Goal: Task Accomplishment & Management: Manage account settings

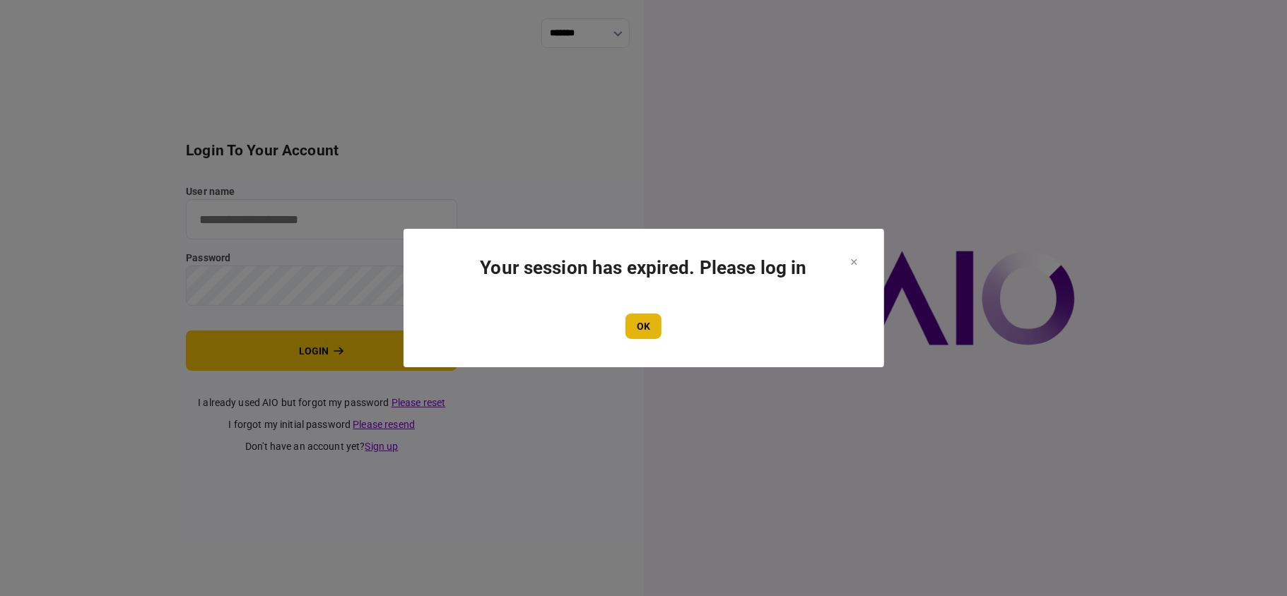
type input "**"
click at [640, 326] on button "OK" at bounding box center [643, 326] width 36 height 25
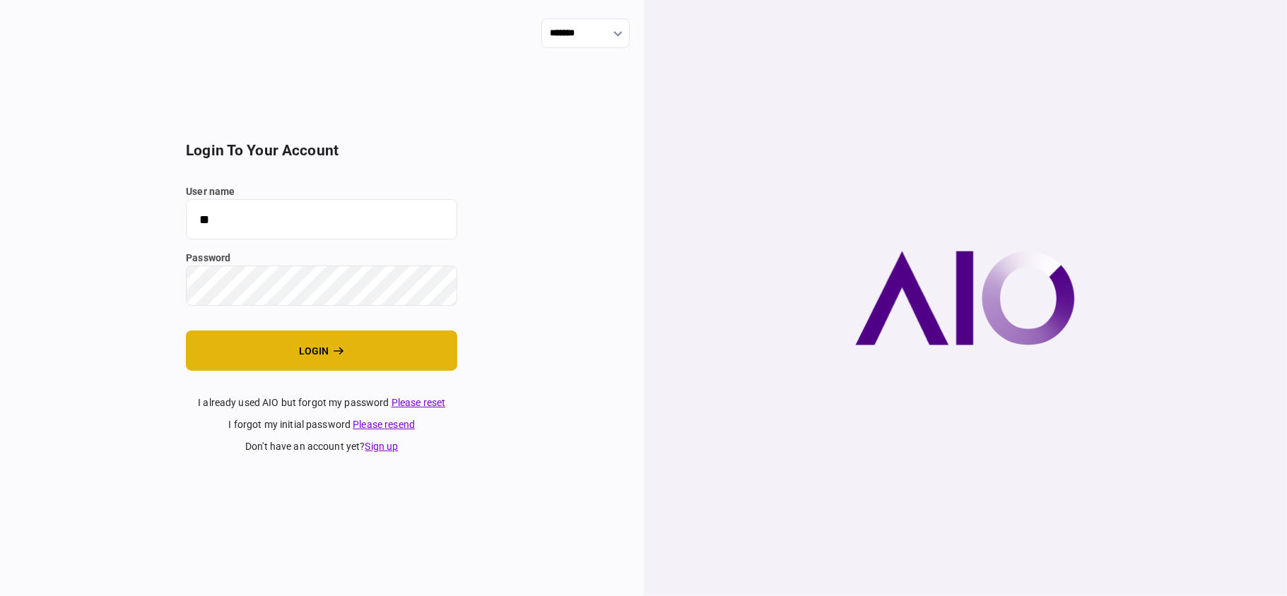
click at [370, 340] on button "login" at bounding box center [321, 351] width 271 height 40
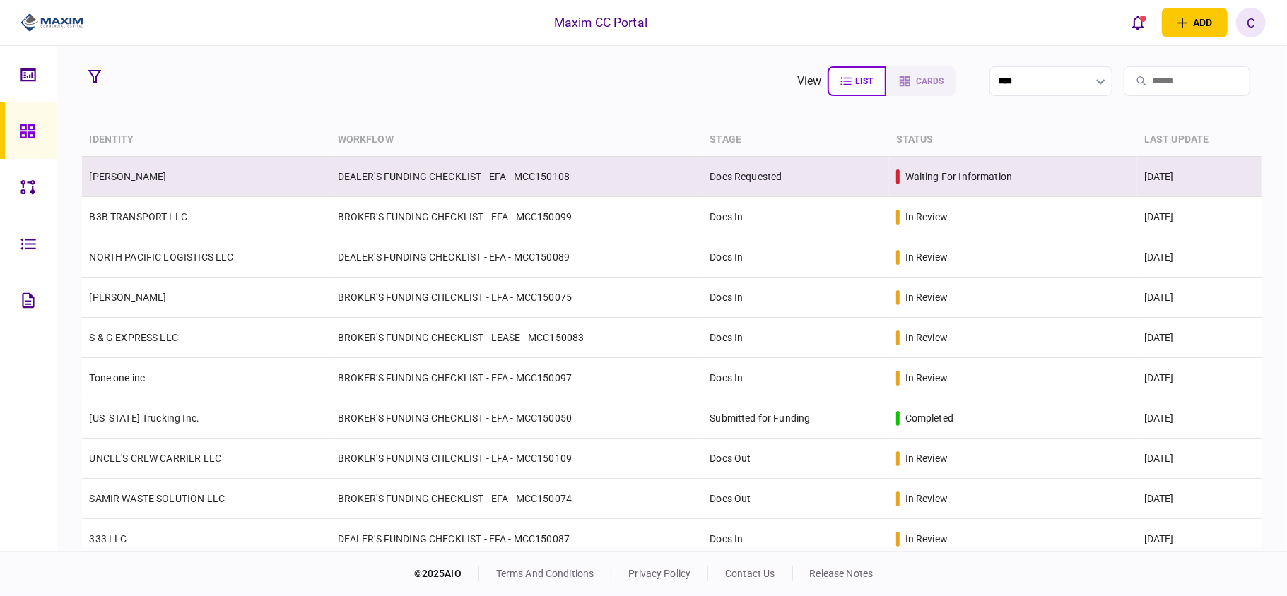
click at [648, 173] on td "DEALER'S FUNDING CHECKLIST - EFA - MCC150108" at bounding box center [517, 177] width 372 height 40
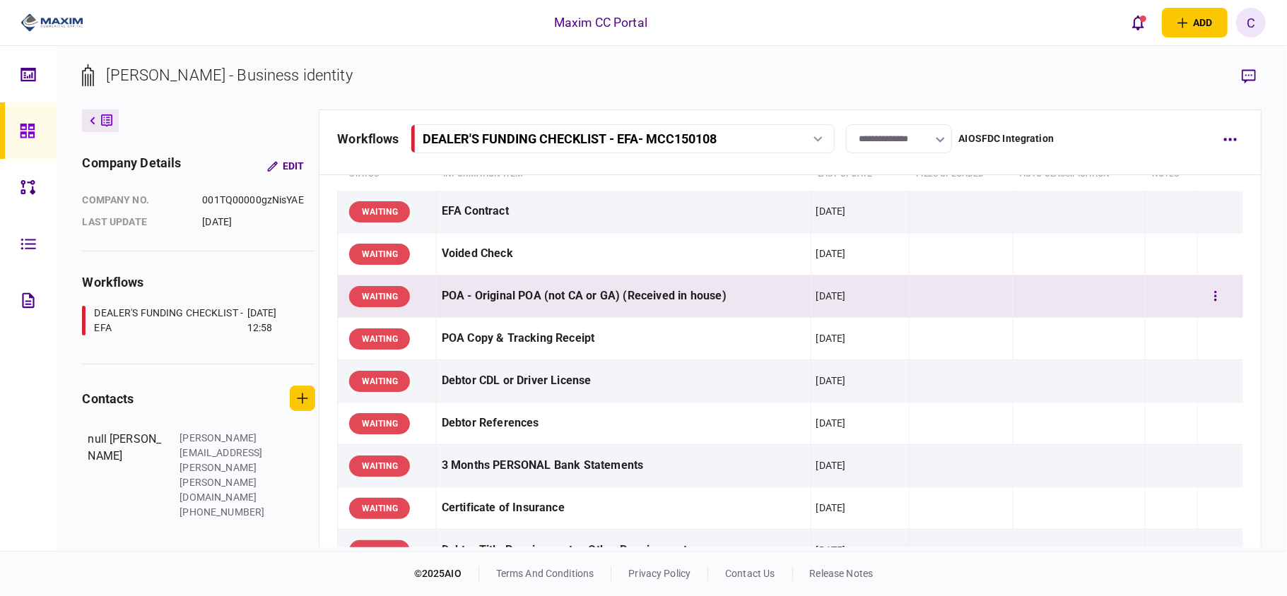
scroll to position [94, 0]
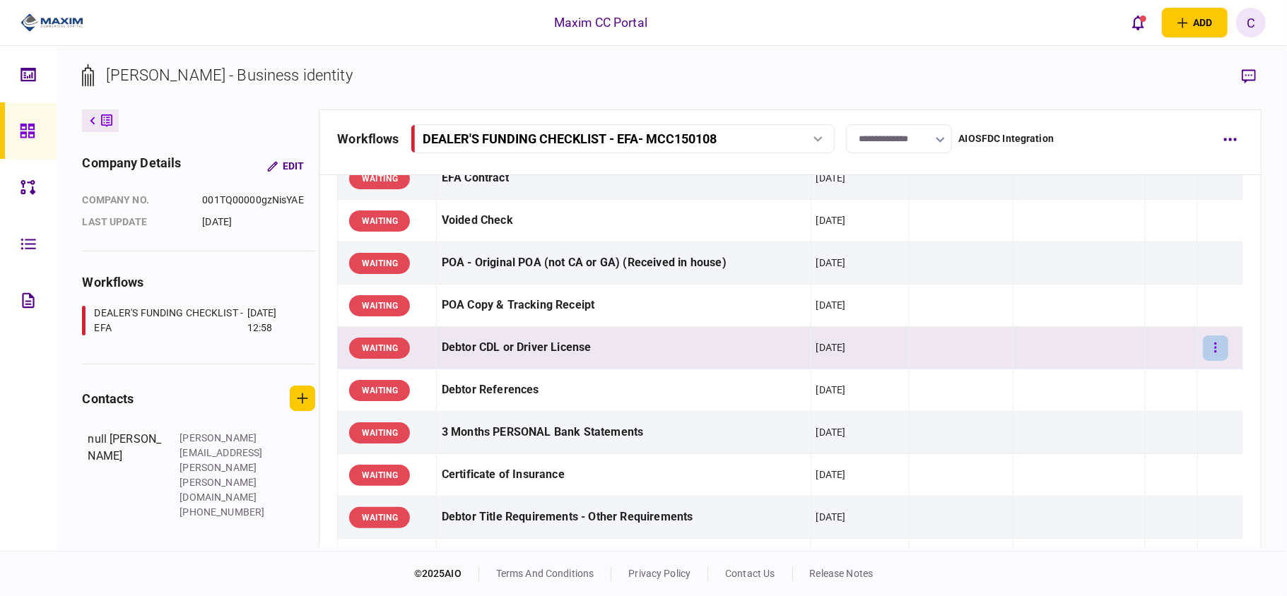
click at [1210, 353] on button "button" at bounding box center [1215, 348] width 25 height 25
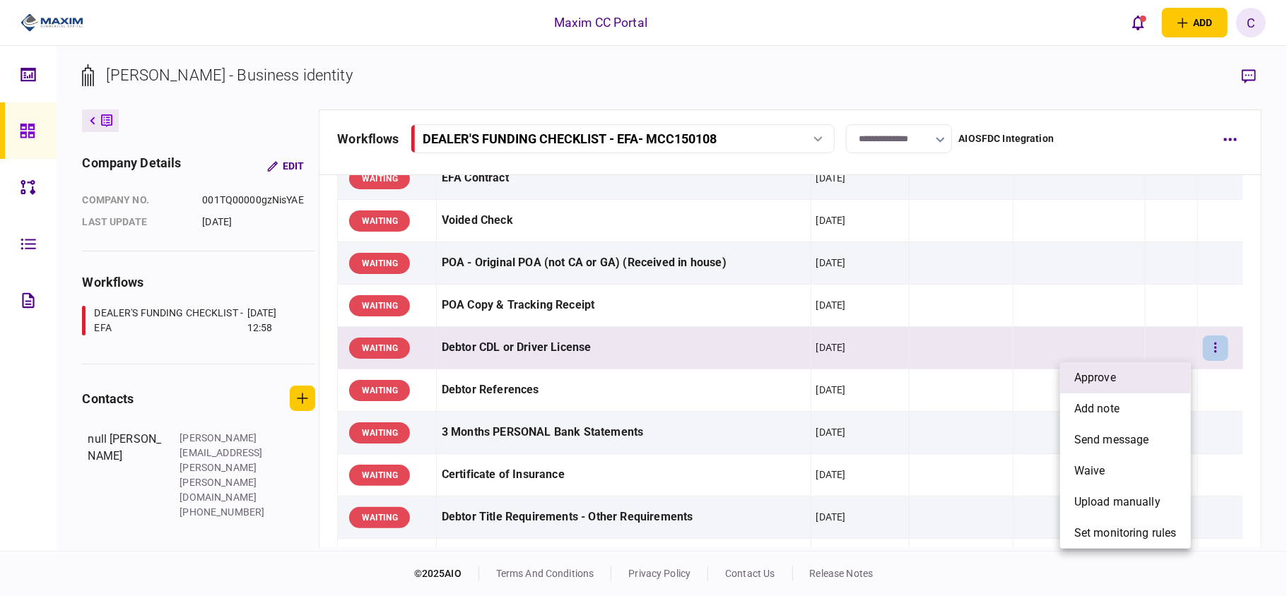
click at [1135, 379] on li "approve" at bounding box center [1125, 378] width 131 height 31
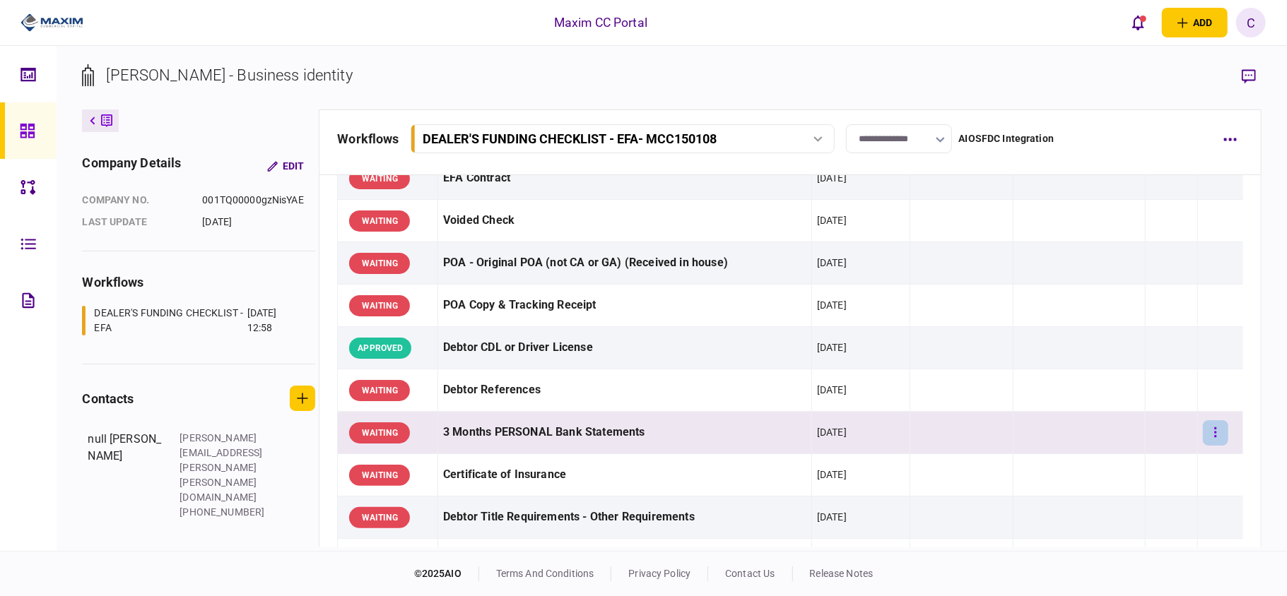
click at [1215, 437] on icon "button" at bounding box center [1216, 433] width 2 height 10
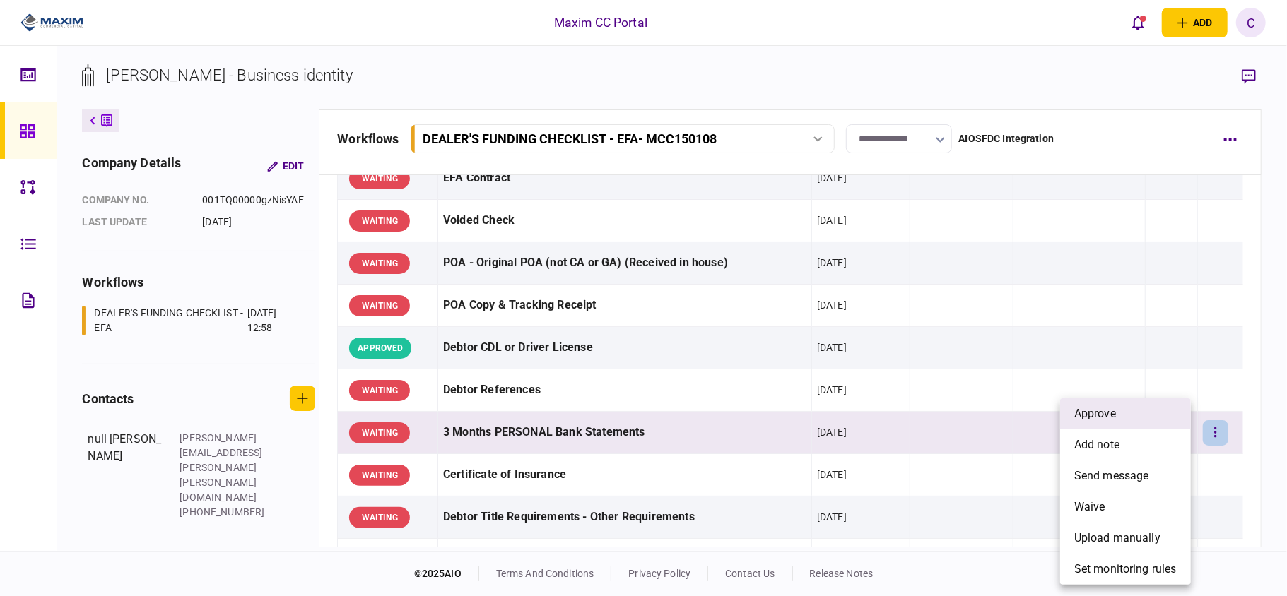
click at [1107, 410] on span "approve" at bounding box center [1095, 414] width 42 height 17
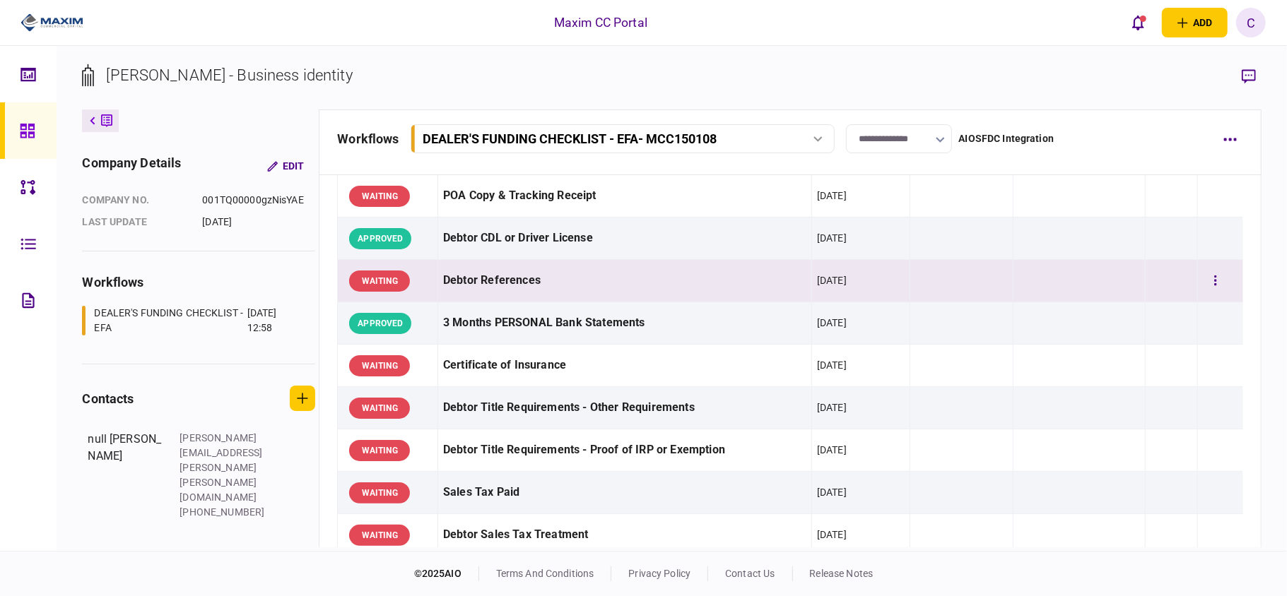
scroll to position [188, 0]
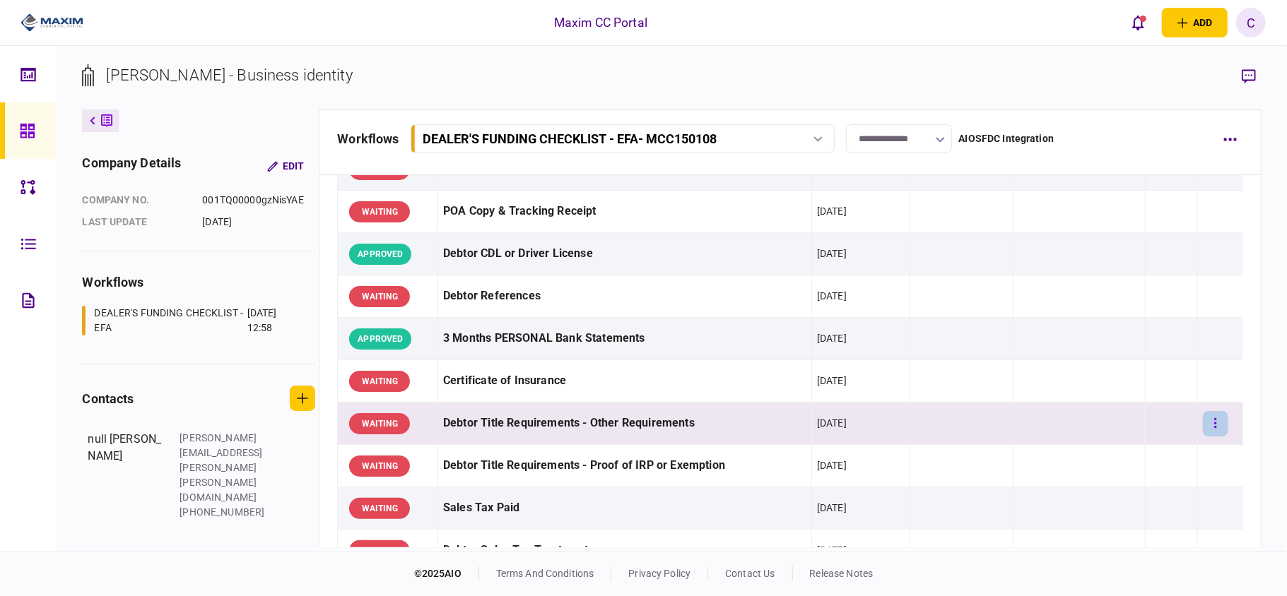
click at [1215, 425] on icon "button" at bounding box center [1216, 423] width 2 height 10
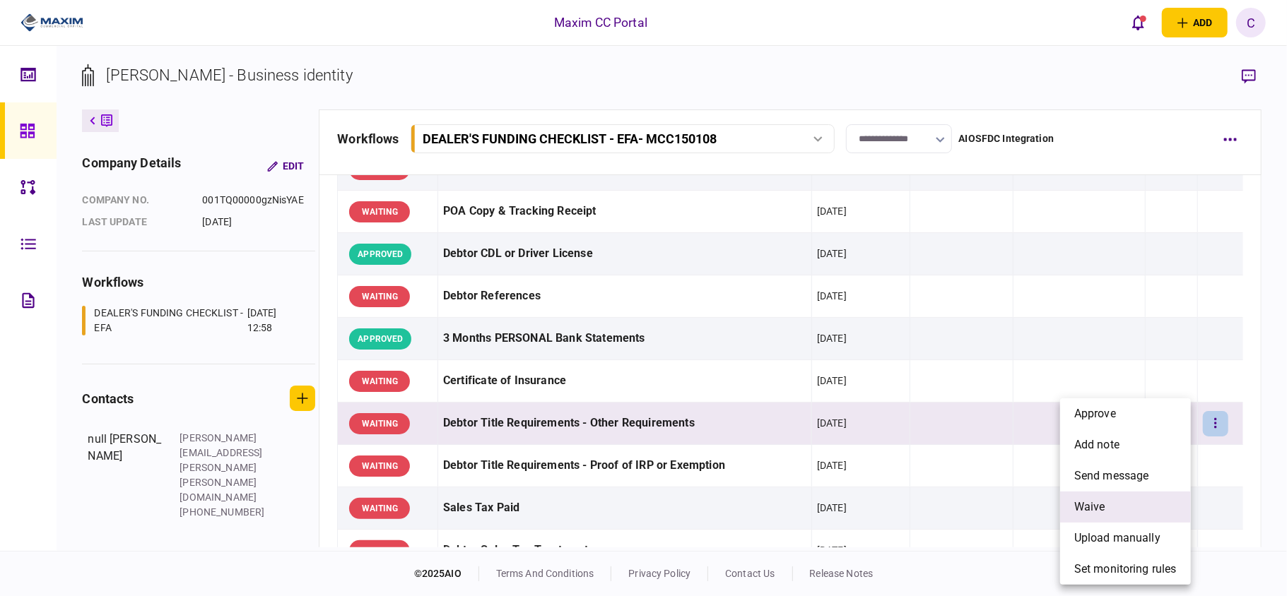
click at [1100, 512] on span "waive" at bounding box center [1089, 507] width 31 height 17
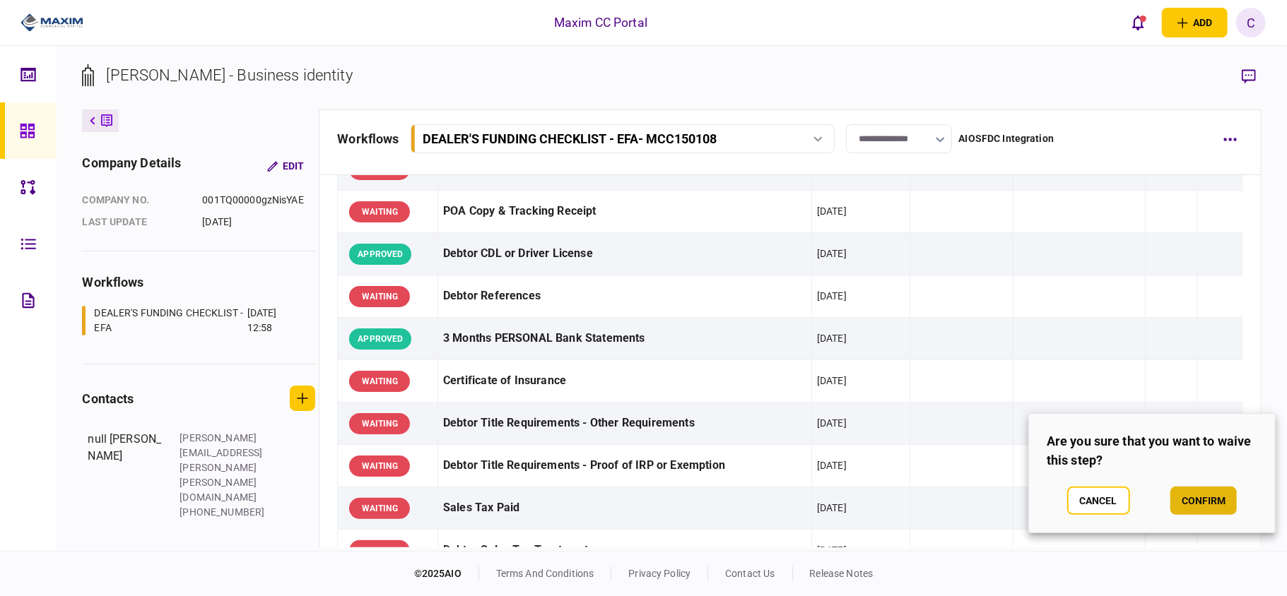
click at [1191, 493] on button "confirm" at bounding box center [1203, 501] width 66 height 28
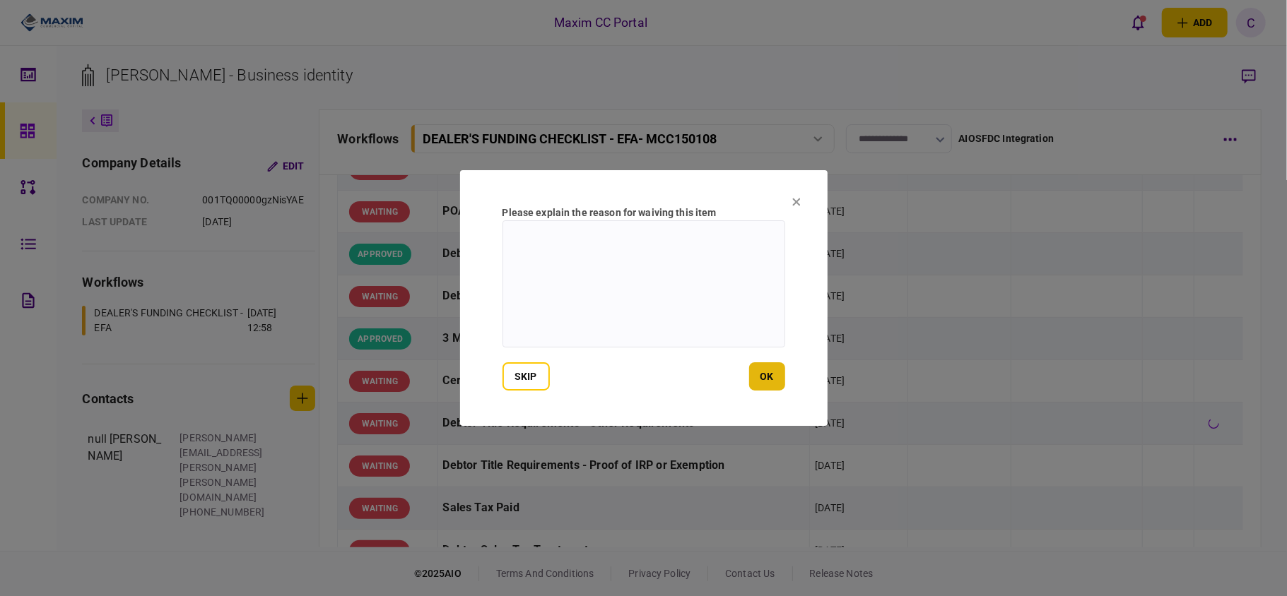
click at [772, 380] on button "ok" at bounding box center [767, 377] width 36 height 28
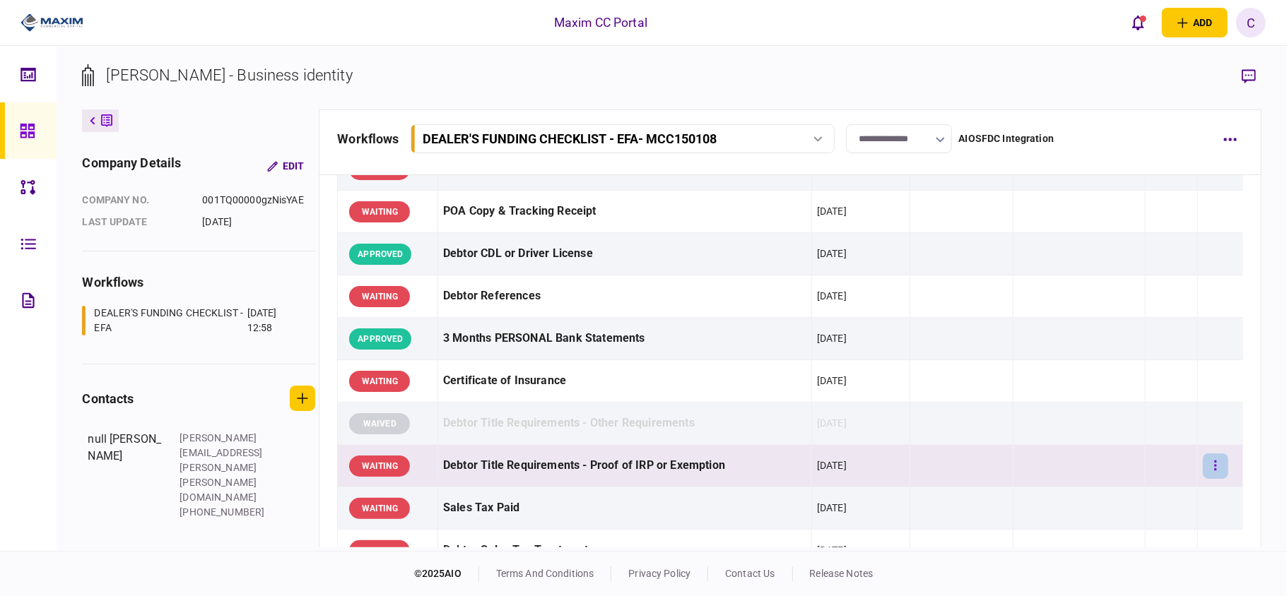
click at [1208, 459] on button "button" at bounding box center [1215, 466] width 25 height 25
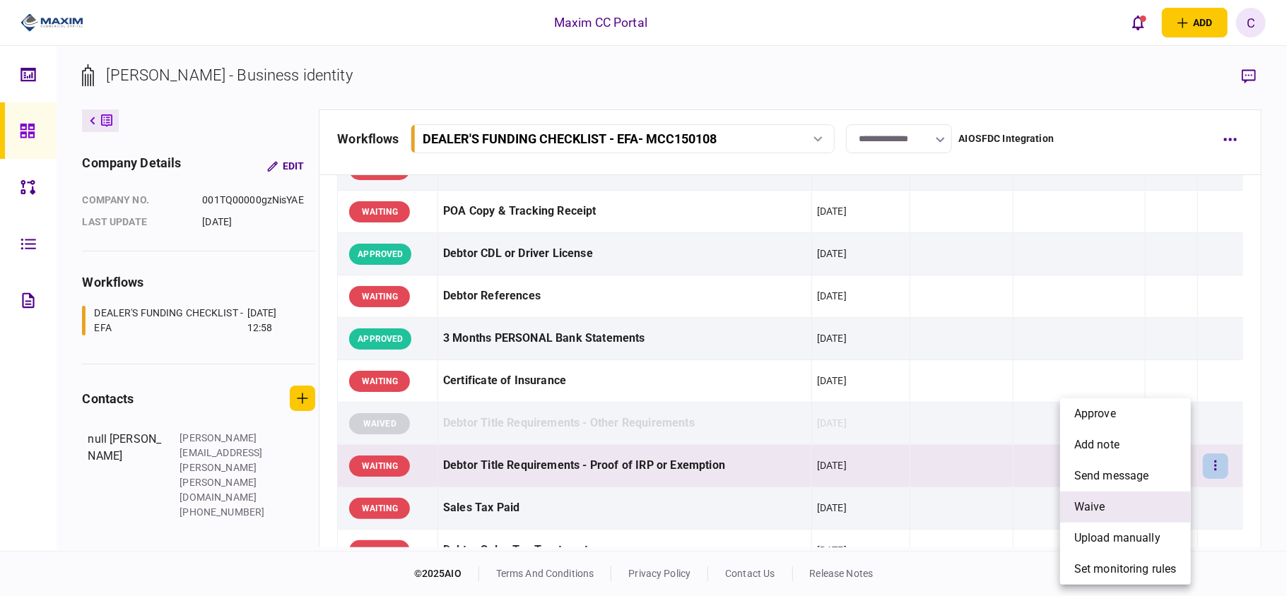
click at [1083, 503] on span "waive" at bounding box center [1089, 507] width 31 height 17
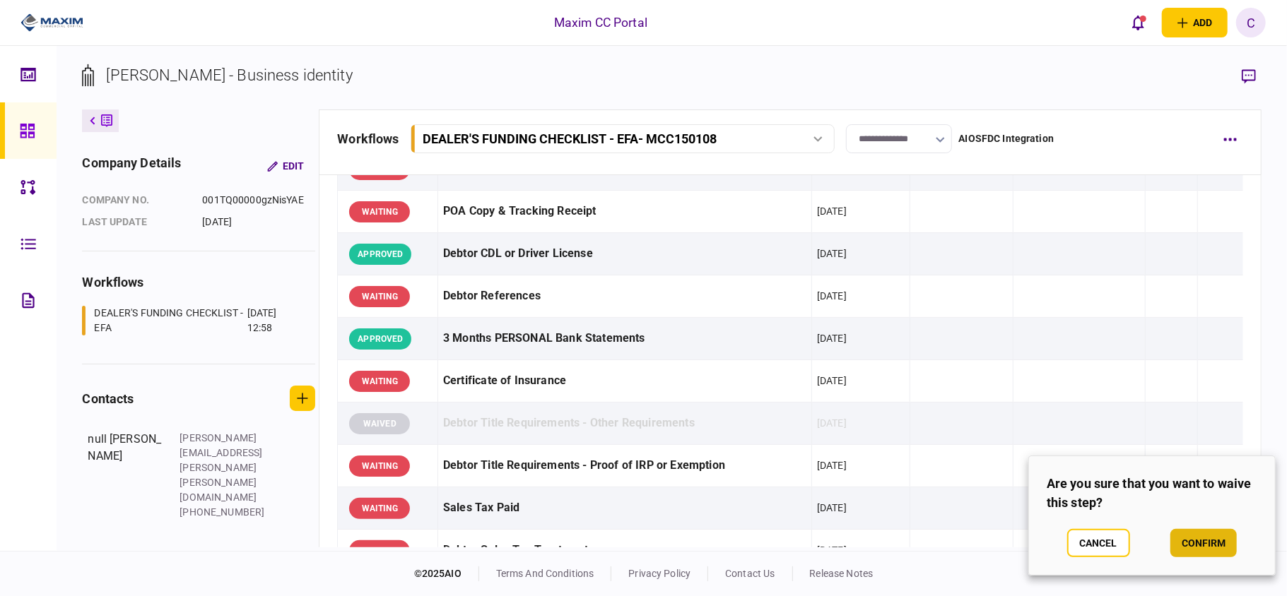
click at [1201, 541] on button "confirm" at bounding box center [1203, 543] width 66 height 28
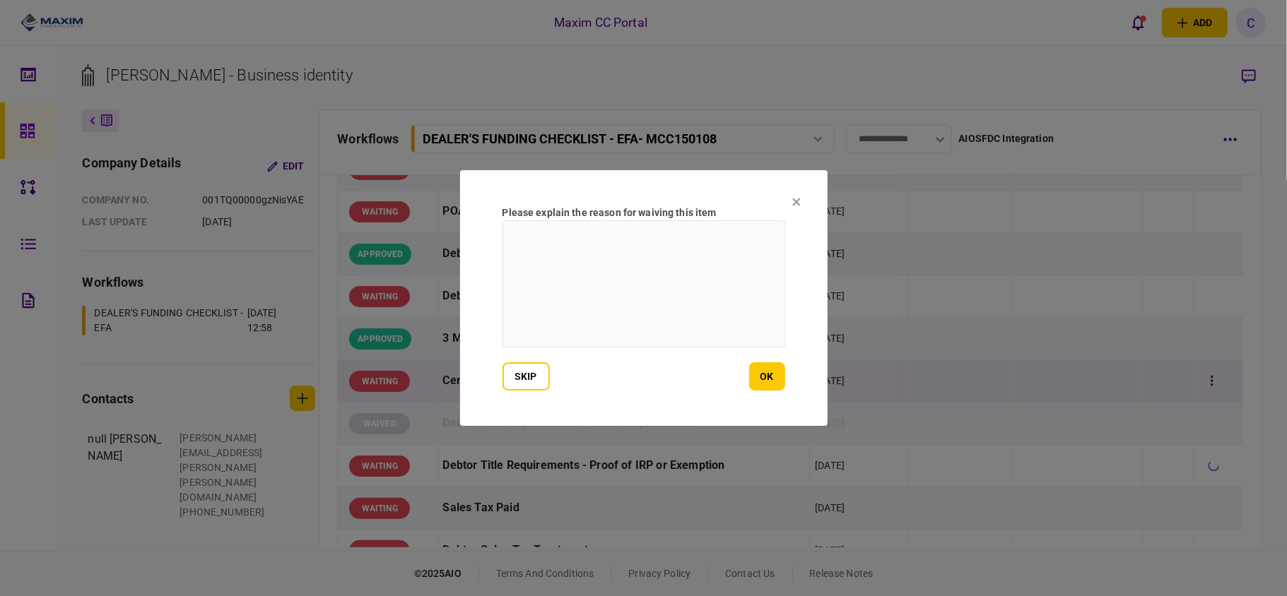
drag, startPoint x: 755, startPoint y: 369, endPoint x: 766, endPoint y: 372, distance: 11.7
click at [764, 372] on button "ok" at bounding box center [767, 377] width 36 height 28
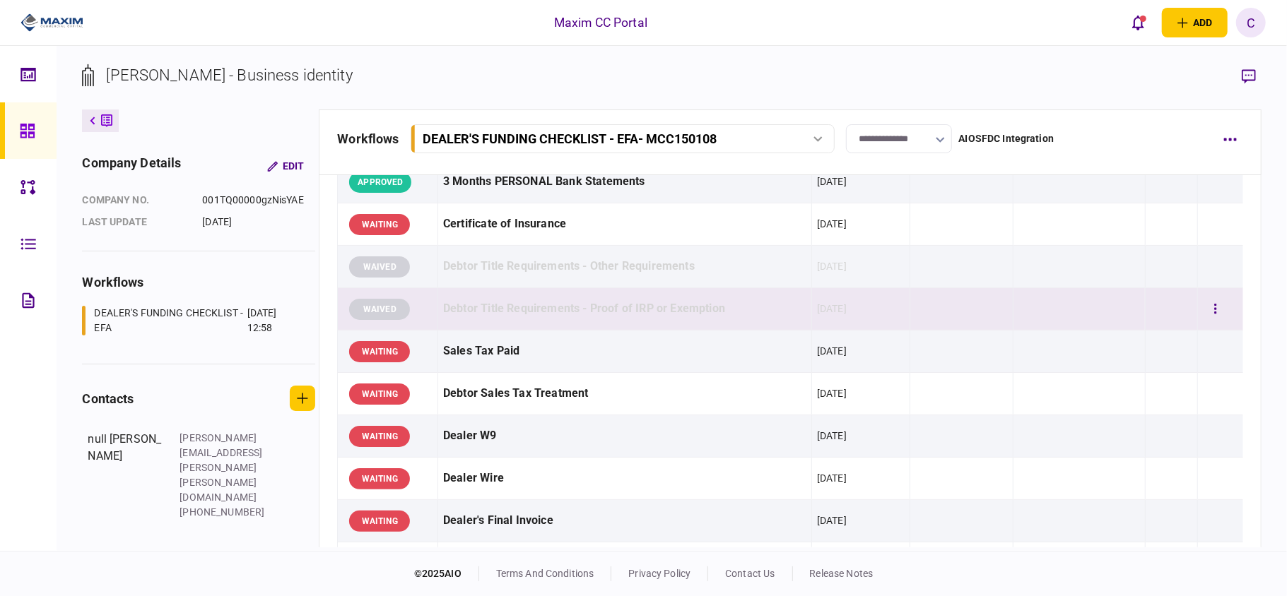
scroll to position [377, 0]
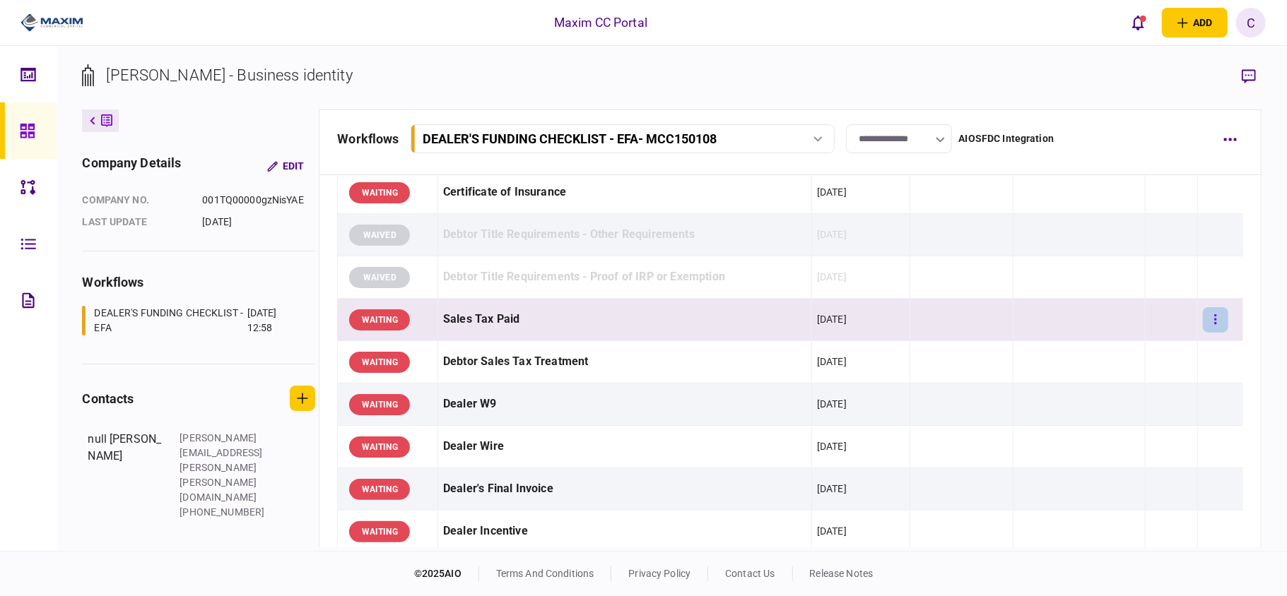
click at [1206, 323] on button "button" at bounding box center [1215, 319] width 25 height 25
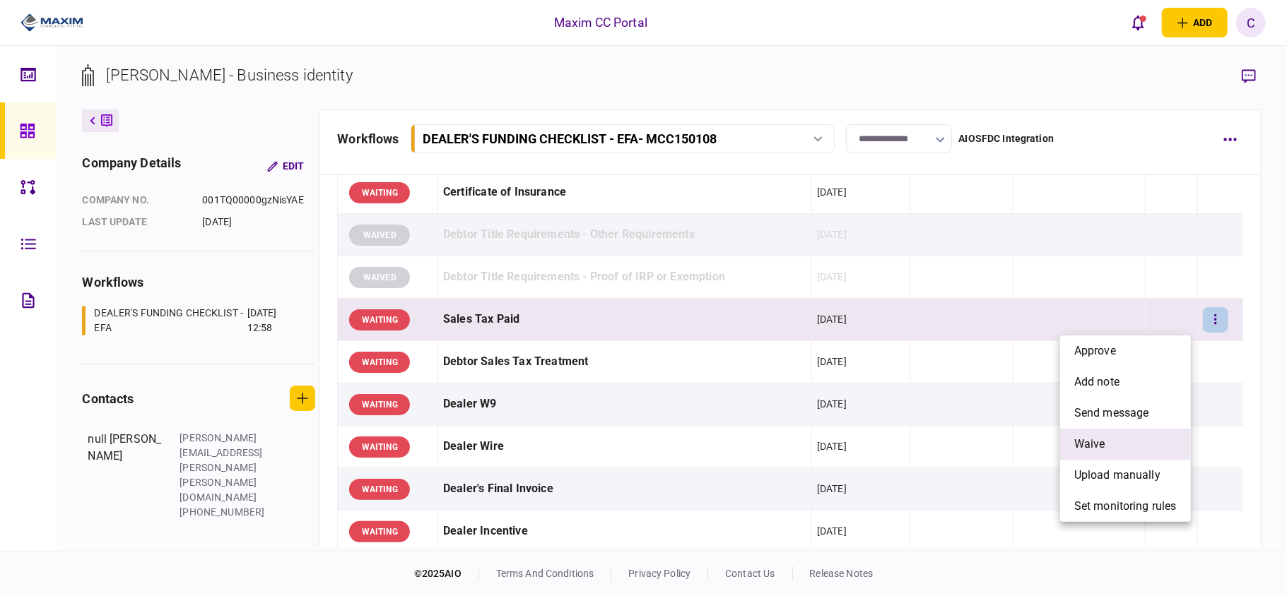
click at [1095, 438] on span "waive" at bounding box center [1089, 444] width 31 height 17
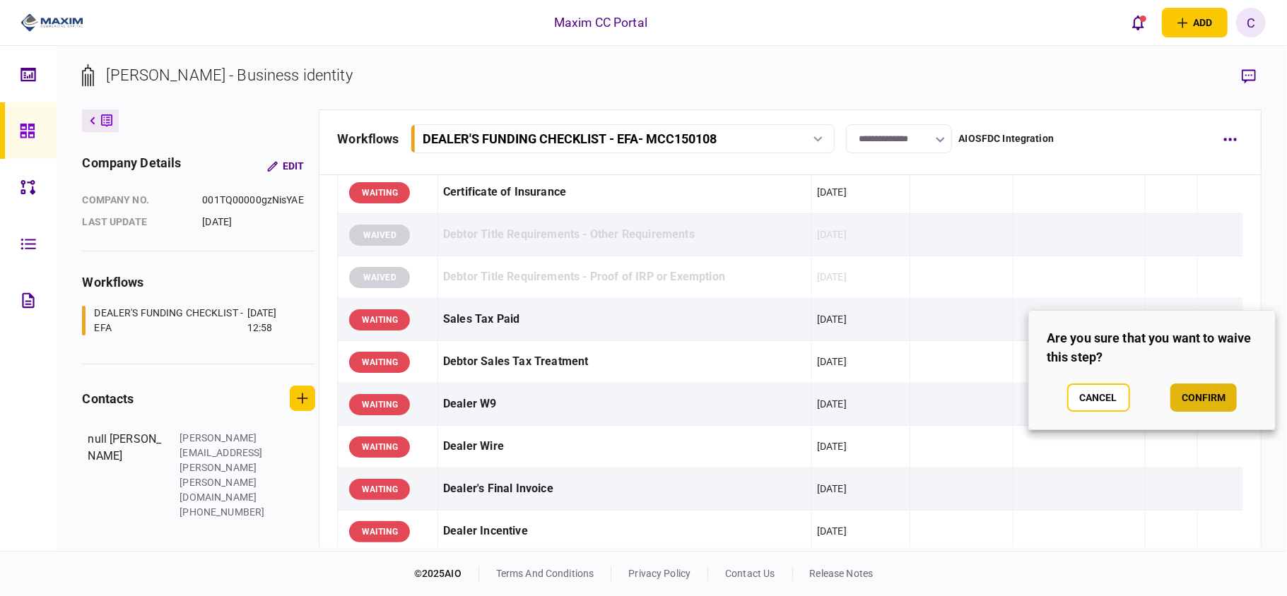
click at [1186, 397] on button "confirm" at bounding box center [1203, 398] width 66 height 28
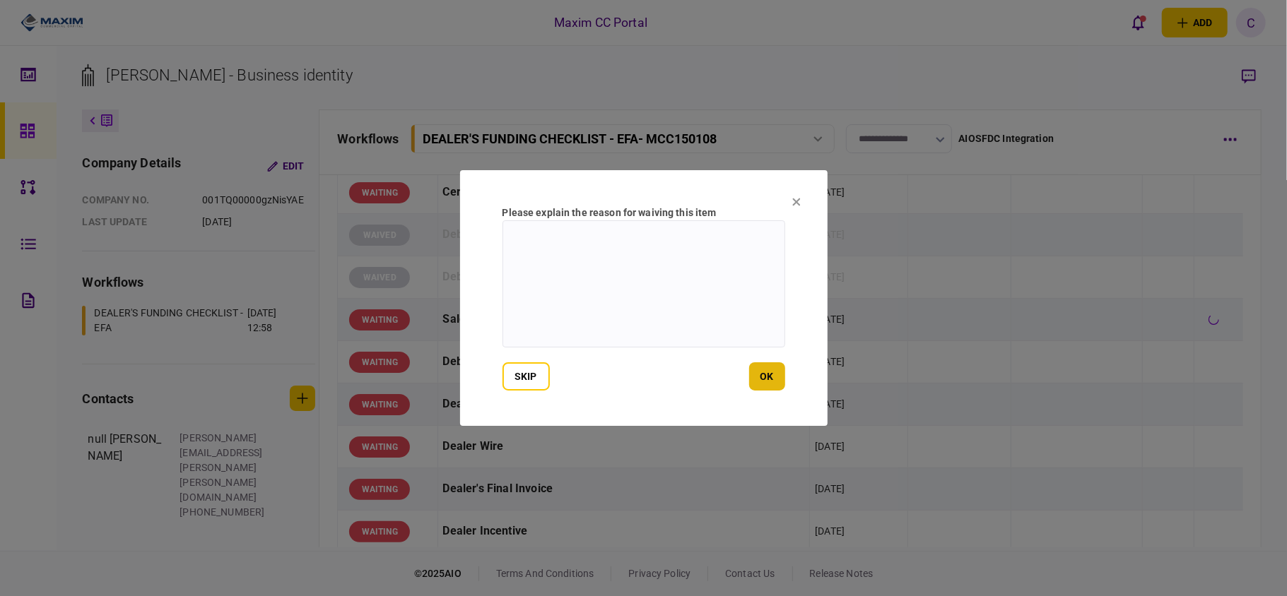
click at [766, 380] on button "ok" at bounding box center [767, 377] width 36 height 28
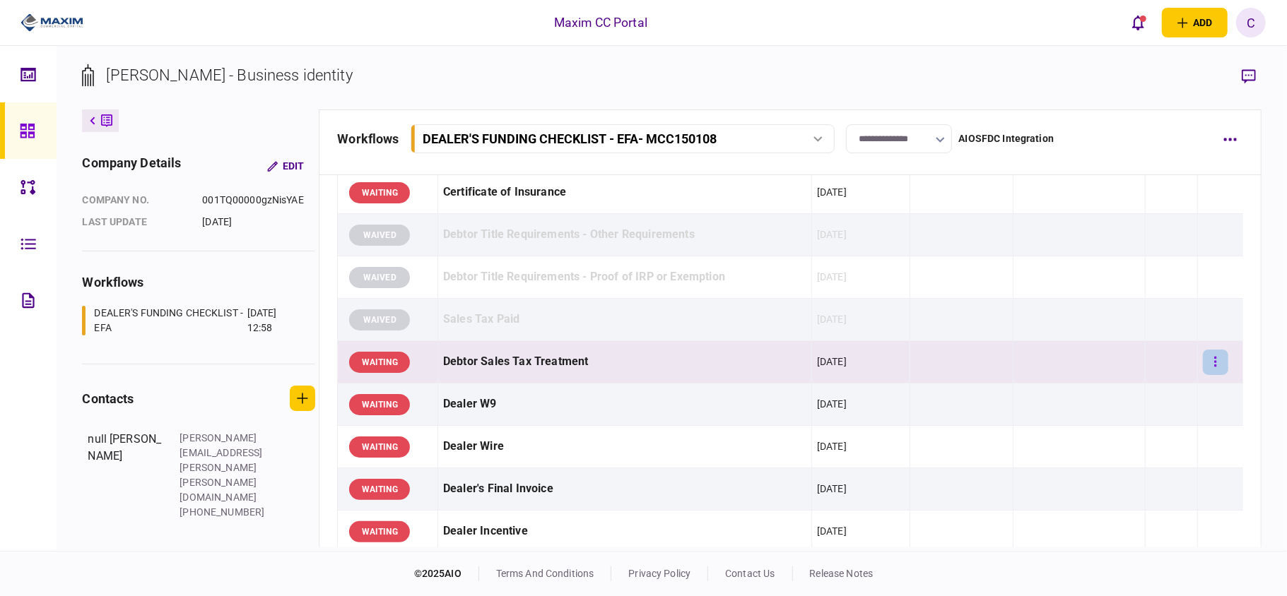
click at [1210, 358] on button "button" at bounding box center [1215, 362] width 25 height 25
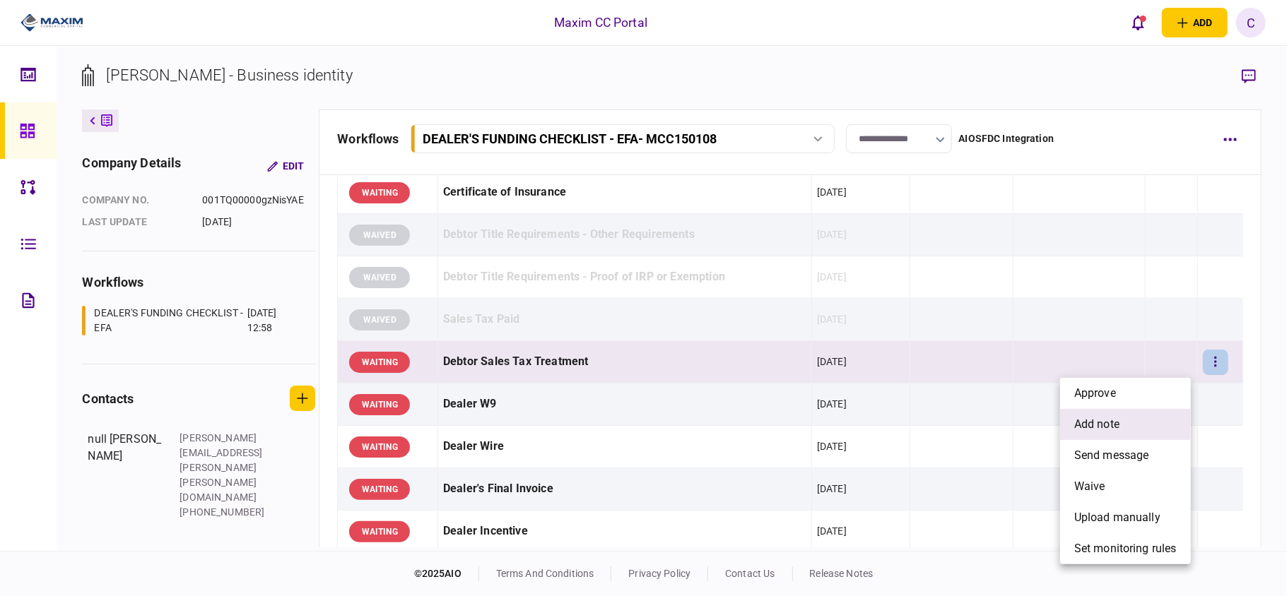
click at [1106, 419] on span "add note" at bounding box center [1096, 424] width 45 height 17
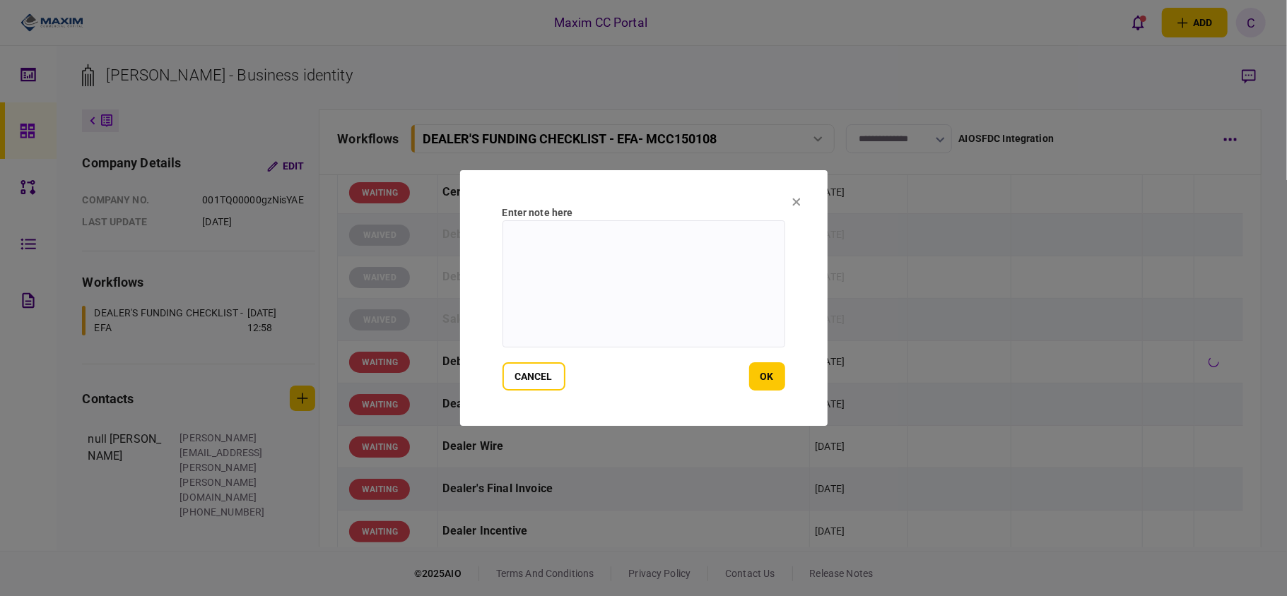
click at [668, 240] on textarea at bounding box center [643, 283] width 283 height 127
type textarea "**********"
click at [760, 385] on button "ok" at bounding box center [767, 377] width 36 height 28
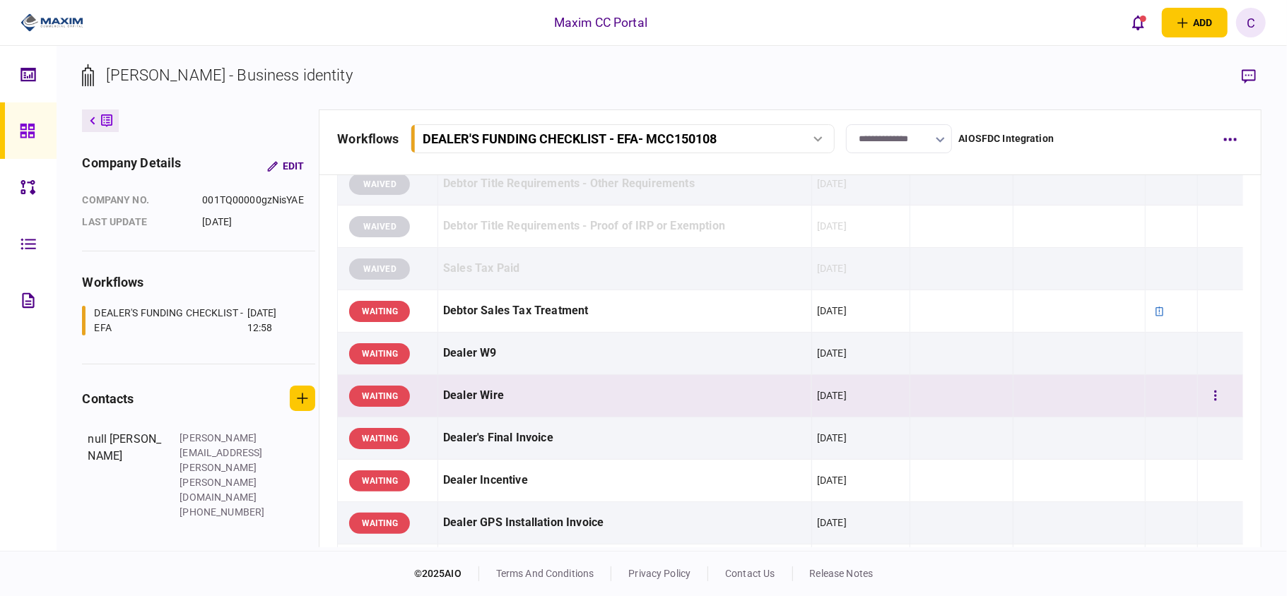
scroll to position [471, 0]
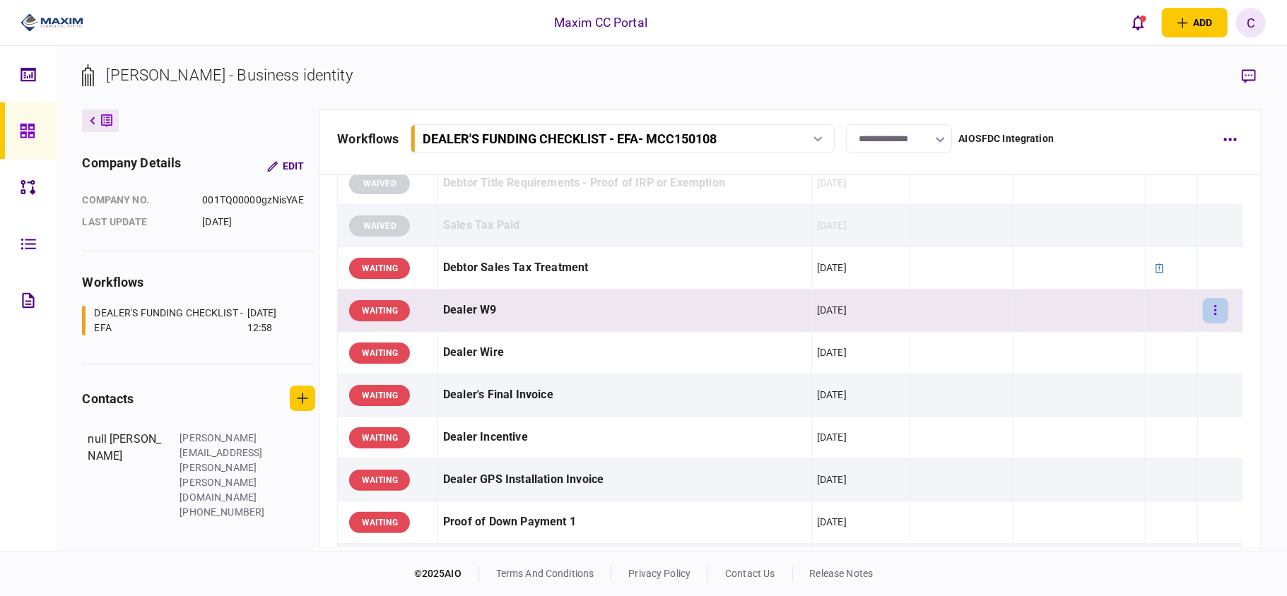
click at [1203, 314] on button "button" at bounding box center [1215, 310] width 25 height 25
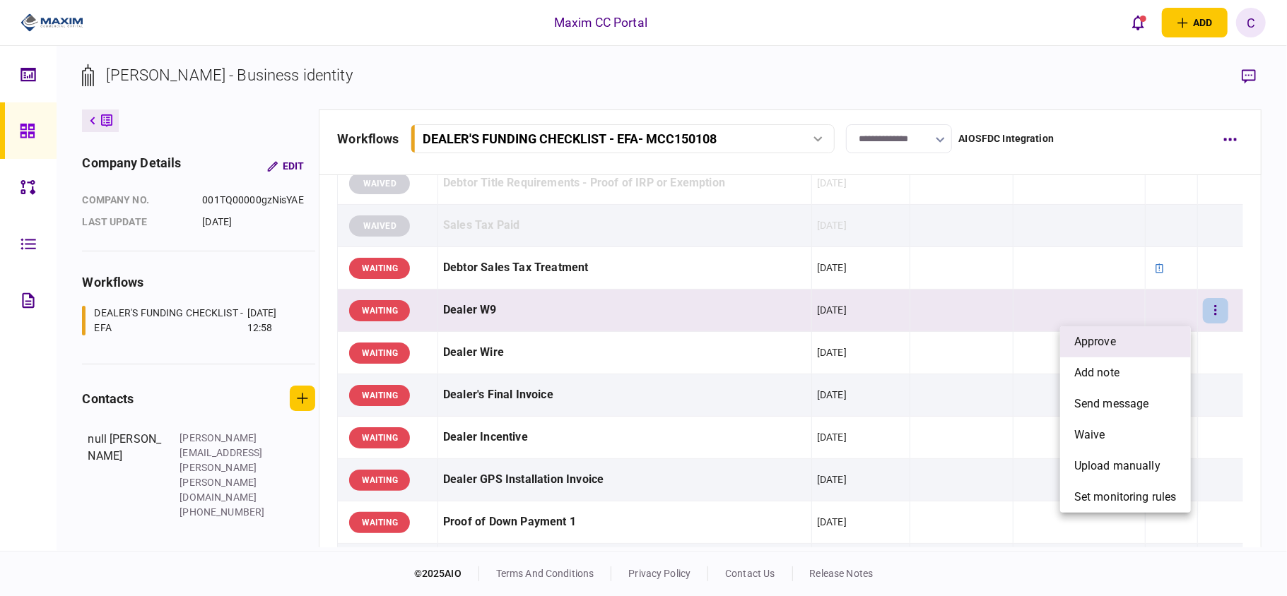
click at [1151, 329] on li "approve" at bounding box center [1125, 341] width 131 height 31
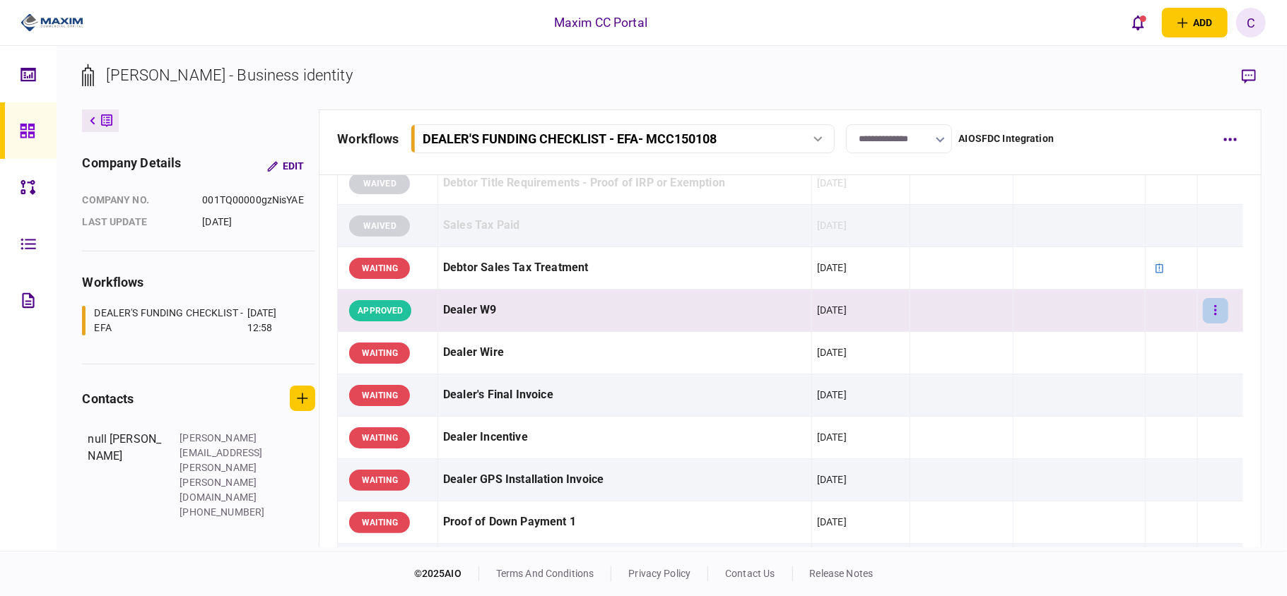
click at [1203, 318] on button "button" at bounding box center [1215, 310] width 25 height 25
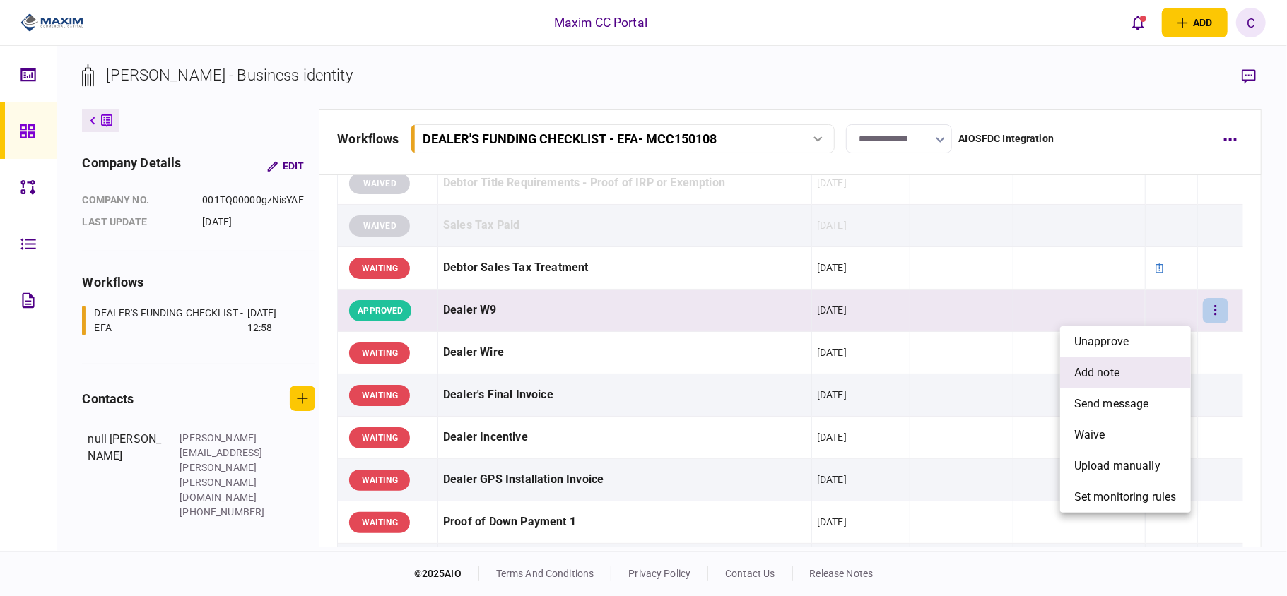
click at [1108, 372] on span "add note" at bounding box center [1096, 373] width 45 height 17
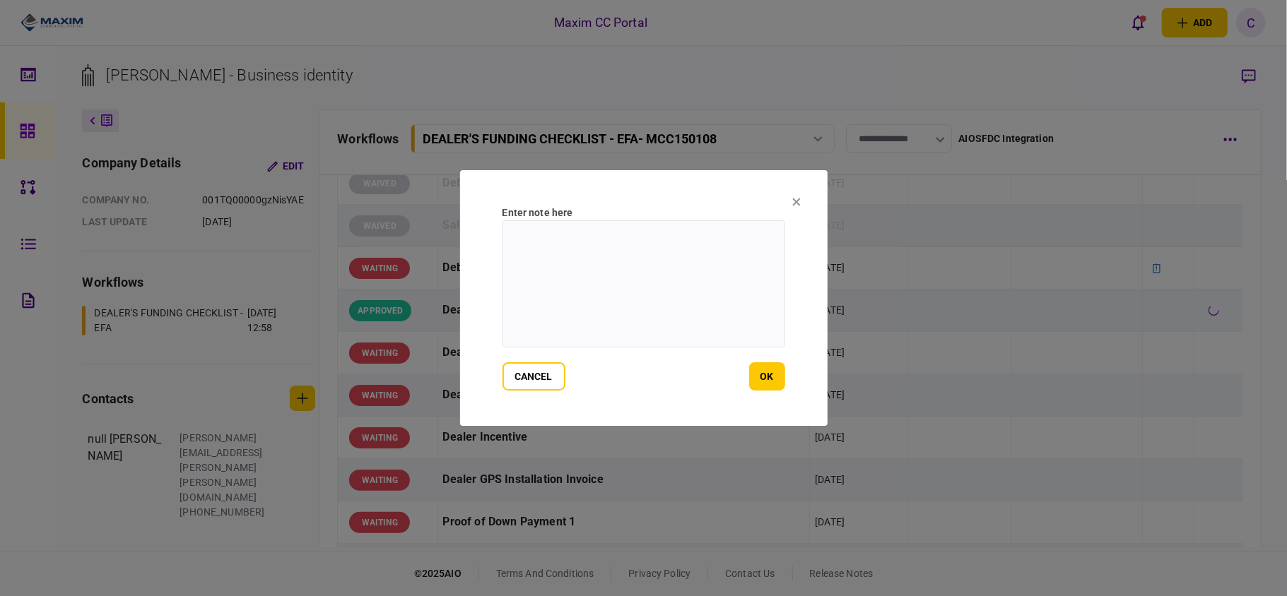
click at [734, 240] on textarea at bounding box center [643, 283] width 283 height 127
type textarea "*******"
click at [759, 376] on button "ok" at bounding box center [767, 377] width 36 height 28
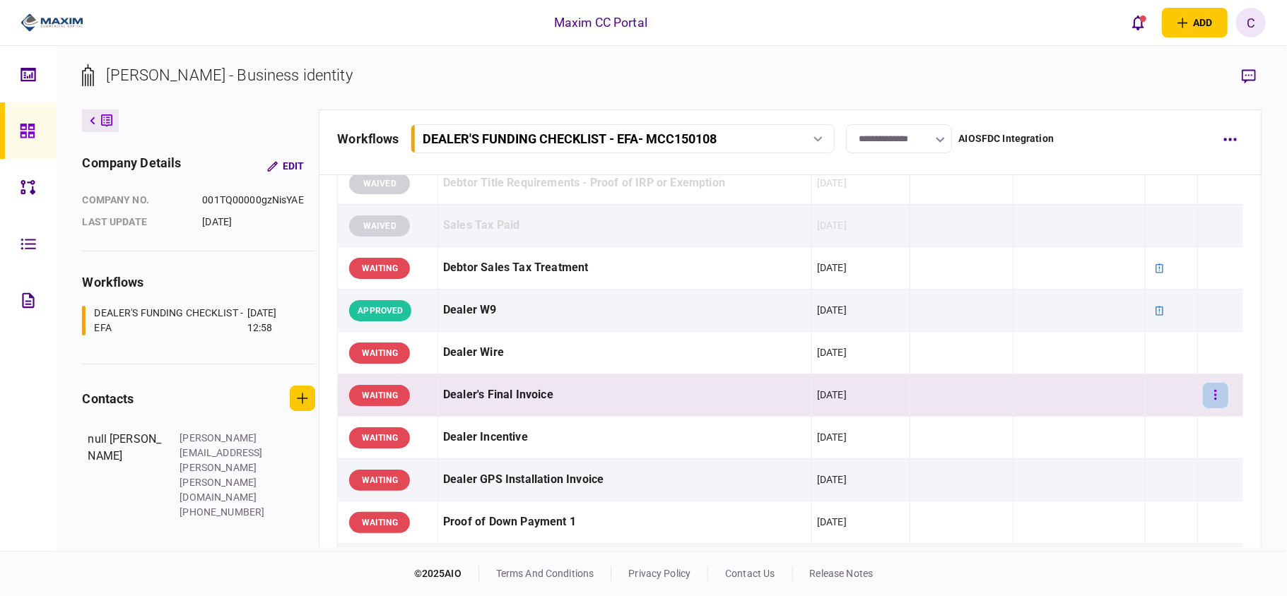
click at [1205, 388] on button "button" at bounding box center [1215, 395] width 25 height 25
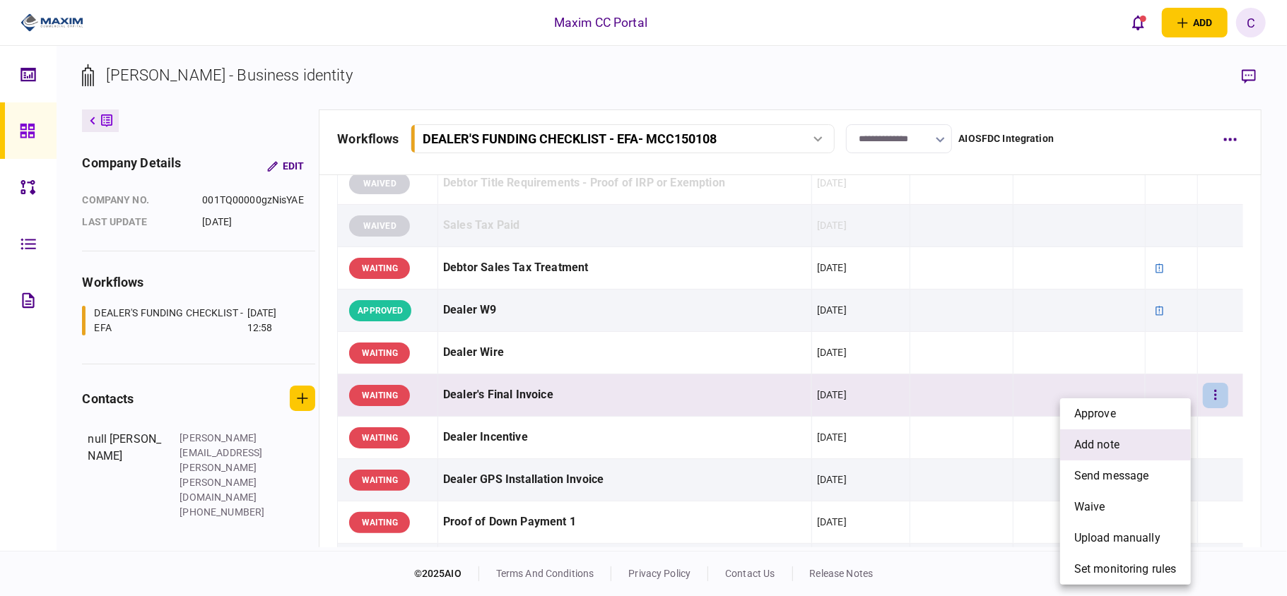
click at [1086, 447] on span "add note" at bounding box center [1096, 445] width 45 height 17
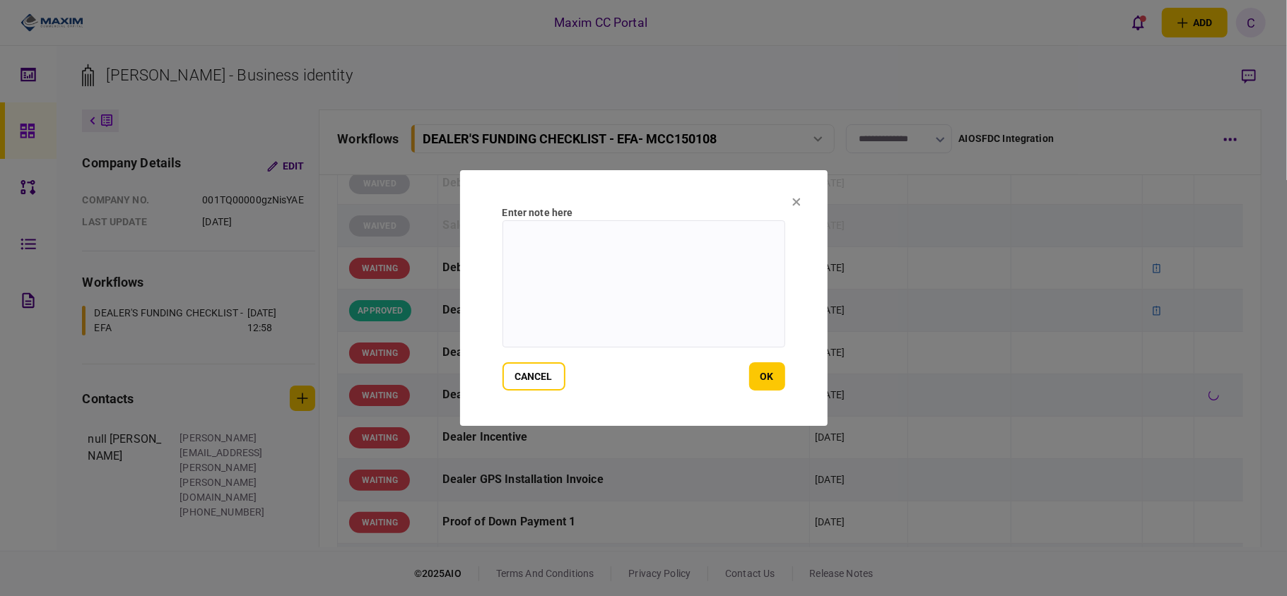
click at [630, 259] on textarea at bounding box center [643, 283] width 283 height 127
paste textarea "**********"
click at [540, 233] on textarea "**********" at bounding box center [643, 283] width 283 height 127
type textarea "**********"
click at [762, 388] on button "ok" at bounding box center [767, 377] width 36 height 28
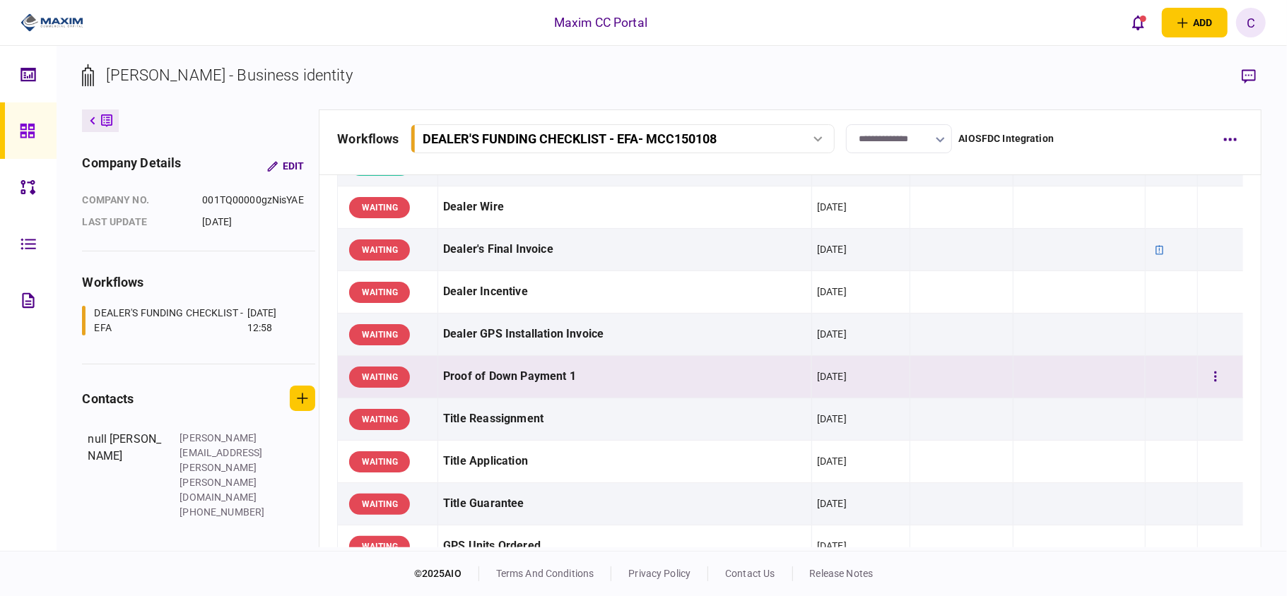
scroll to position [659, 0]
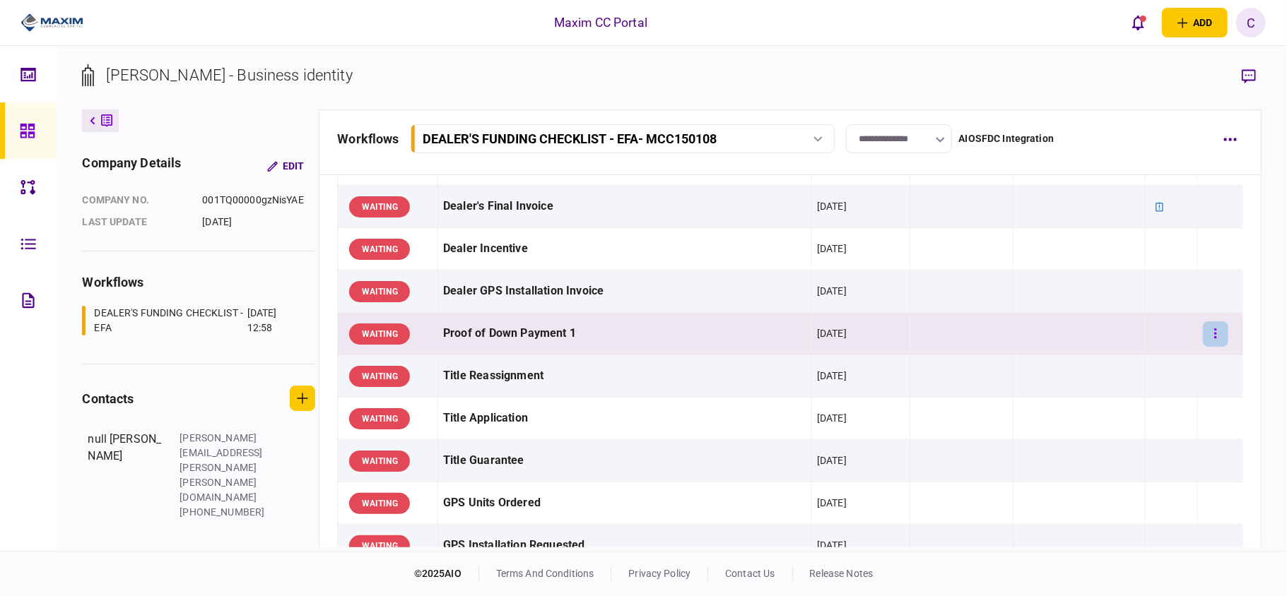
click at [1215, 338] on icon "button" at bounding box center [1216, 334] width 2 height 10
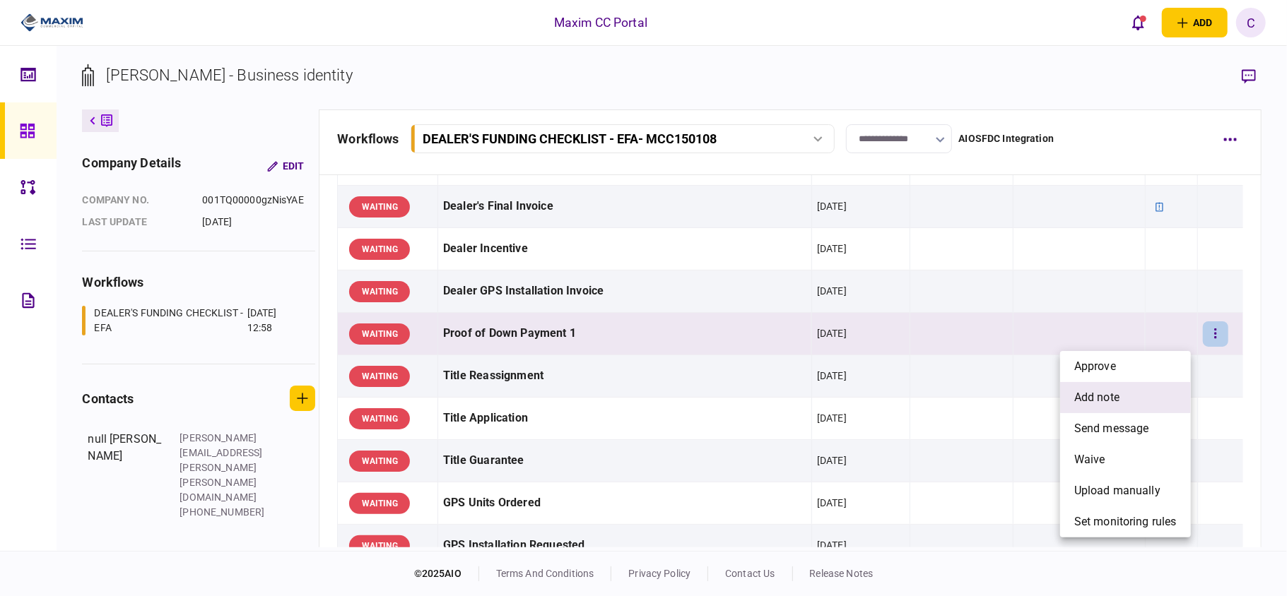
click at [1088, 400] on span "add note" at bounding box center [1096, 397] width 45 height 17
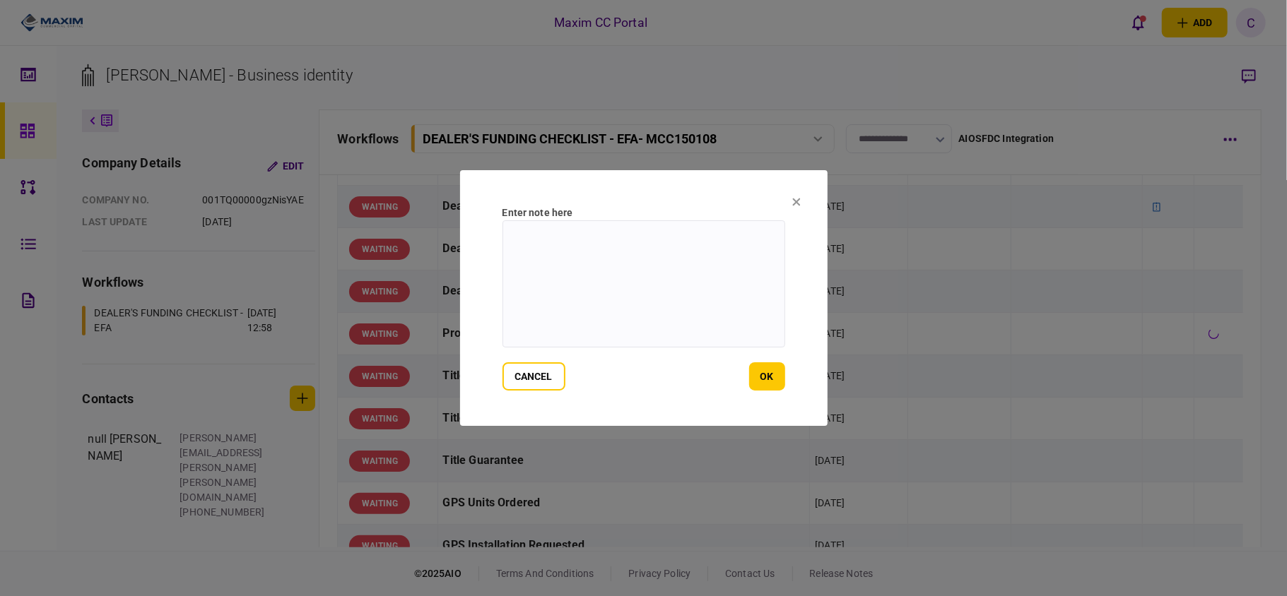
click at [541, 247] on textarea at bounding box center [643, 283] width 283 height 127
paste textarea "**********"
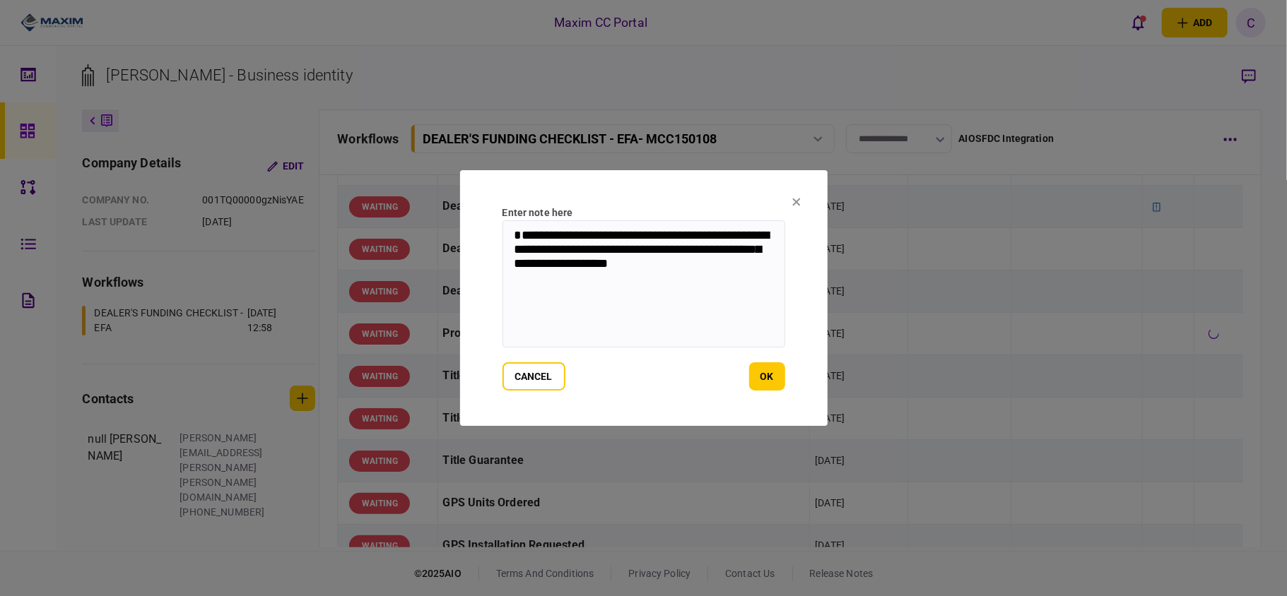
click at [540, 230] on textarea "**********" at bounding box center [643, 283] width 283 height 127
type textarea "**********"
click at [767, 377] on button "ok" at bounding box center [767, 377] width 36 height 28
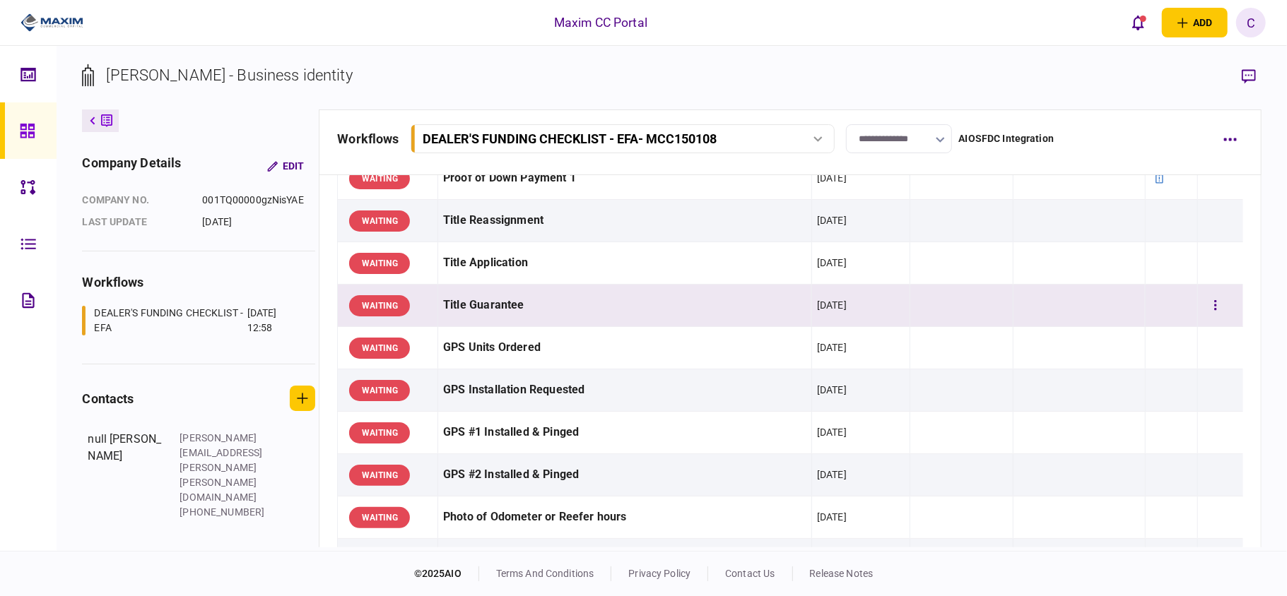
scroll to position [848, 0]
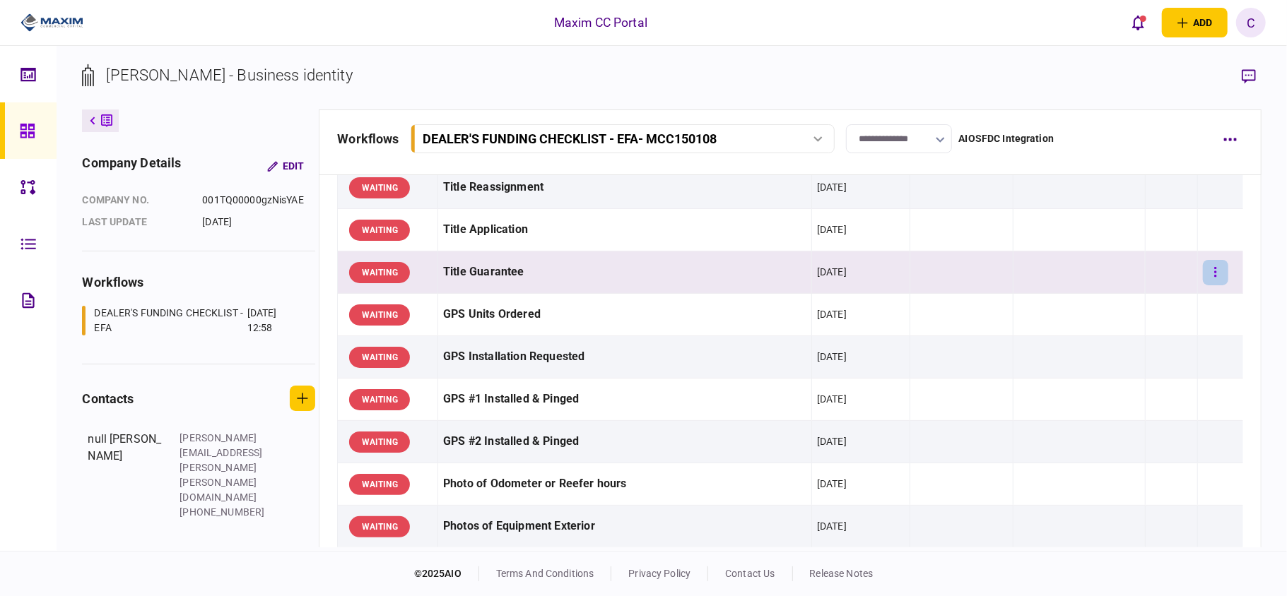
click at [1214, 278] on icon "button" at bounding box center [1215, 272] width 3 height 13
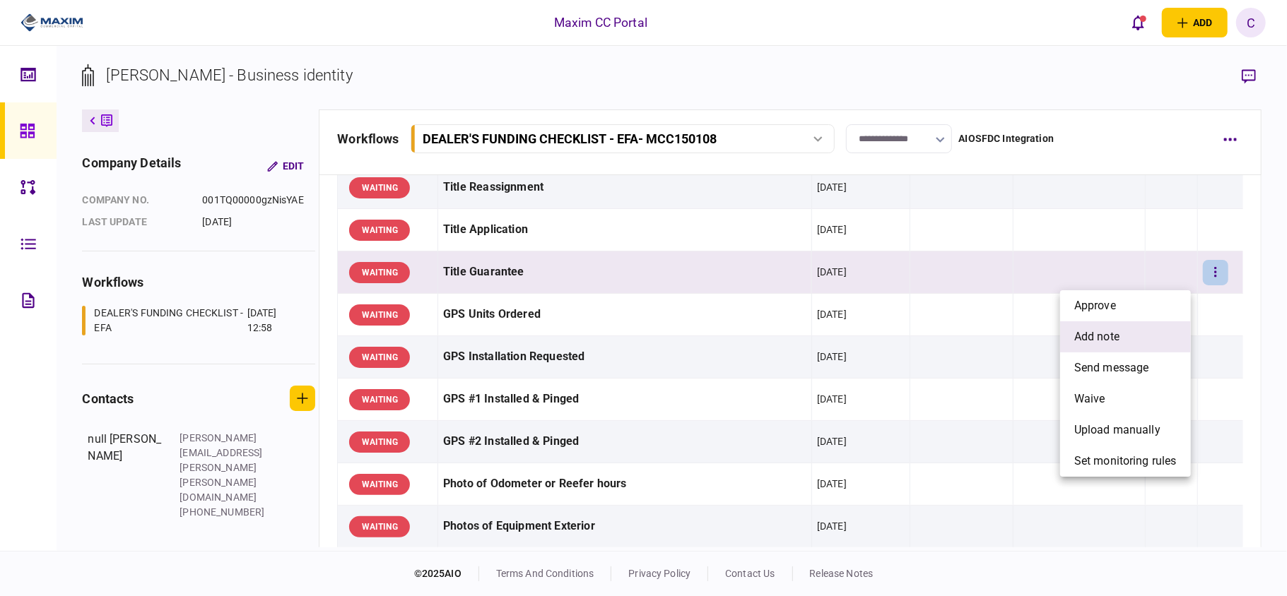
click at [1126, 334] on li "add note" at bounding box center [1125, 337] width 131 height 31
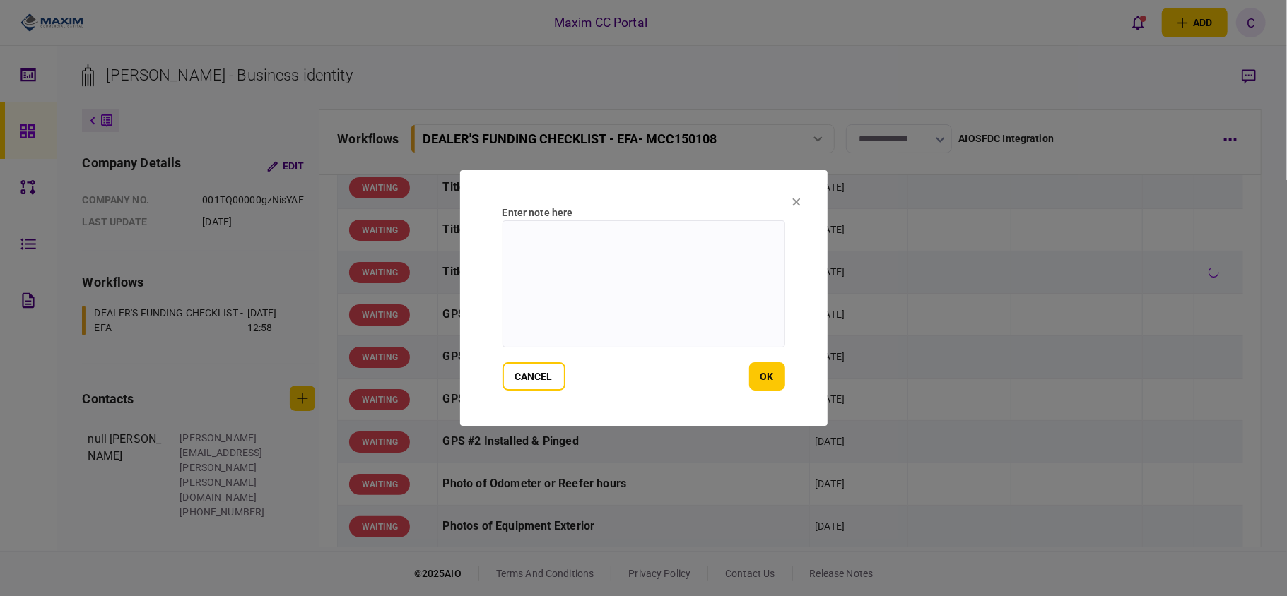
click at [617, 253] on textarea at bounding box center [643, 283] width 283 height 127
paste textarea "**********"
type textarea "**********"
click at [776, 377] on button "ok" at bounding box center [767, 377] width 36 height 28
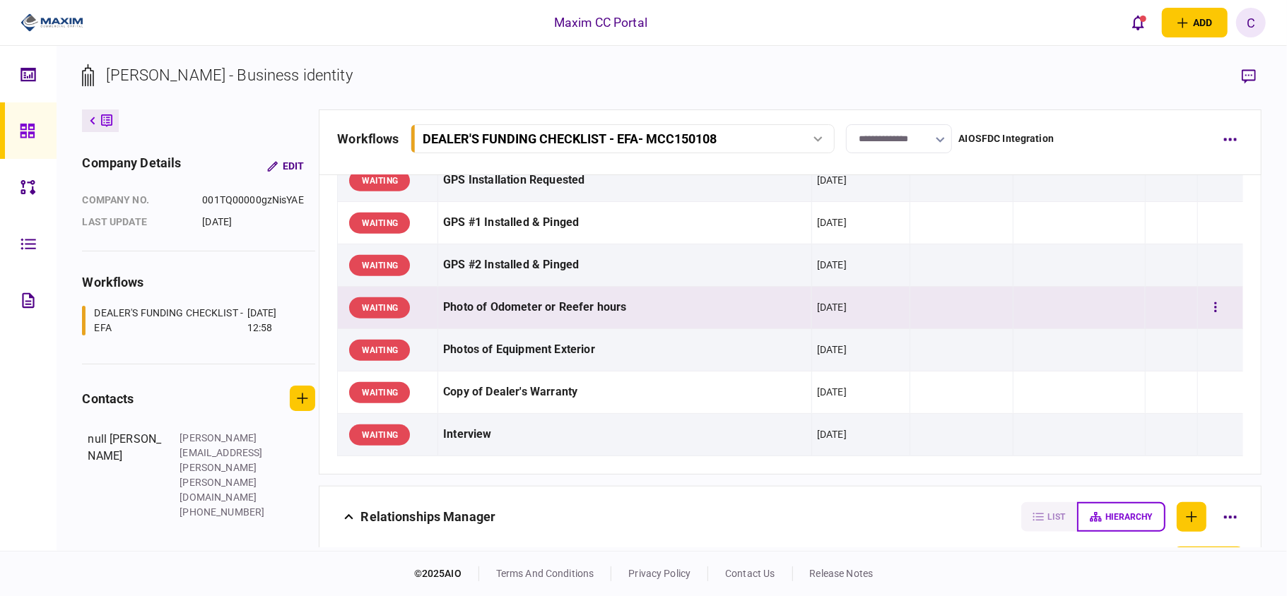
scroll to position [1036, 0]
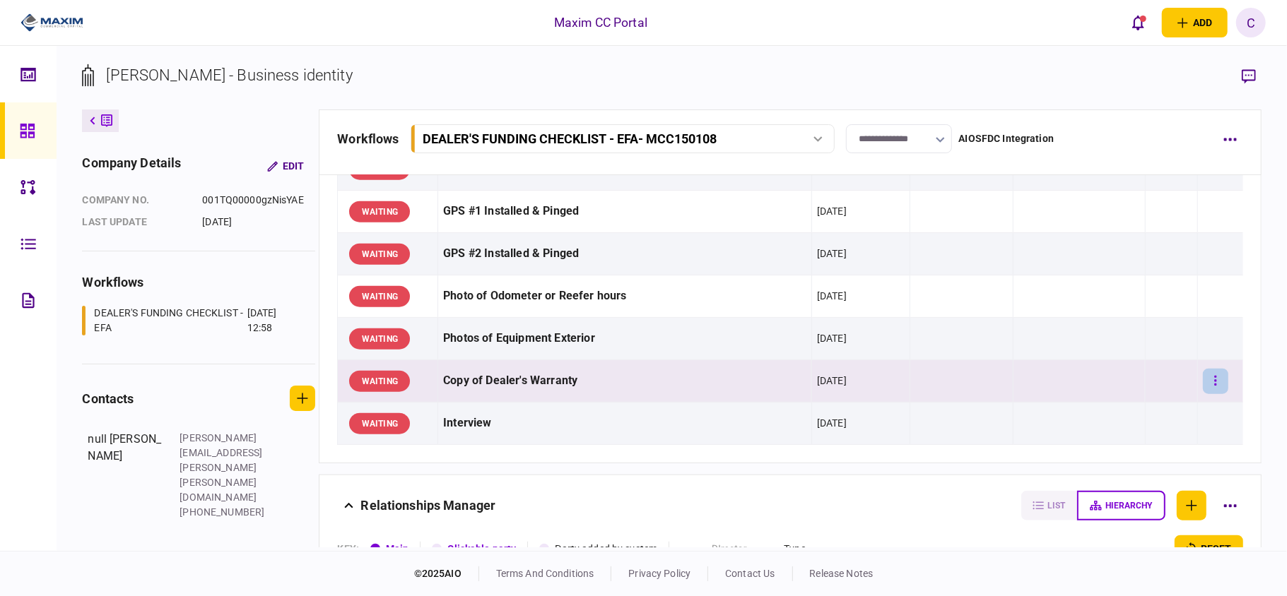
click at [1206, 388] on button "button" at bounding box center [1215, 381] width 25 height 25
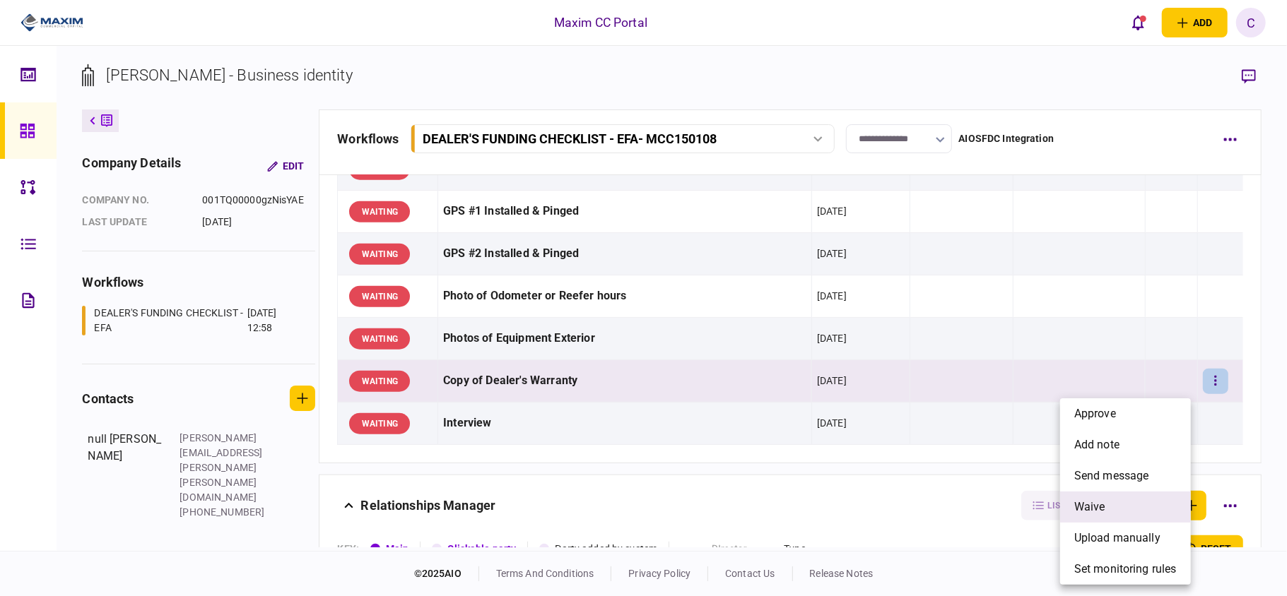
click at [1108, 504] on li "waive" at bounding box center [1125, 507] width 131 height 31
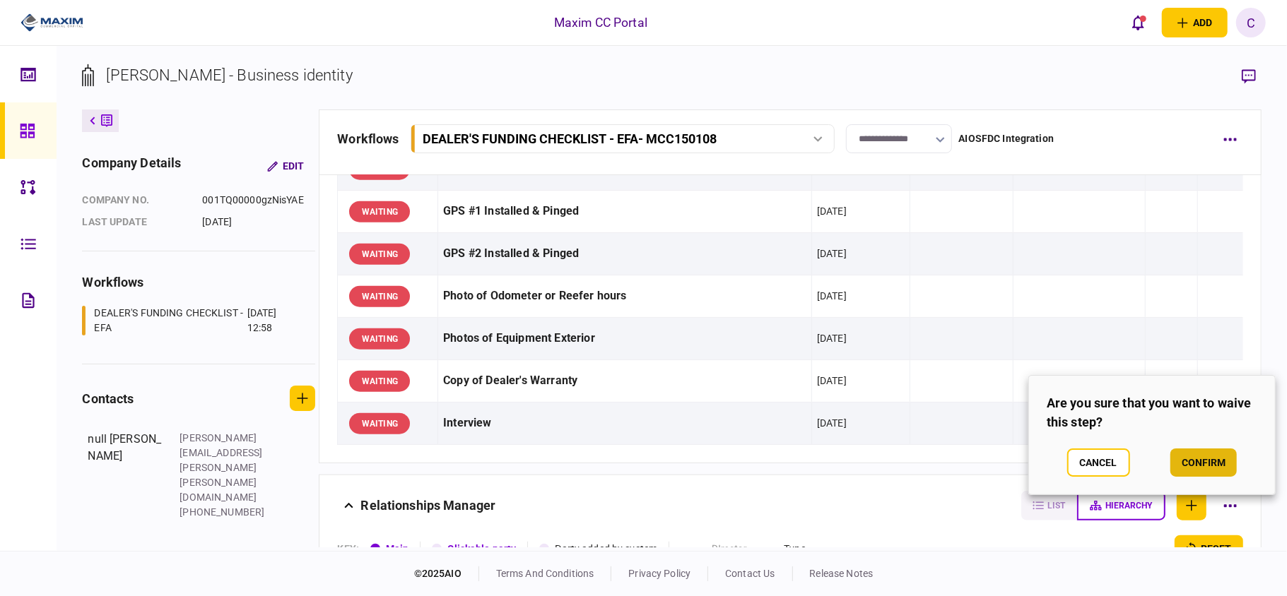
click at [1200, 461] on button "confirm" at bounding box center [1203, 463] width 66 height 28
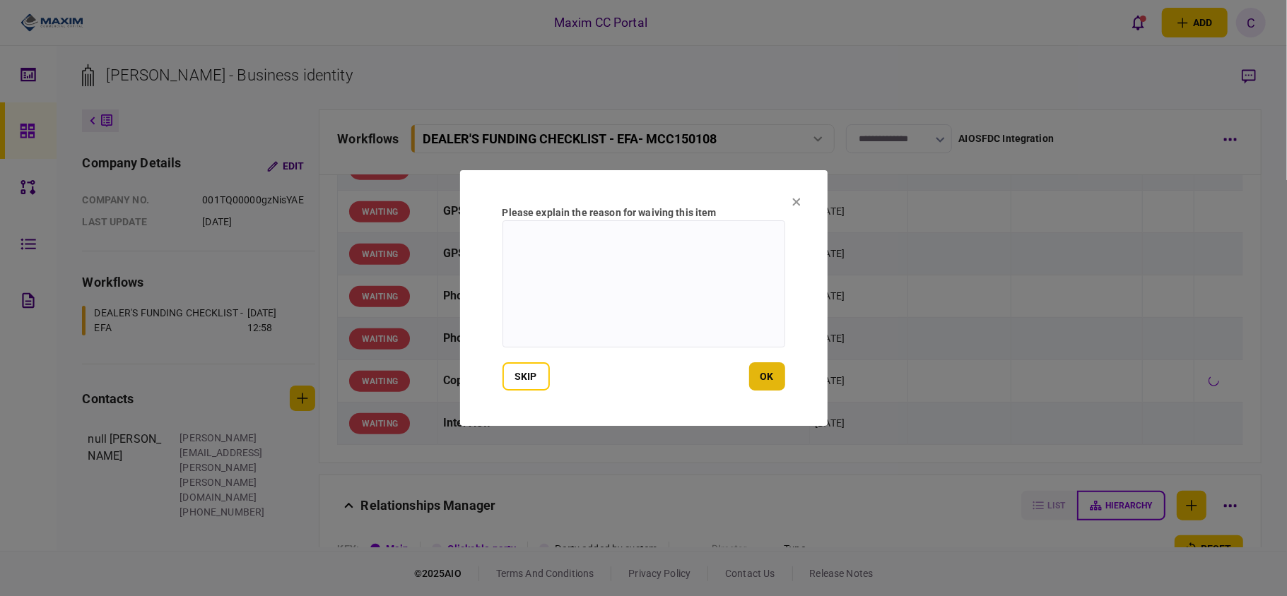
click at [755, 370] on button "ok" at bounding box center [767, 377] width 36 height 28
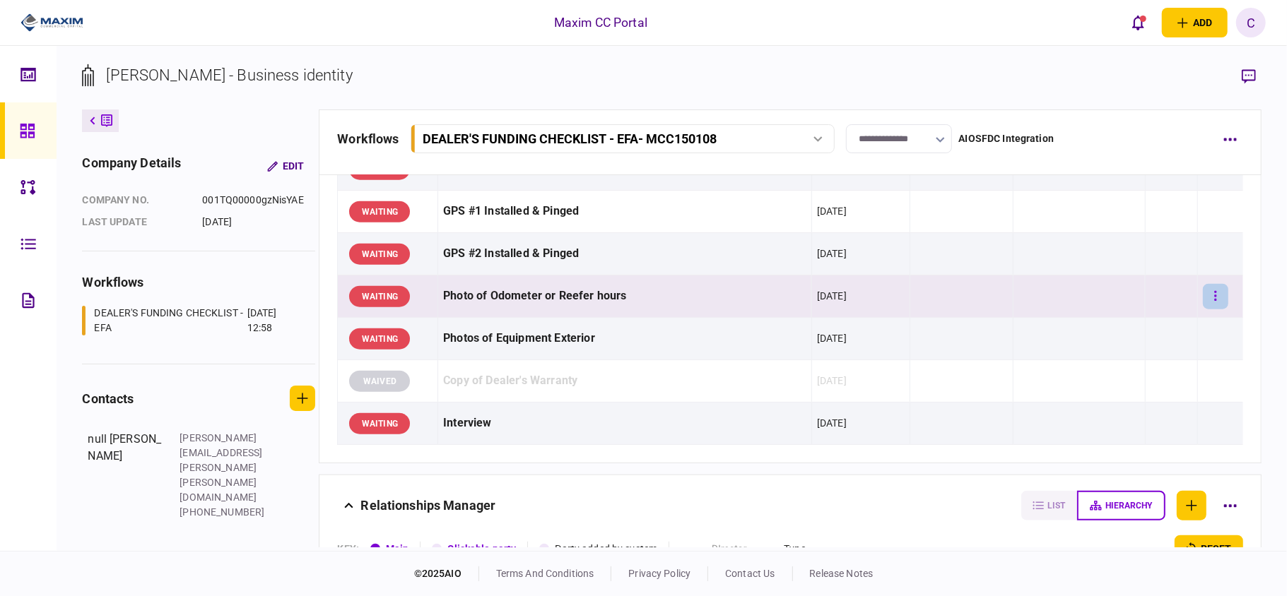
click at [1214, 297] on icon "button" at bounding box center [1215, 296] width 3 height 13
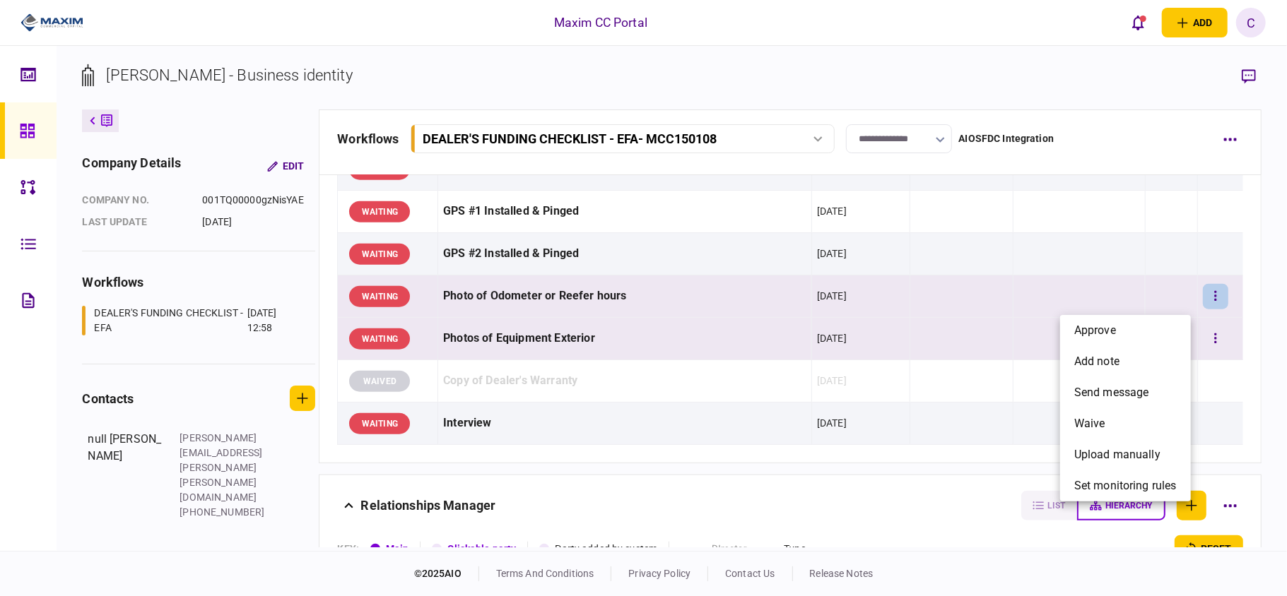
click at [1131, 335] on li "approve" at bounding box center [1125, 330] width 131 height 31
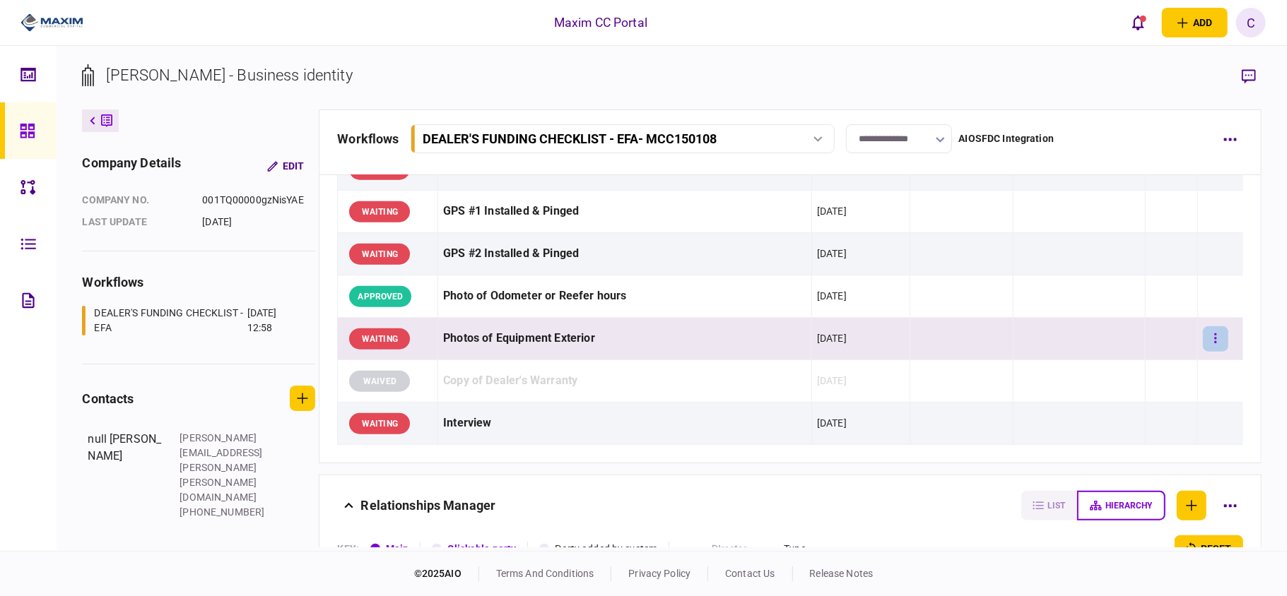
click at [1214, 341] on icon "button" at bounding box center [1215, 338] width 3 height 13
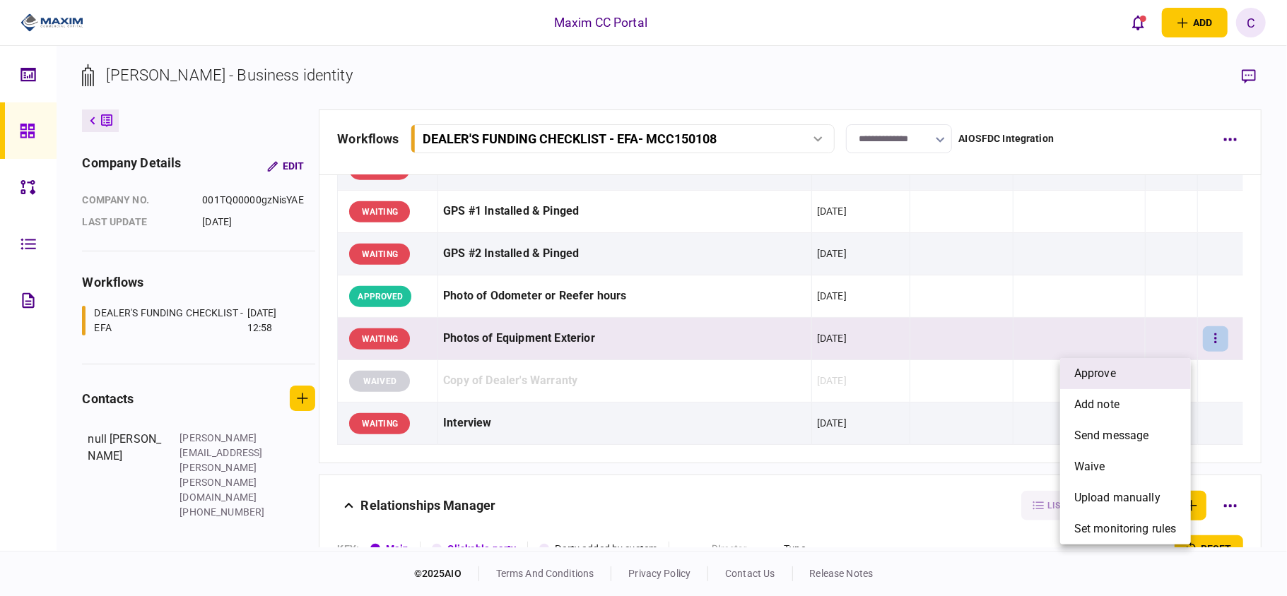
click at [1117, 377] on li "approve" at bounding box center [1125, 373] width 131 height 31
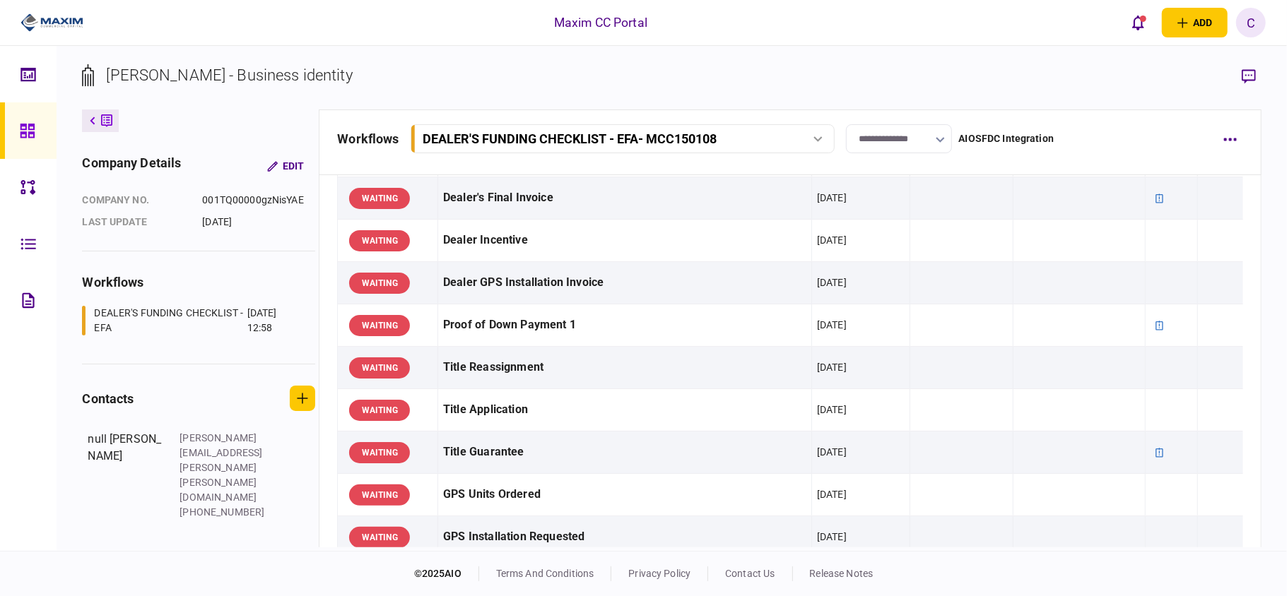
scroll to position [565, 0]
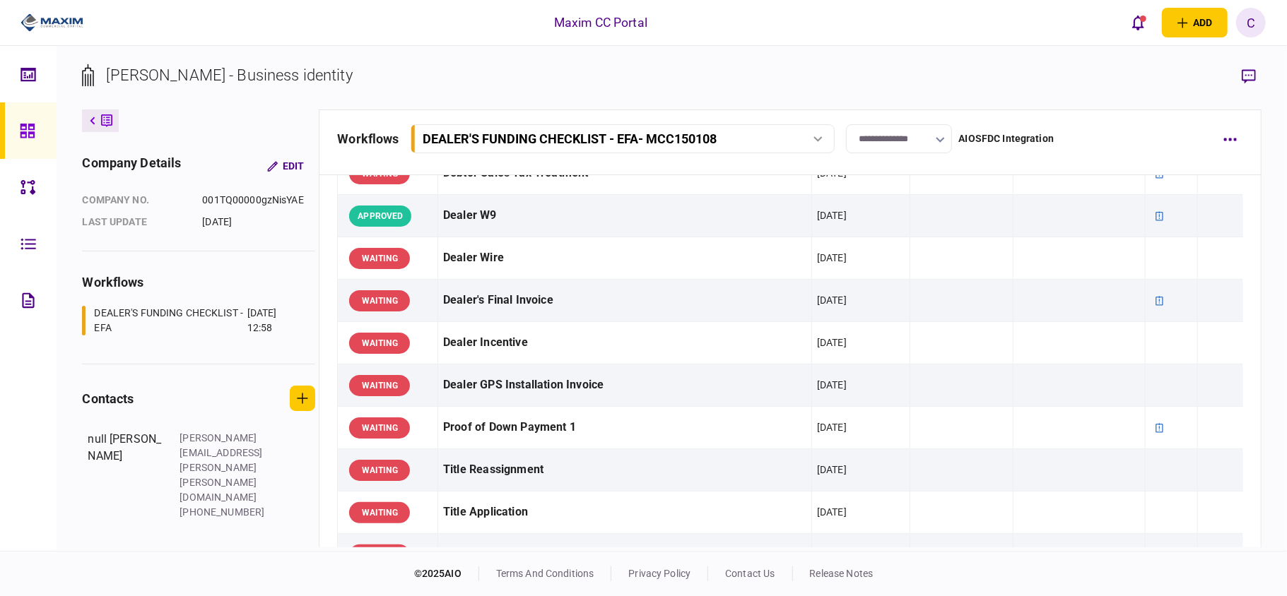
click at [885, 141] on input "**********" at bounding box center [899, 138] width 106 height 29
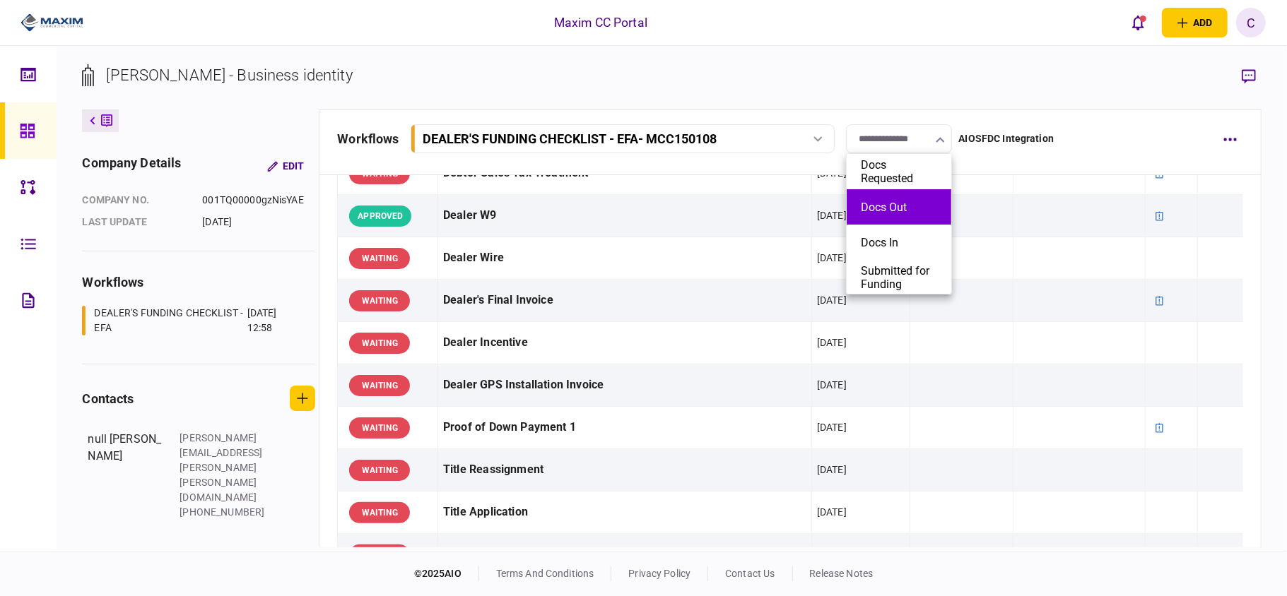
click at [866, 209] on button "Docs Out" at bounding box center [899, 207] width 76 height 13
type input "********"
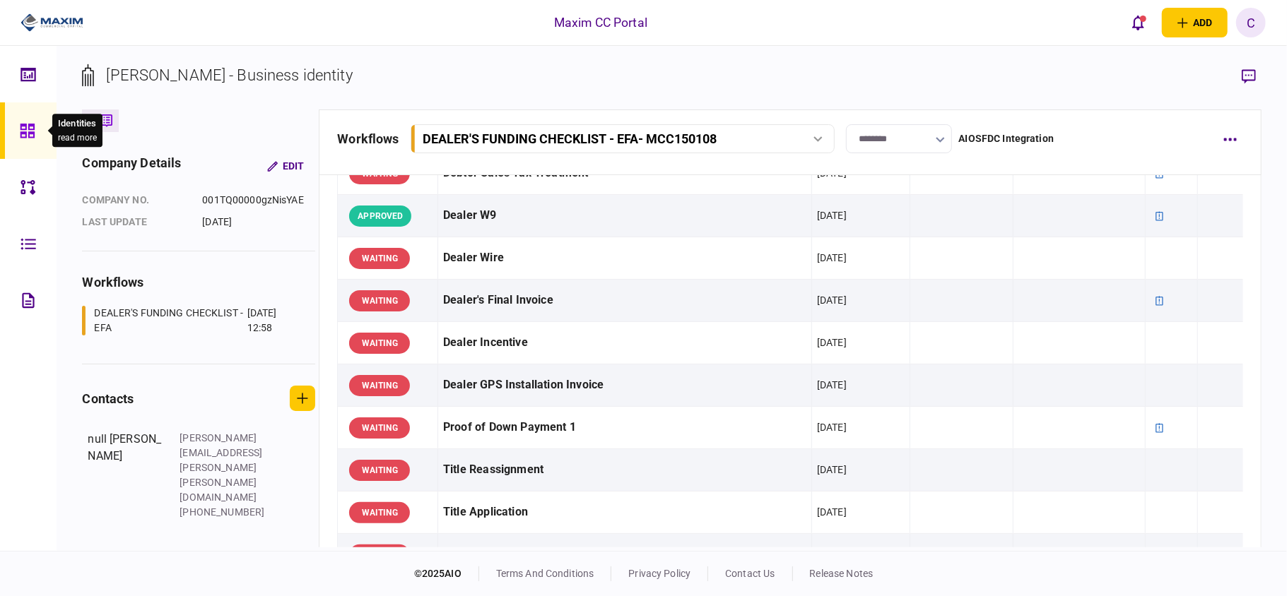
click at [20, 117] on div at bounding box center [31, 130] width 23 height 57
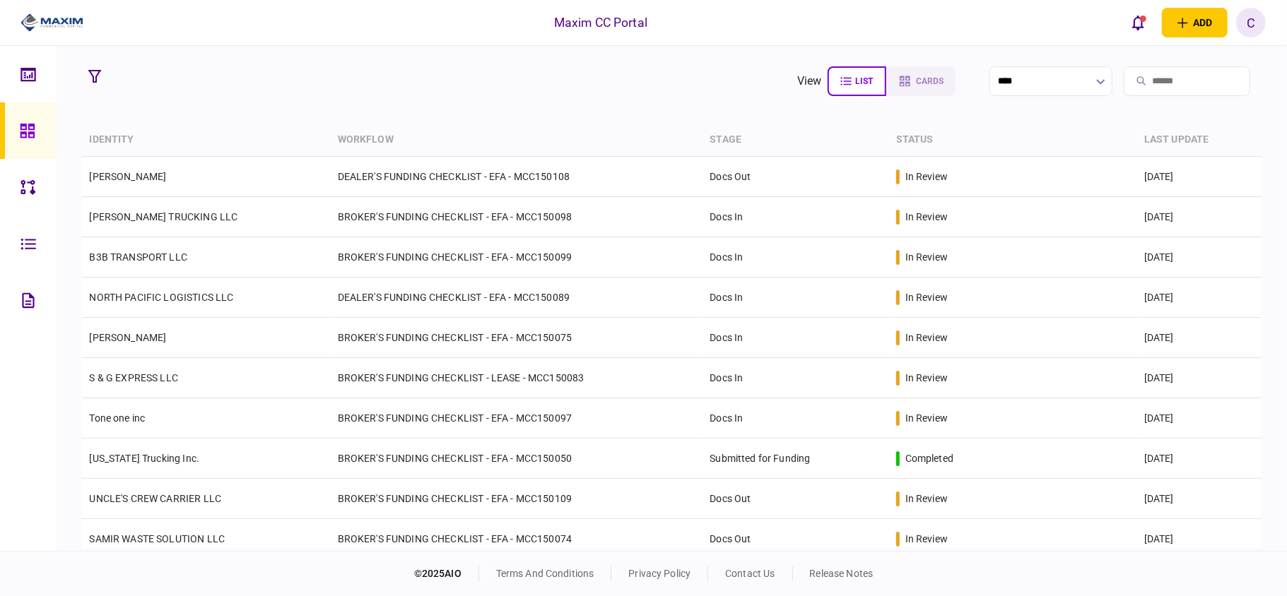
click at [417, 81] on section "view list cards ****" at bounding box center [671, 81] width 1179 height 35
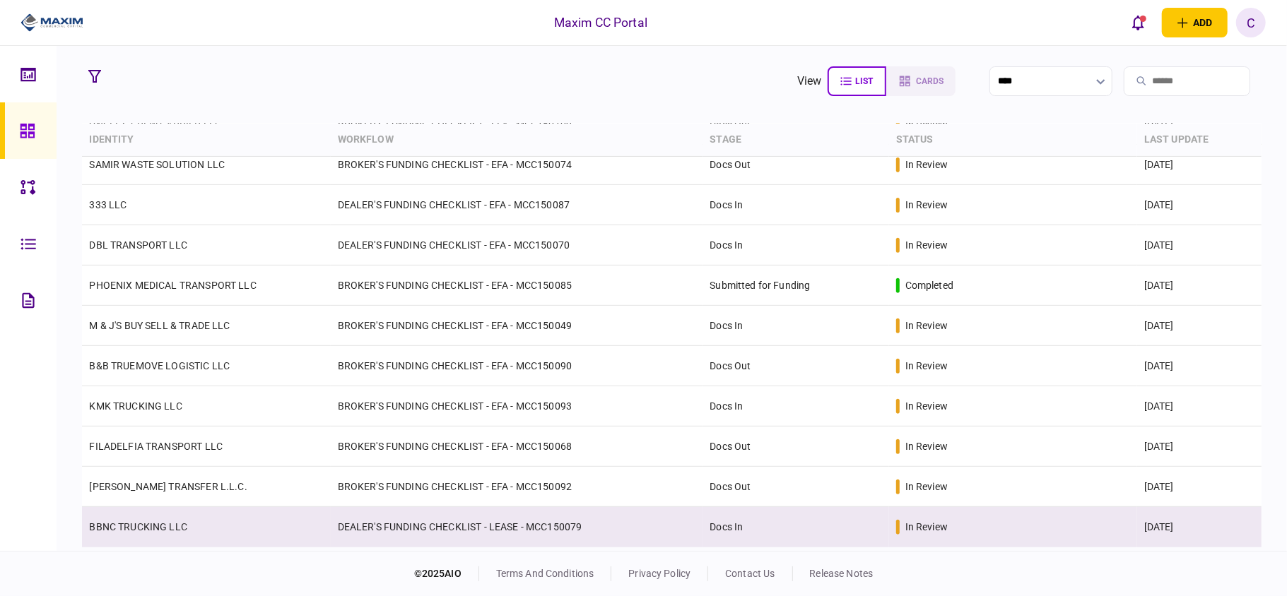
click at [401, 524] on td "DEALER'S FUNDING CHECKLIST - LEASE - MCC150079" at bounding box center [517, 527] width 372 height 40
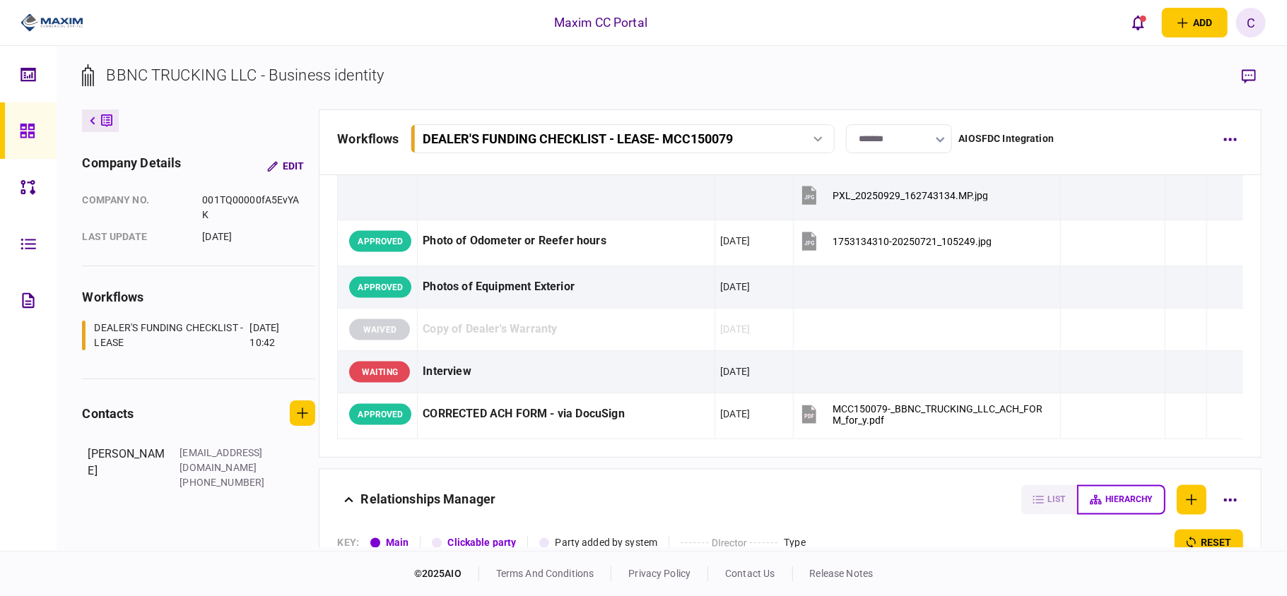
scroll to position [1601, 0]
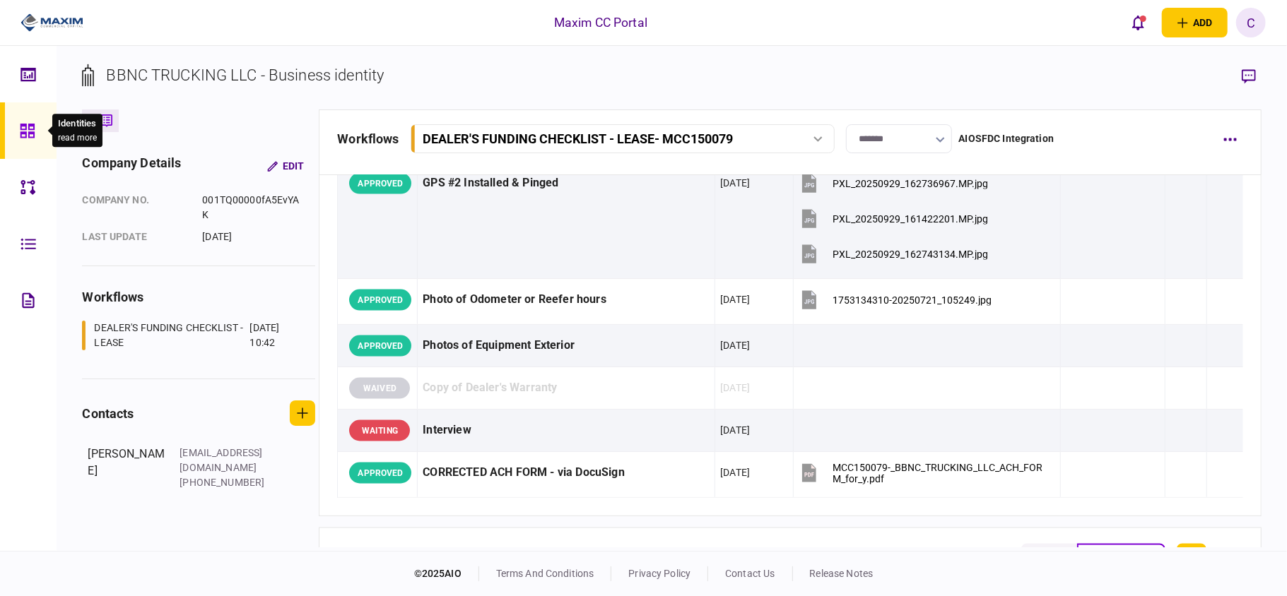
click at [20, 124] on icon at bounding box center [28, 131] width 16 height 16
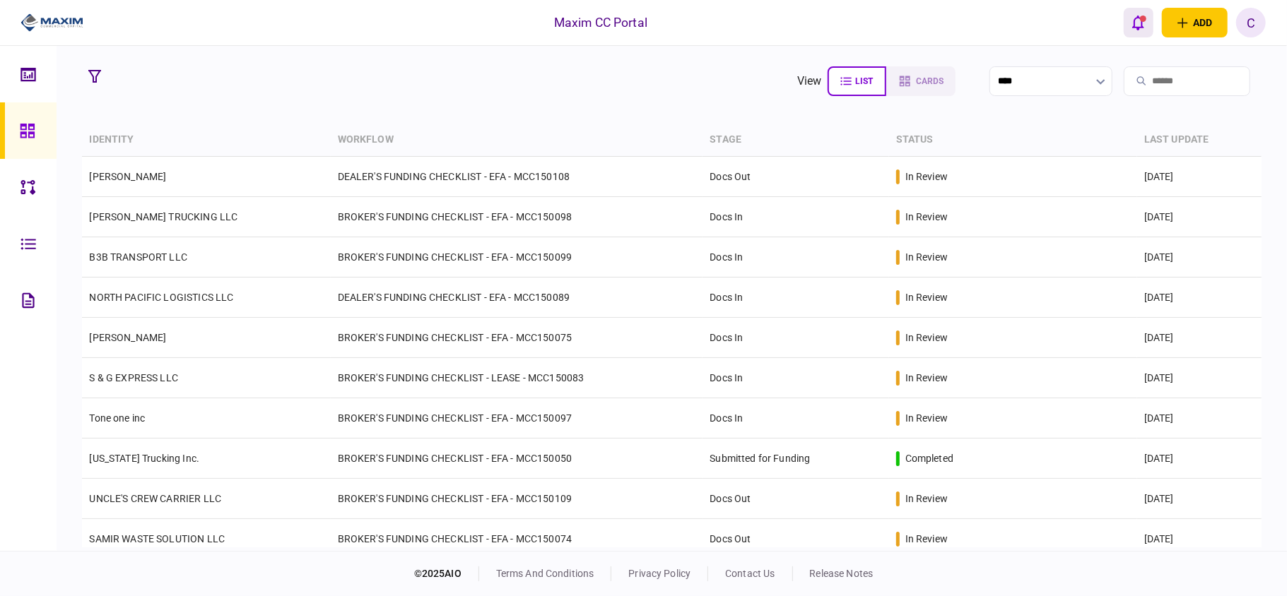
click at [1142, 27] on icon "open notifications list" at bounding box center [1138, 23] width 12 height 15
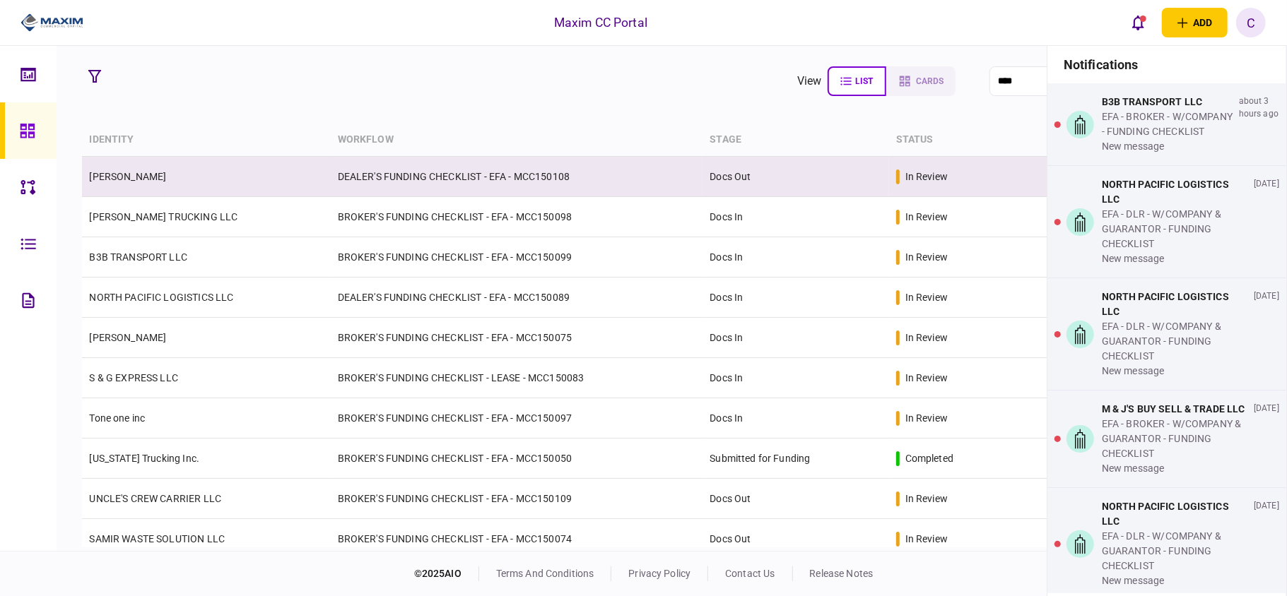
click at [340, 173] on td "DEALER'S FUNDING CHECKLIST - EFA - MCC150108" at bounding box center [517, 177] width 372 height 40
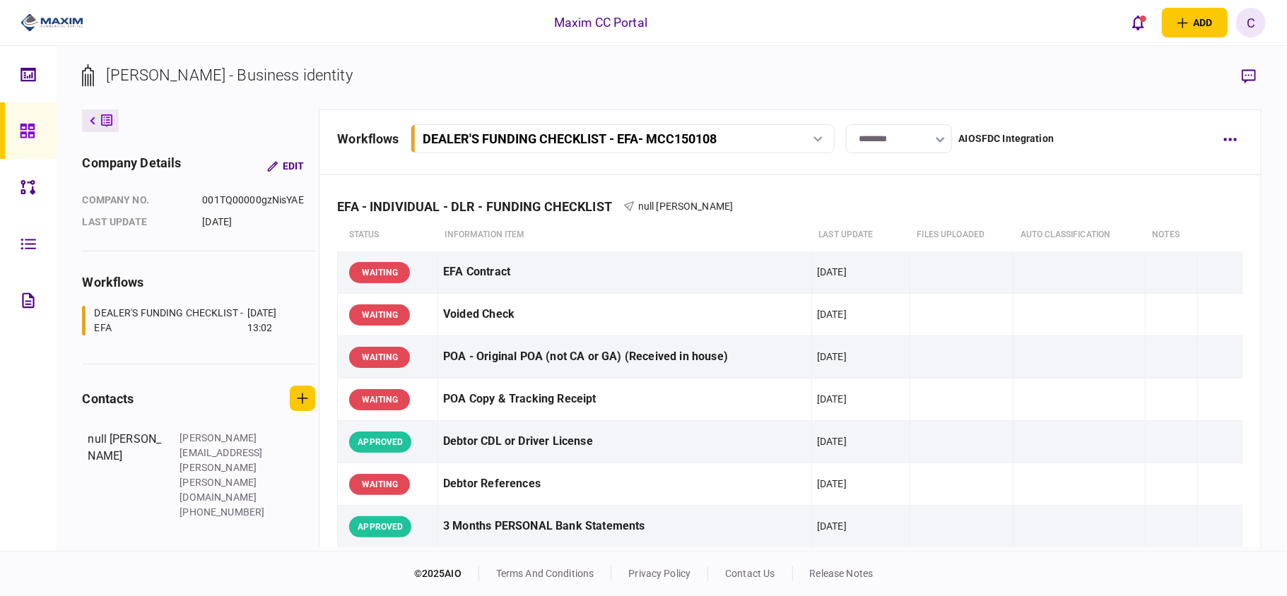
click at [889, 137] on input "********" at bounding box center [899, 138] width 106 height 29
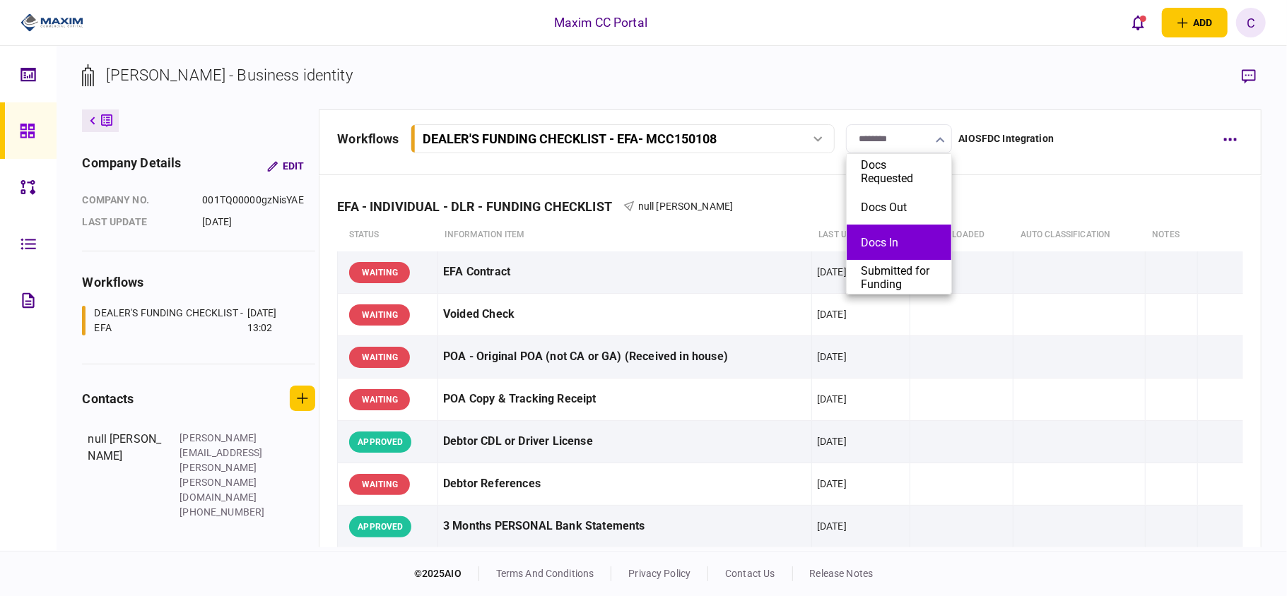
click at [876, 238] on button "Docs In" at bounding box center [899, 242] width 76 height 13
type input "*******"
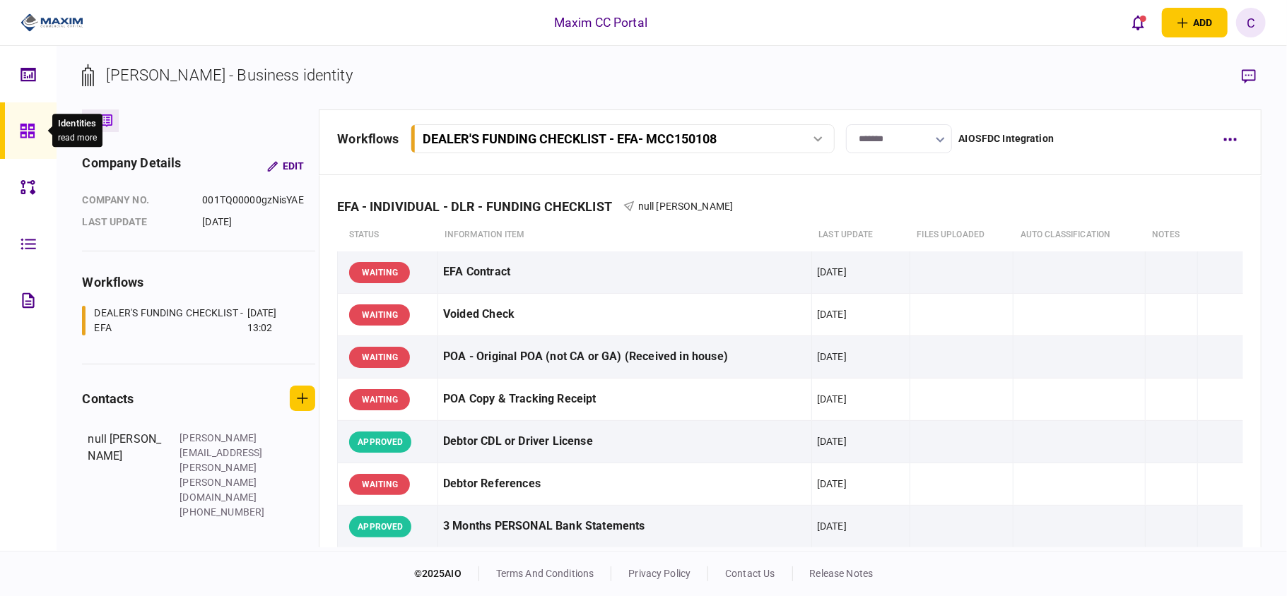
click at [23, 134] on icon at bounding box center [28, 131] width 16 height 16
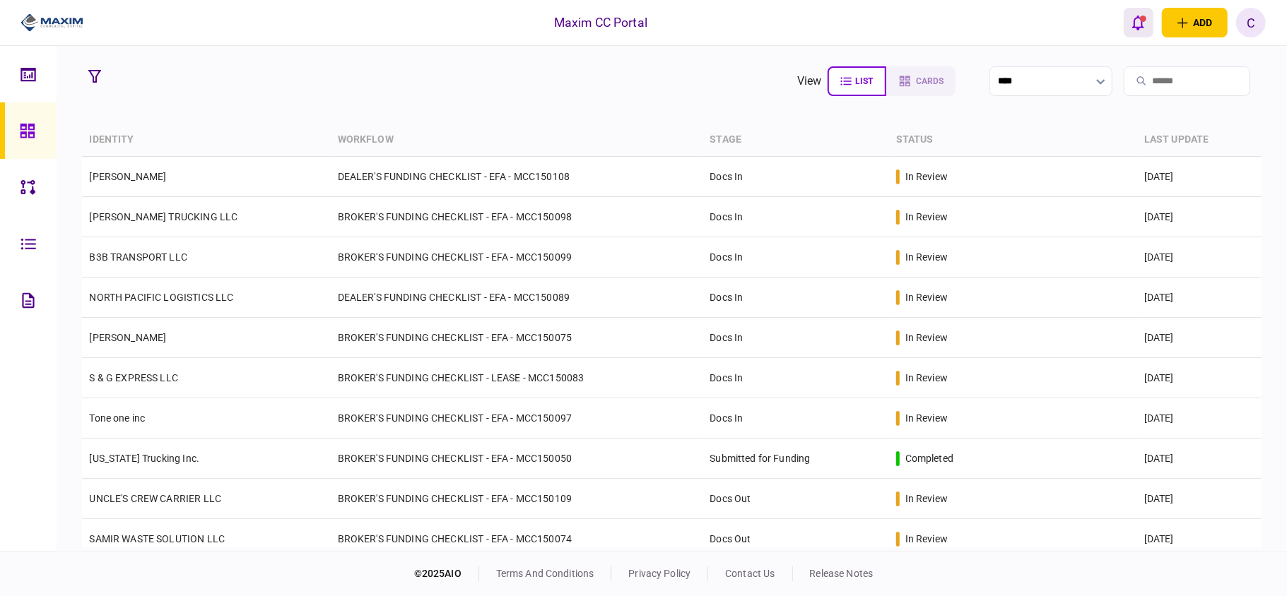
click at [1132, 18] on icon "open notifications list" at bounding box center [1138, 23] width 12 height 16
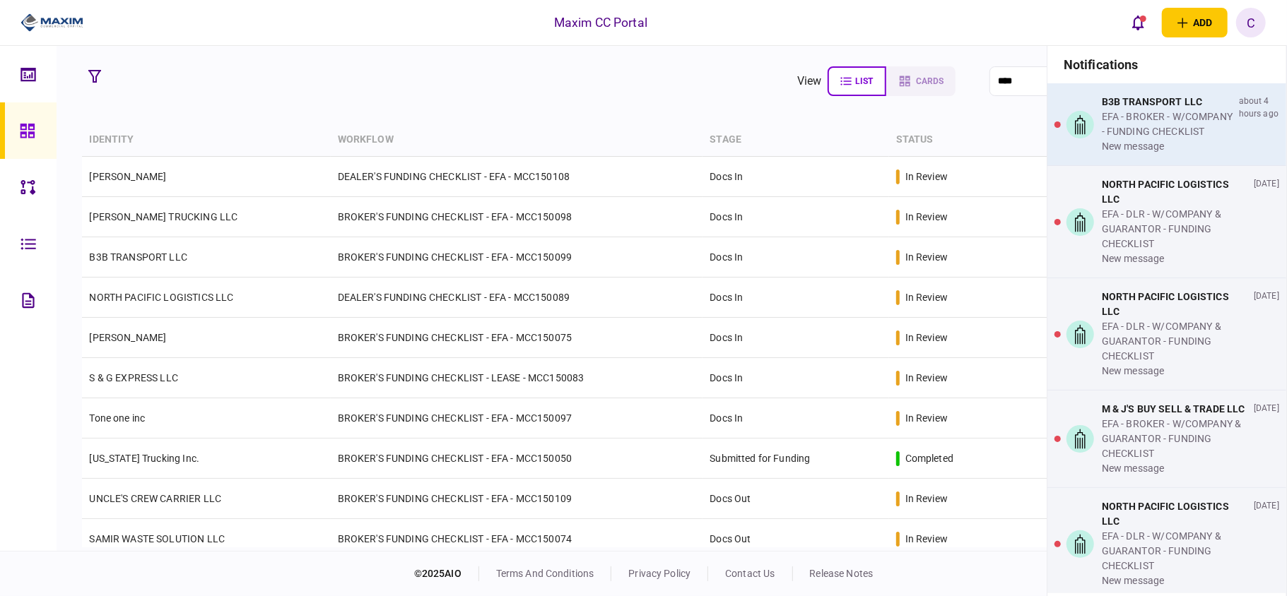
click at [1129, 116] on div "EFA - BROKER - W/COMPANY - FUNDING CHECKLIST" at bounding box center [1167, 125] width 131 height 30
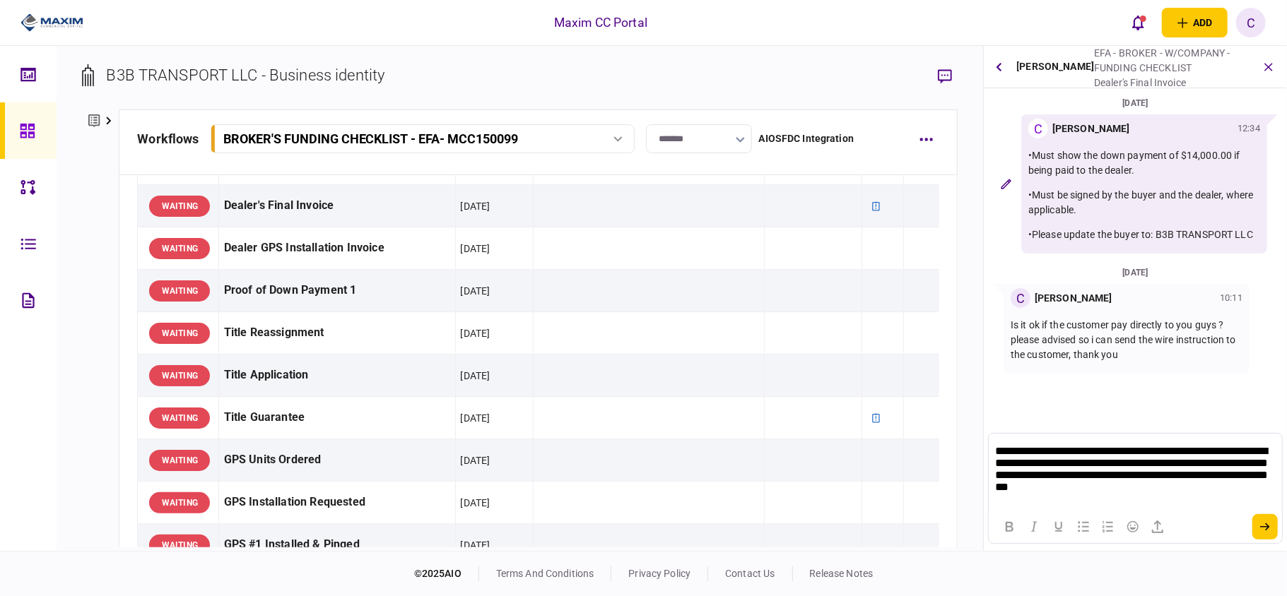
click at [1192, 471] on p "**********" at bounding box center [1134, 470] width 279 height 53
click at [1192, 465] on p "**********" at bounding box center [1134, 470] width 279 height 53
click at [1088, 461] on p "**********" at bounding box center [1134, 470] width 279 height 53
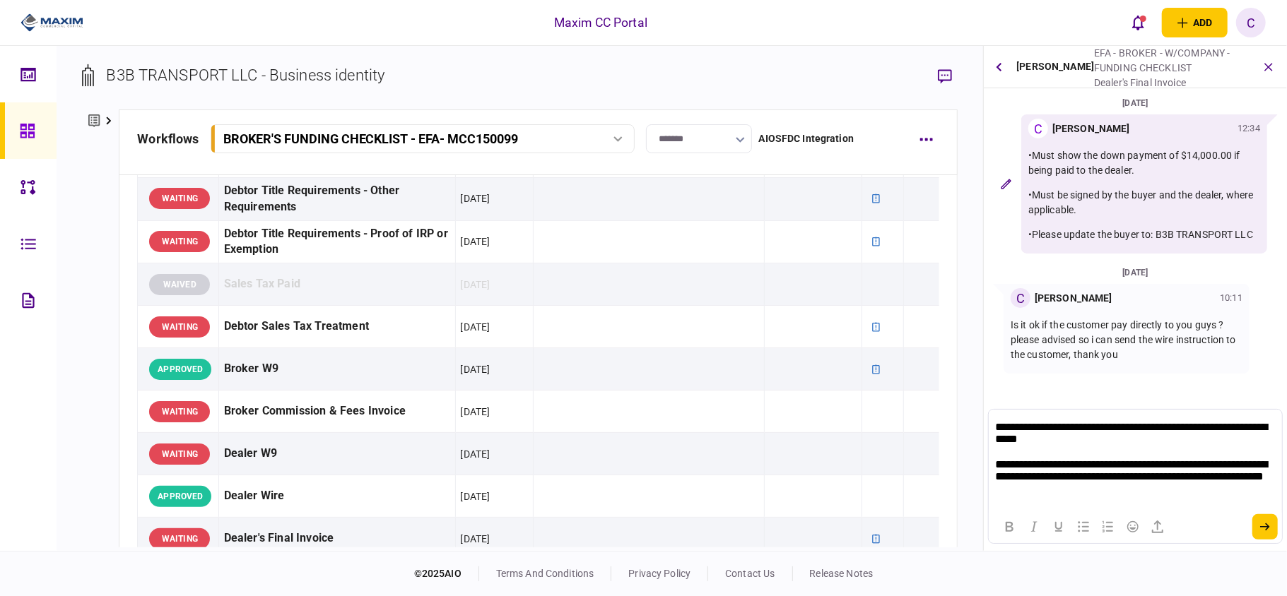
scroll to position [471, 0]
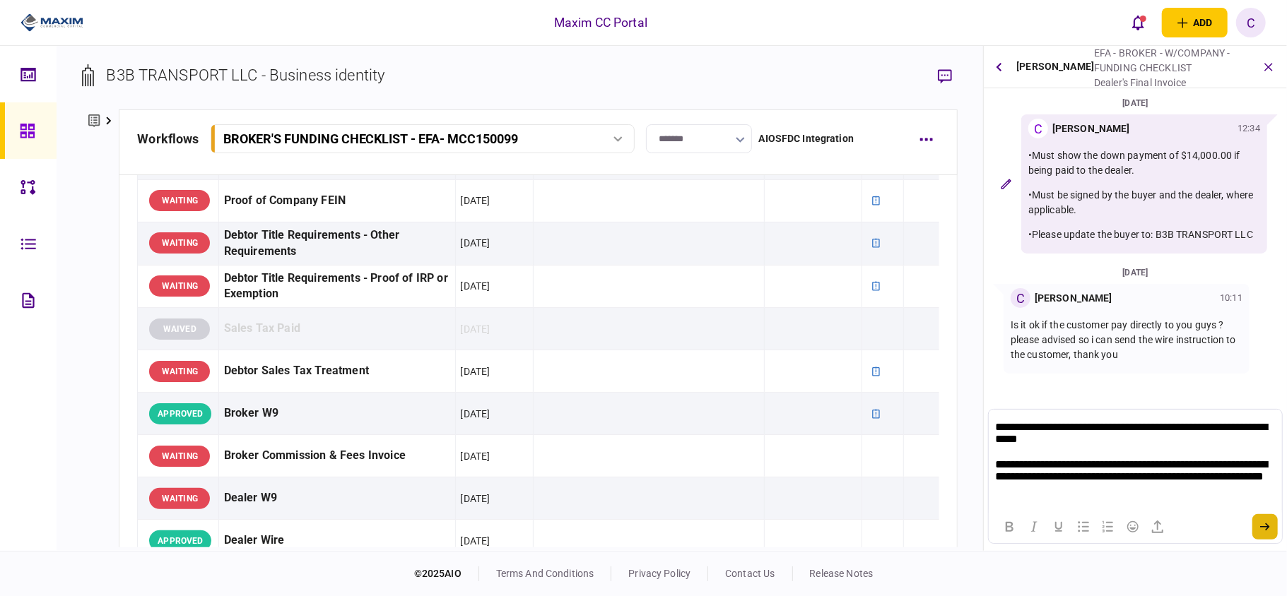
click at [1268, 529] on icon "submit" at bounding box center [1265, 527] width 10 height 8
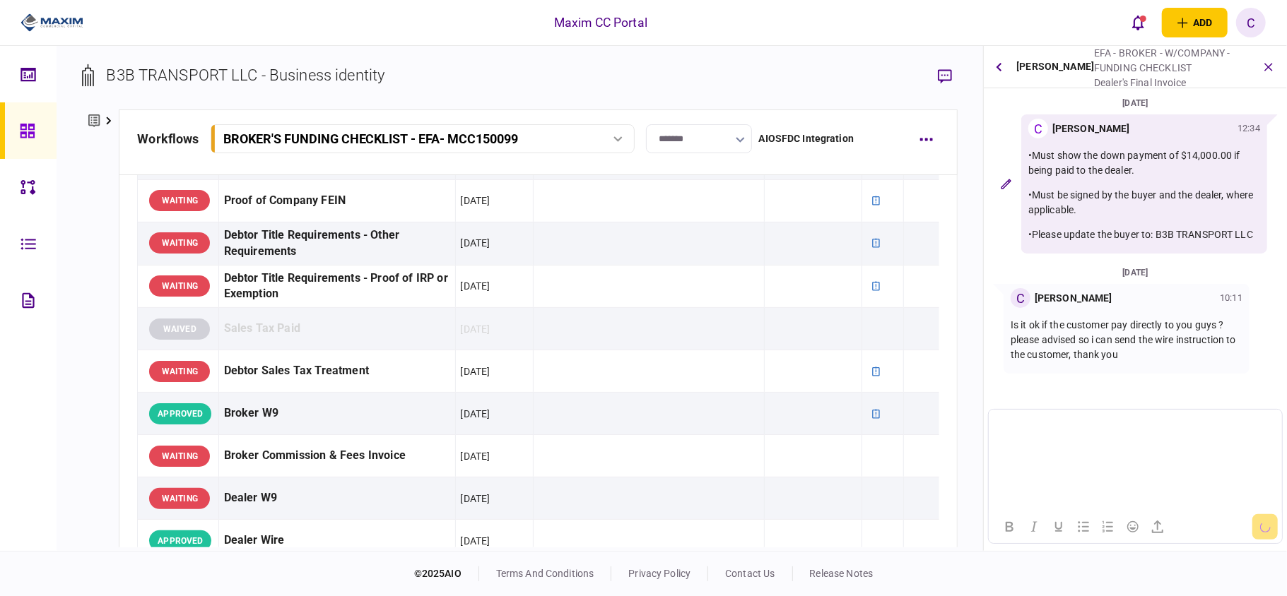
scroll to position [63, 0]
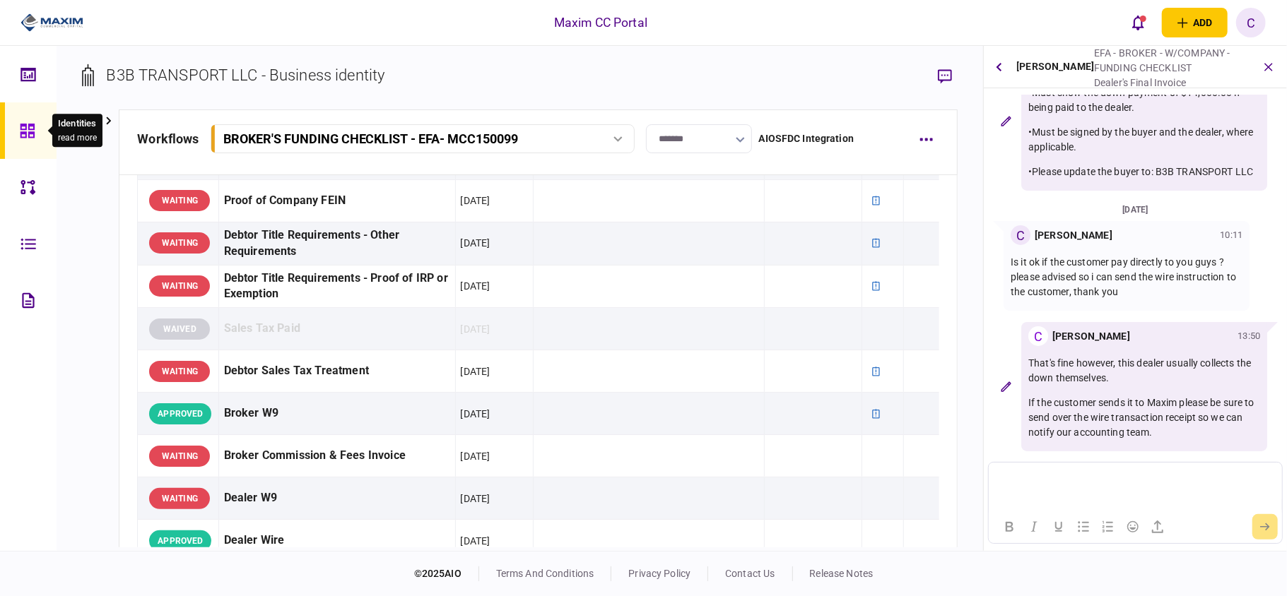
click at [20, 124] on icon at bounding box center [27, 131] width 14 height 14
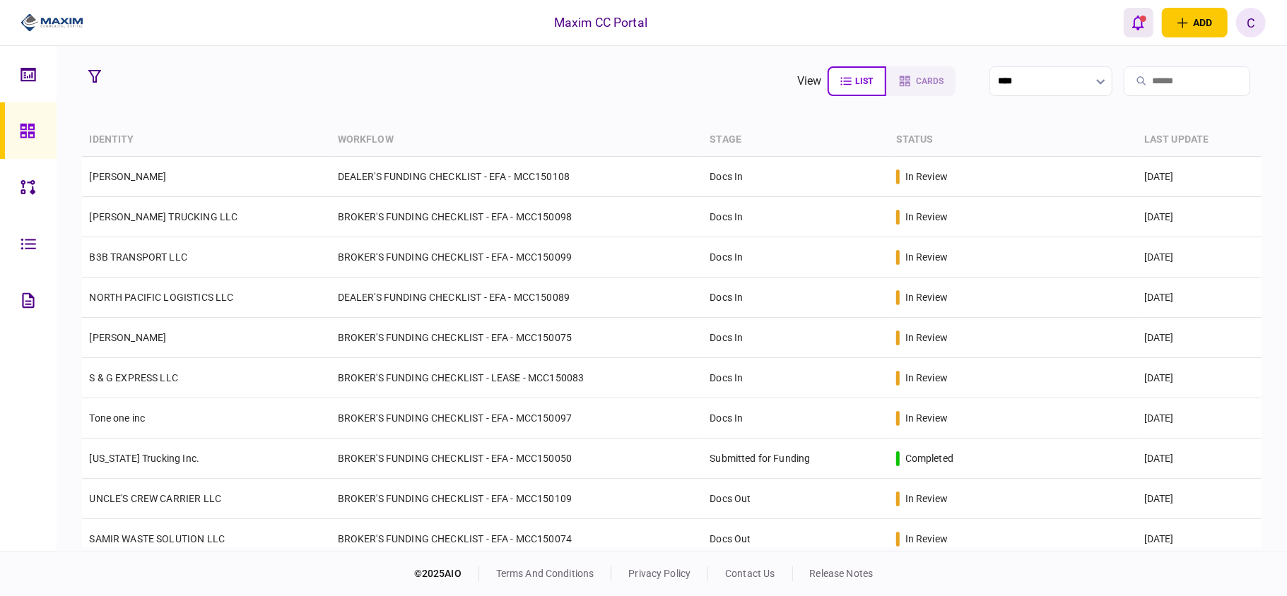
click at [1140, 18] on div "open notifications list" at bounding box center [1143, 19] width 6 height 6
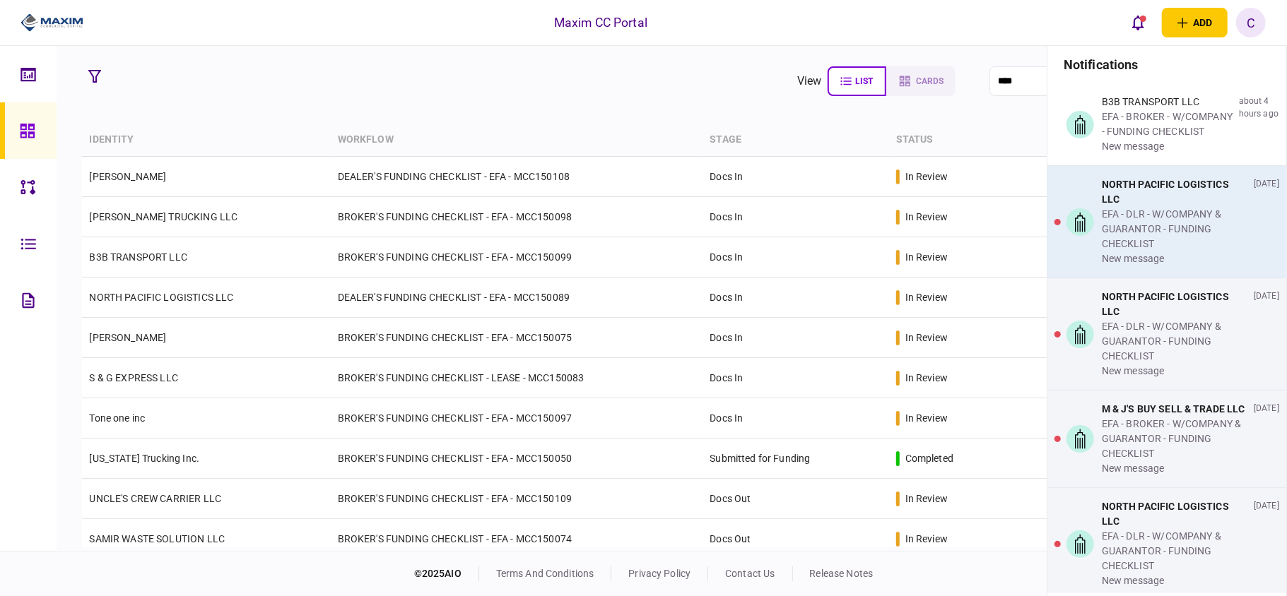
click at [1131, 207] on div "NORTH PACIFIC LOGISTICS LLC" at bounding box center [1175, 192] width 146 height 30
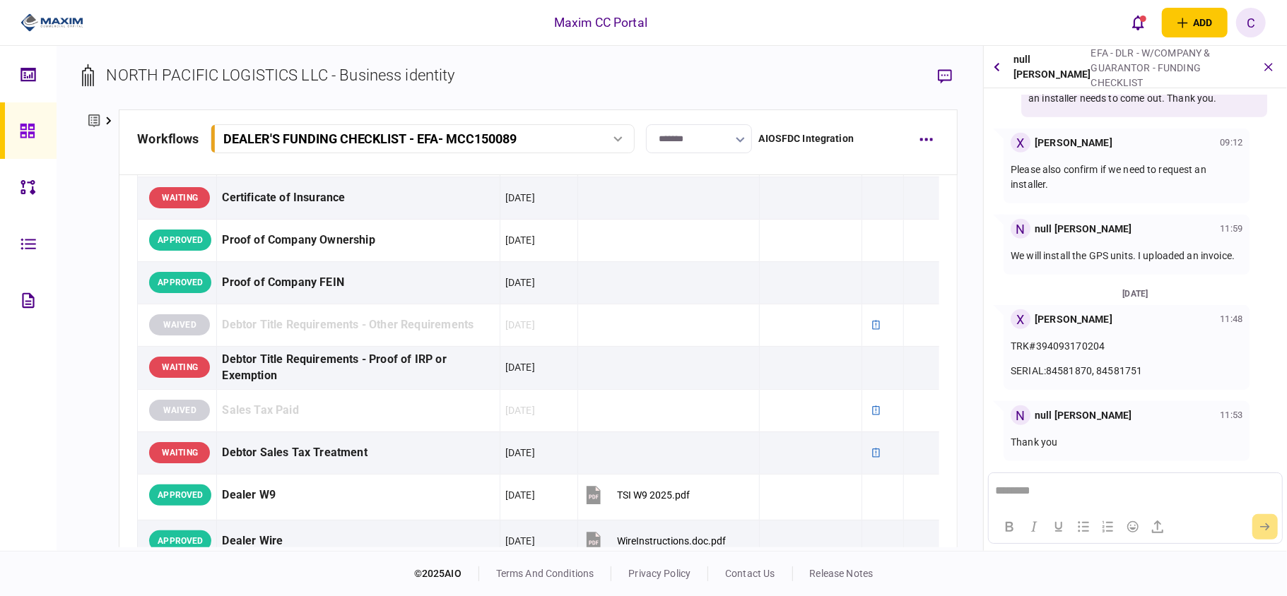
scroll to position [659, 0]
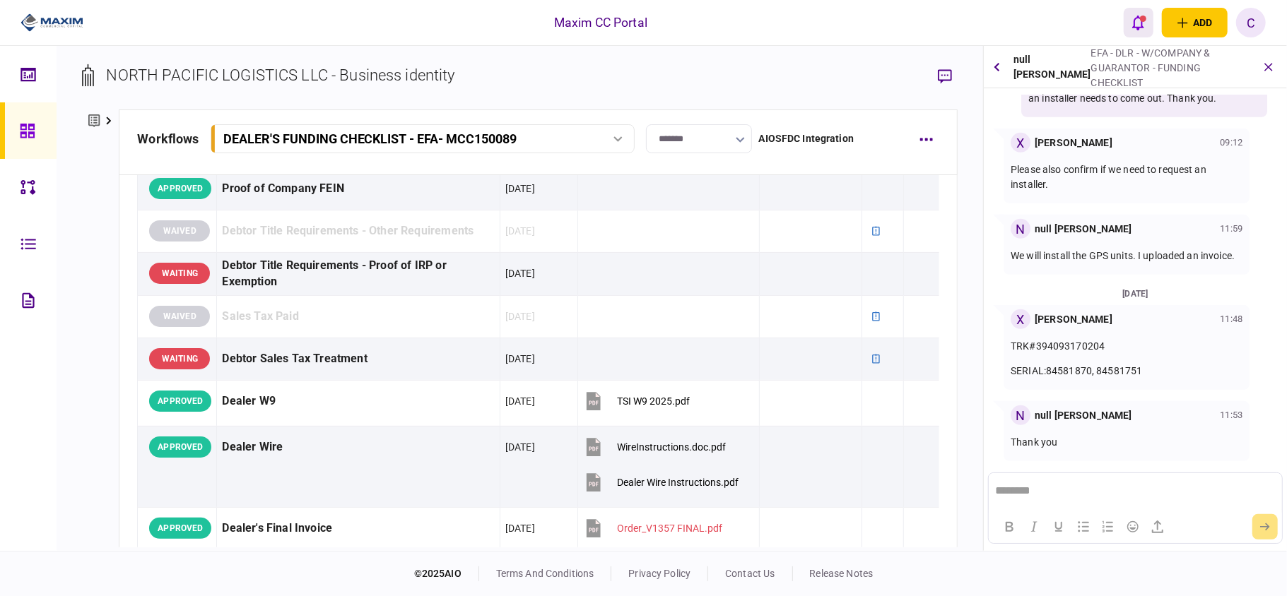
click at [1141, 21] on icon "open notifications list" at bounding box center [1138, 23] width 12 height 16
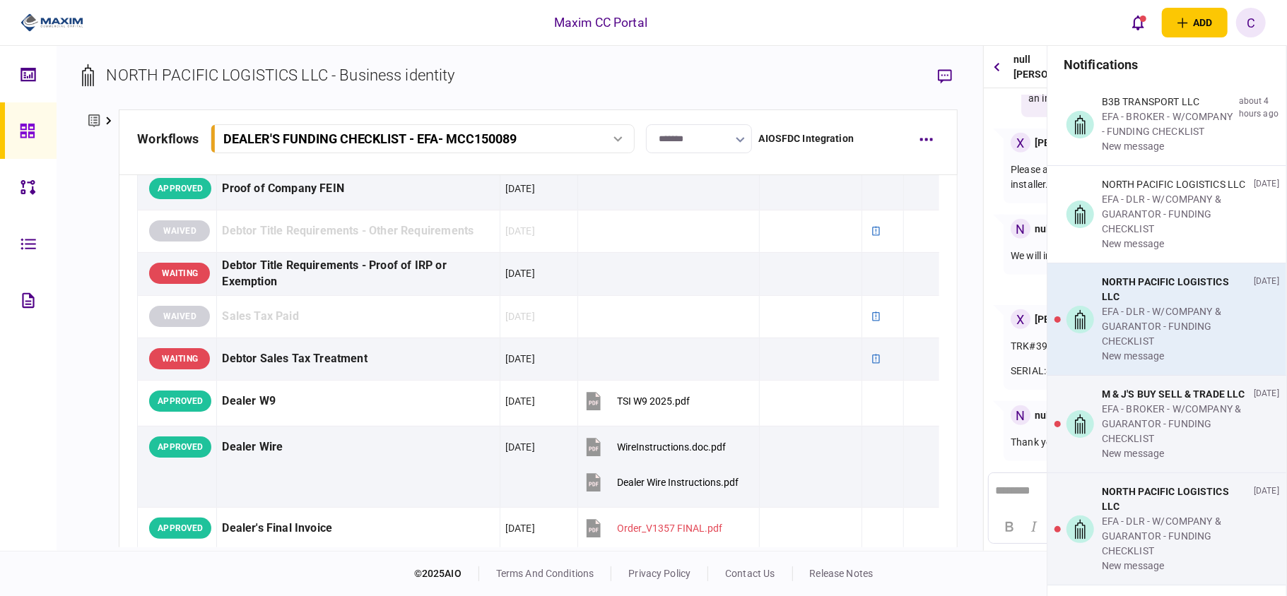
click at [1137, 326] on div "EFA - DLR - W/COMPANY & GUARANTOR - FUNDING CHECKLIST" at bounding box center [1175, 327] width 146 height 45
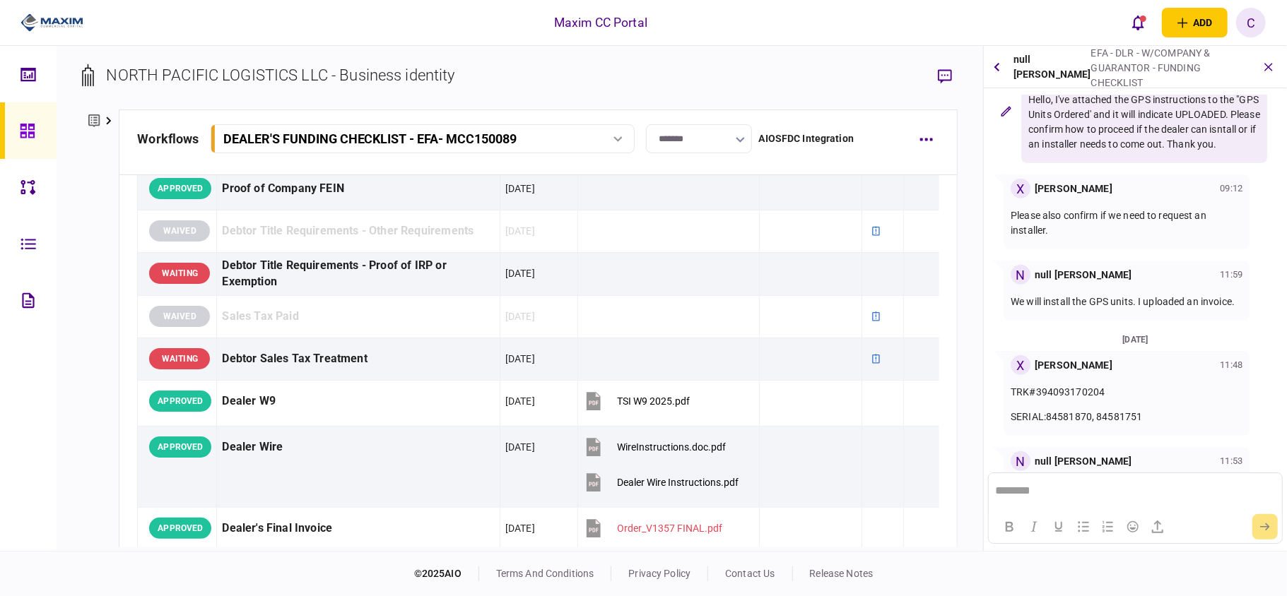
scroll to position [354, 0]
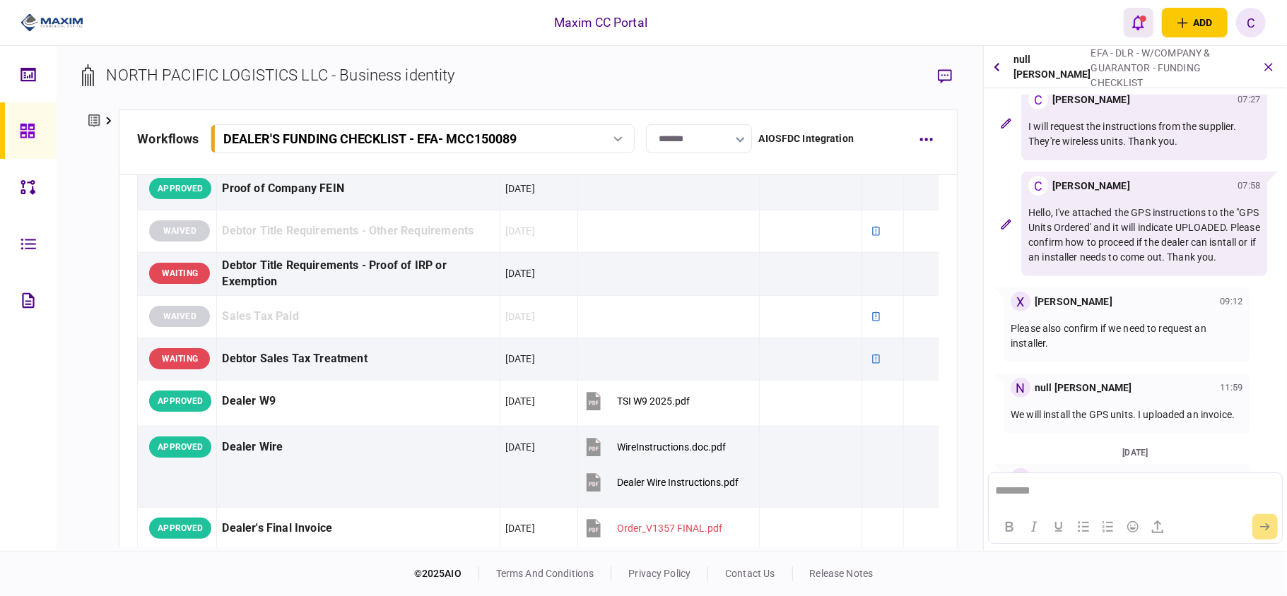
click at [1139, 20] on icon "open notifications list" at bounding box center [1138, 23] width 12 height 16
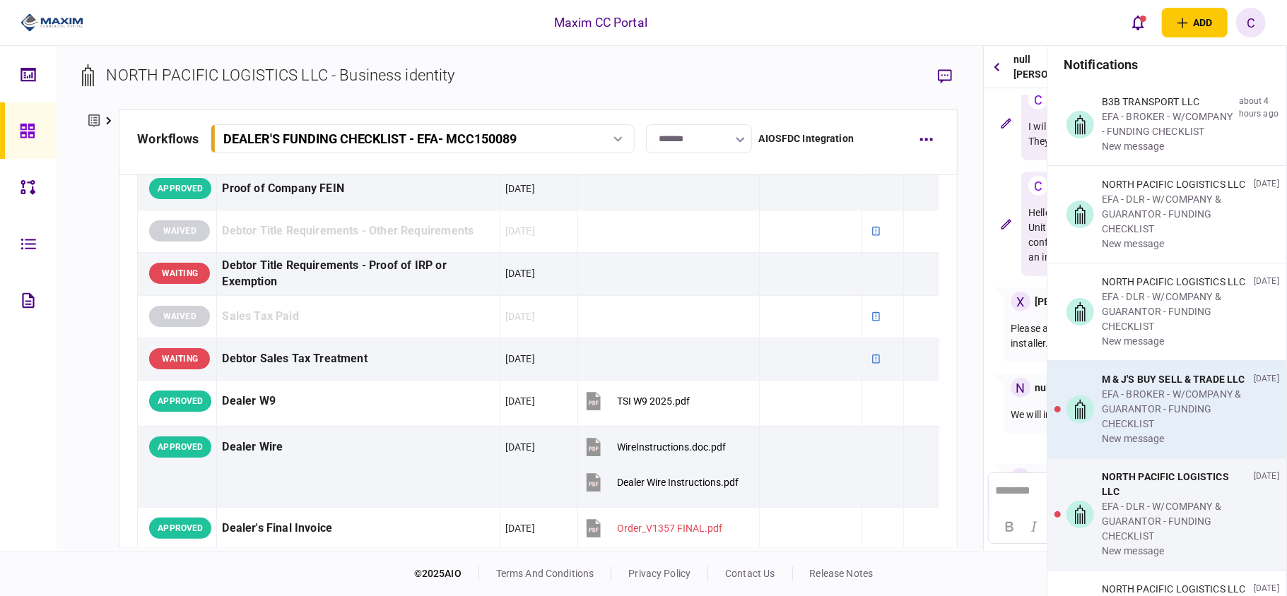
click at [1131, 420] on div "EFA - BROKER - W/COMPANY & GUARANTOR - FUNDING CHECKLIST" at bounding box center [1175, 409] width 146 height 45
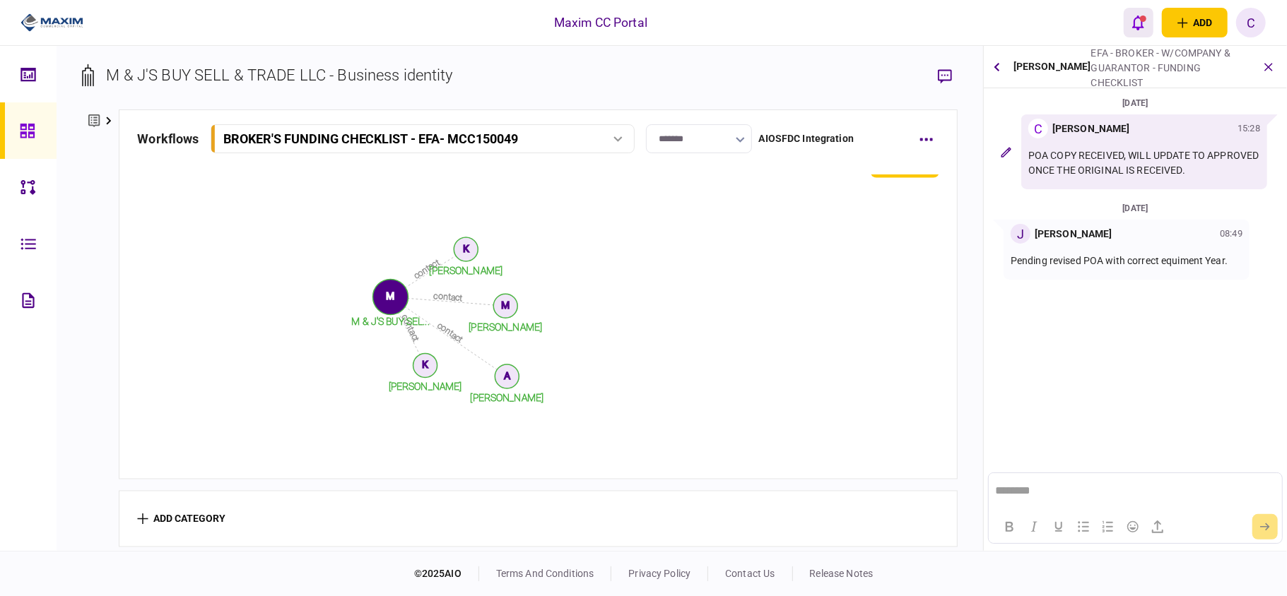
click at [1139, 26] on icon "open notifications list" at bounding box center [1138, 23] width 12 height 15
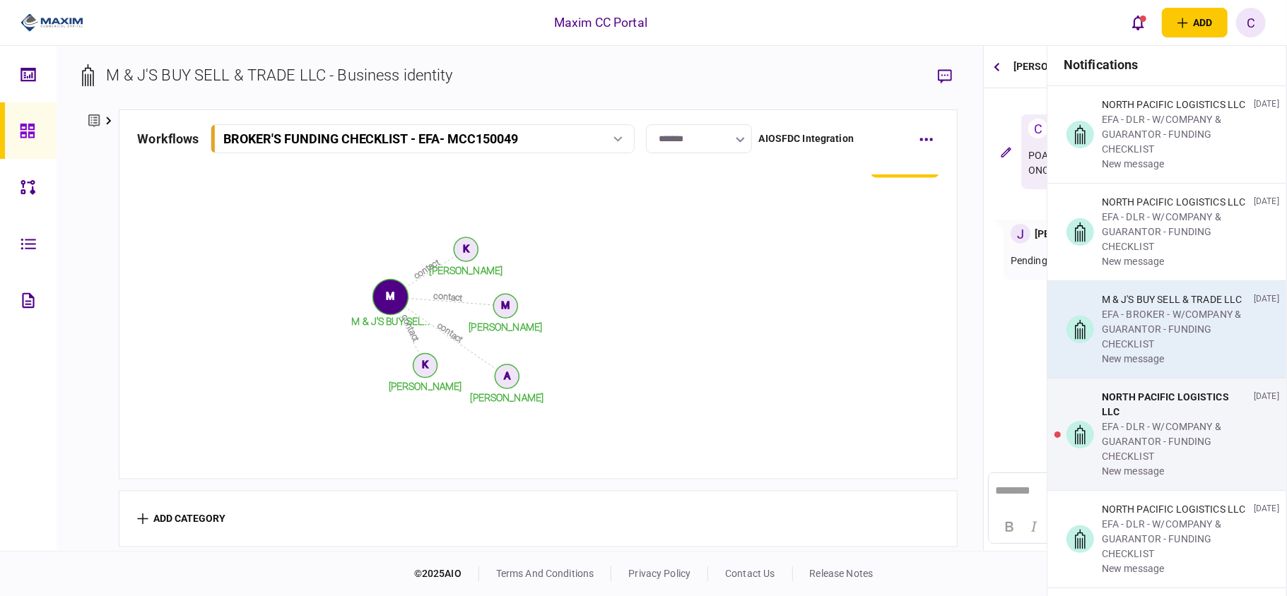
scroll to position [188, 0]
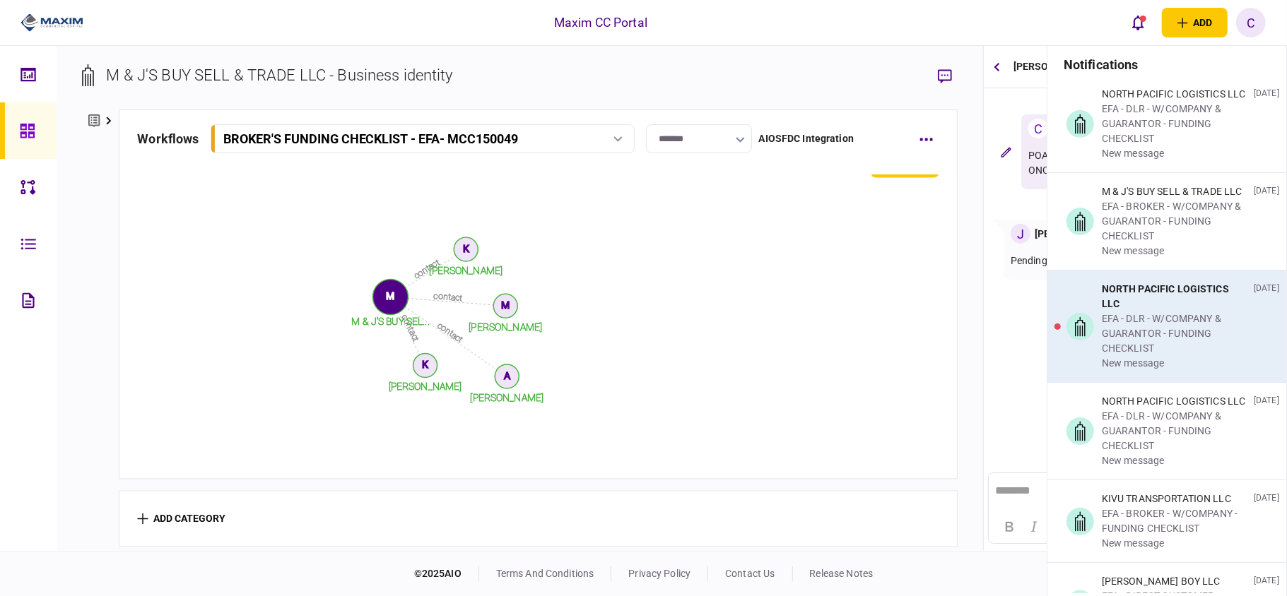
click at [1177, 355] on div "EFA - DLR - W/COMPANY & GUARANTOR - FUNDING CHECKLIST" at bounding box center [1175, 334] width 146 height 45
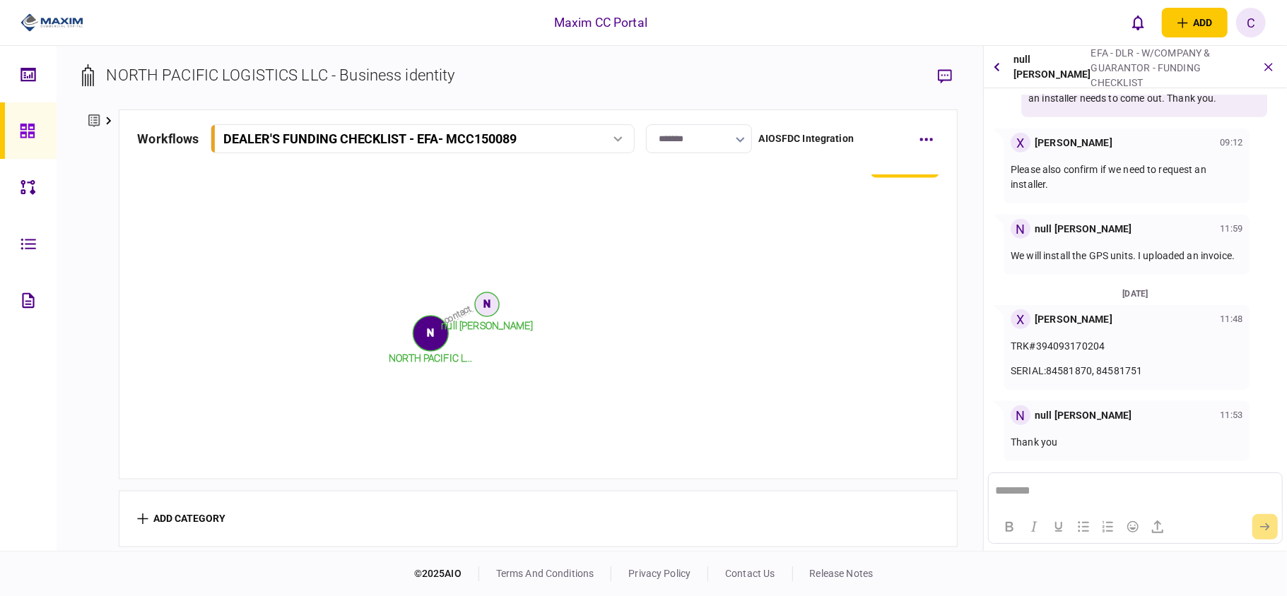
scroll to position [543, 0]
click at [30, 129] on icon at bounding box center [27, 131] width 14 height 14
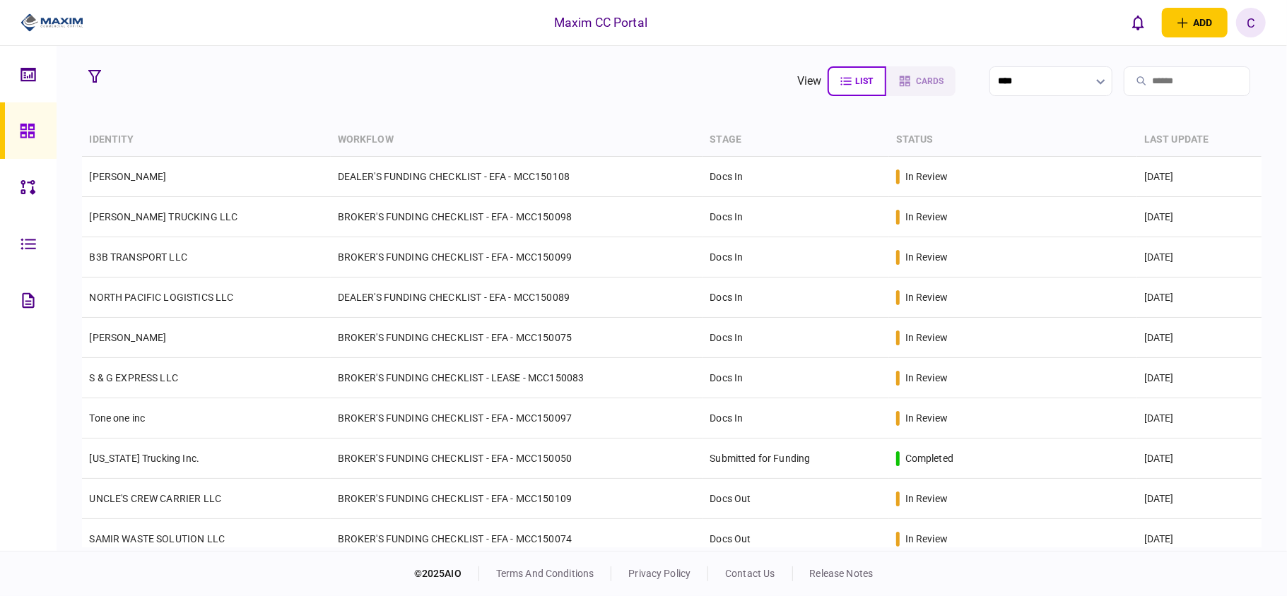
click at [408, 96] on section "view list cards ****" at bounding box center [671, 81] width 1179 height 35
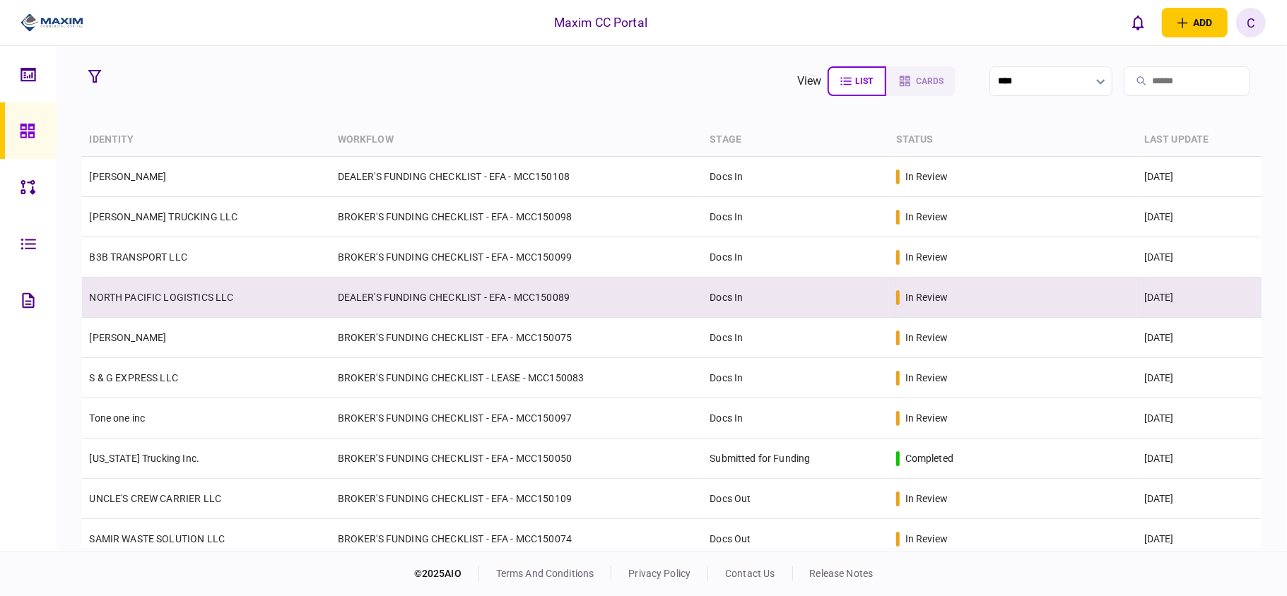
click at [456, 304] on td "DEALER'S FUNDING CHECKLIST - EFA - MCC150089" at bounding box center [517, 298] width 372 height 40
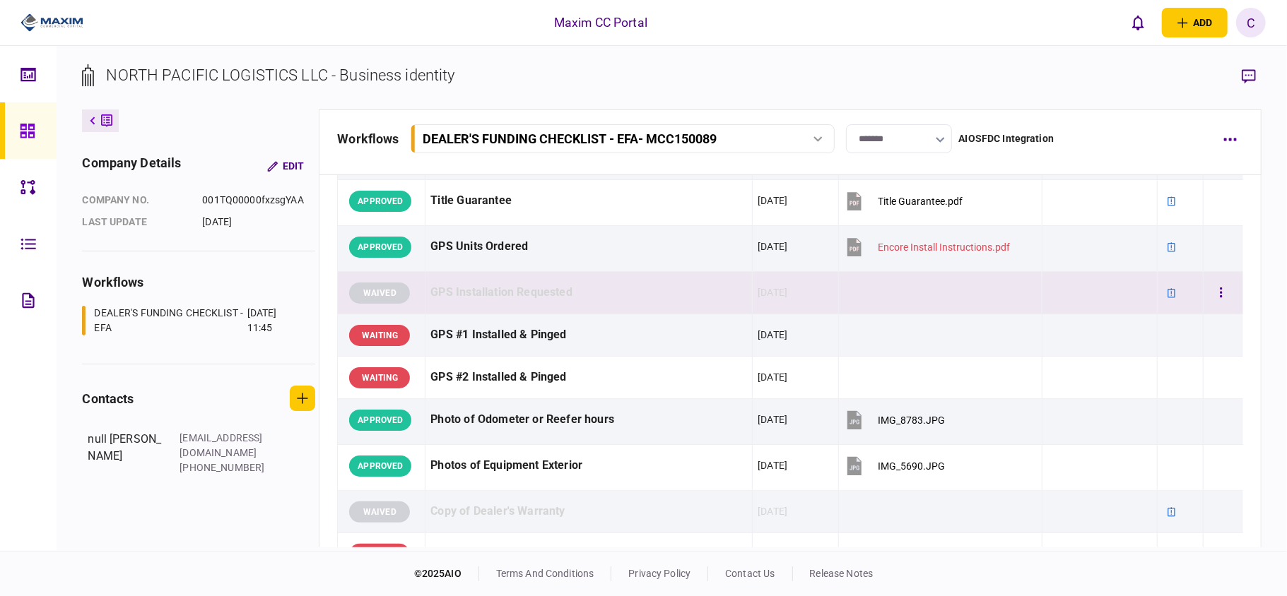
scroll to position [1319, 0]
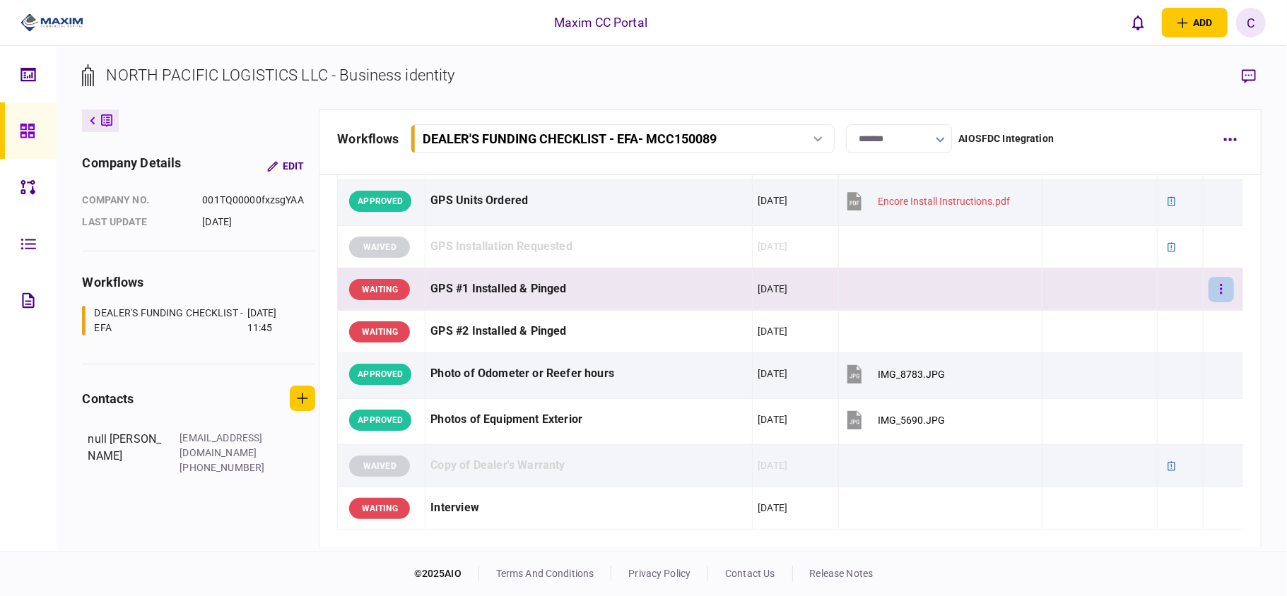
click at [1208, 300] on button "button" at bounding box center [1220, 289] width 25 height 25
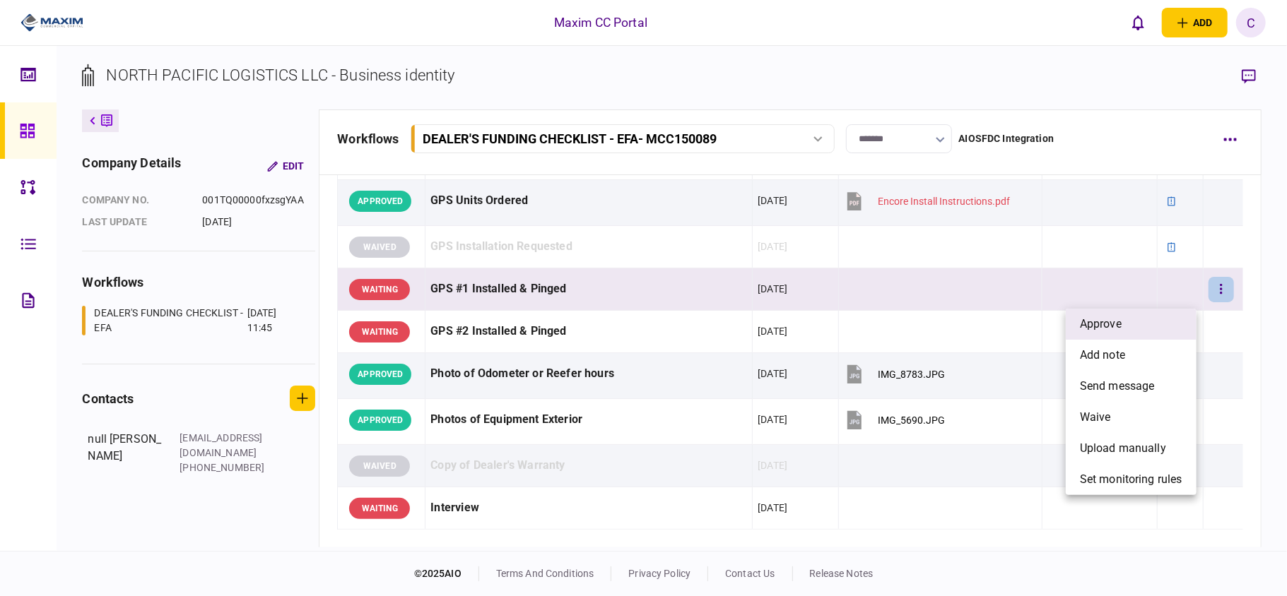
click at [1119, 318] on span "approve" at bounding box center [1101, 324] width 42 height 17
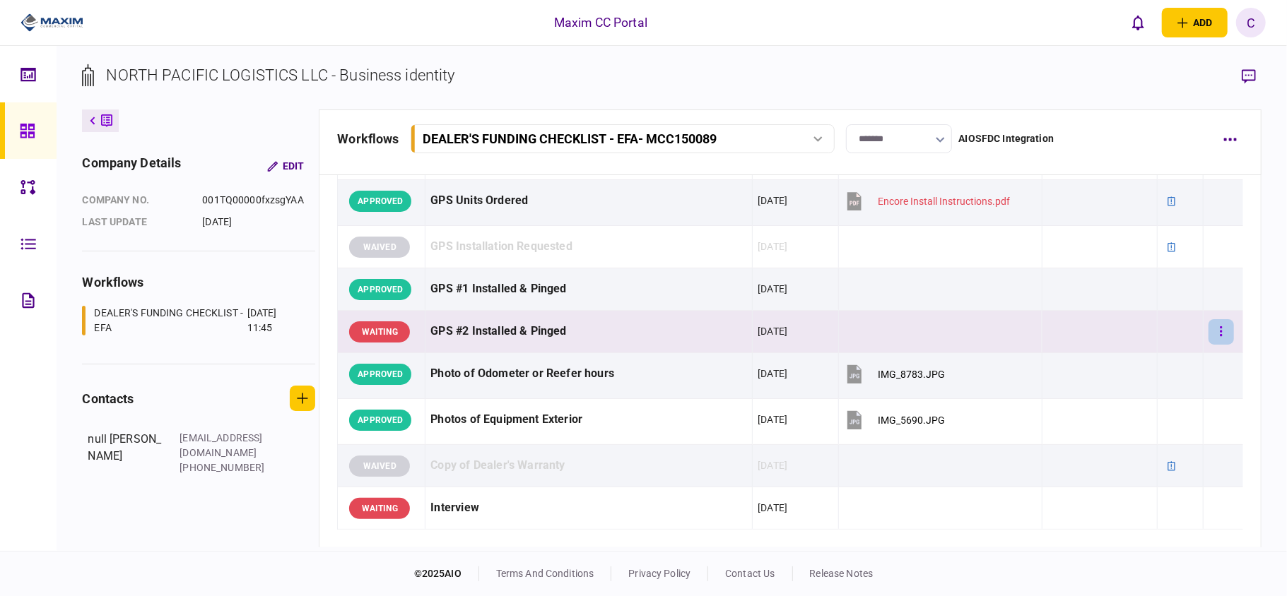
click at [1213, 331] on button "button" at bounding box center [1220, 331] width 25 height 25
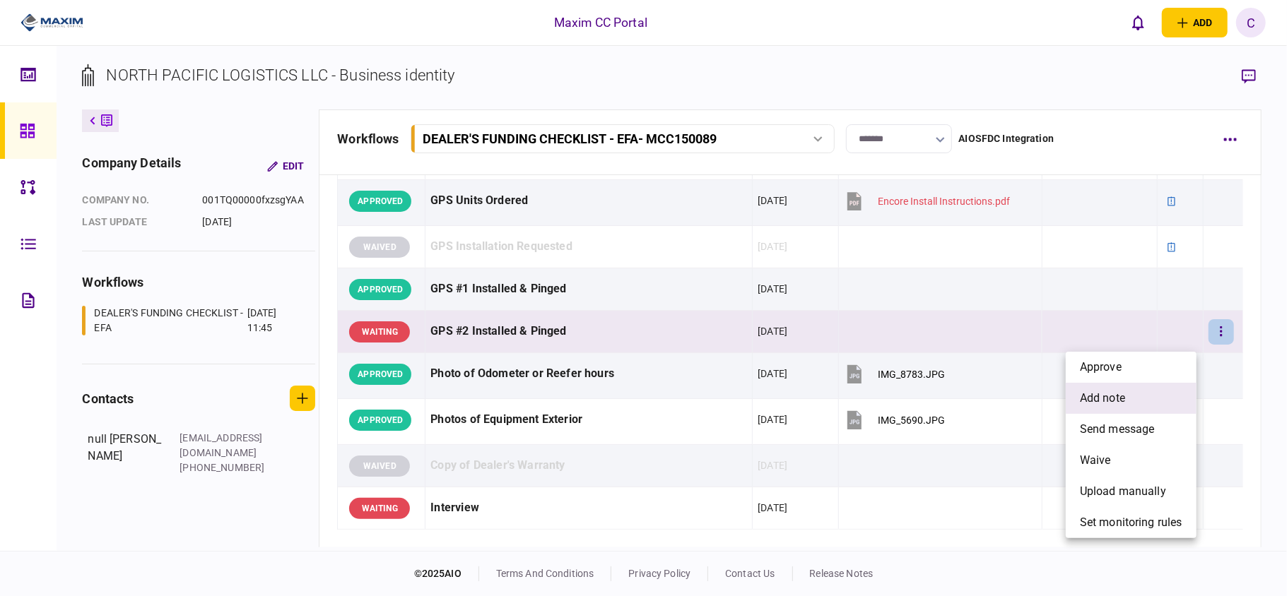
click at [1102, 396] on span "add note" at bounding box center [1102, 398] width 45 height 17
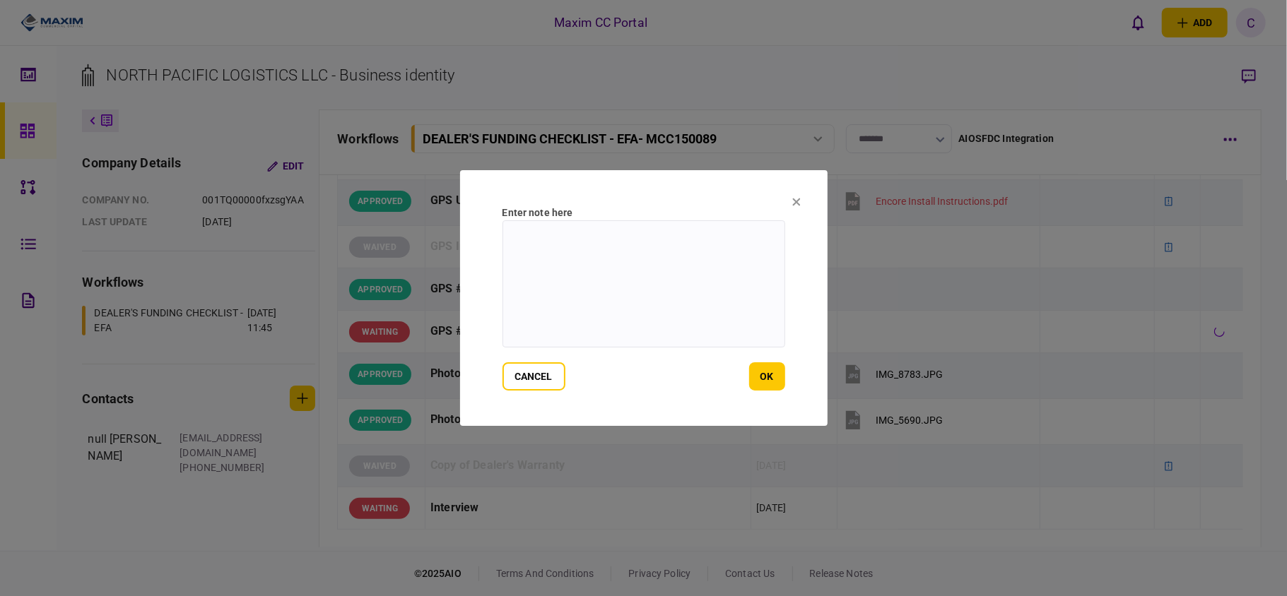
click at [591, 239] on textarea at bounding box center [643, 283] width 283 height 127
paste textarea "*********"
type textarea "**********"
click at [772, 376] on button "ok" at bounding box center [767, 377] width 36 height 28
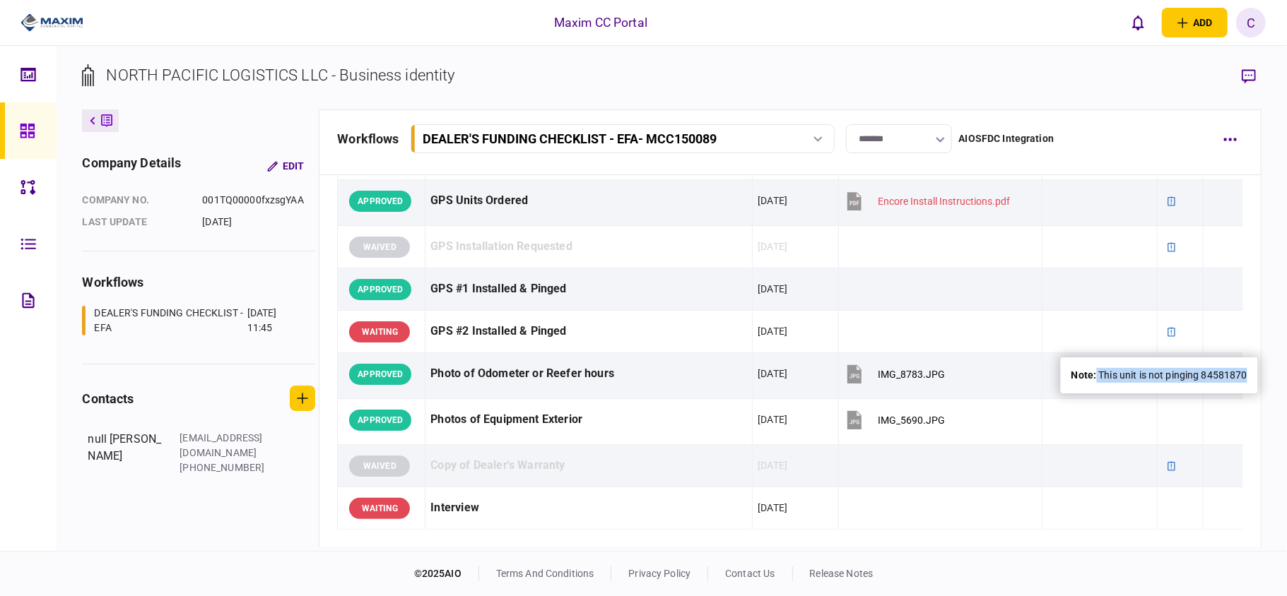
drag, startPoint x: 1095, startPoint y: 377, endPoint x: 1239, endPoint y: 369, distance: 144.4
click at [1242, 370] on div "note : This unit is not pinging 84581870" at bounding box center [1159, 375] width 176 height 15
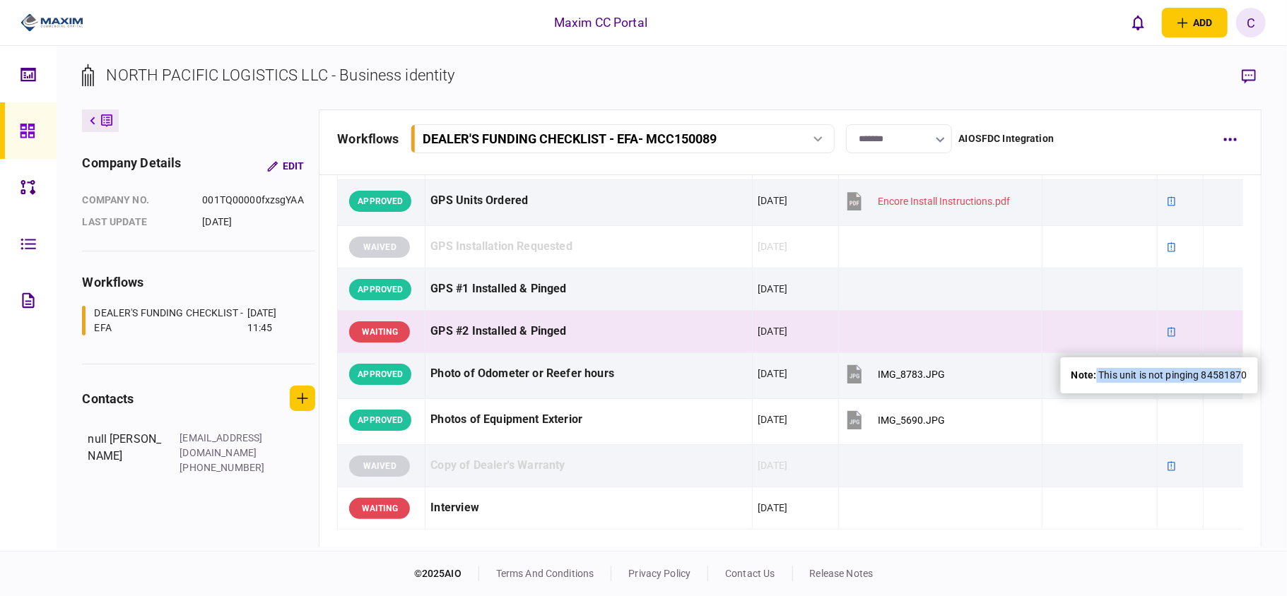
copy div "This unit is not pinging 8458187"
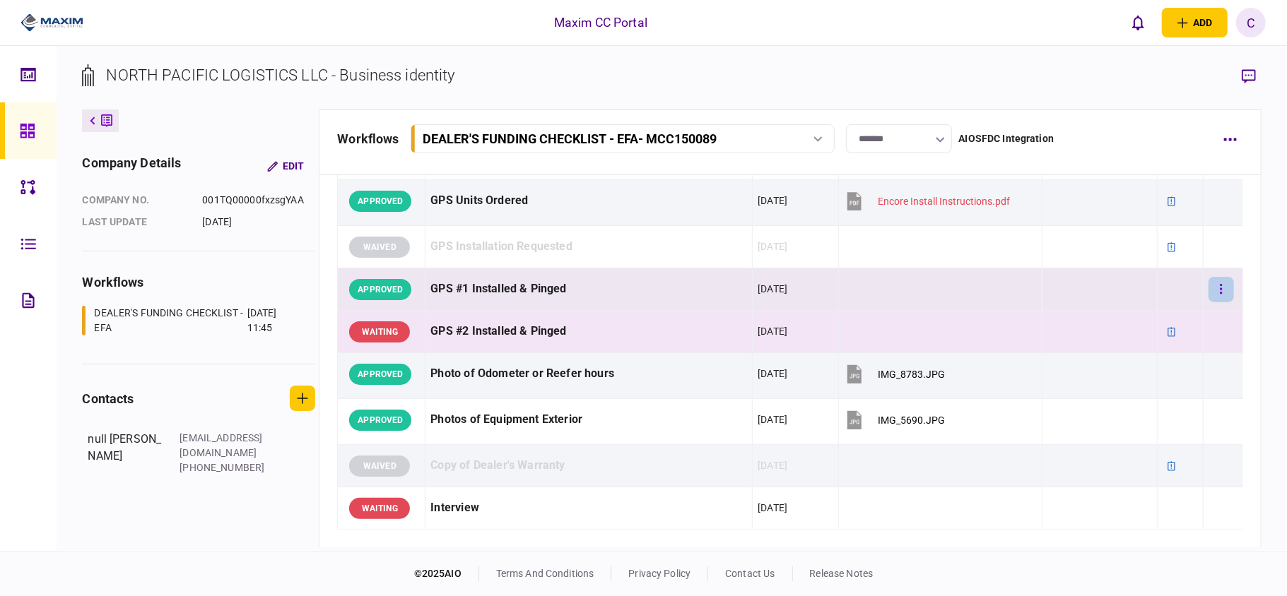
click at [1208, 285] on button "button" at bounding box center [1220, 289] width 25 height 25
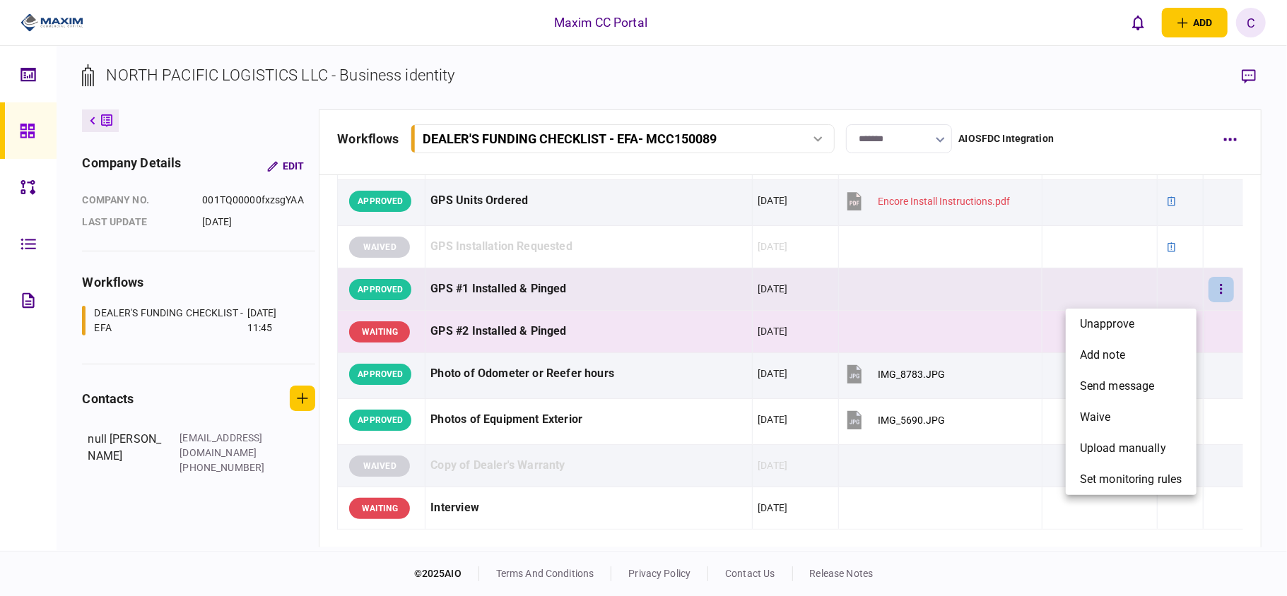
click at [1004, 260] on div at bounding box center [643, 298] width 1287 height 596
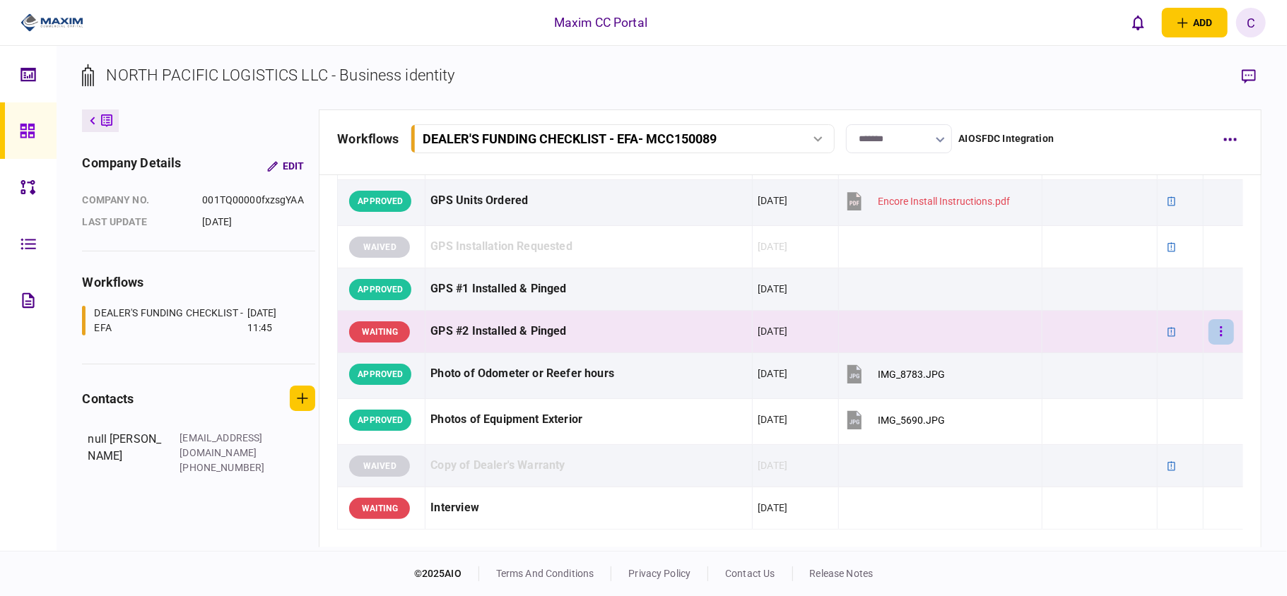
click at [1208, 342] on button "button" at bounding box center [1220, 331] width 25 height 25
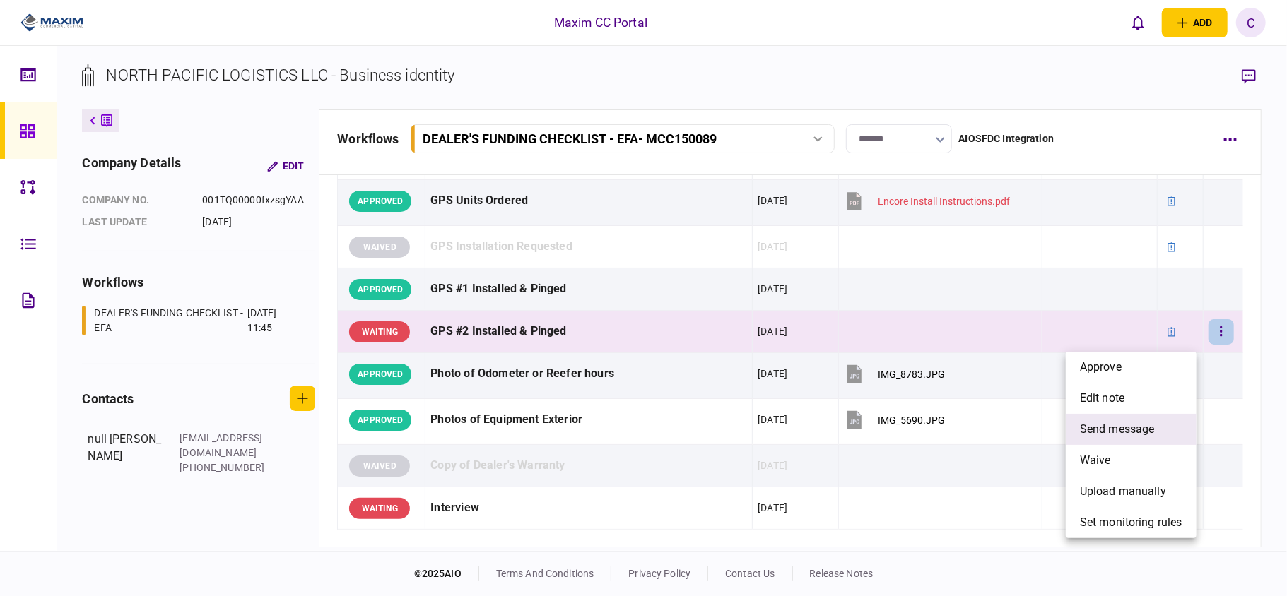
click at [1118, 423] on span "send message" at bounding box center [1117, 429] width 75 height 17
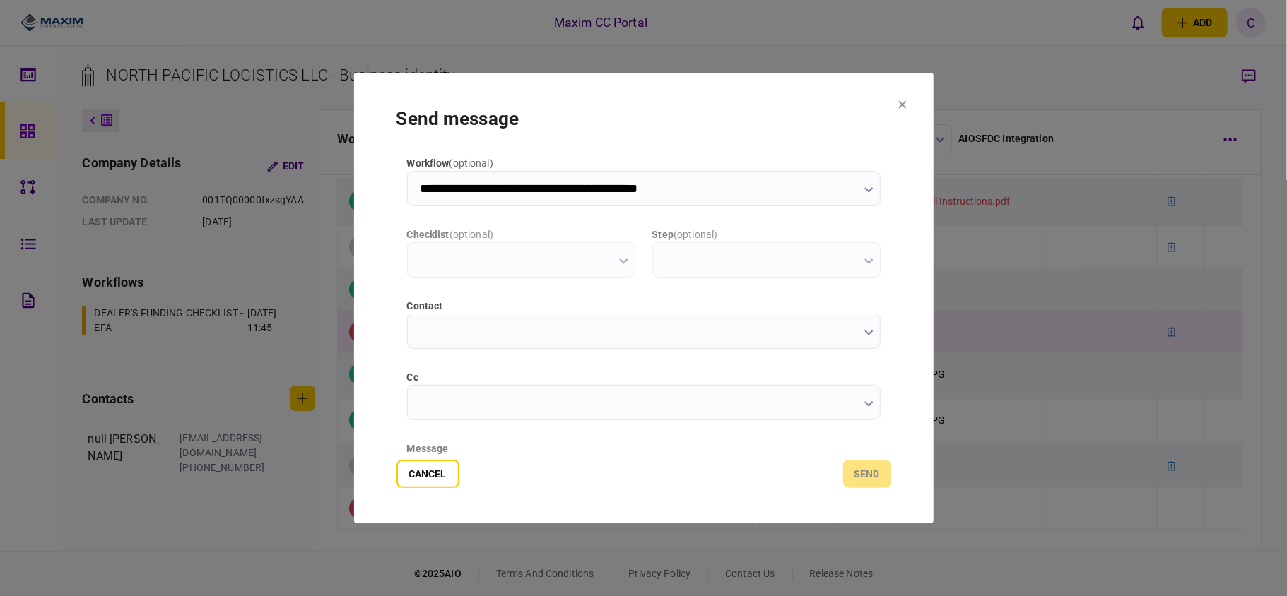
scroll to position [0, 0]
type input "**********"
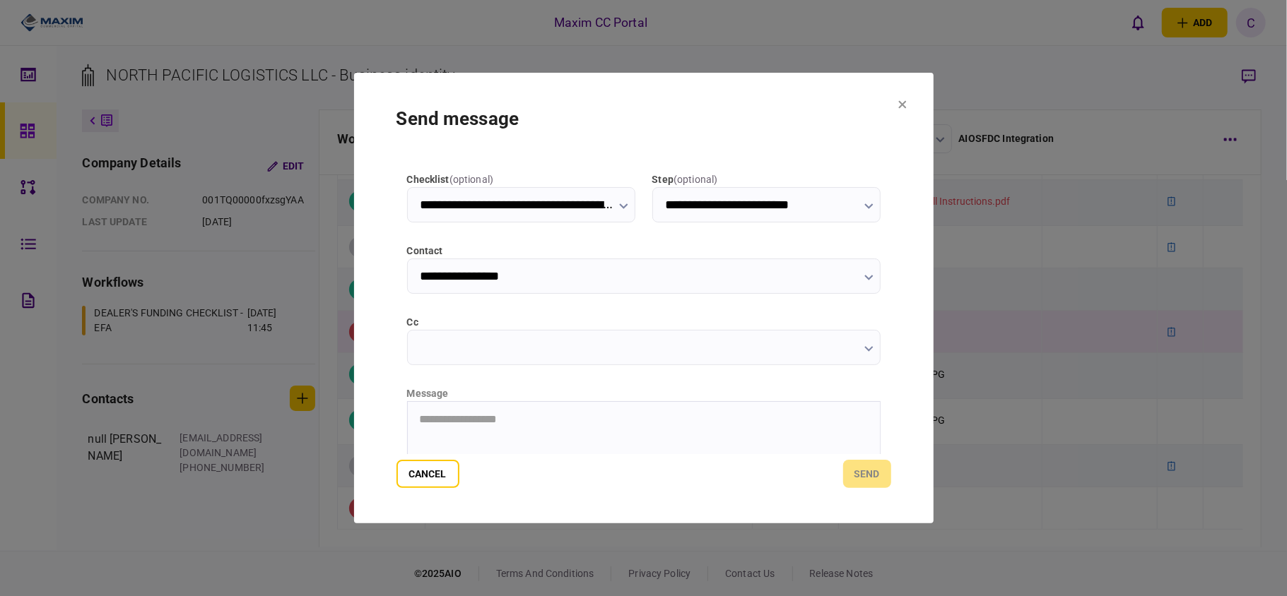
scroll to position [178, 0]
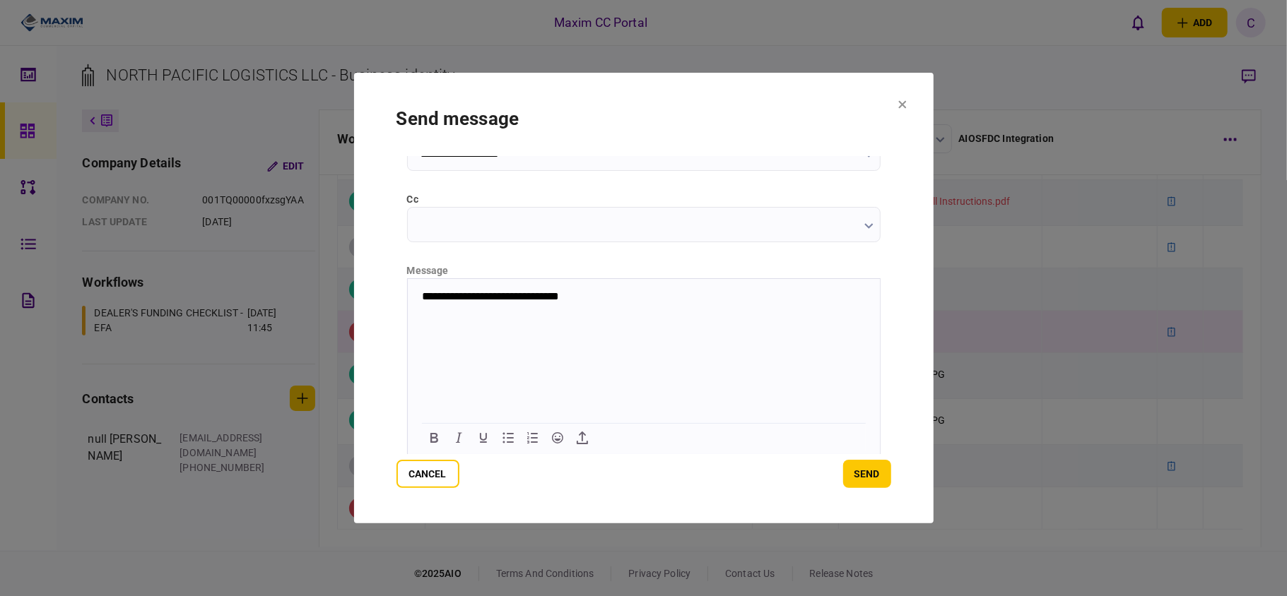
click at [447, 294] on p "**********" at bounding box center [641, 296] width 447 height 13
click at [857, 475] on button "send" at bounding box center [867, 474] width 48 height 28
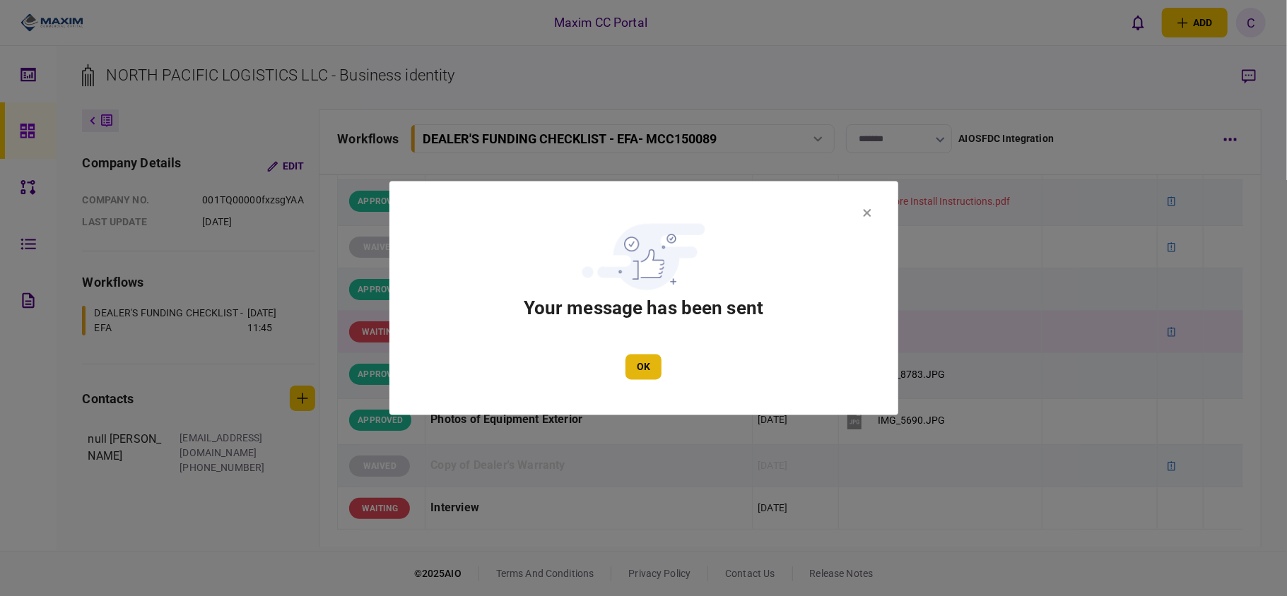
click at [656, 374] on button "OK" at bounding box center [643, 367] width 36 height 25
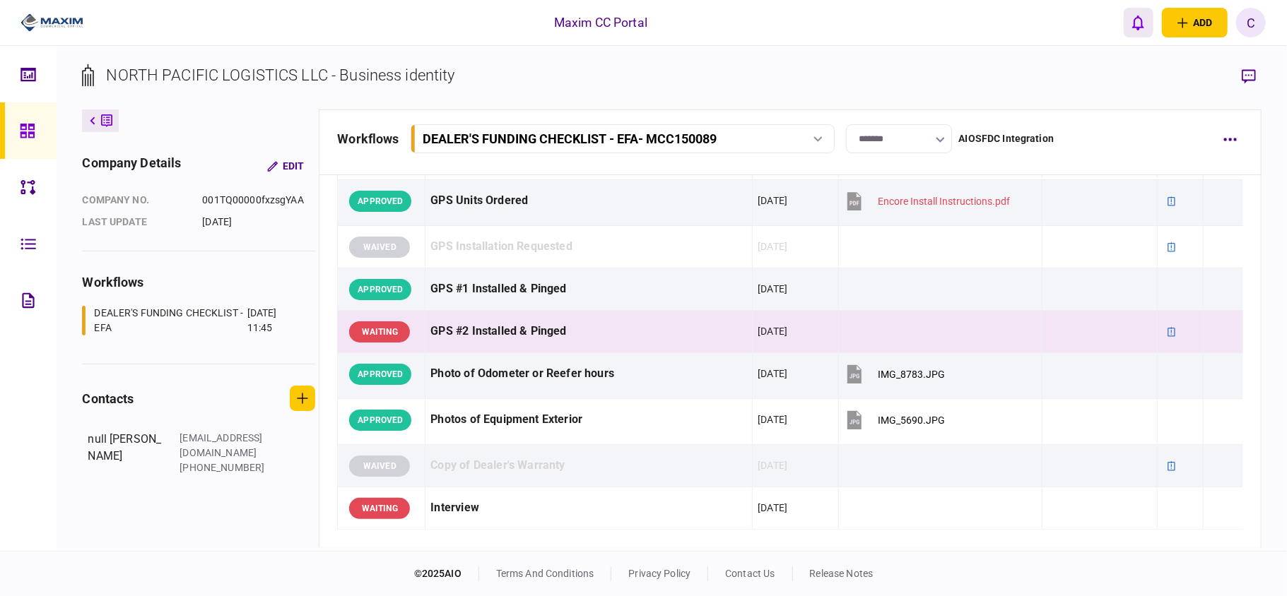
click at [1136, 21] on icon "open notifications list" at bounding box center [1138, 23] width 12 height 16
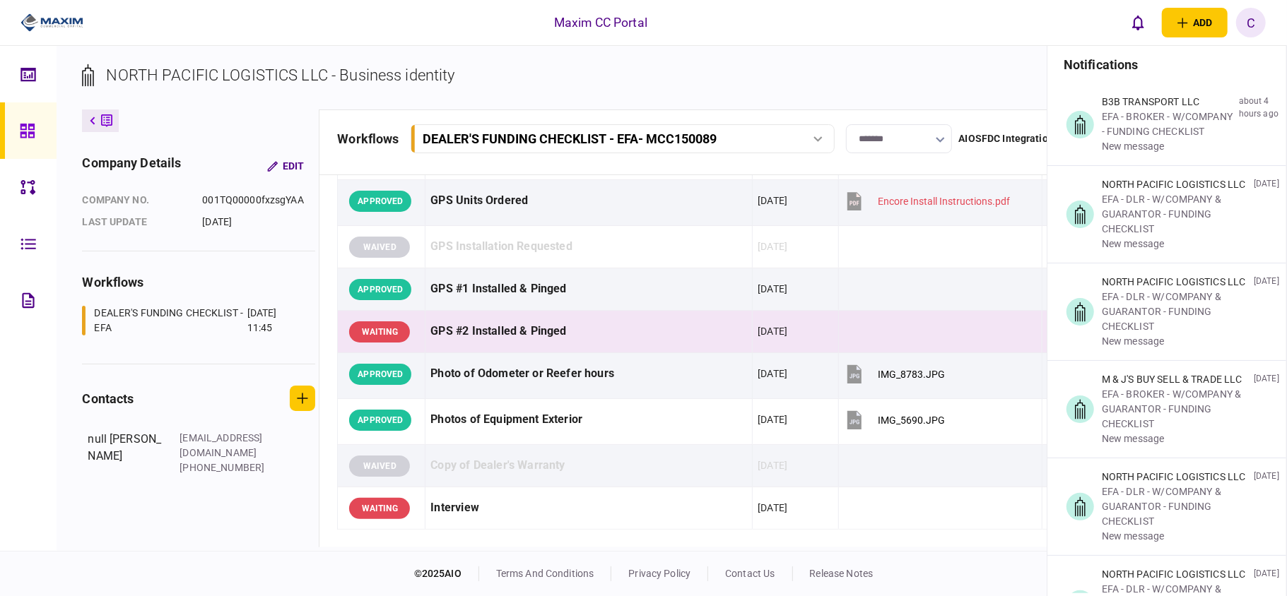
click at [27, 123] on icon at bounding box center [28, 131] width 16 height 16
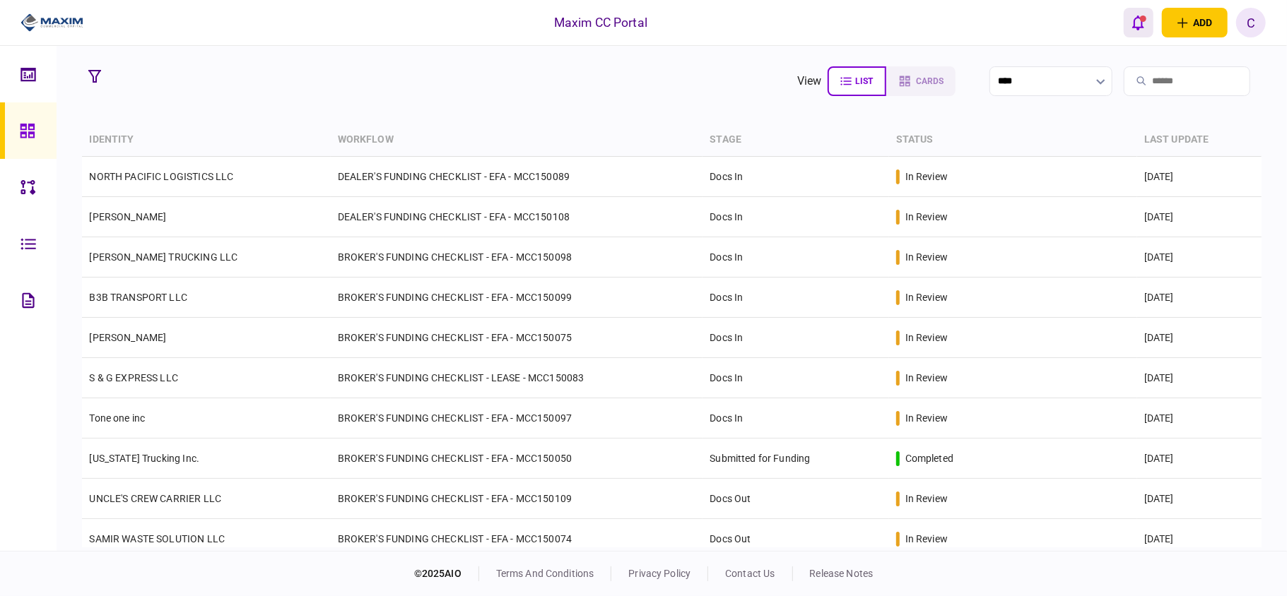
click at [1135, 23] on icon "open notifications list" at bounding box center [1138, 23] width 12 height 16
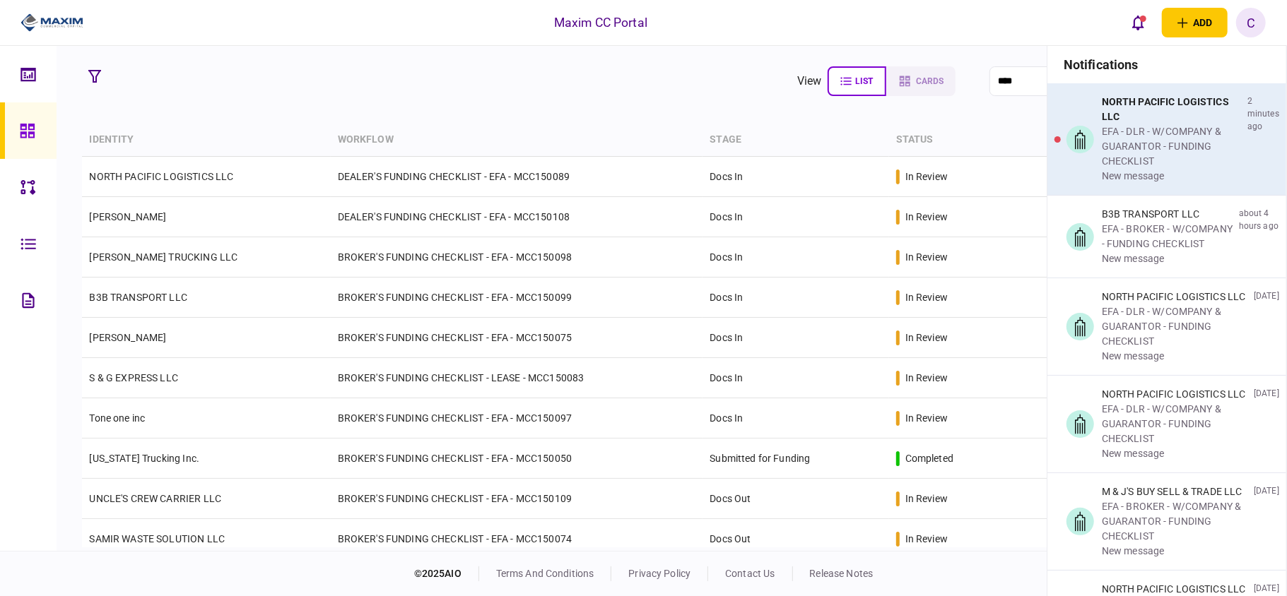
click at [1133, 144] on div "EFA - DLR - W/COMPANY & GUARANTOR - FUNDING CHECKLIST" at bounding box center [1172, 146] width 140 height 45
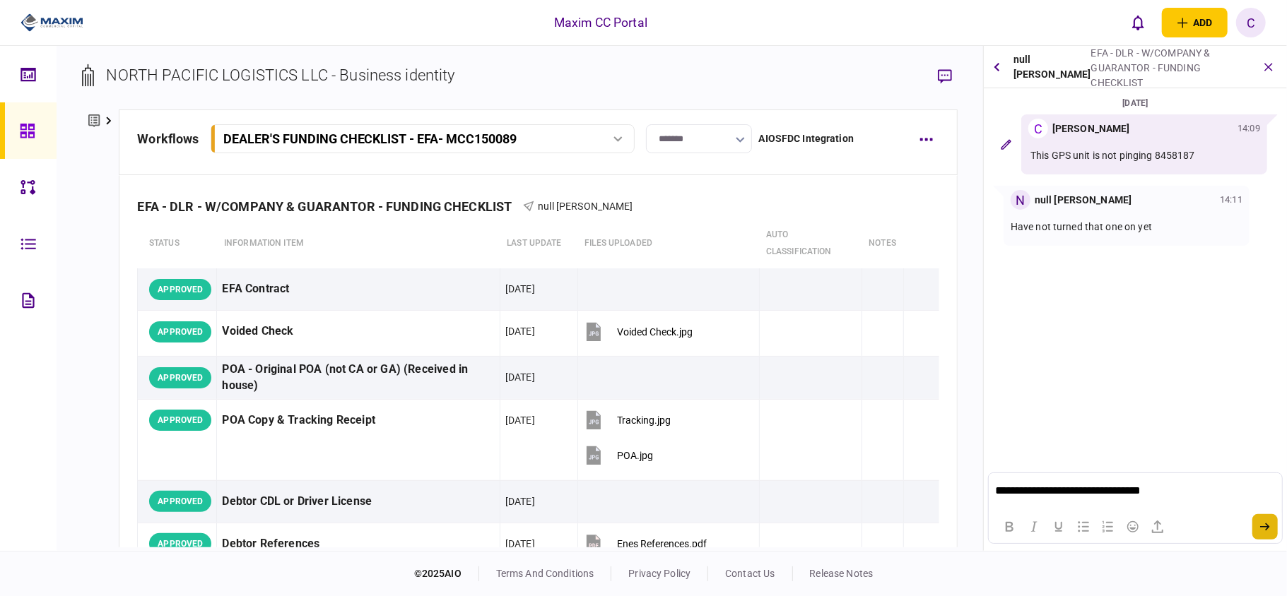
click at [1259, 527] on button "submit" at bounding box center [1264, 526] width 25 height 25
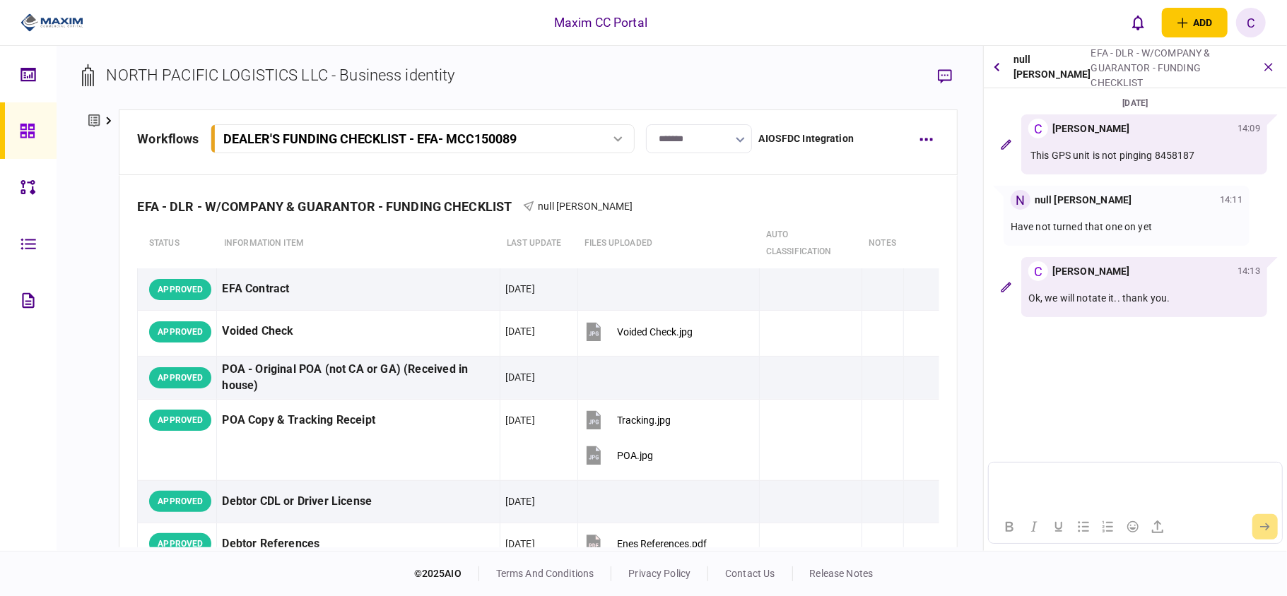
drag, startPoint x: 20, startPoint y: 124, endPoint x: 45, endPoint y: 45, distance: 83.1
click at [20, 124] on icon at bounding box center [28, 131] width 16 height 16
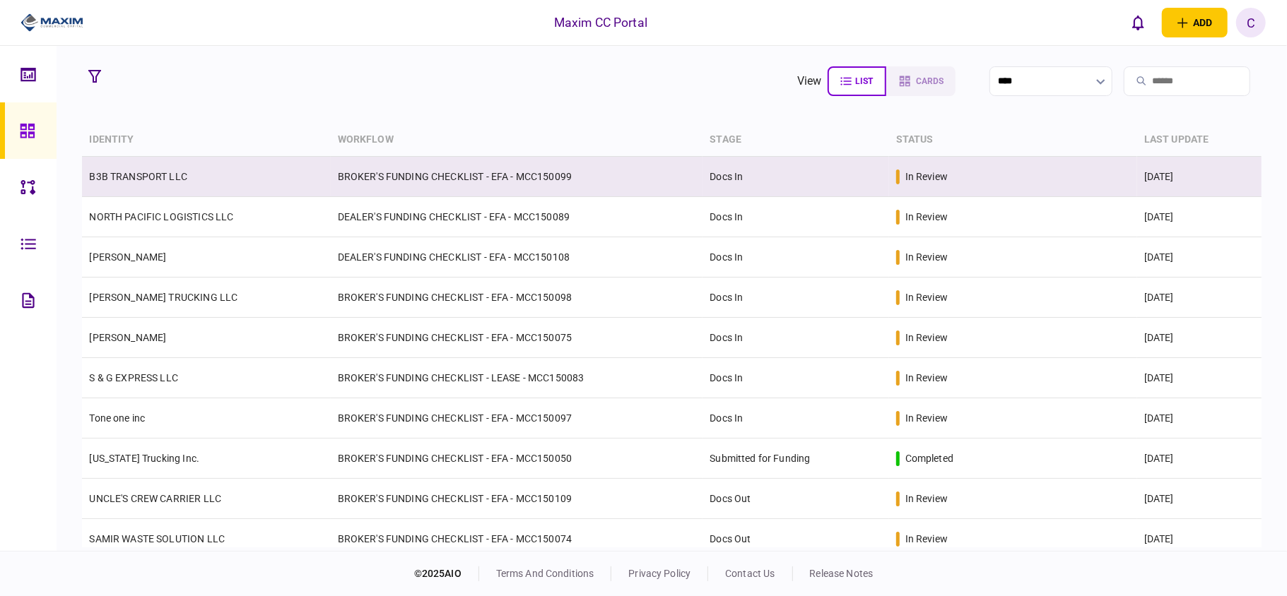
click at [632, 178] on td "BROKER'S FUNDING CHECKLIST - EFA - MCC150099" at bounding box center [517, 177] width 372 height 40
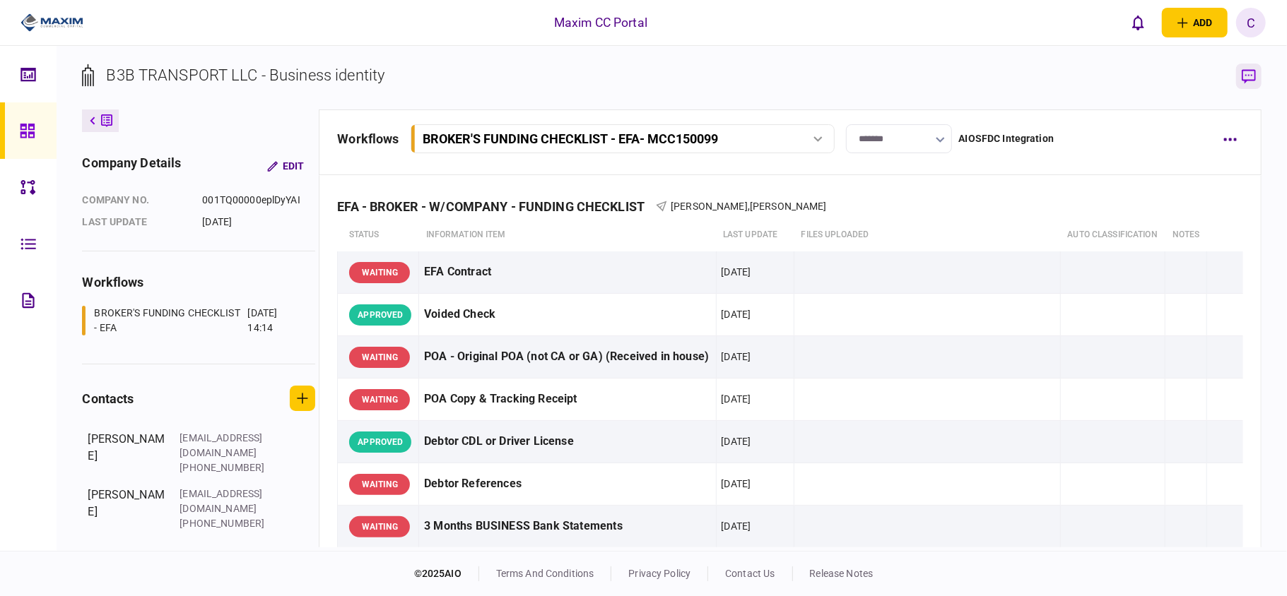
click at [1245, 69] on icon "button" at bounding box center [1249, 76] width 14 height 14
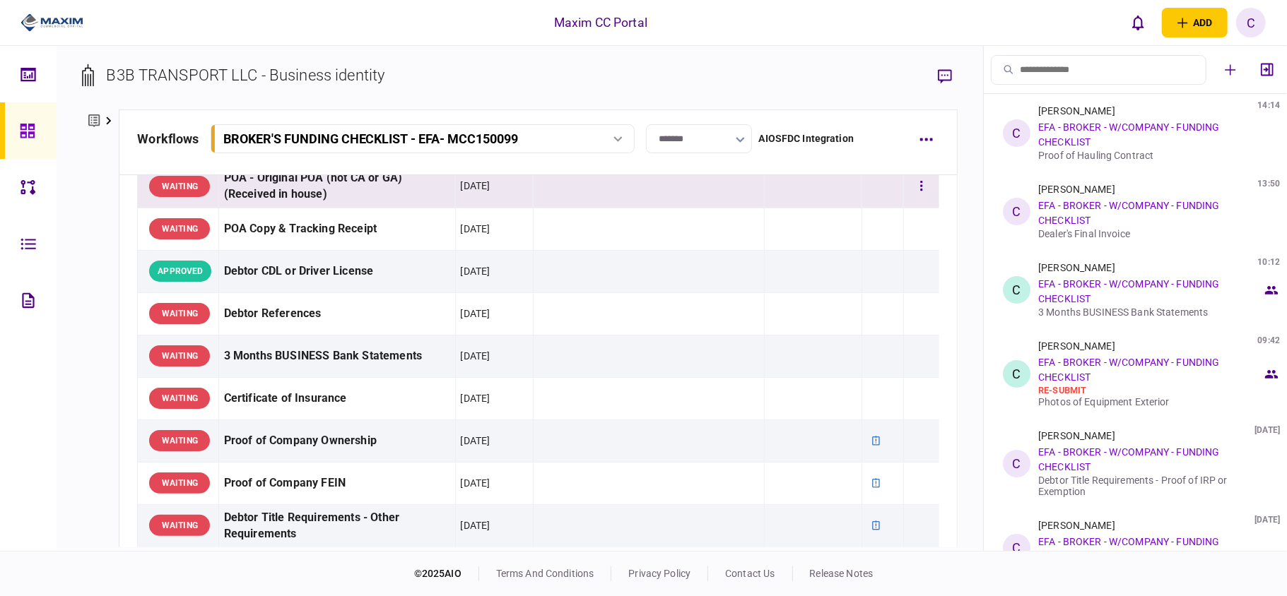
scroll to position [377, 0]
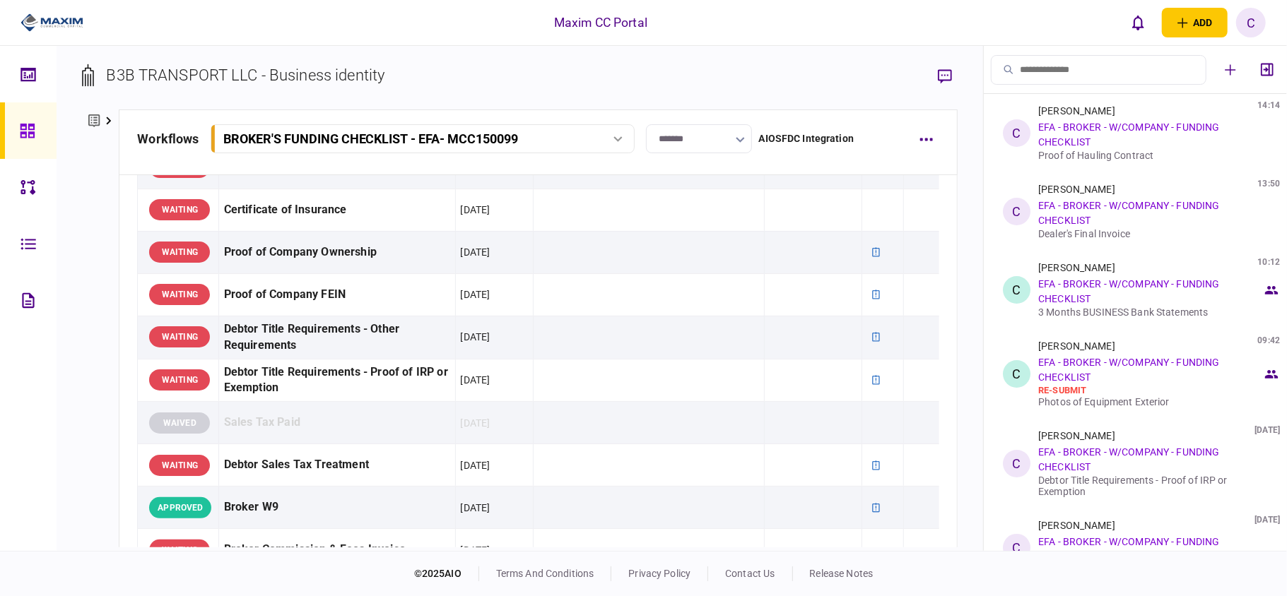
click at [799, 379] on td at bounding box center [814, 380] width 98 height 43
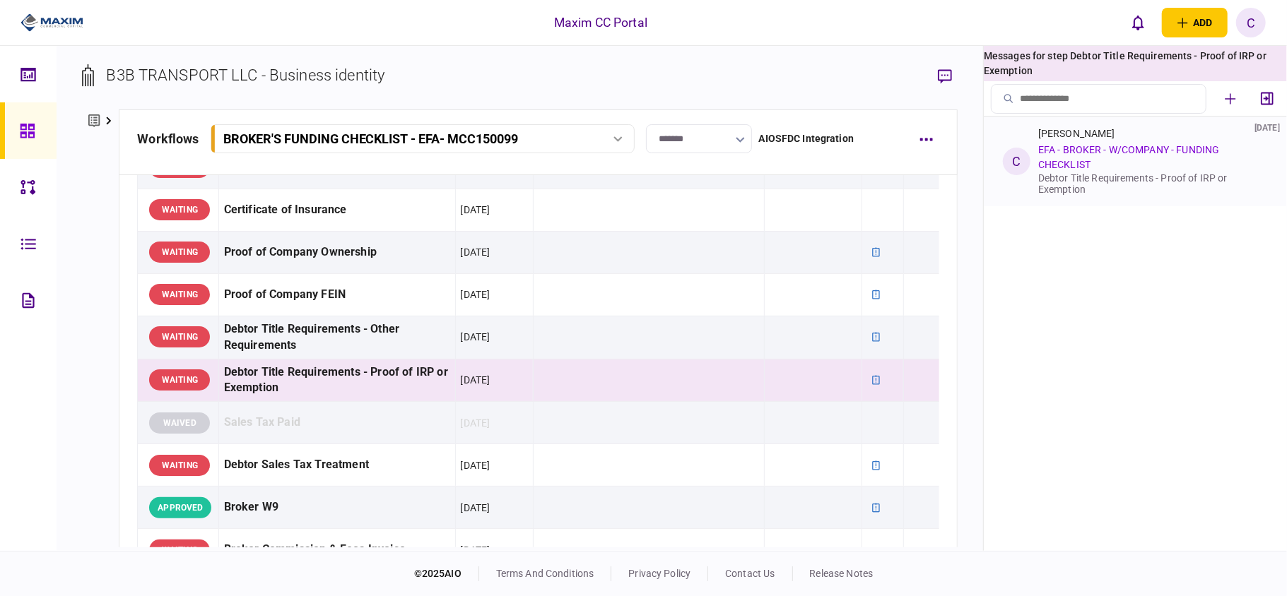
click at [1066, 161] on link "EFA - BROKER - W/COMPANY - FUNDING CHECKLIST" at bounding box center [1128, 157] width 181 height 26
click at [1061, 177] on div "Debtor Title Requirements - Proof of IRP or Exemption" at bounding box center [1150, 183] width 224 height 23
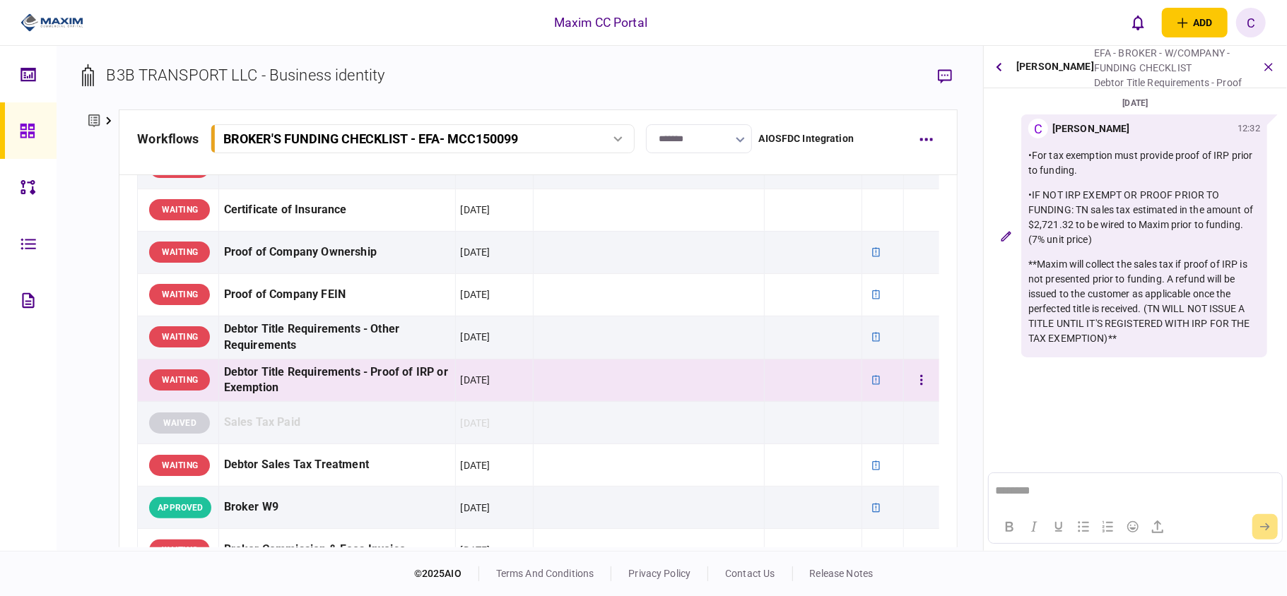
click at [397, 377] on div "Debtor Title Requirements - Proof of IRP or Exemption" at bounding box center [337, 381] width 226 height 33
click at [790, 388] on td at bounding box center [814, 380] width 98 height 43
click at [1005, 68] on button "button" at bounding box center [998, 66] width 18 height 25
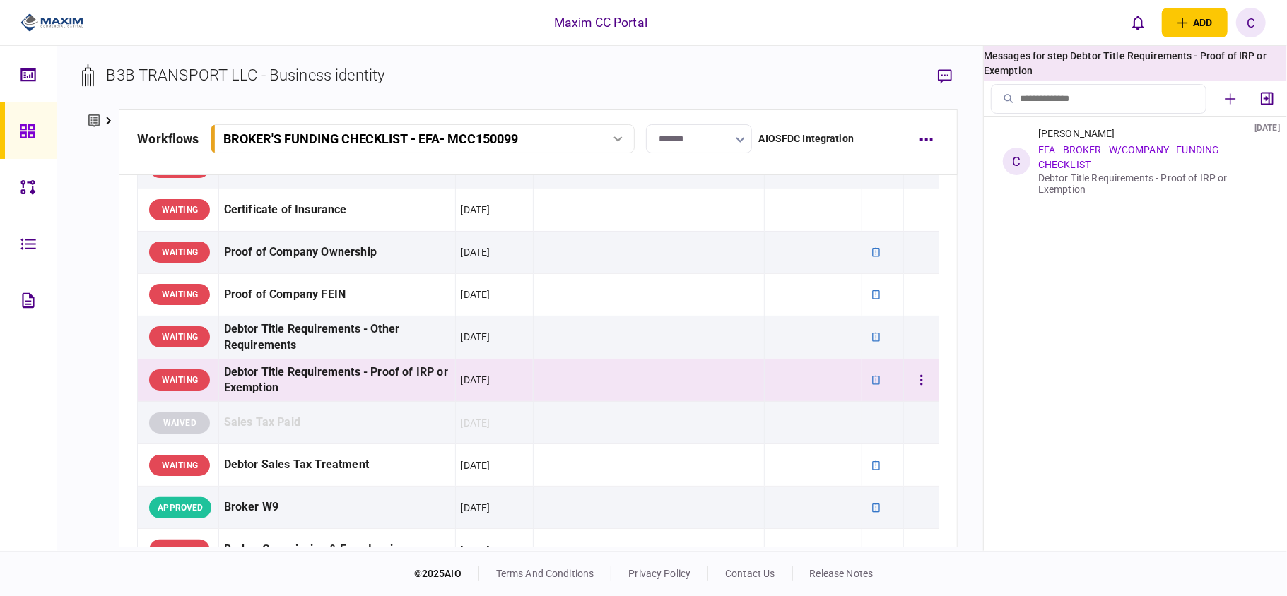
click at [796, 377] on td at bounding box center [814, 380] width 98 height 43
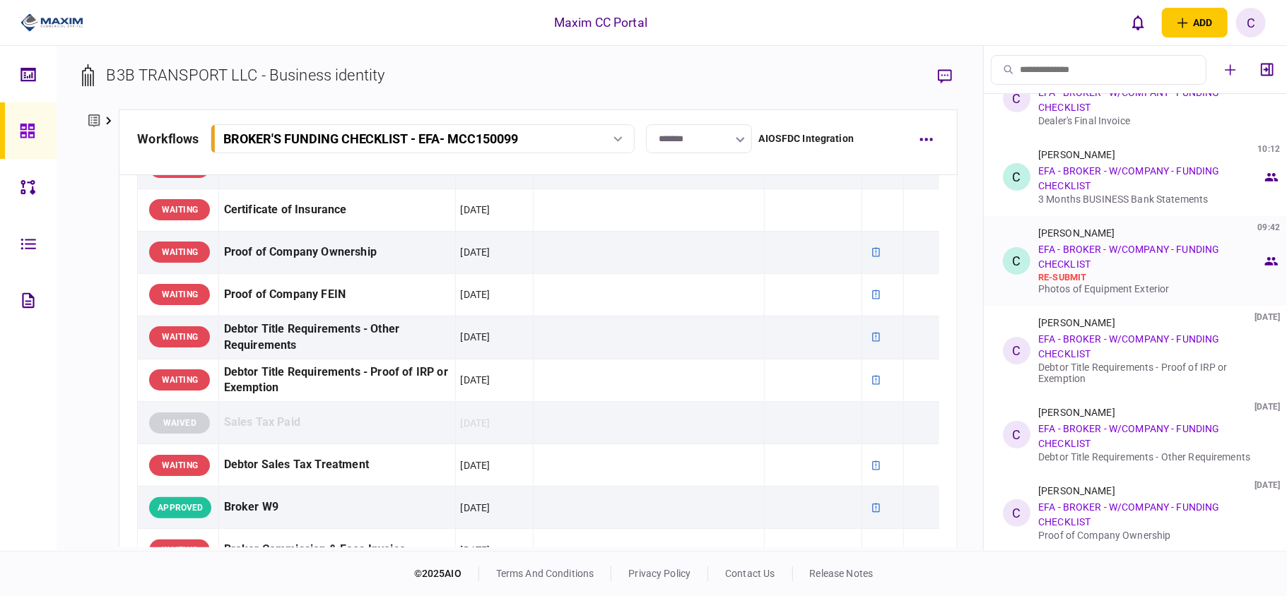
scroll to position [114, 0]
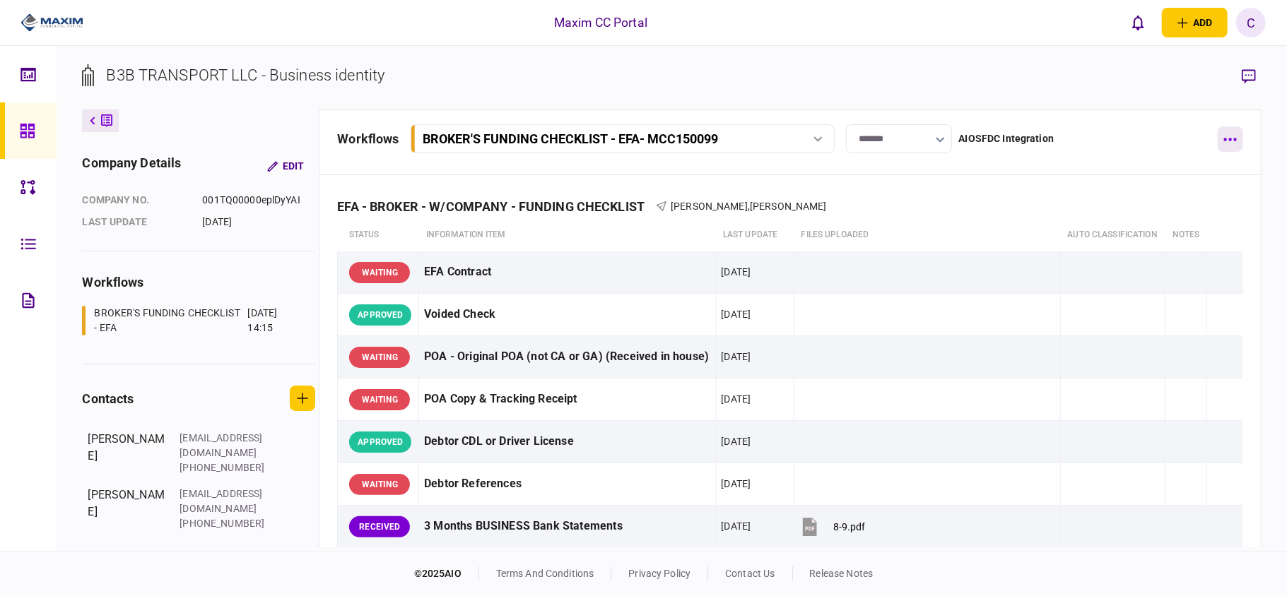
click at [1237, 140] on button "button" at bounding box center [1230, 138] width 25 height 25
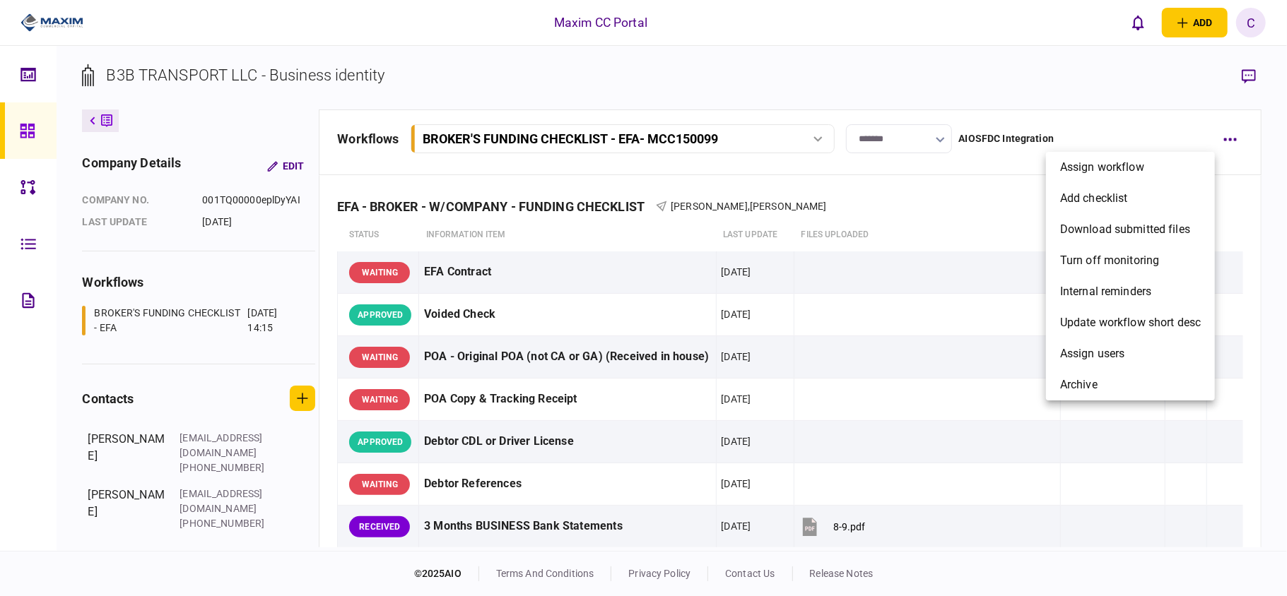
click at [1255, 69] on div at bounding box center [643, 298] width 1287 height 596
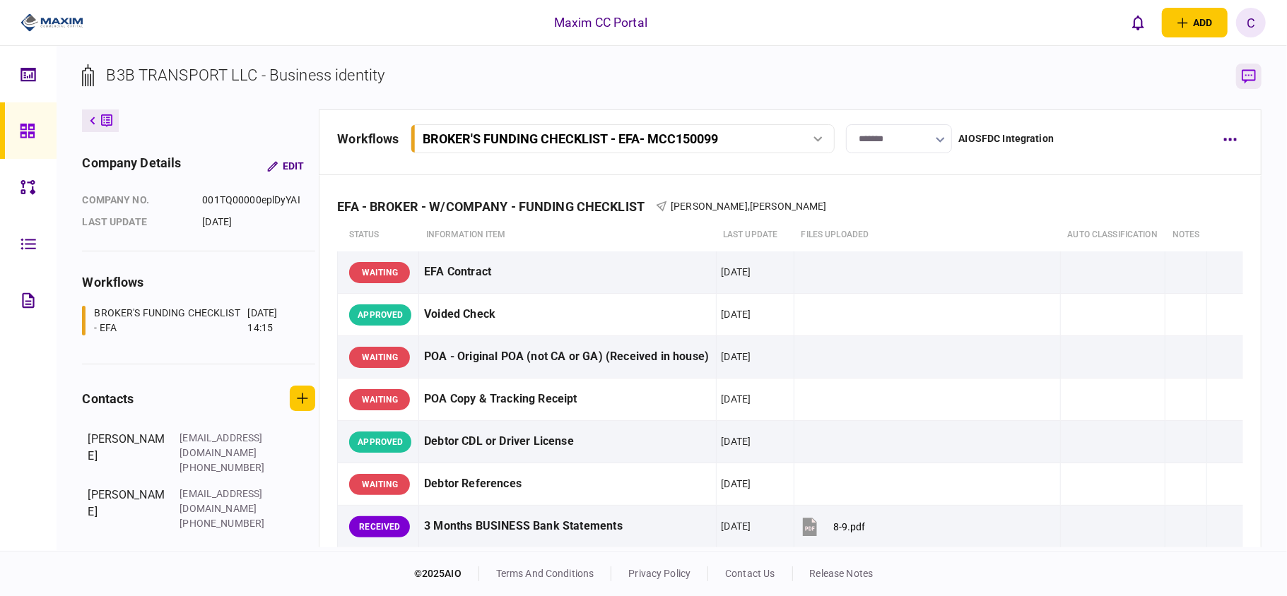
click at [1250, 69] on icon "button" at bounding box center [1249, 76] width 14 height 15
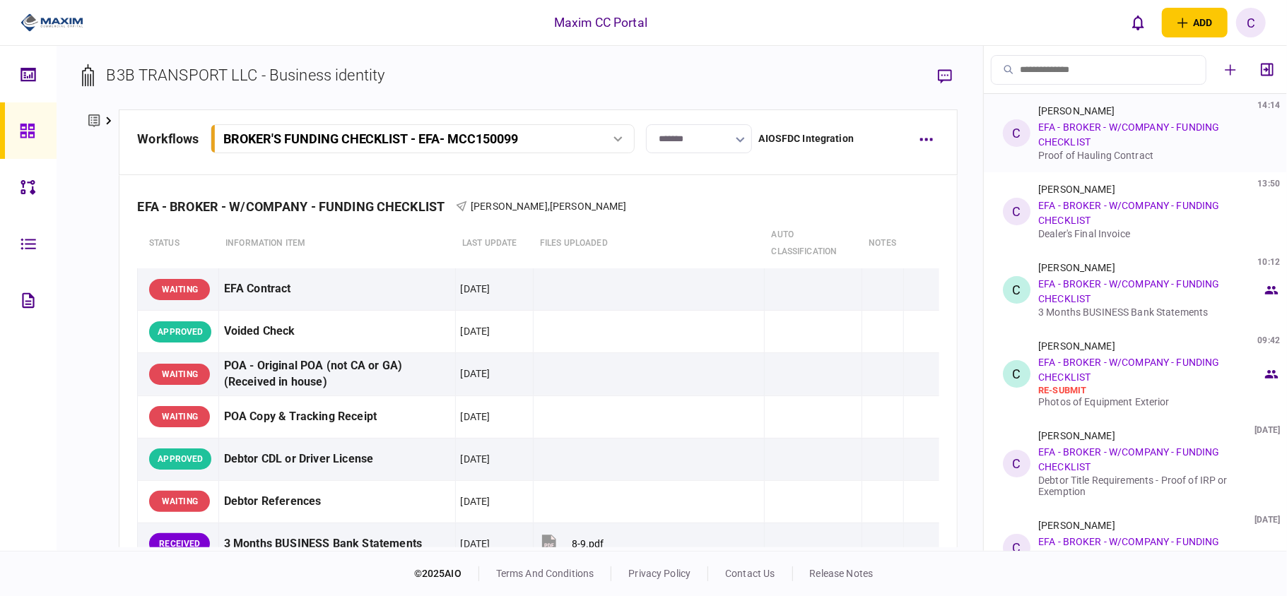
click at [1153, 139] on div "Cindy Huynh 14:14 EFA - BROKER - W/COMPANY - FUNDING CHECKLIST Proof of Hauling…" at bounding box center [1150, 133] width 224 height 56
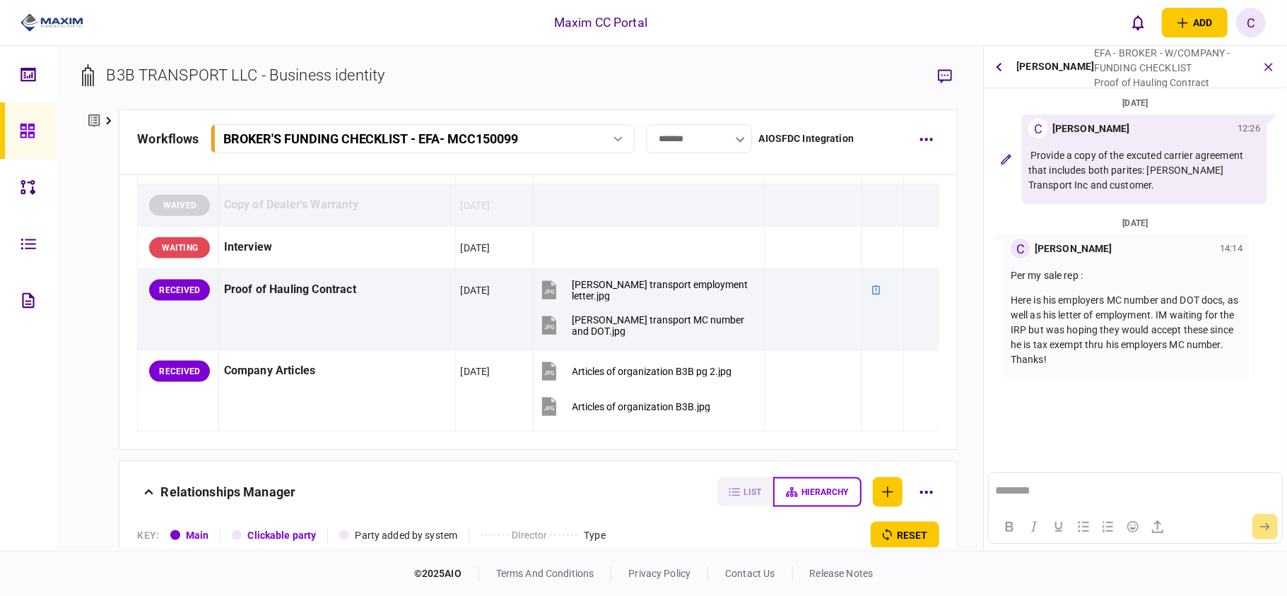
scroll to position [1413, 0]
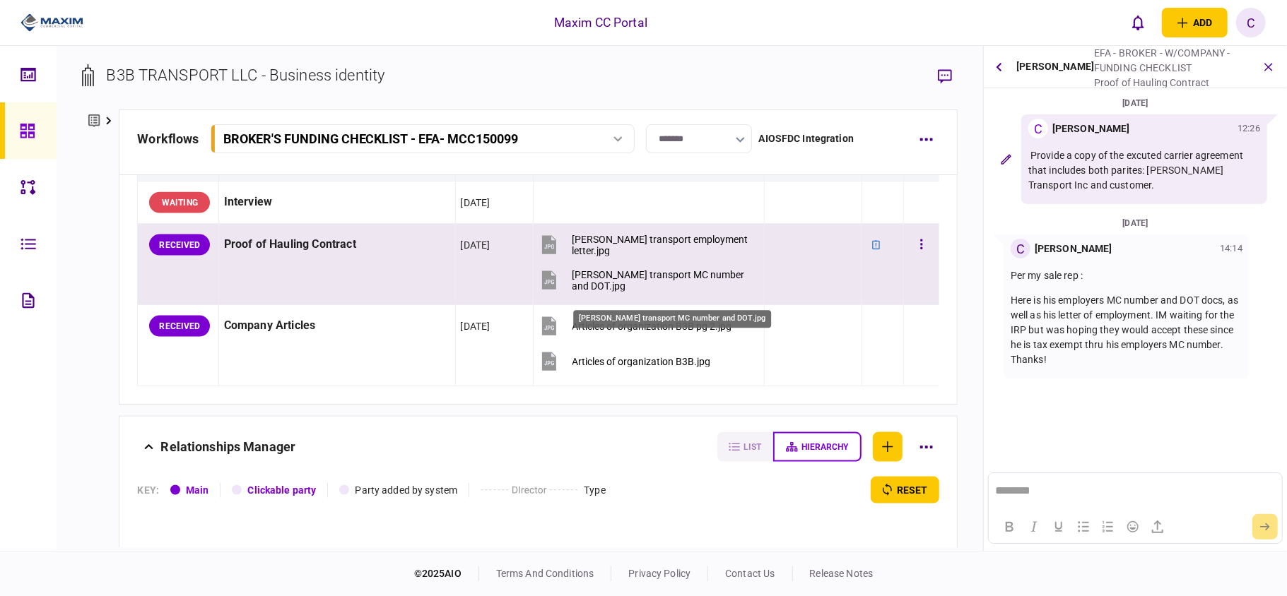
click at [589, 283] on div "Usher transport MC number and DOT.jpg" at bounding box center [662, 280] width 180 height 23
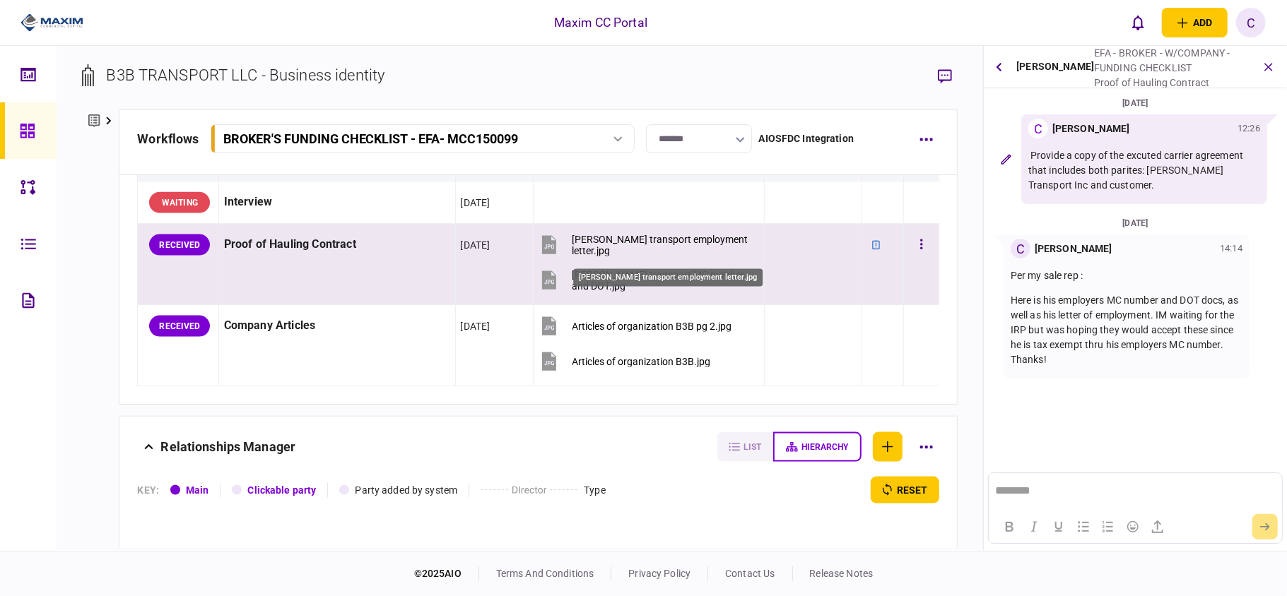
click at [612, 255] on div "Usher transport employment letter.jpg" at bounding box center [662, 245] width 180 height 23
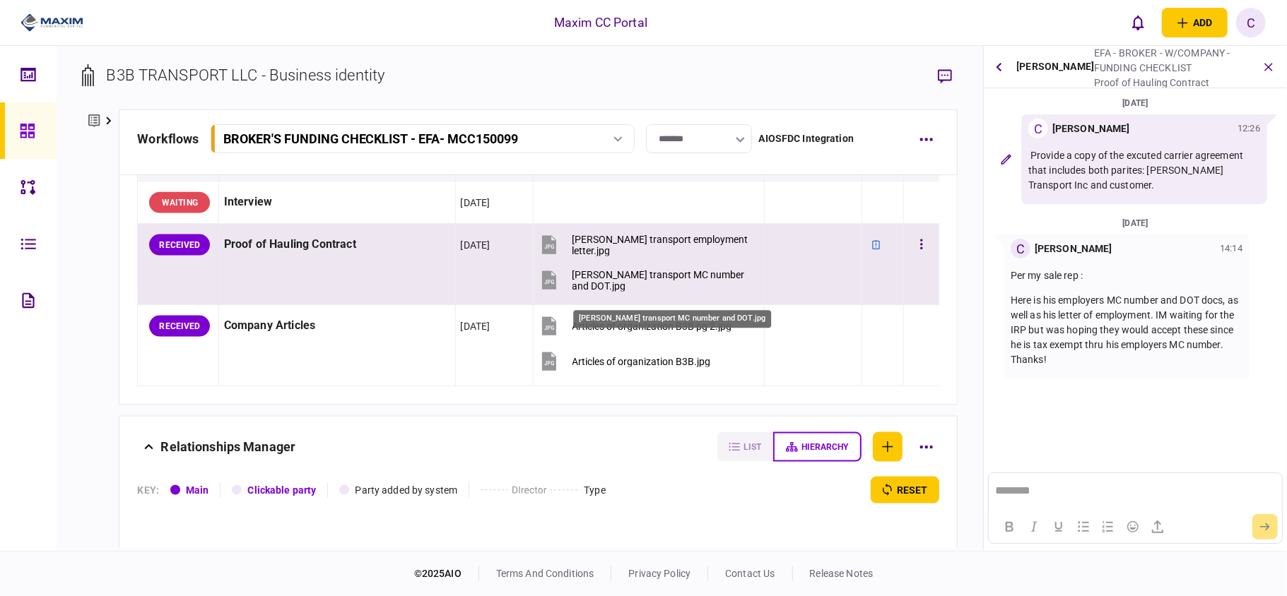
click at [637, 281] on div "Usher transport MC number and DOT.jpg" at bounding box center [662, 280] width 180 height 23
click at [920, 252] on icon "button" at bounding box center [921, 244] width 3 height 13
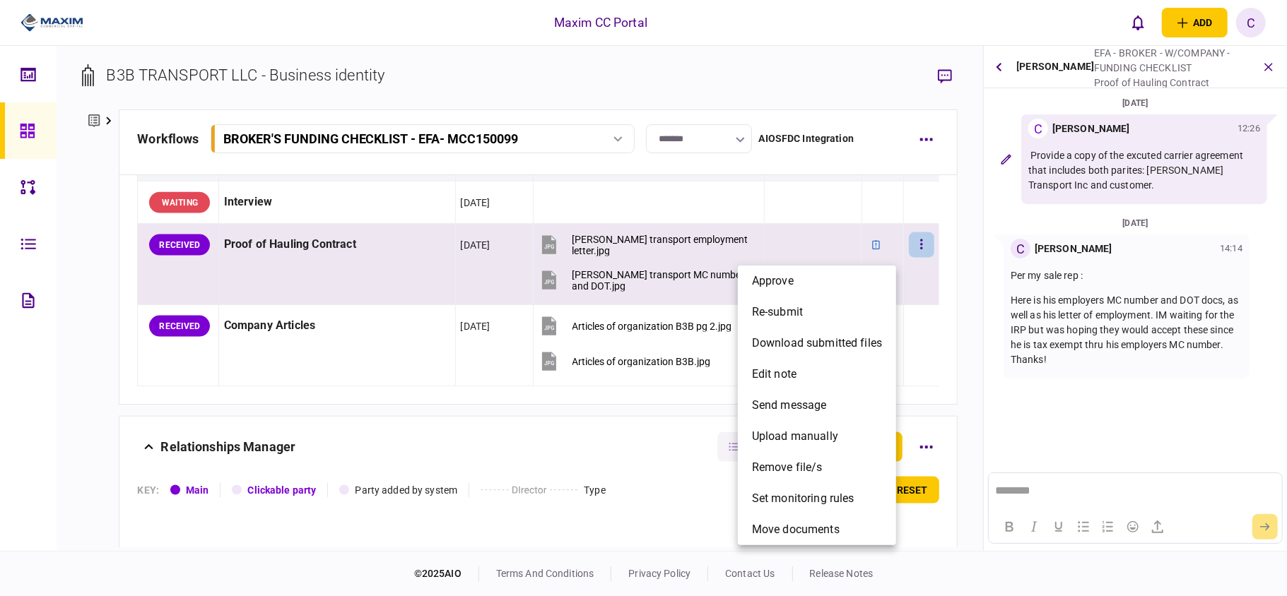
click at [806, 284] on li "approve" at bounding box center [817, 281] width 158 height 31
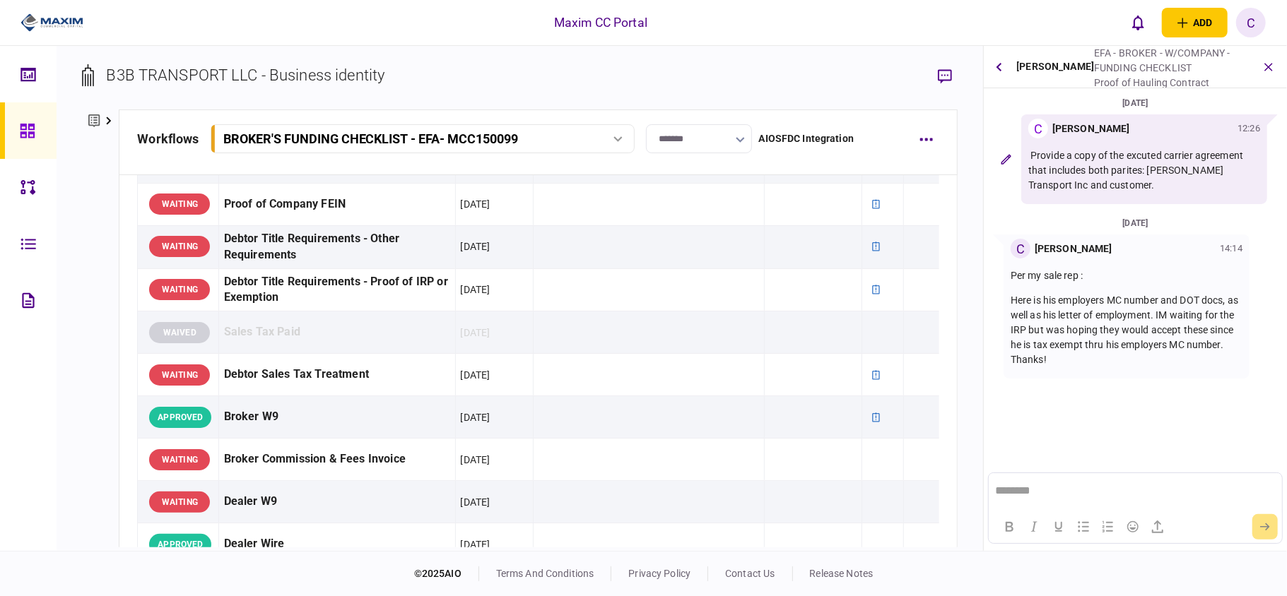
scroll to position [377, 0]
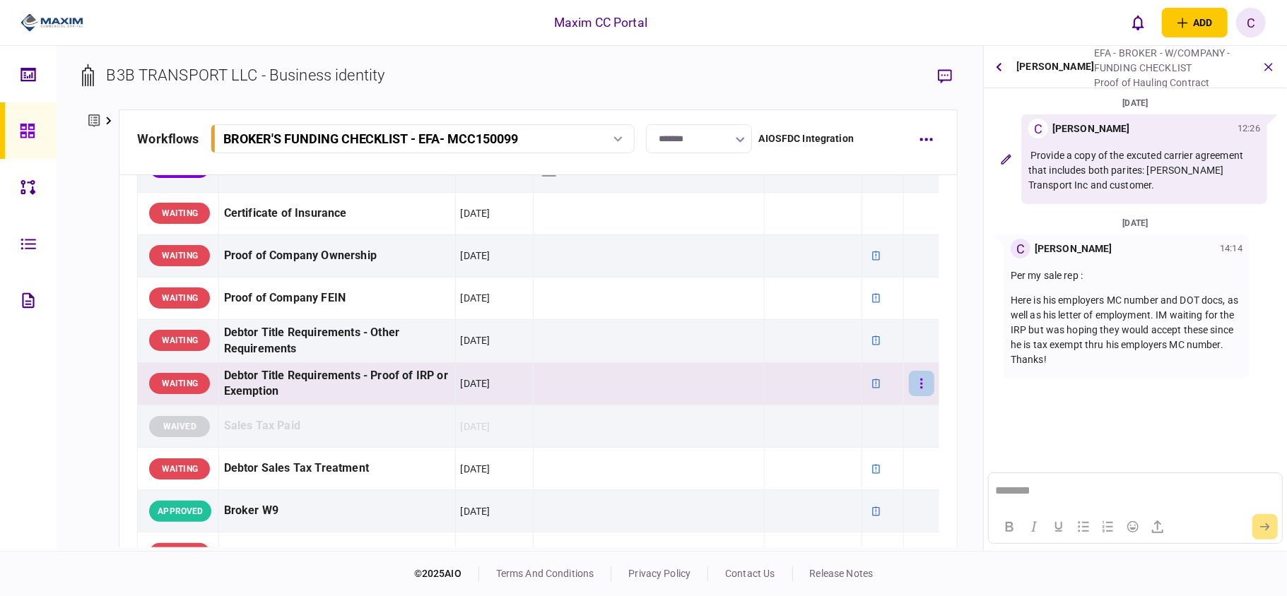
click at [909, 382] on button "button" at bounding box center [921, 383] width 25 height 25
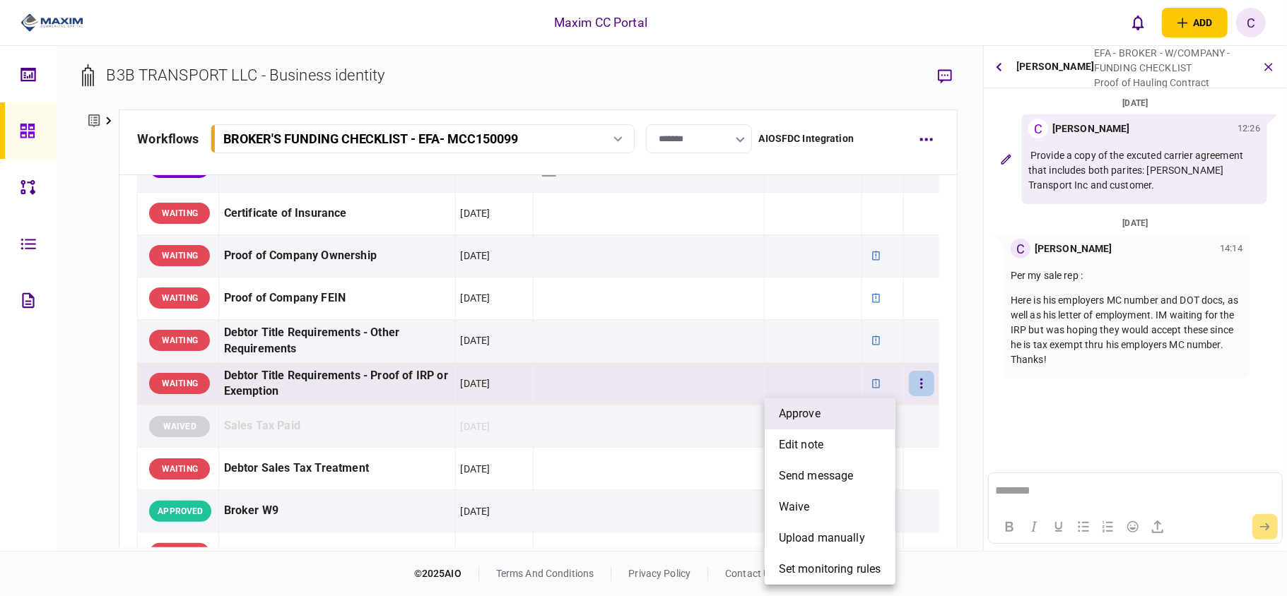
click at [803, 416] on span "approve" at bounding box center [800, 414] width 42 height 17
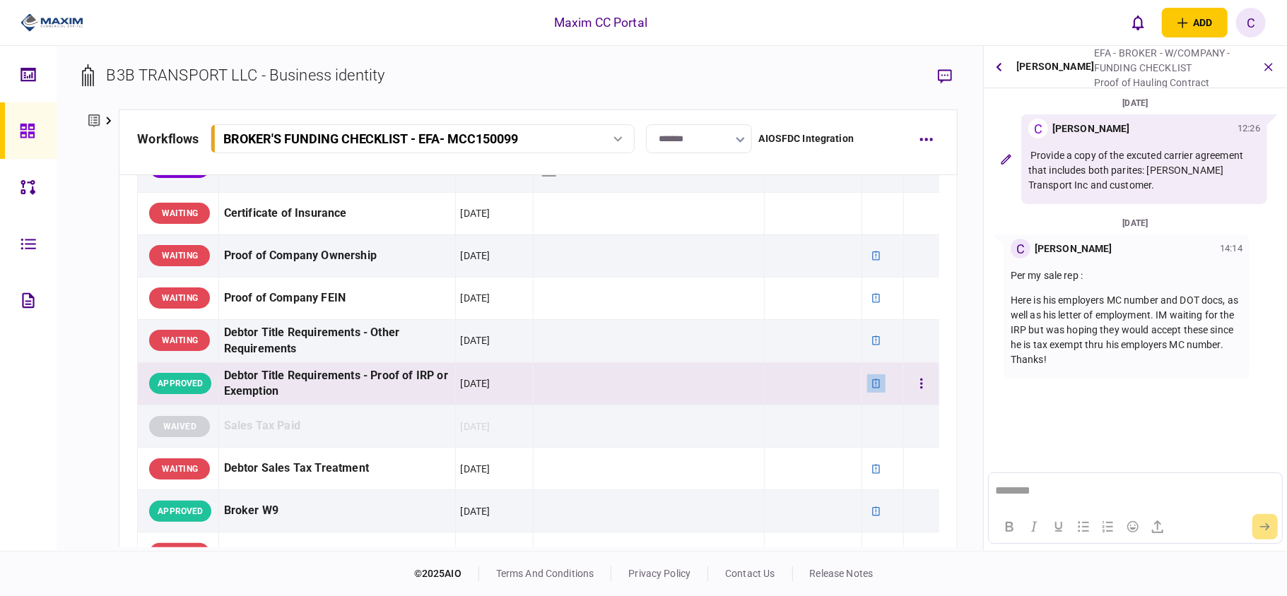
click at [872, 383] on icon at bounding box center [876, 383] width 8 height 9
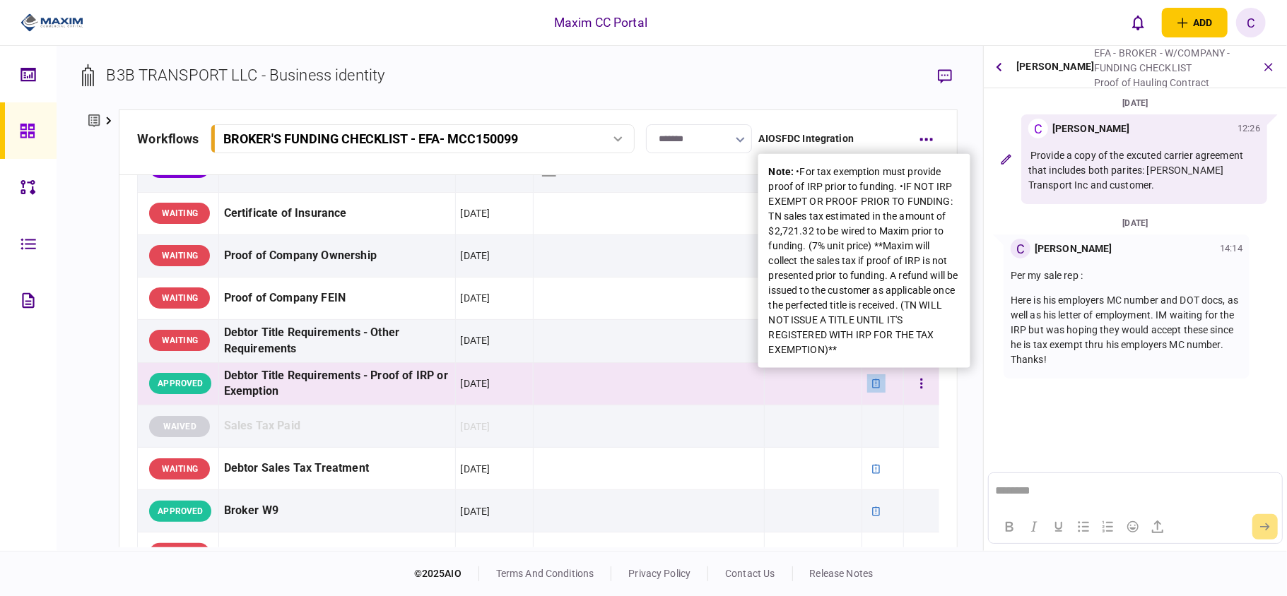
click at [872, 387] on icon at bounding box center [876, 383] width 8 height 9
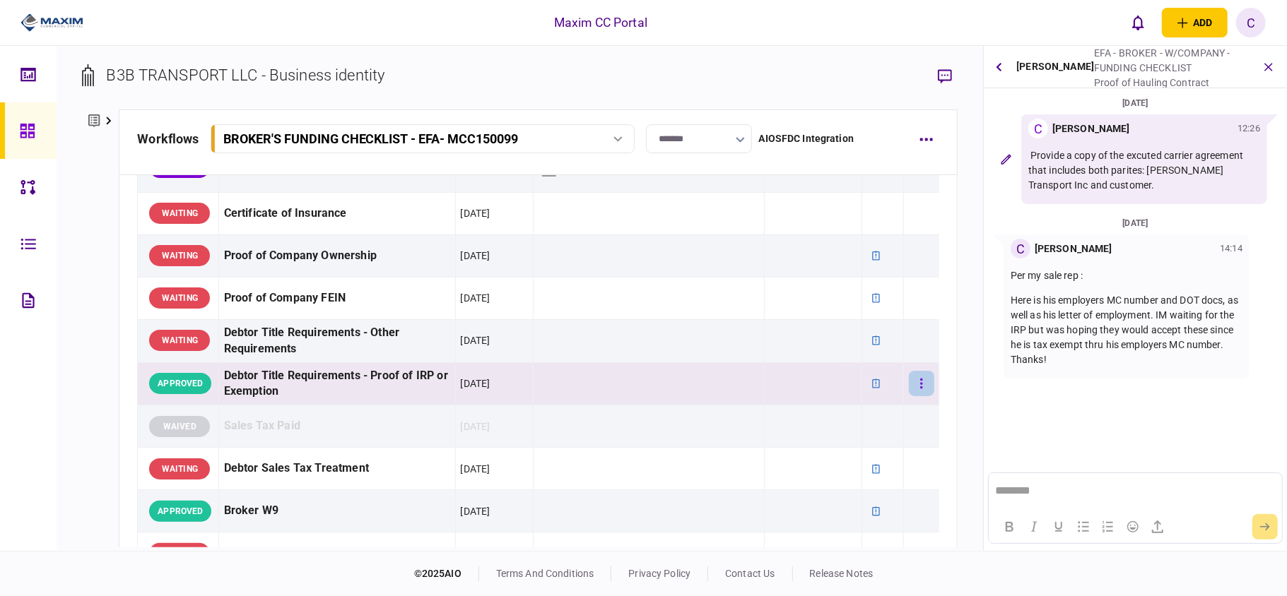
click at [911, 385] on button "button" at bounding box center [921, 383] width 25 height 25
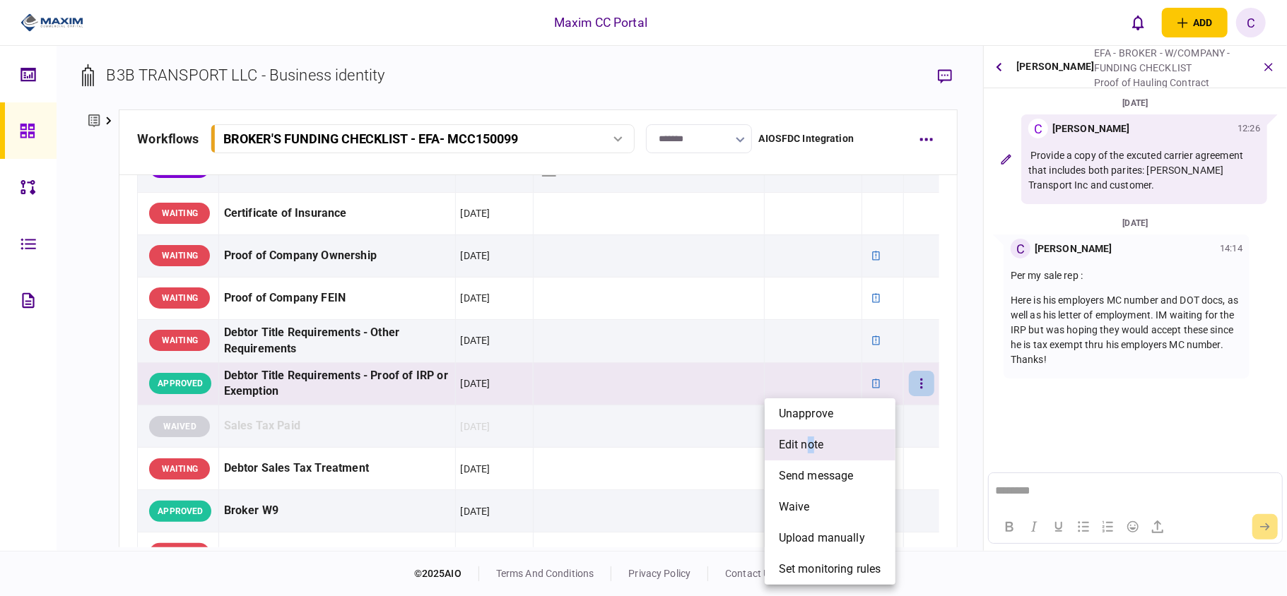
click at [812, 449] on span "edit note" at bounding box center [801, 445] width 45 height 17
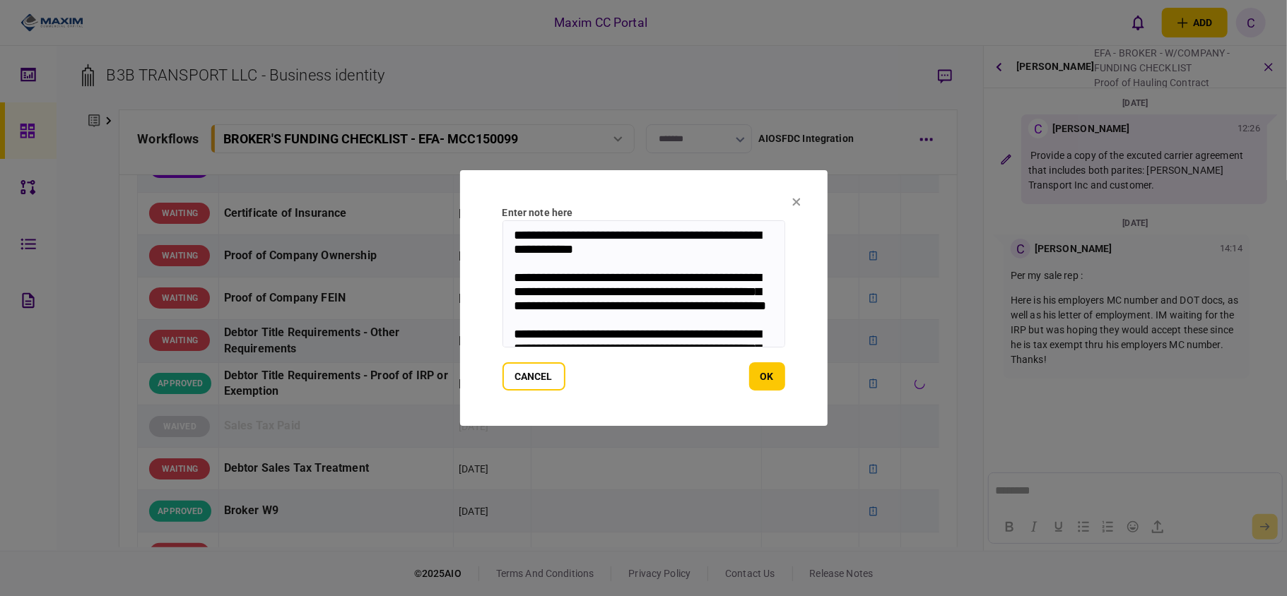
click at [512, 236] on textarea "**********" at bounding box center [643, 283] width 283 height 127
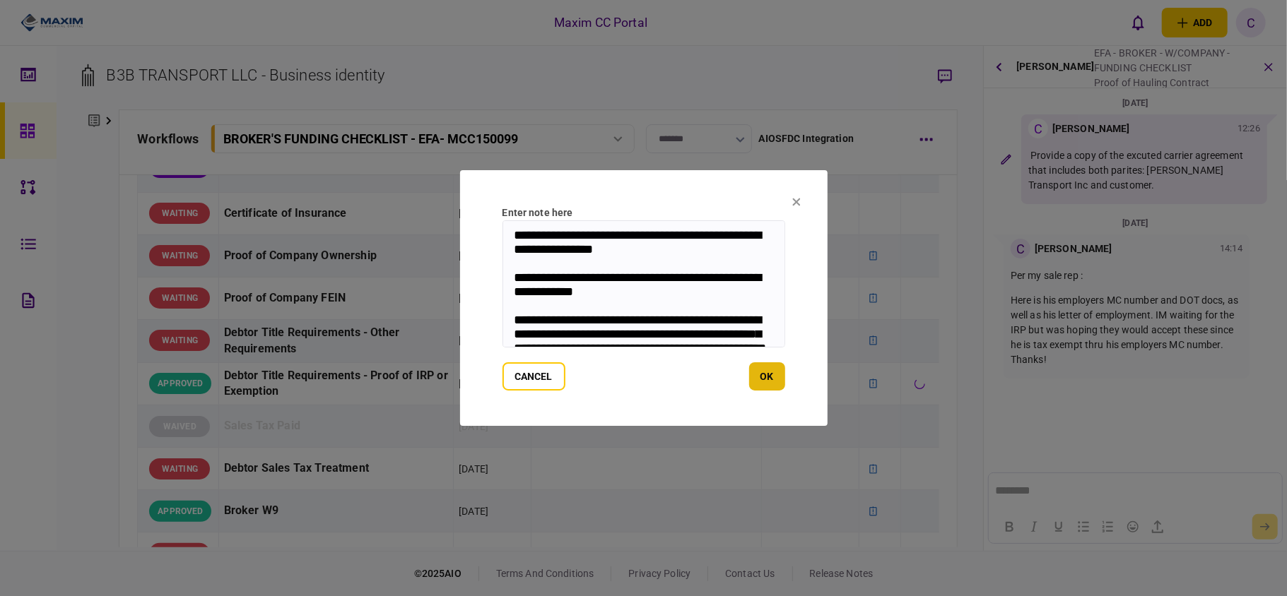
type textarea "**********"
click at [765, 377] on button "ok" at bounding box center [767, 377] width 36 height 28
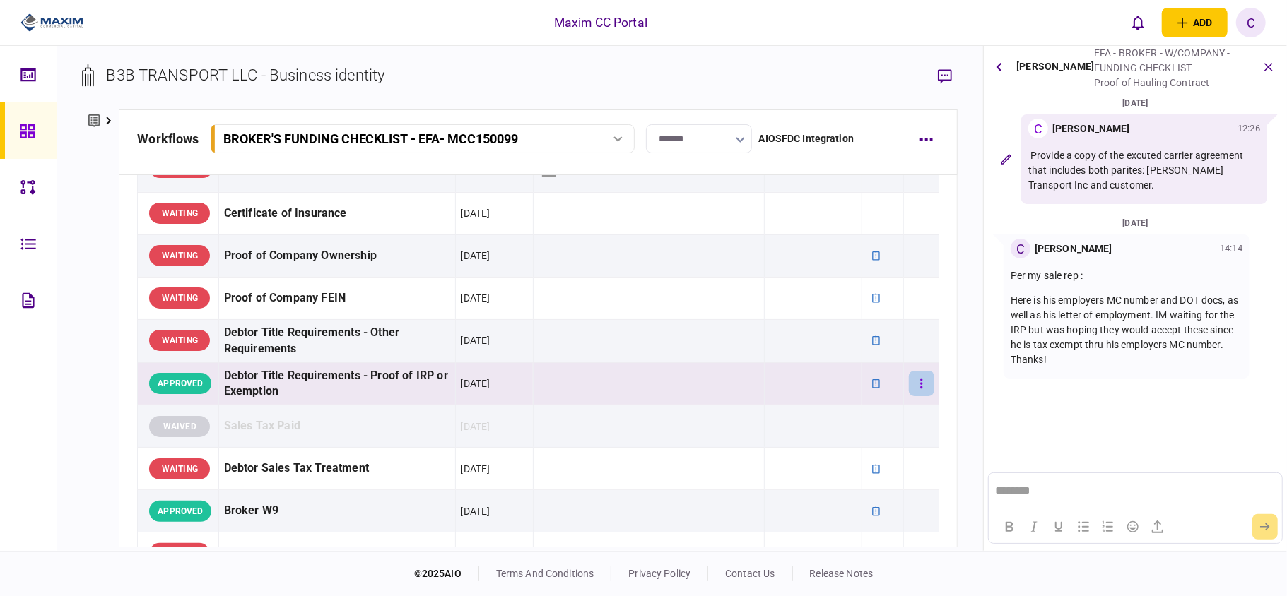
click at [911, 391] on button "button" at bounding box center [921, 383] width 25 height 25
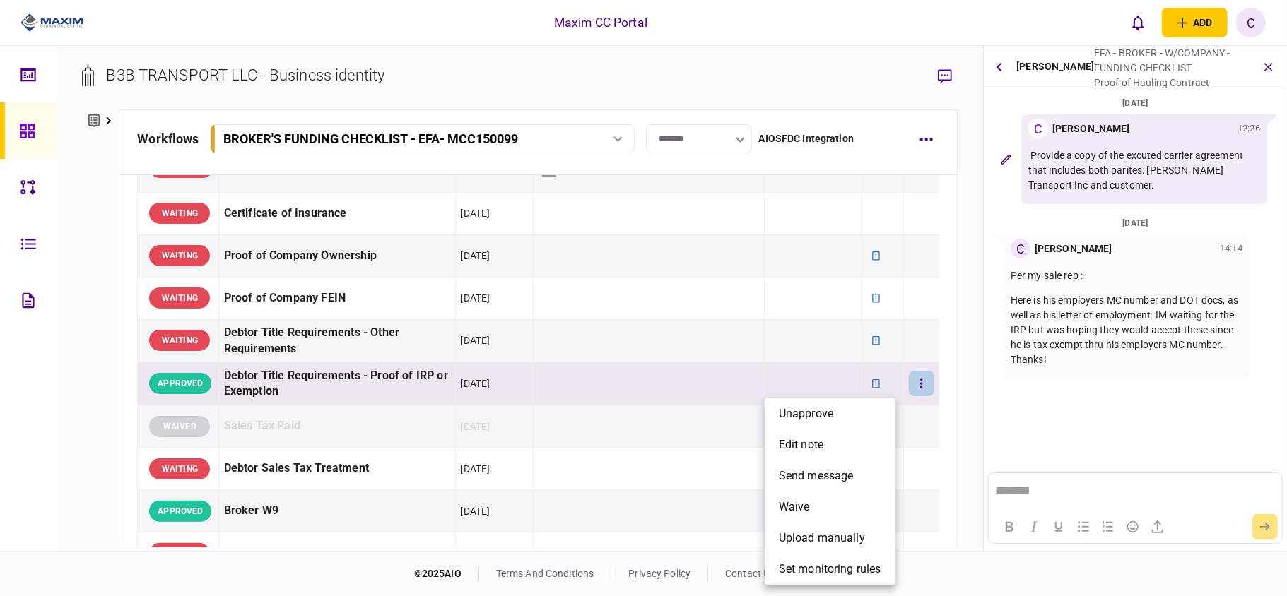
click at [1266, 69] on div at bounding box center [643, 298] width 1287 height 596
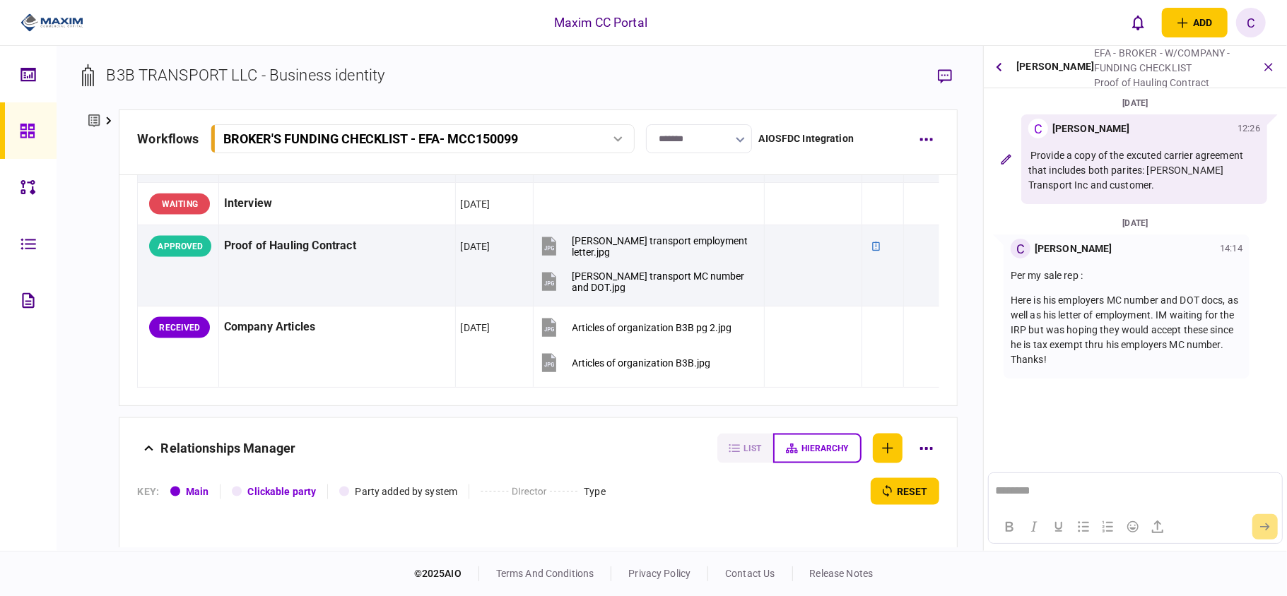
scroll to position [1413, 0]
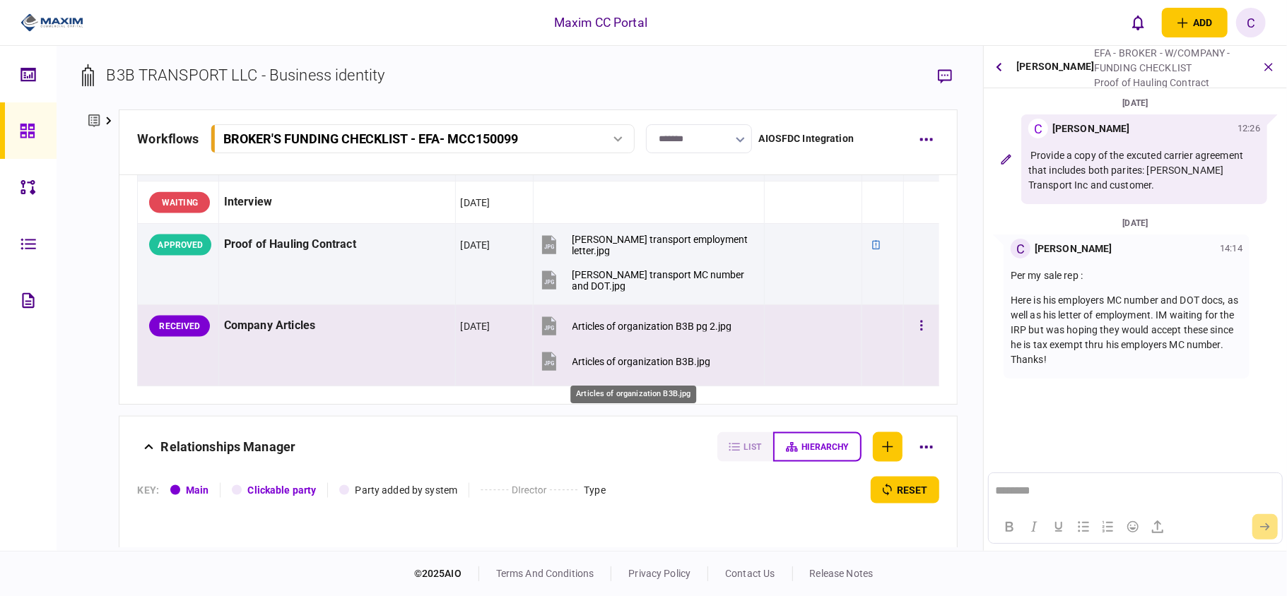
click at [632, 367] on div "Articles of organization B3B.jpg" at bounding box center [641, 361] width 139 height 11
click at [605, 367] on div "Articles of organization B3B.jpg" at bounding box center [641, 361] width 139 height 11
click at [595, 331] on div "Articles of organization B3B pg 2.jpg" at bounding box center [652, 326] width 160 height 11
click at [909, 334] on button "button" at bounding box center [921, 326] width 25 height 25
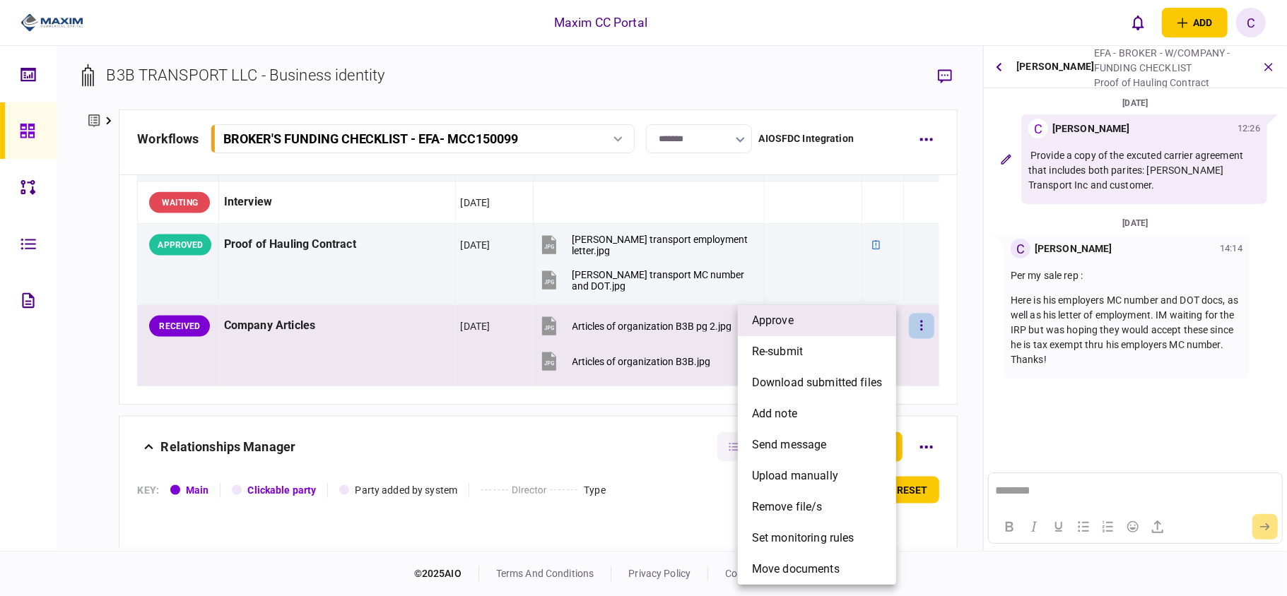
click at [815, 328] on li "approve" at bounding box center [817, 320] width 158 height 31
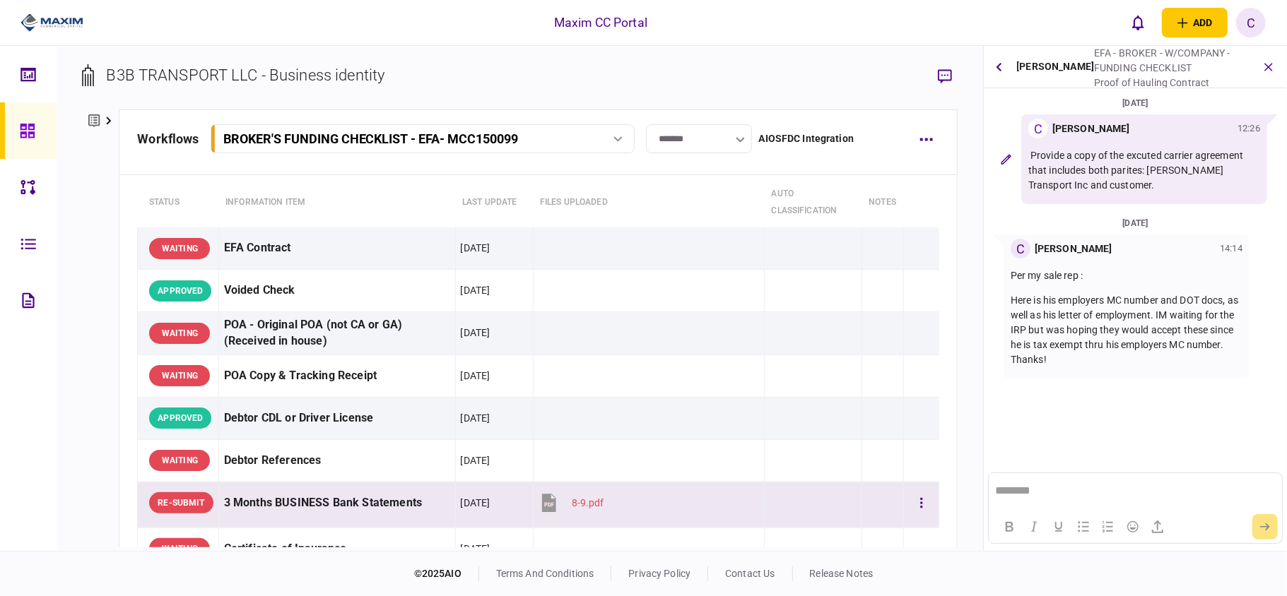
scroll to position [0, 0]
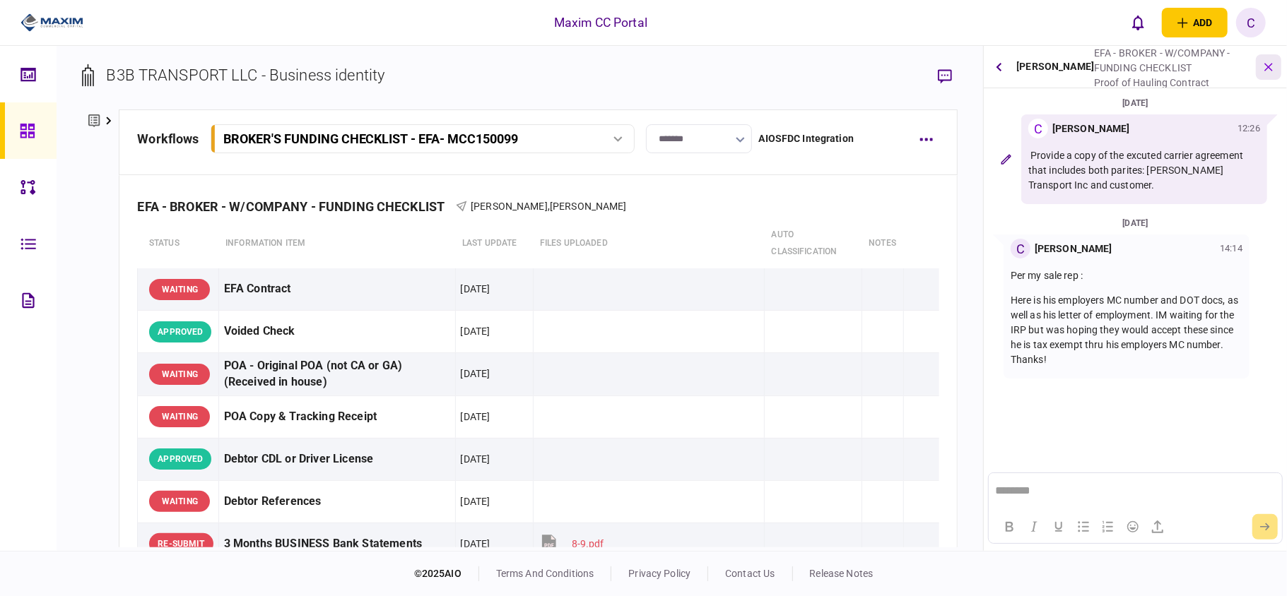
click at [1265, 68] on icon "button" at bounding box center [1269, 67] width 16 height 16
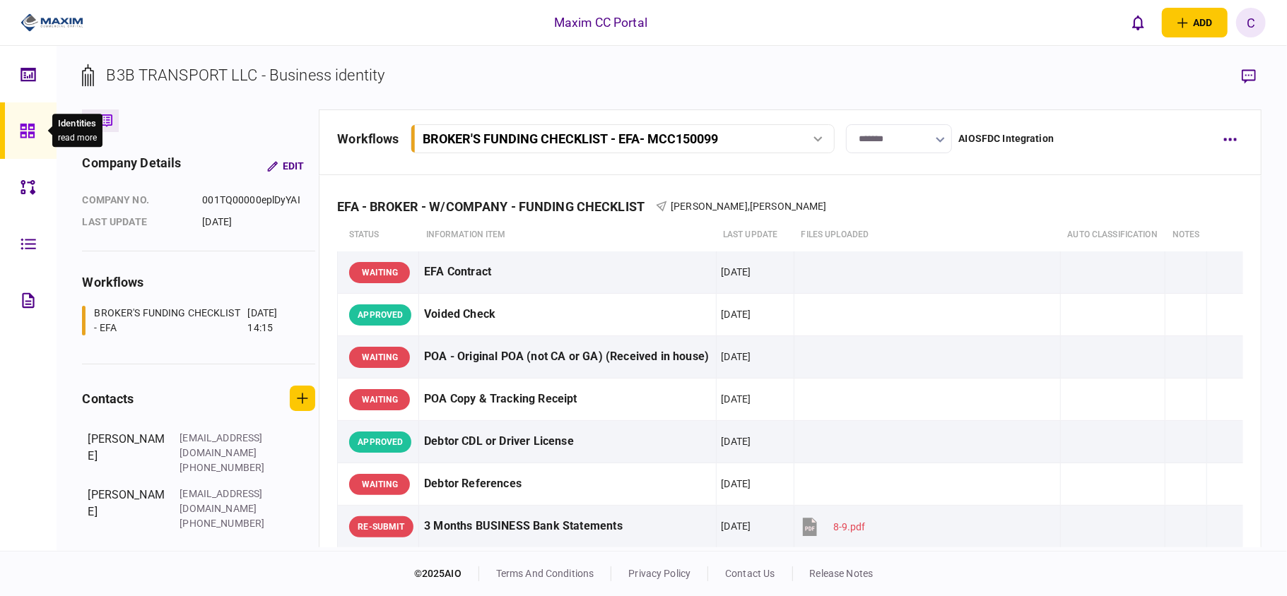
click at [30, 126] on icon at bounding box center [27, 131] width 14 height 14
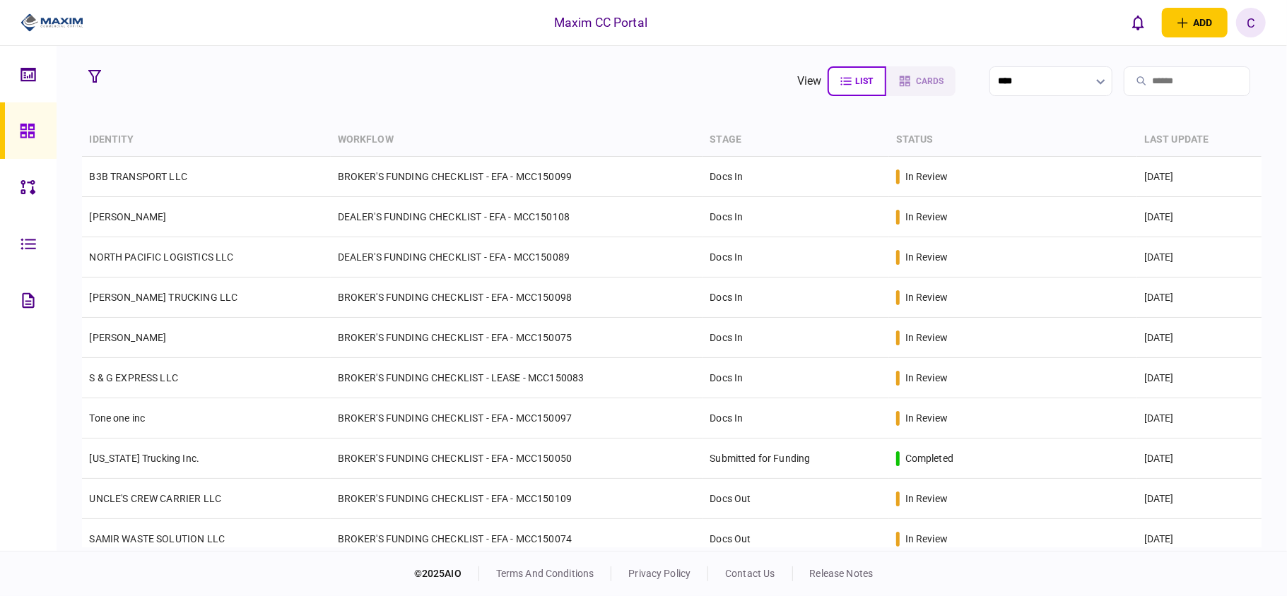
click at [486, 96] on section "view list cards ****" at bounding box center [671, 81] width 1179 height 35
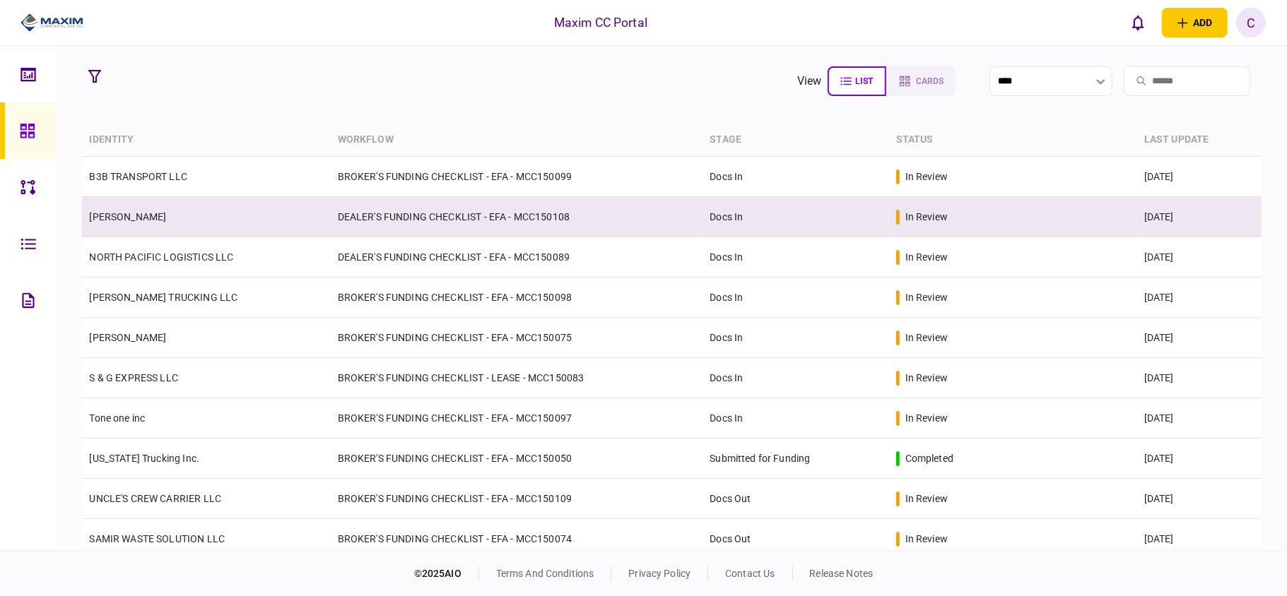
click at [391, 212] on td "DEALER'S FUNDING CHECKLIST - EFA - MCC150108" at bounding box center [517, 217] width 372 height 40
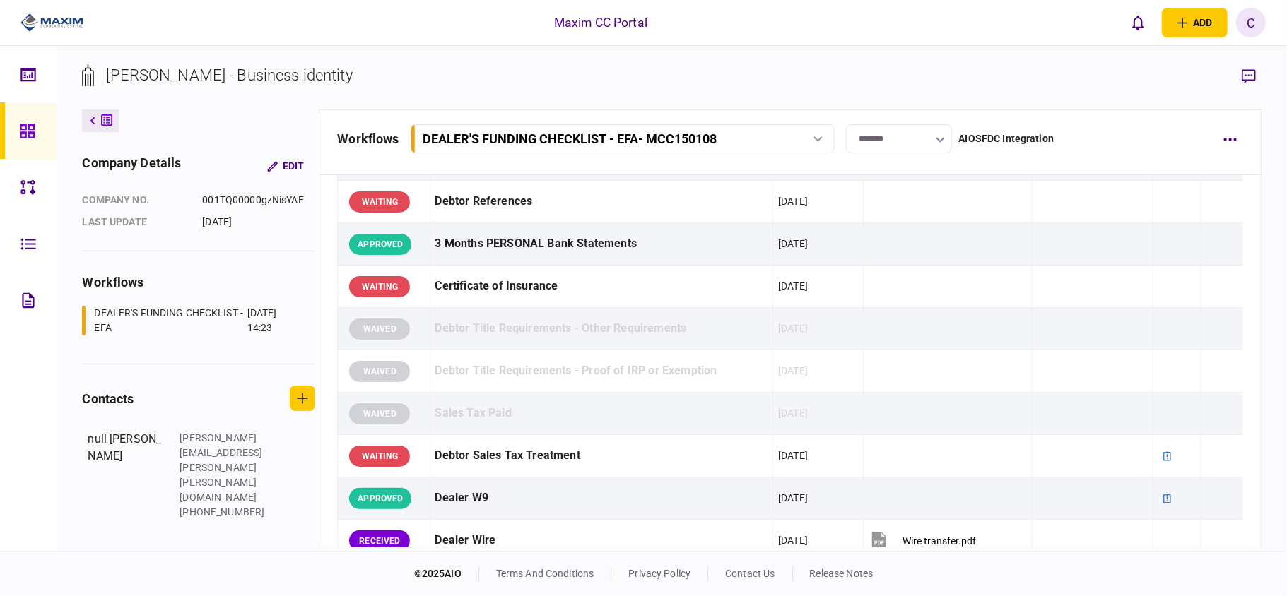
scroll to position [471, 0]
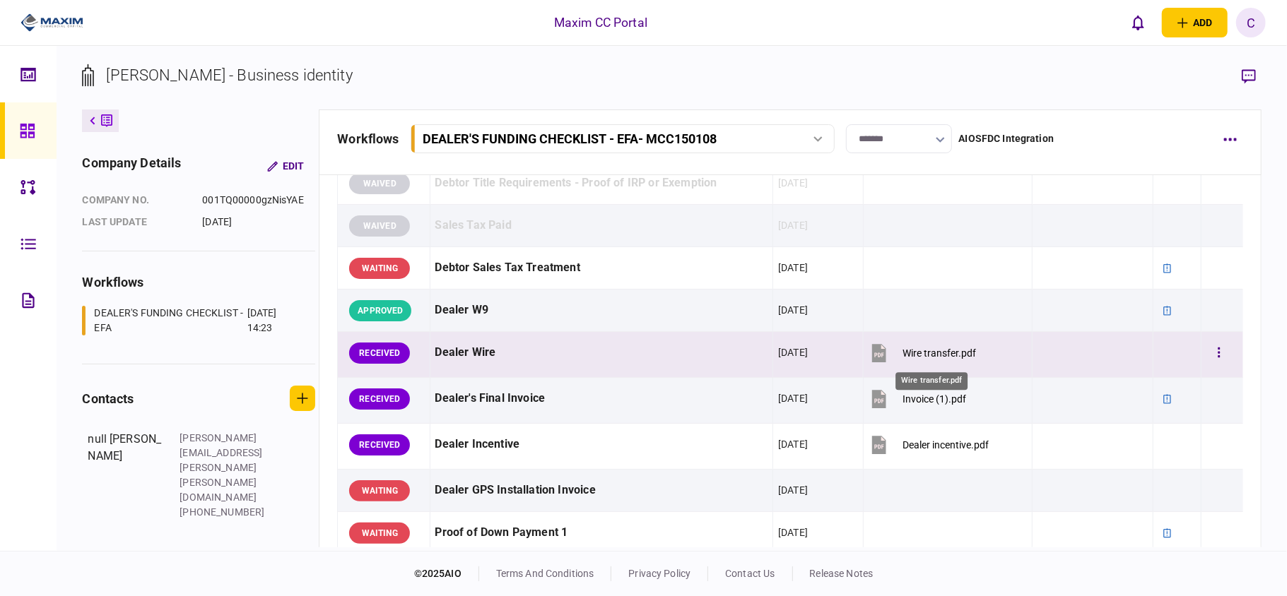
click at [917, 353] on div "Wire transfer.pdf" at bounding box center [938, 353] width 73 height 11
click at [1218, 354] on icon "button" at bounding box center [1219, 352] width 3 height 13
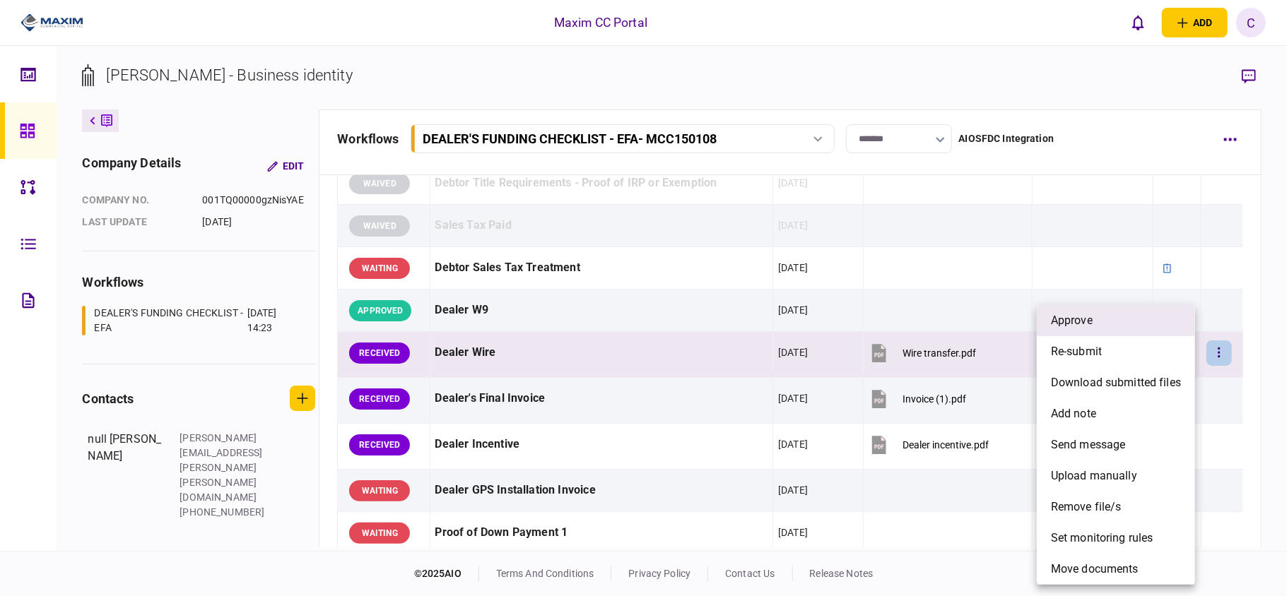
click at [1114, 321] on li "approve" at bounding box center [1116, 320] width 158 height 31
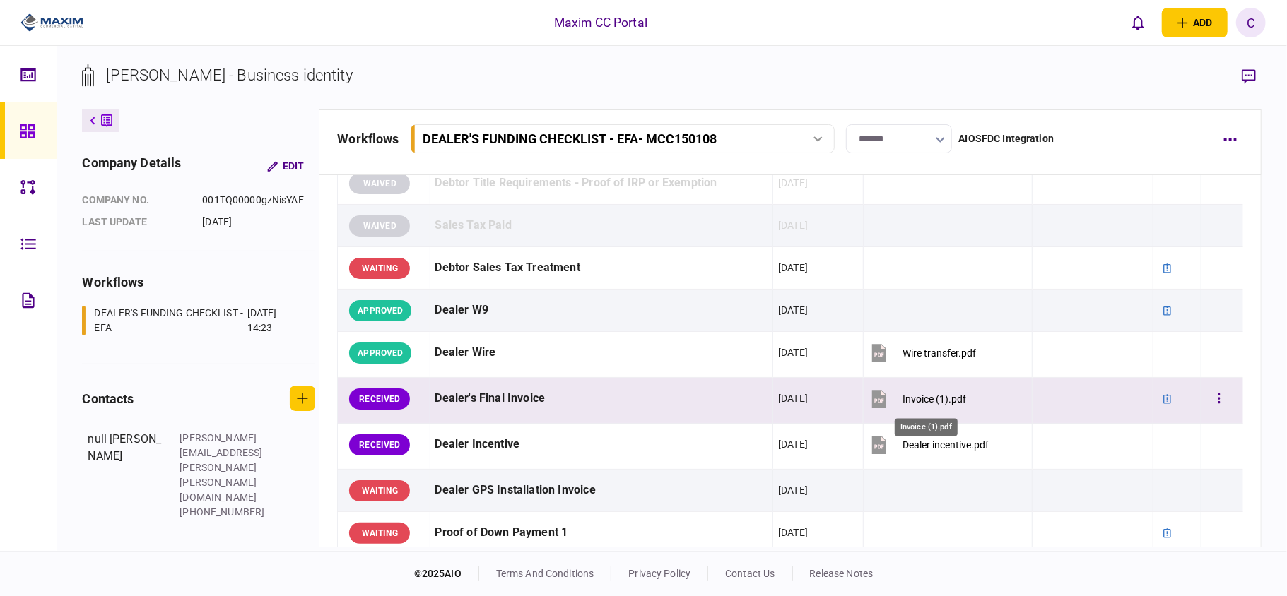
click at [903, 397] on div "Invoice (1).pdf" at bounding box center [934, 399] width 64 height 11
click at [1211, 394] on button "button" at bounding box center [1218, 399] width 25 height 25
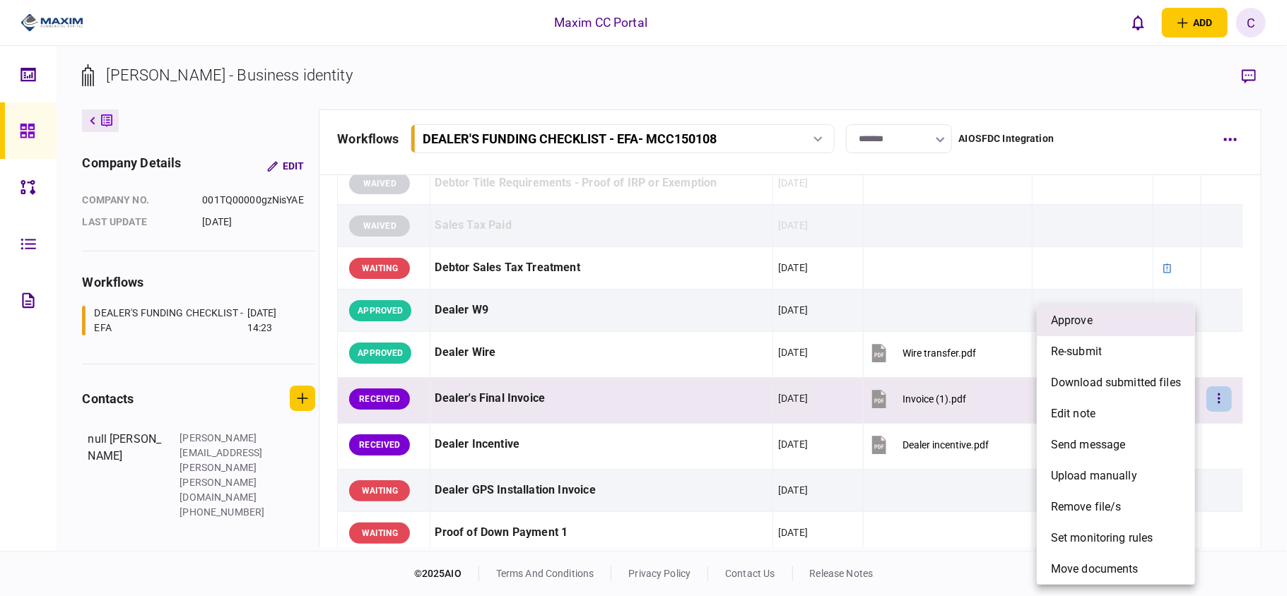
click at [1123, 326] on li "approve" at bounding box center [1116, 320] width 158 height 31
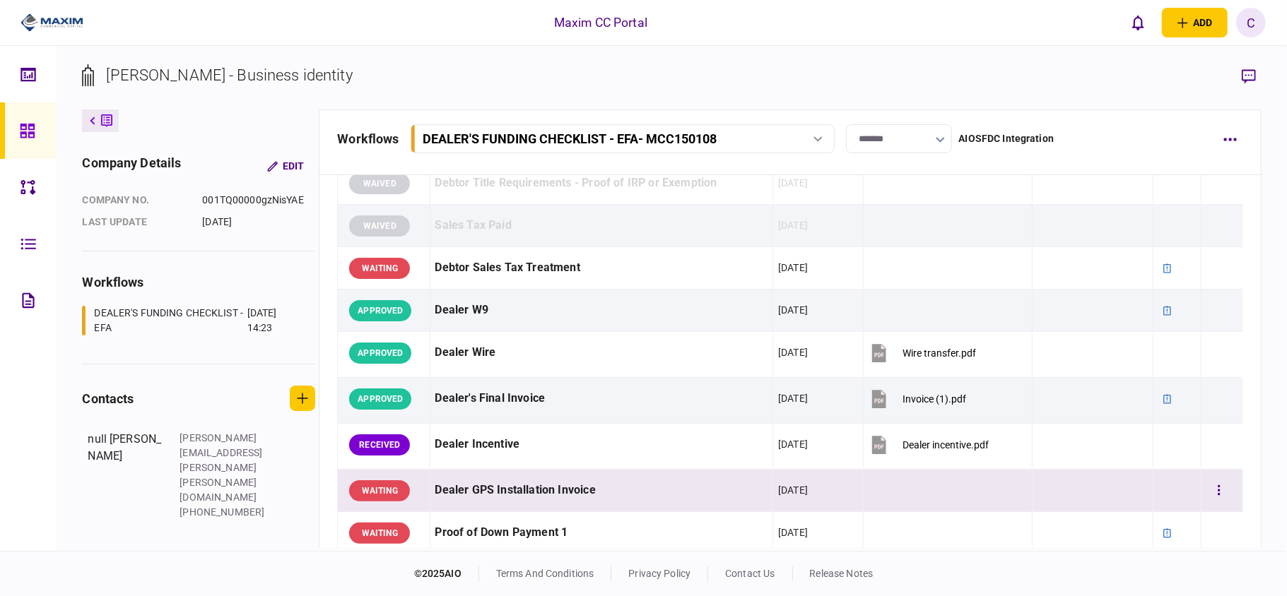
scroll to position [565, 0]
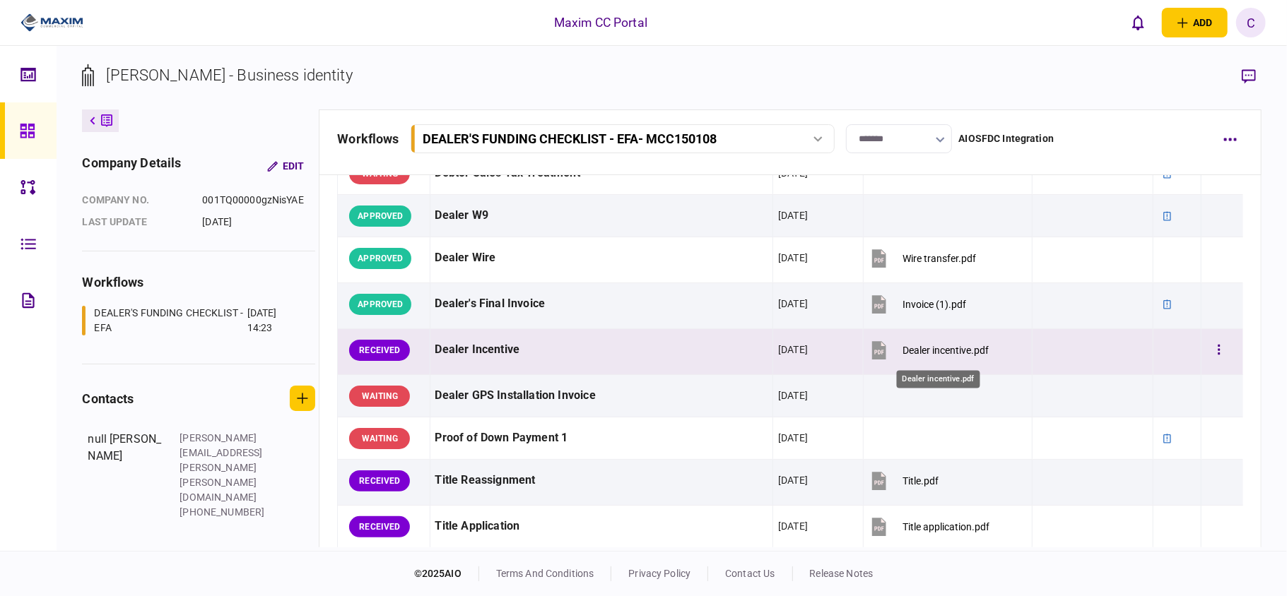
click at [907, 349] on div "Dealer incentive.pdf" at bounding box center [945, 350] width 86 height 11
click at [1218, 348] on icon "button" at bounding box center [1219, 349] width 3 height 13
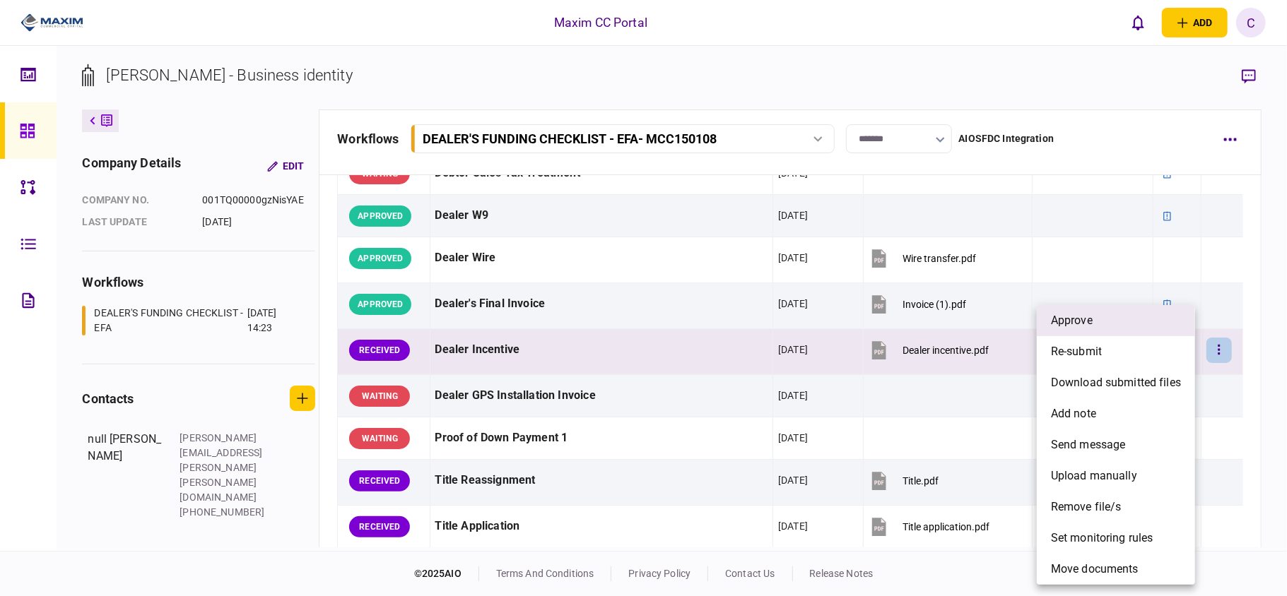
click at [1105, 312] on li "approve" at bounding box center [1116, 320] width 158 height 31
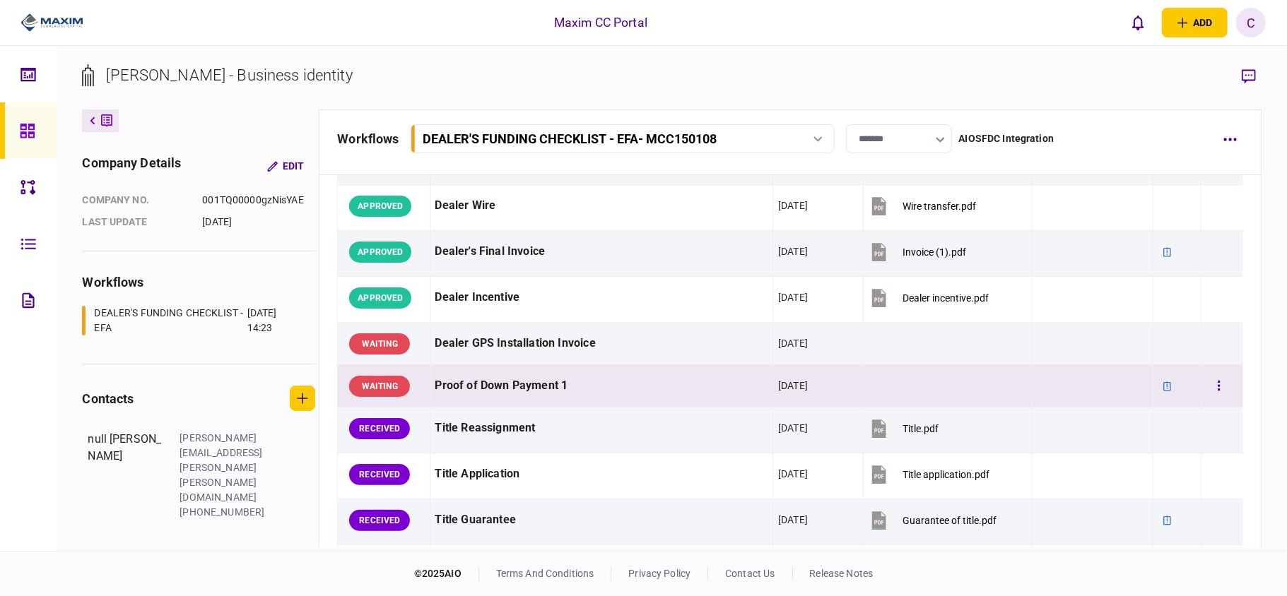
scroll to position [659, 0]
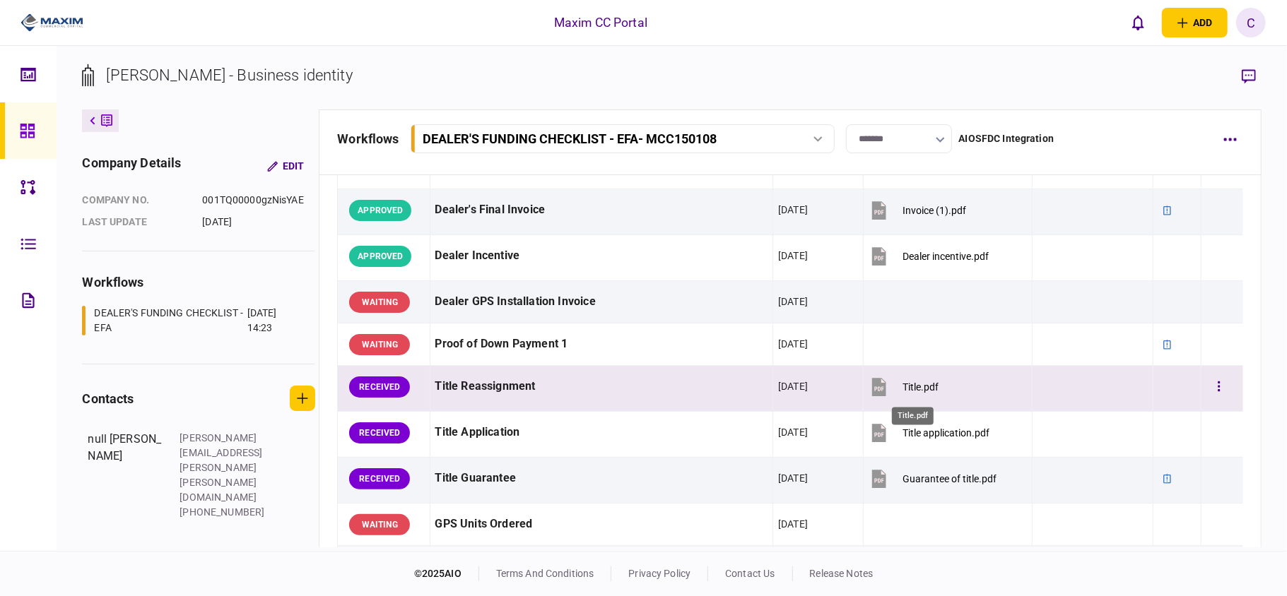
click at [905, 389] on div "Title.pdf" at bounding box center [920, 387] width 36 height 11
click at [1210, 380] on button "button" at bounding box center [1218, 387] width 25 height 25
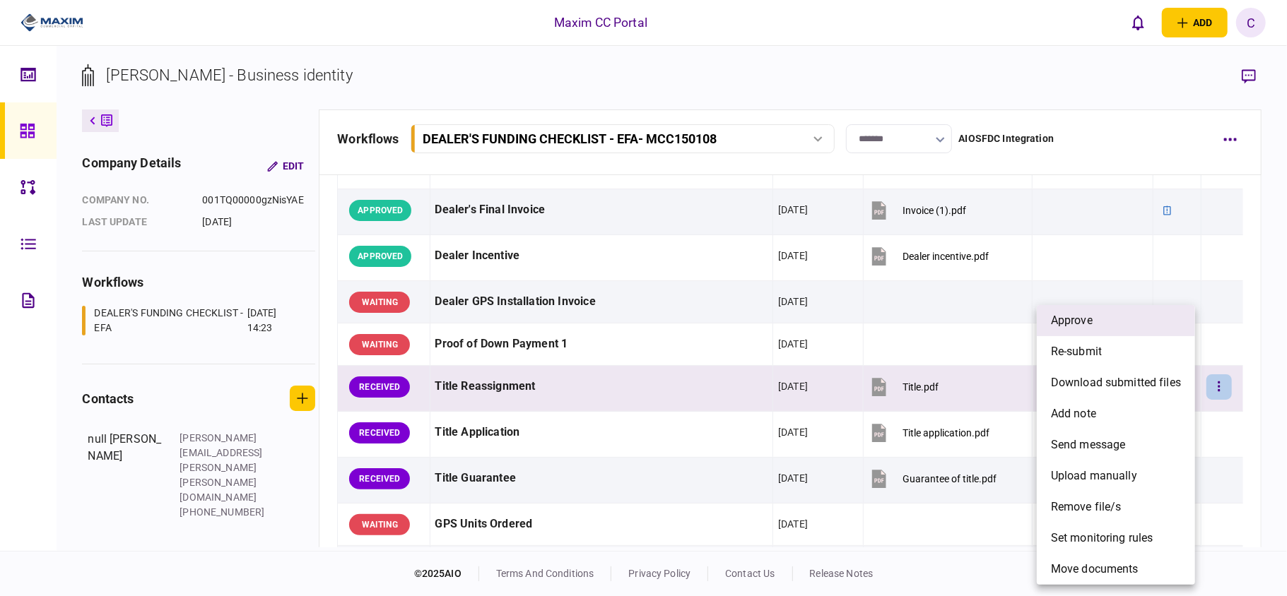
click at [1108, 320] on li "approve" at bounding box center [1116, 320] width 158 height 31
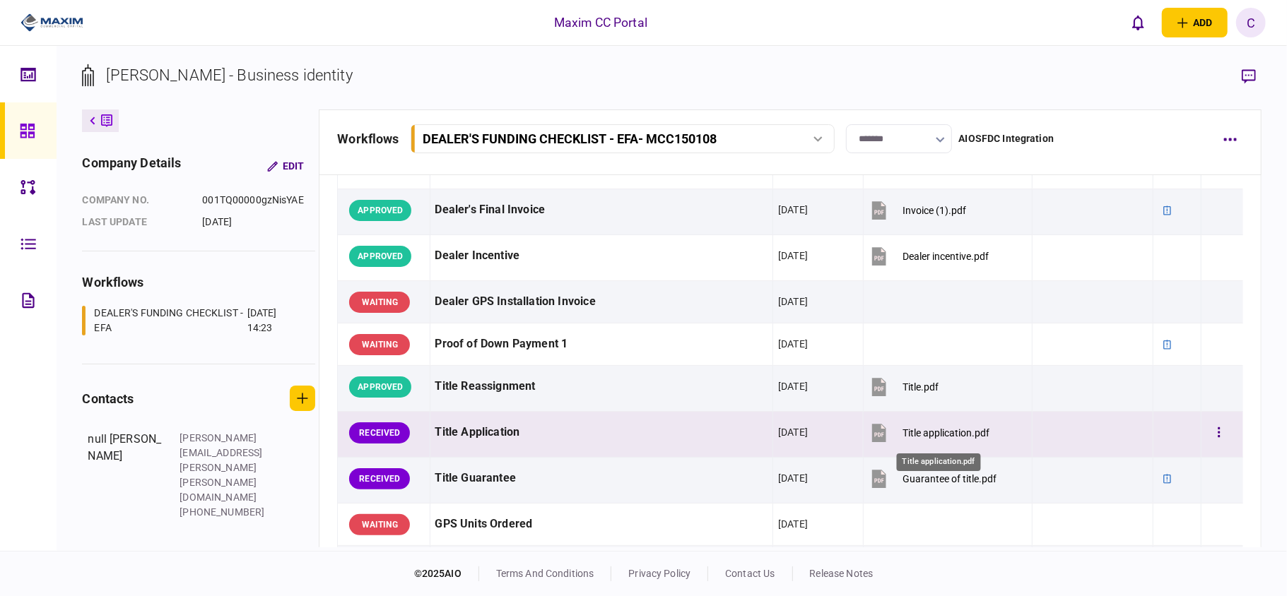
click at [945, 435] on div "Title application.pdf" at bounding box center [945, 433] width 87 height 11
click at [1218, 430] on icon "button" at bounding box center [1219, 432] width 3 height 13
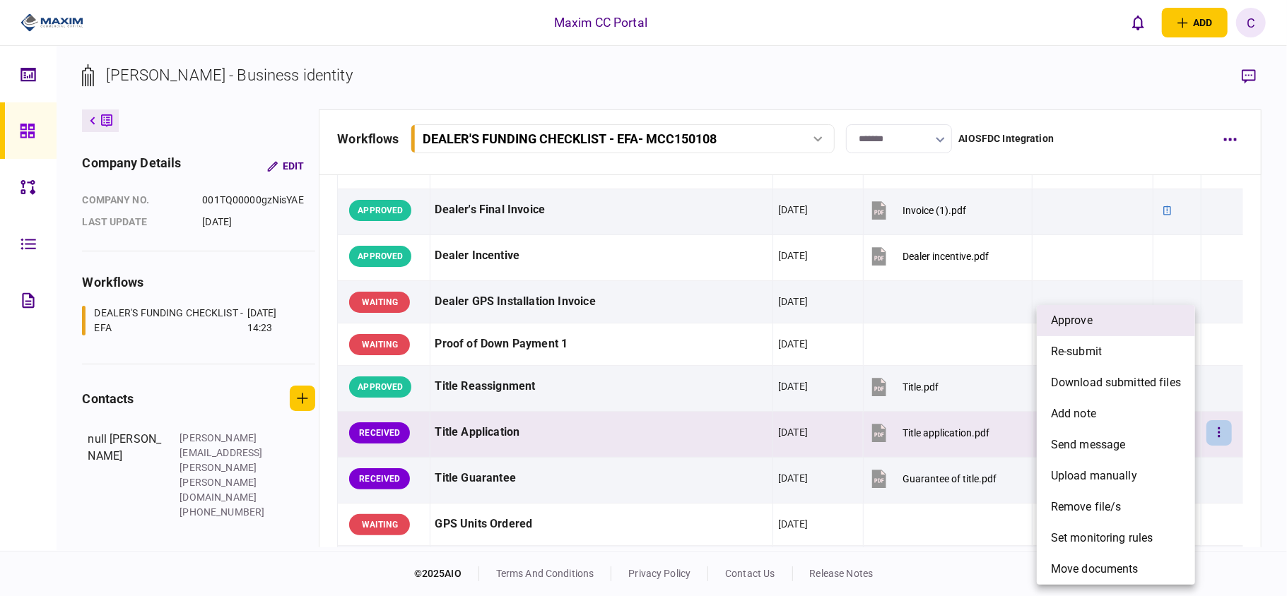
click at [1100, 322] on li "approve" at bounding box center [1116, 320] width 158 height 31
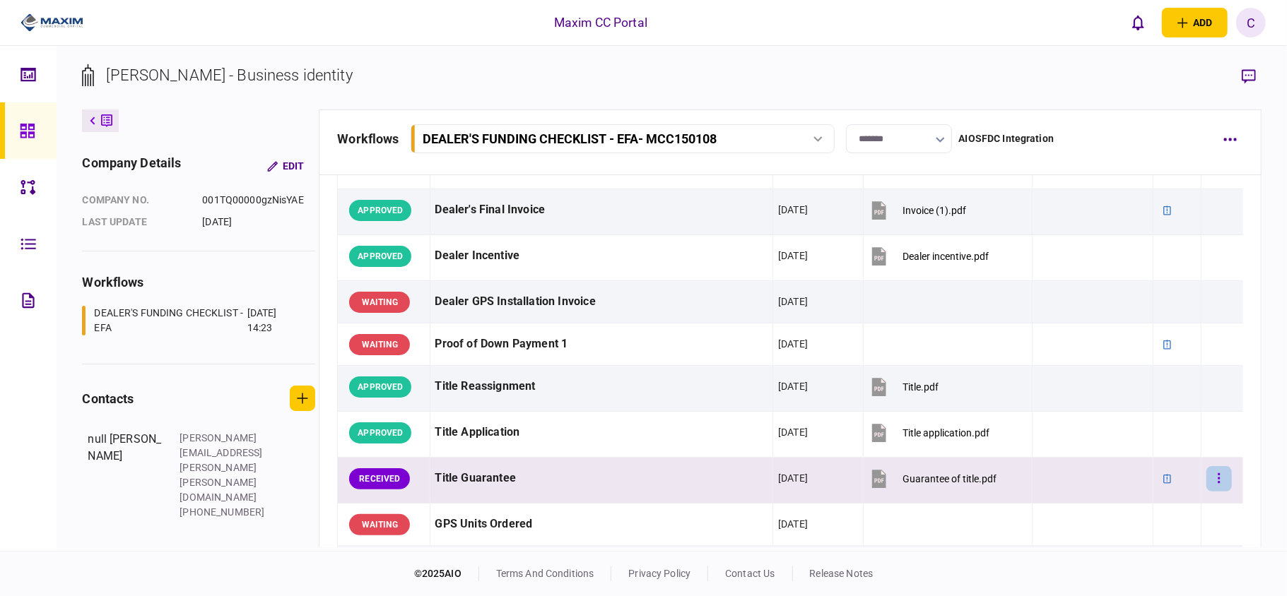
click at [1214, 478] on button "button" at bounding box center [1218, 478] width 25 height 25
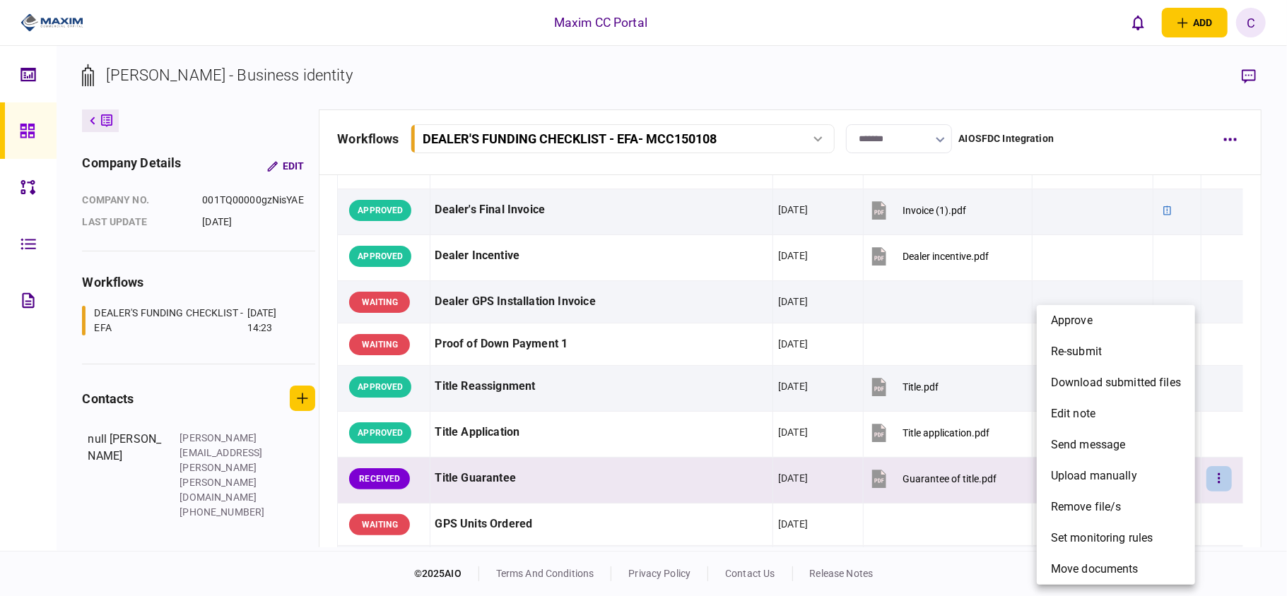
click at [961, 481] on div at bounding box center [643, 298] width 1287 height 596
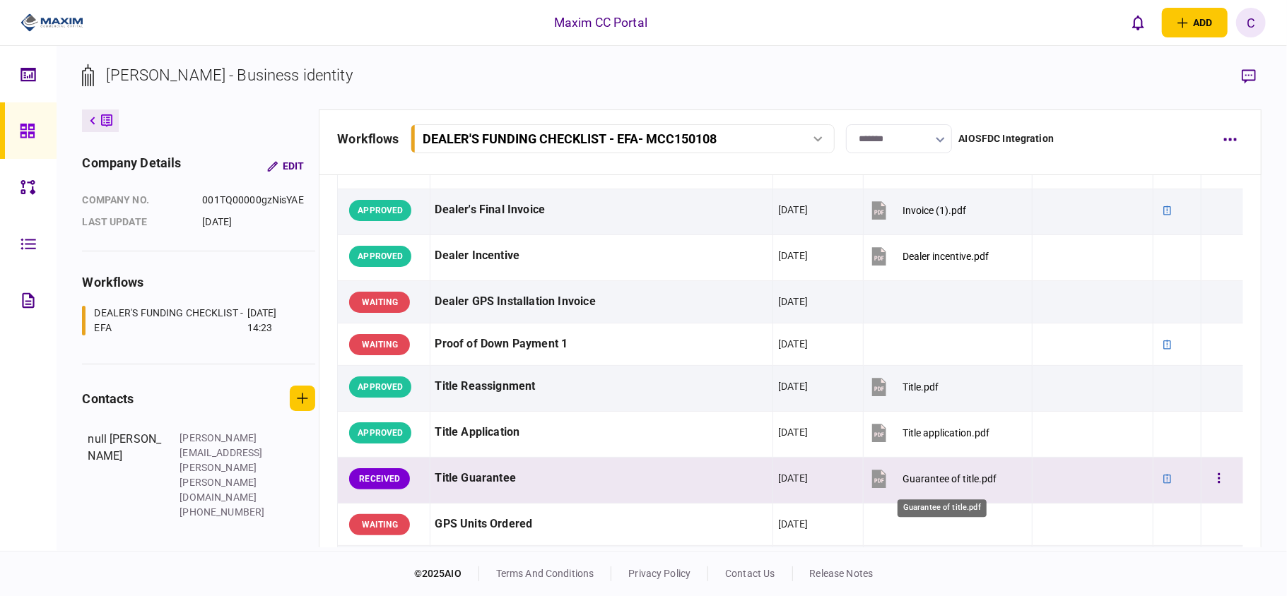
click at [911, 481] on div "Guarantee of title.pdf" at bounding box center [949, 478] width 94 height 11
click at [1213, 478] on button "button" at bounding box center [1218, 478] width 25 height 25
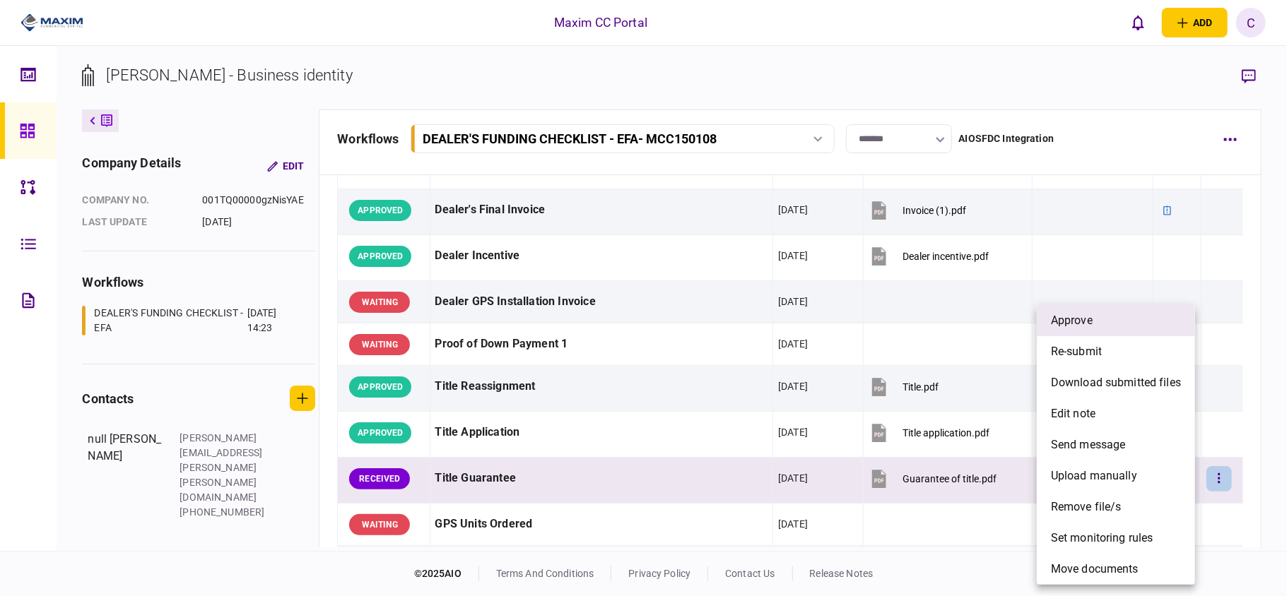
click at [1106, 324] on li "approve" at bounding box center [1116, 320] width 158 height 31
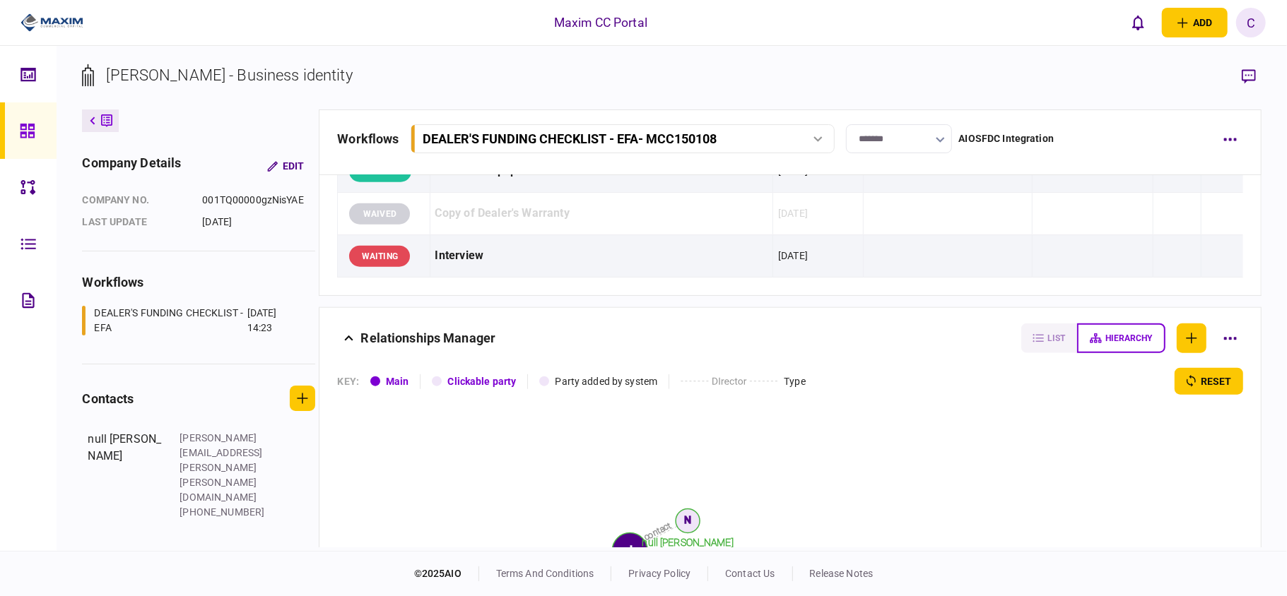
scroll to position [1319, 0]
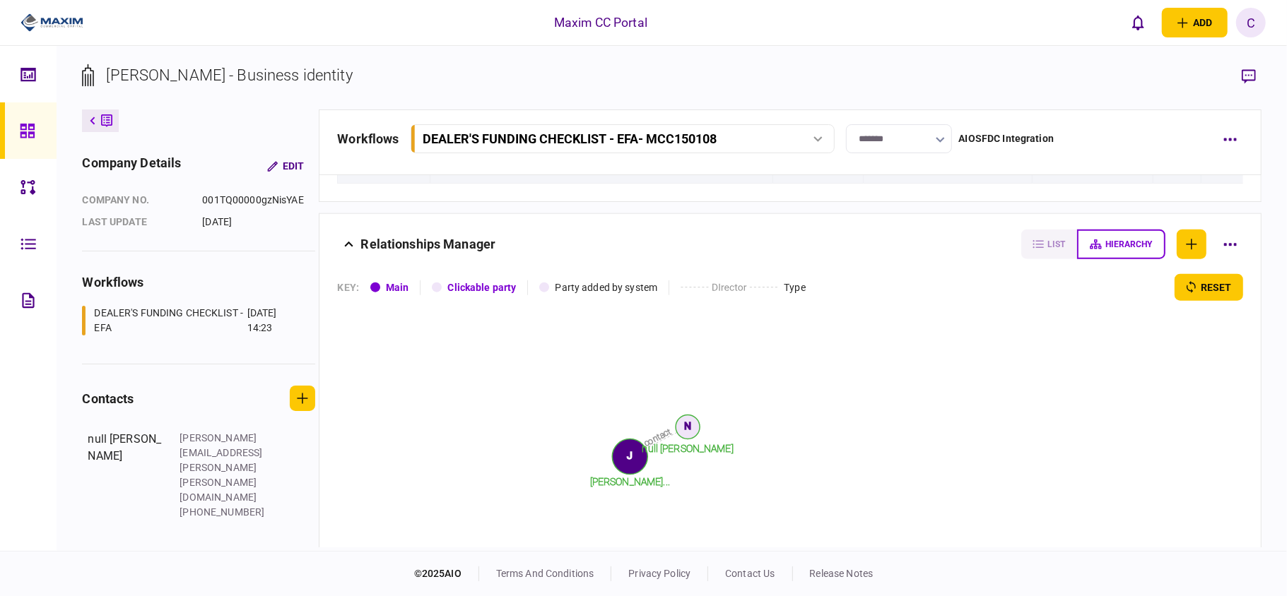
click at [31, 129] on icon at bounding box center [27, 131] width 14 height 14
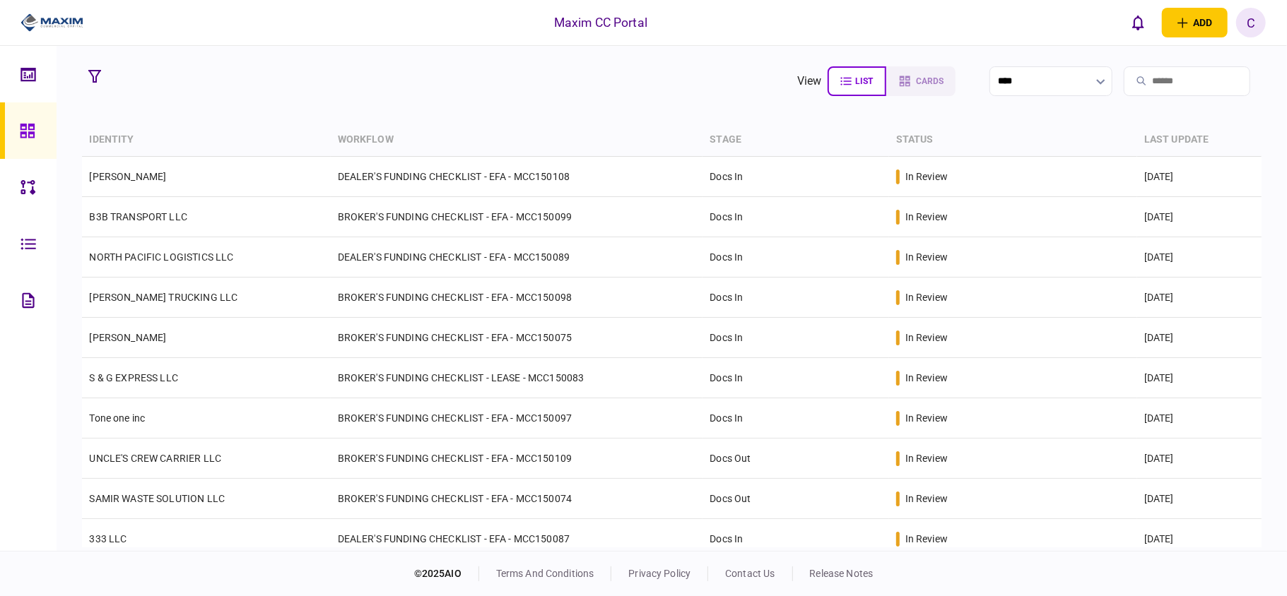
click at [522, 86] on section "view list cards ****" at bounding box center [671, 81] width 1179 height 35
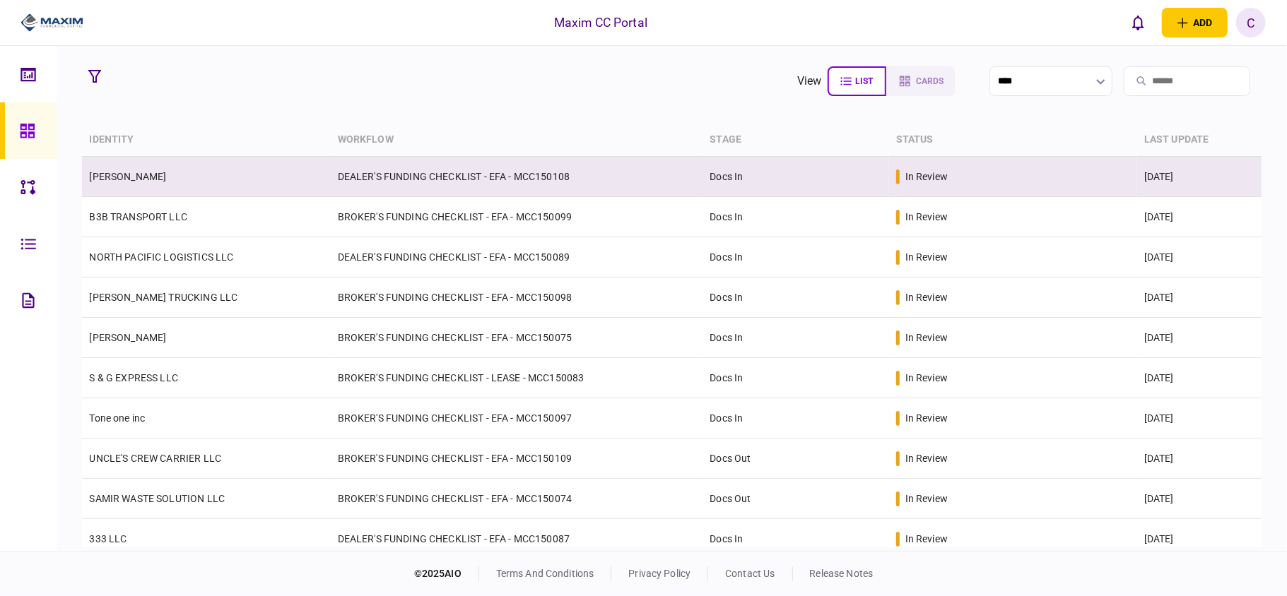
click at [482, 175] on td "DEALER'S FUNDING CHECKLIST - EFA - MCC150108" at bounding box center [517, 177] width 372 height 40
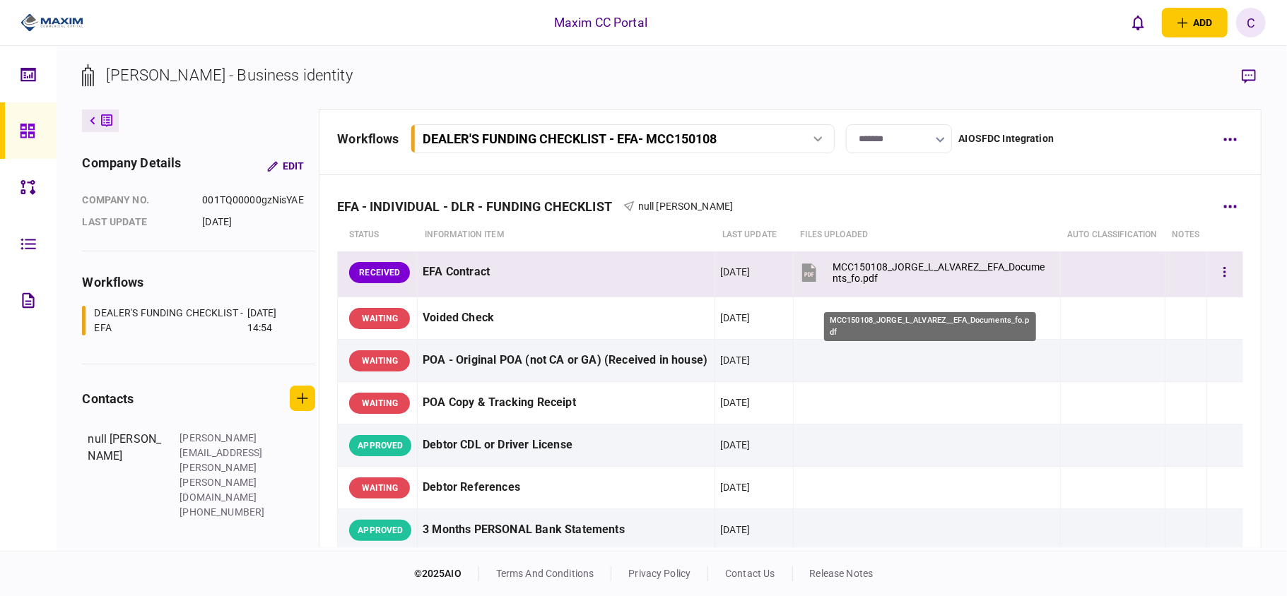
click at [852, 284] on div "MCC150108_JORGE_L_ALVAREZ__EFA_Documents_fo.pdf" at bounding box center [938, 272] width 213 height 23
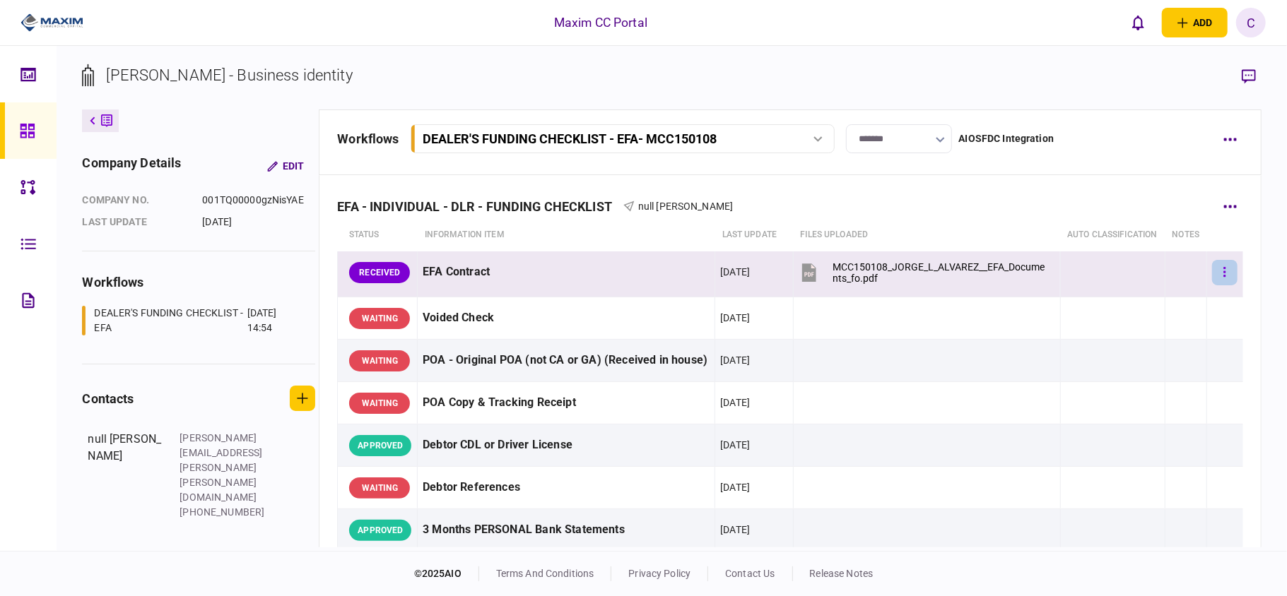
click at [1214, 285] on button "button" at bounding box center [1224, 272] width 25 height 25
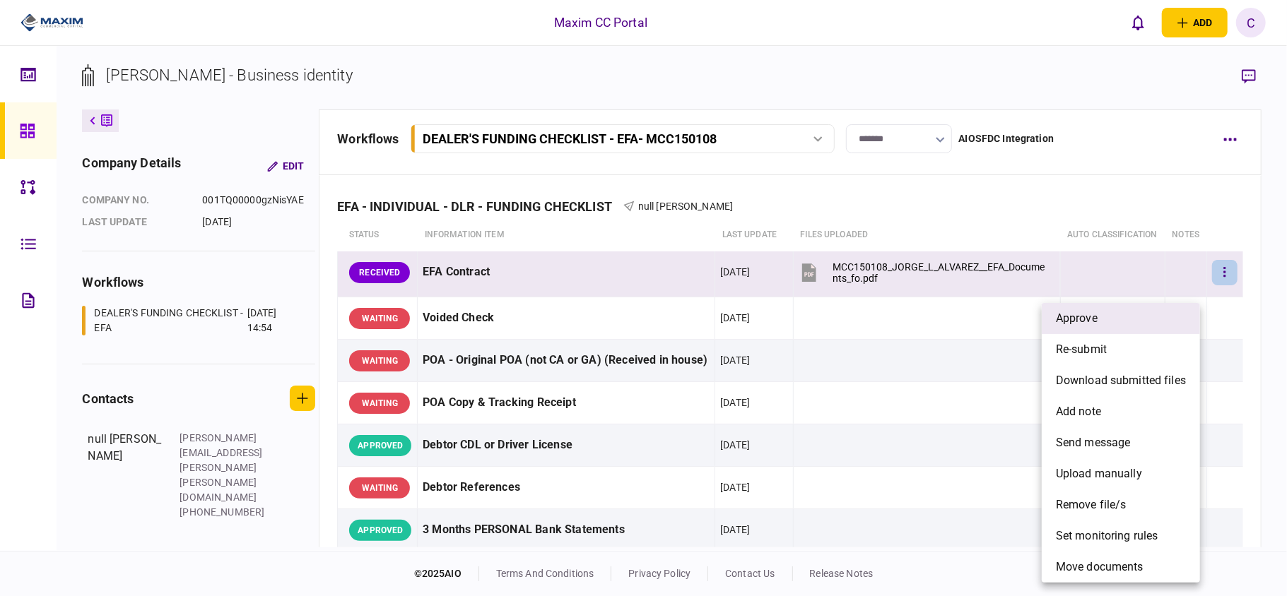
click at [1112, 318] on li "approve" at bounding box center [1121, 318] width 158 height 31
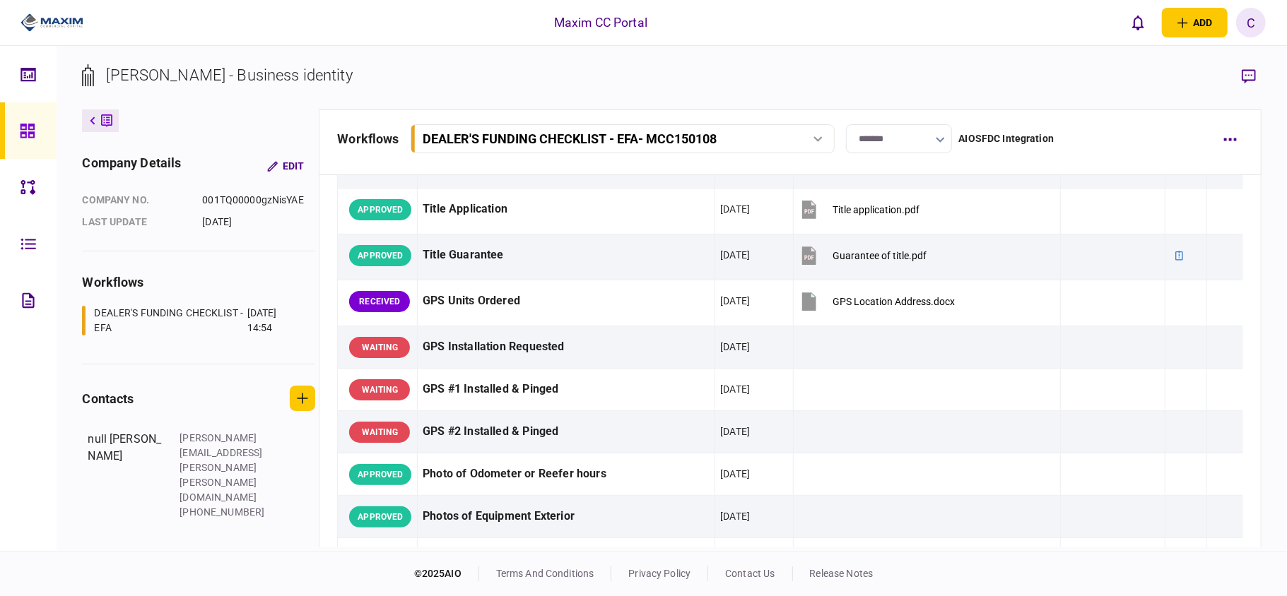
scroll to position [848, 0]
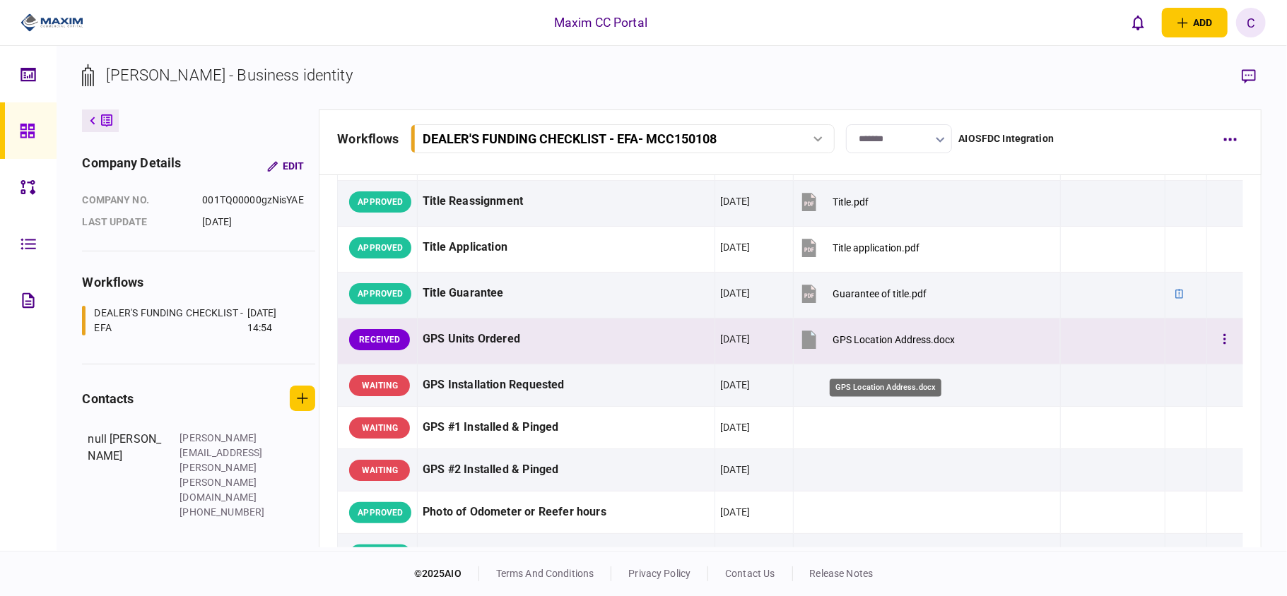
click at [874, 346] on div "GPS Location Address.docx" at bounding box center [893, 339] width 122 height 11
click at [883, 346] on div "GPS Location Address.docx" at bounding box center [893, 339] width 122 height 11
click at [1223, 346] on icon "button" at bounding box center [1224, 339] width 3 height 13
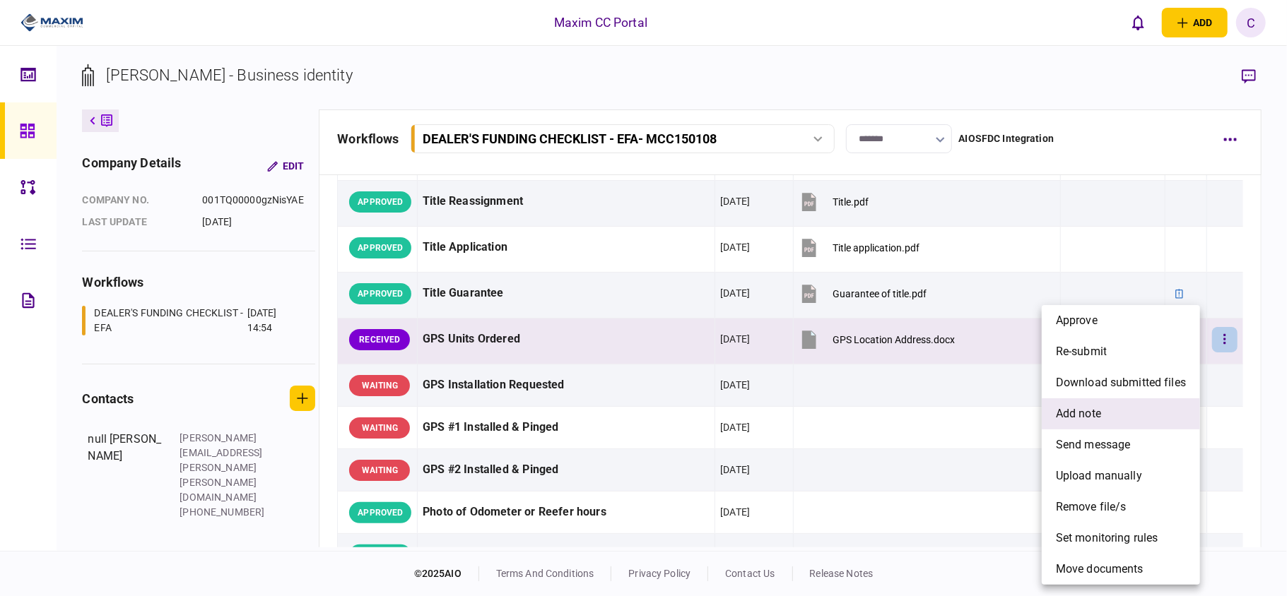
click at [1097, 414] on span "add note" at bounding box center [1078, 414] width 45 height 17
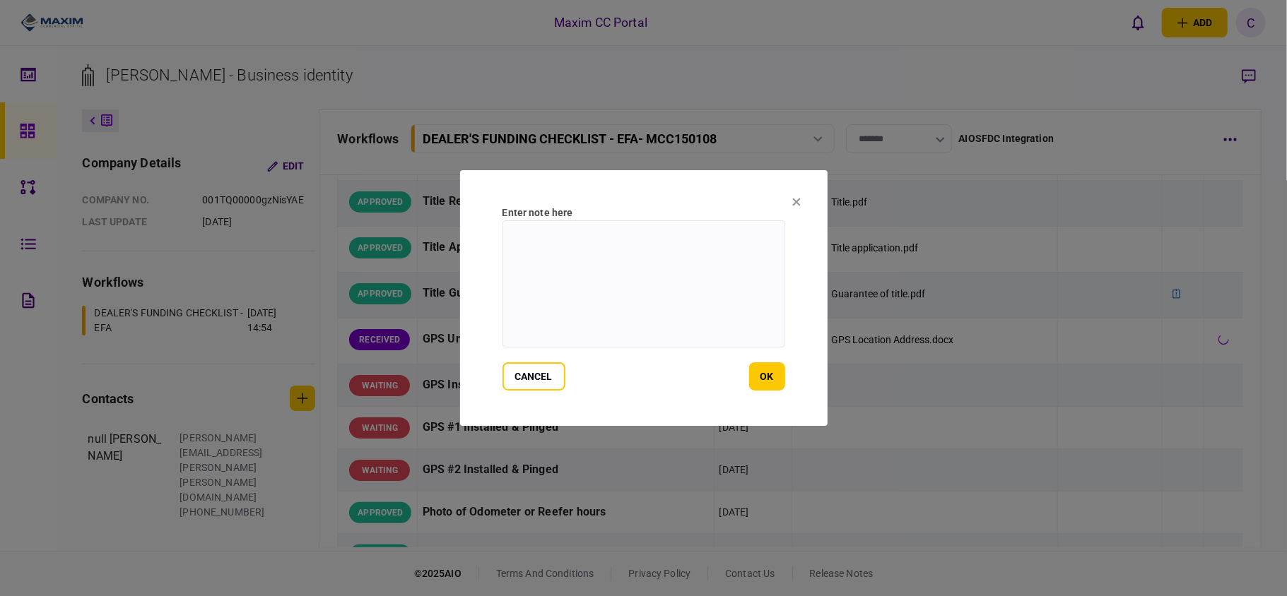
click at [596, 238] on textarea at bounding box center [643, 283] width 283 height 127
paste textarea "**********"
click at [577, 260] on textarea "**********" at bounding box center [643, 283] width 283 height 127
click at [645, 238] on textarea "**********" at bounding box center [643, 283] width 283 height 127
paste textarea "**********"
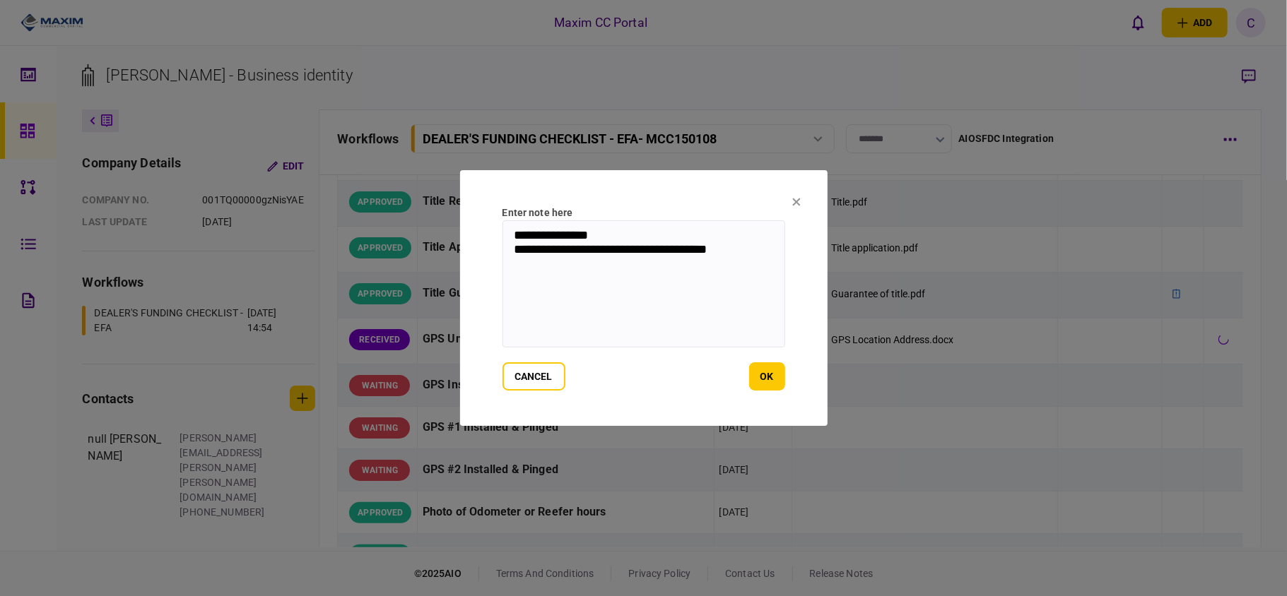
click at [760, 256] on textarea "**********" at bounding box center [643, 283] width 283 height 127
paste textarea "**********"
click at [684, 269] on textarea "**********" at bounding box center [643, 283] width 283 height 127
paste textarea "**********"
click at [645, 286] on textarea "**********" at bounding box center [643, 283] width 283 height 127
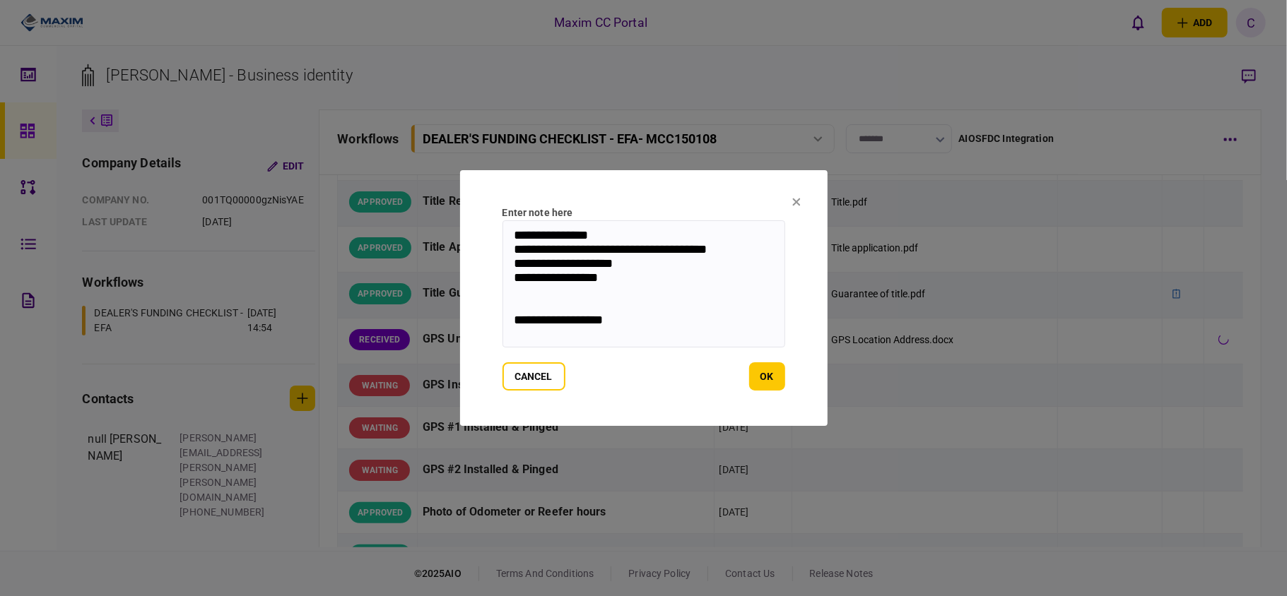
paste textarea "**********"
click at [644, 298] on textarea "**********" at bounding box center [643, 283] width 283 height 127
paste textarea "**********"
type textarea "**********"
click at [766, 370] on button "ok" at bounding box center [767, 377] width 36 height 28
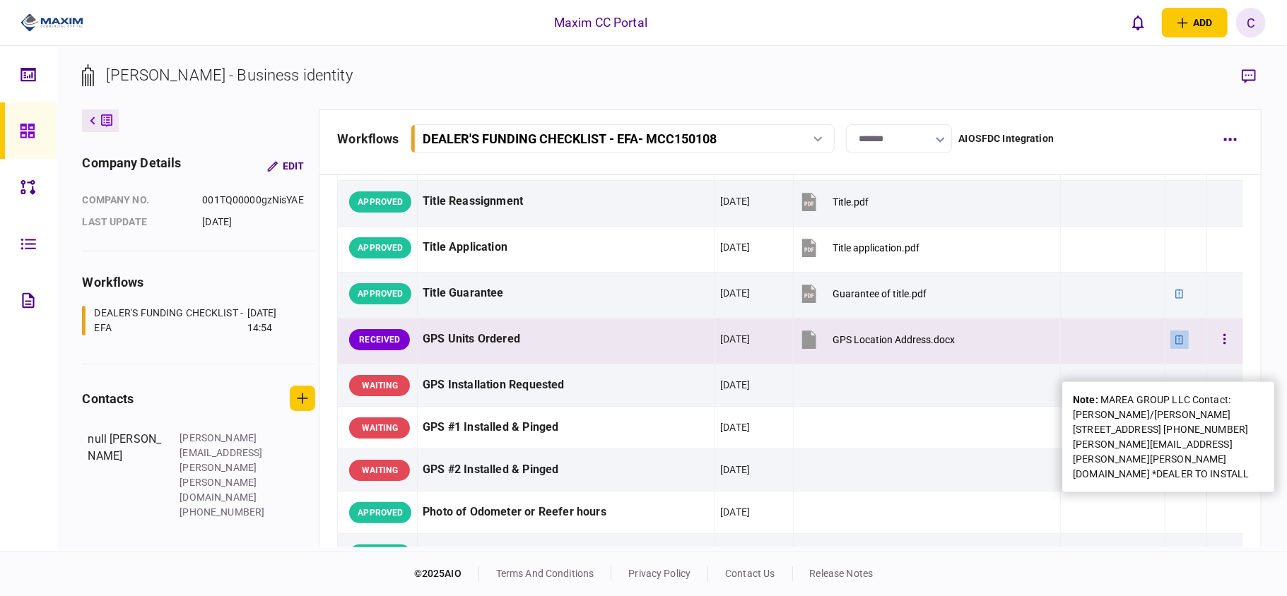
click at [1175, 344] on icon at bounding box center [1179, 339] width 8 height 9
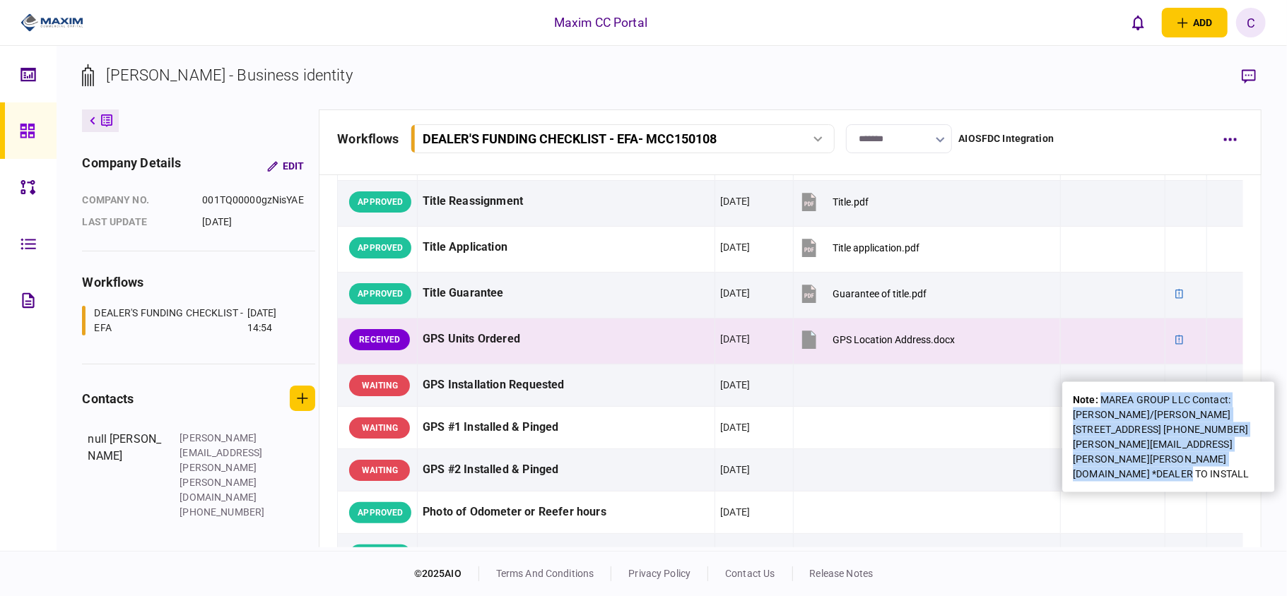
drag, startPoint x: 1183, startPoint y: 473, endPoint x: 1101, endPoint y: 403, distance: 108.2
click at [1101, 403] on div "note : MAREA GROUP LLC Contact: [PERSON_NAME]/[PERSON_NAME] [STREET_ADDRESS] [P…" at bounding box center [1168, 437] width 191 height 89
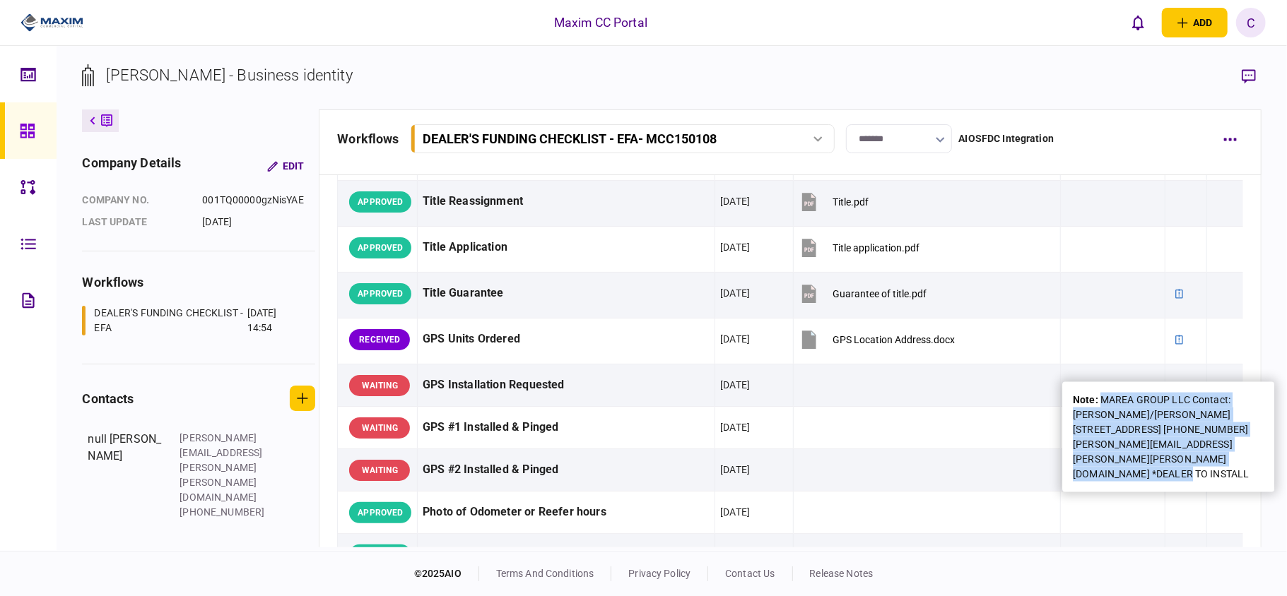
copy div "MAREA GROUP LLC Contact: [PERSON_NAME]/[PERSON_NAME] [STREET_ADDRESS] [PHONE_NU…"
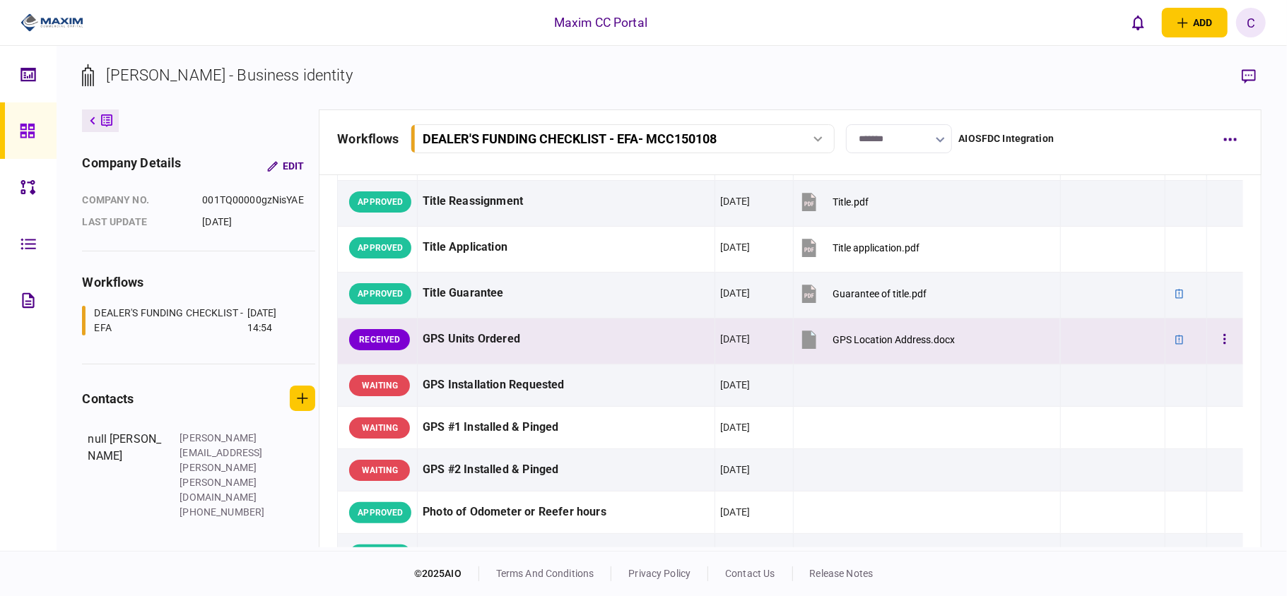
click at [1212, 349] on div at bounding box center [1224, 340] width 25 height 32
click at [1223, 346] on icon "button" at bounding box center [1224, 339] width 3 height 13
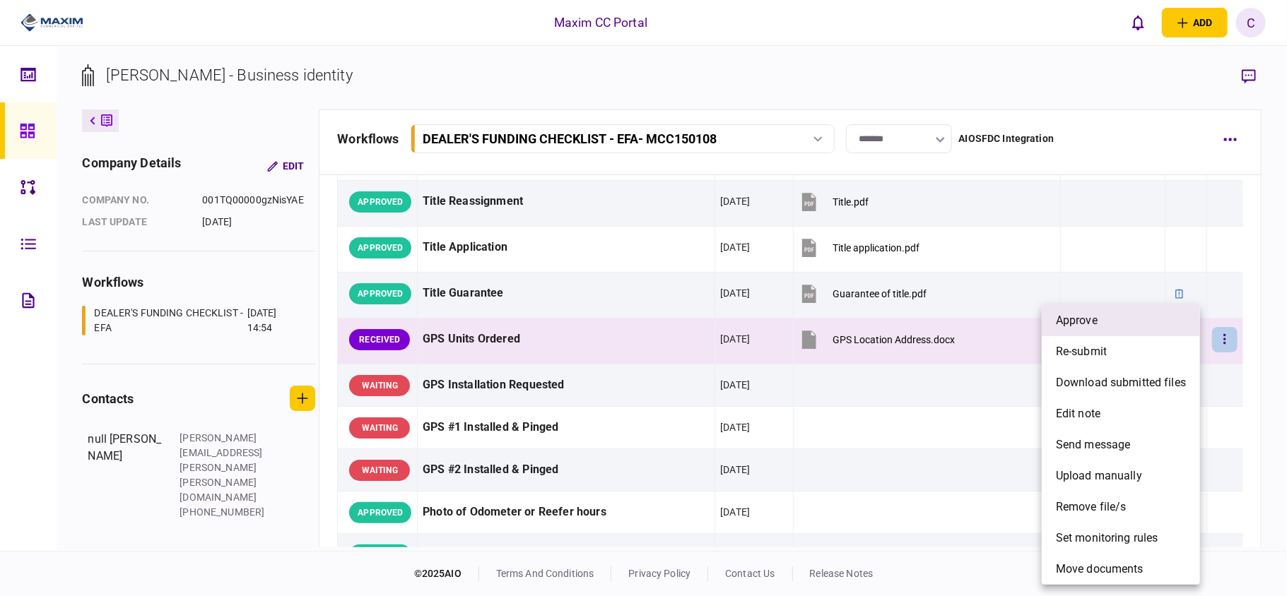
click at [1102, 326] on li "approve" at bounding box center [1121, 320] width 158 height 31
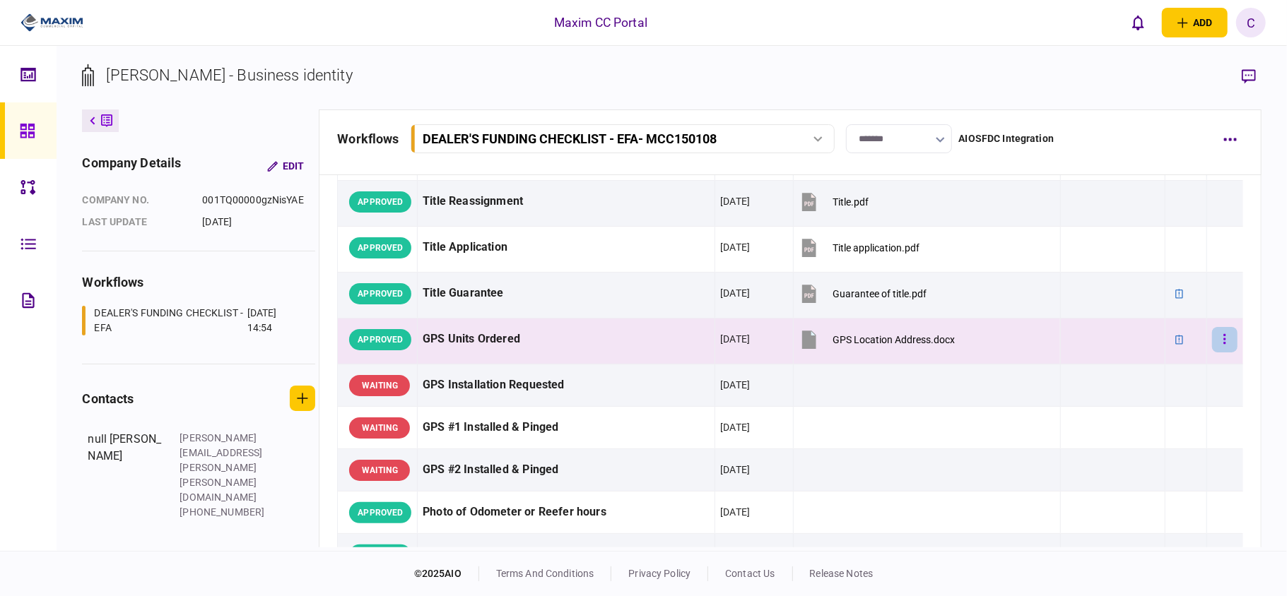
click at [1223, 346] on icon "button" at bounding box center [1224, 339] width 3 height 13
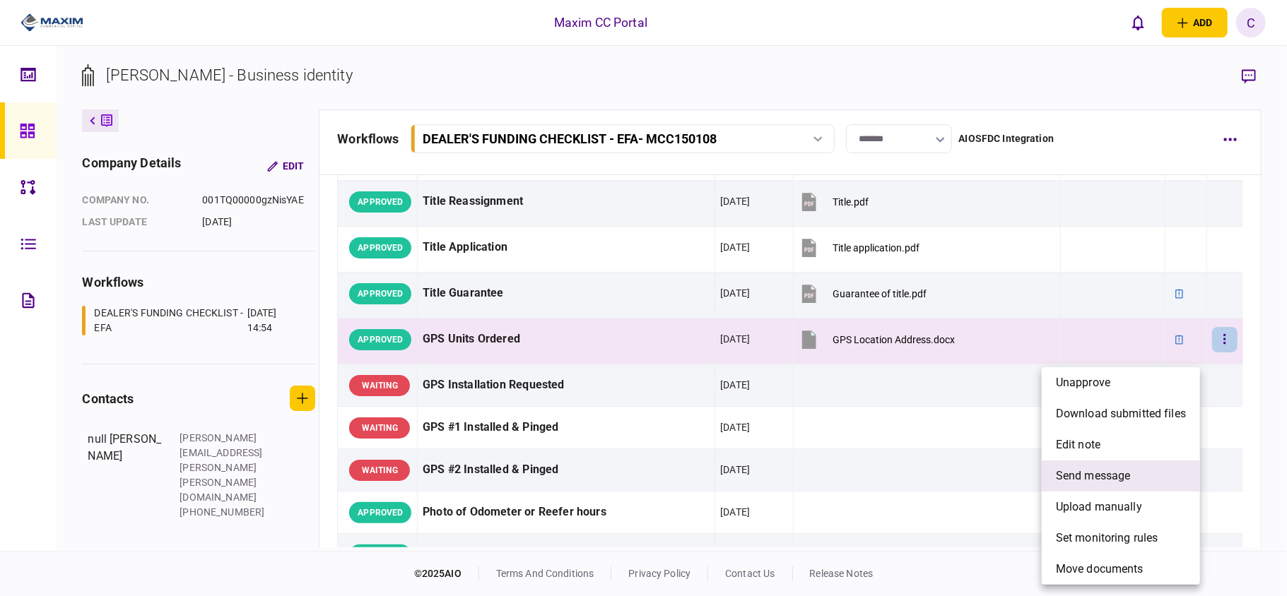
click at [1075, 473] on span "send message" at bounding box center [1093, 476] width 75 height 17
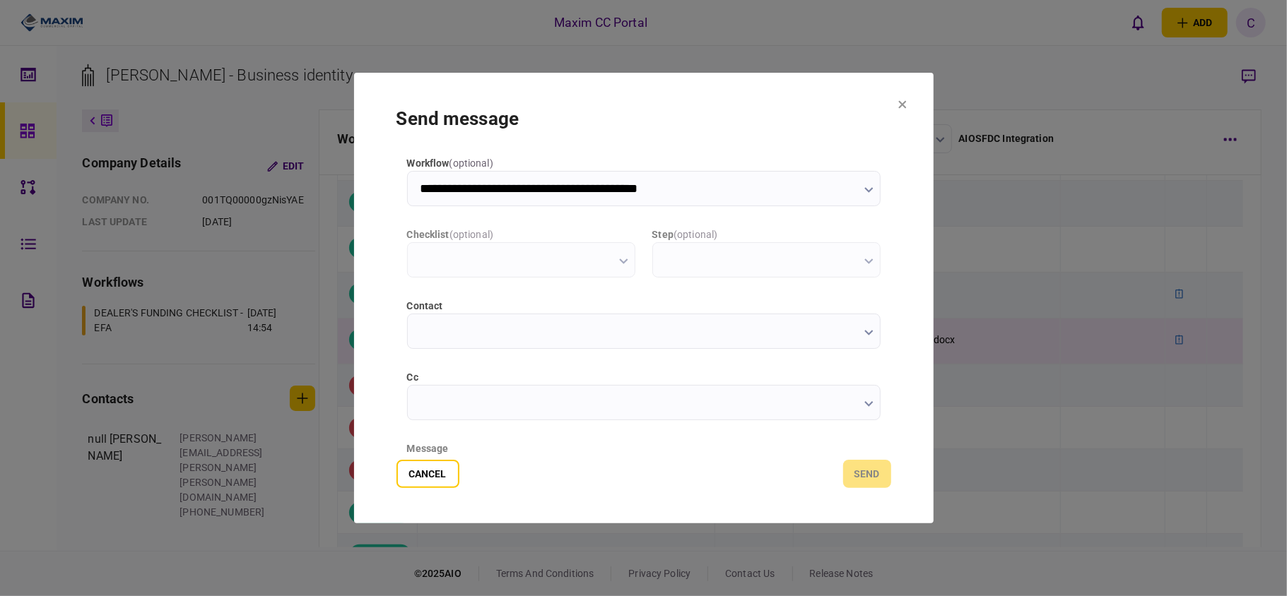
scroll to position [0, 0]
type input "**********"
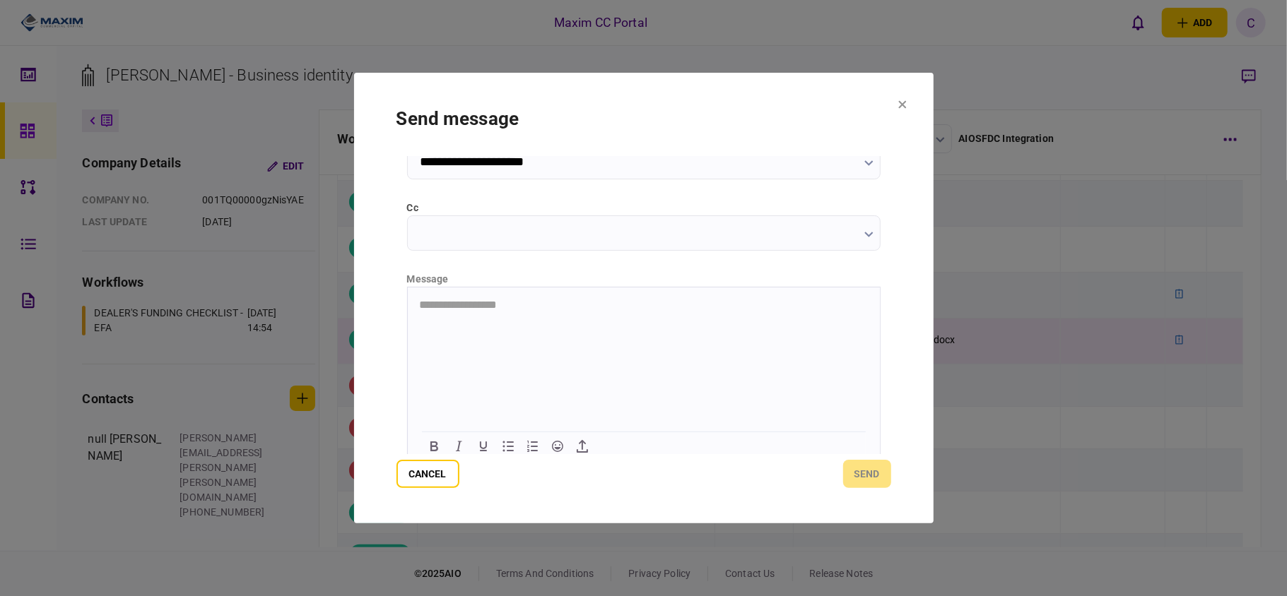
scroll to position [178, 0]
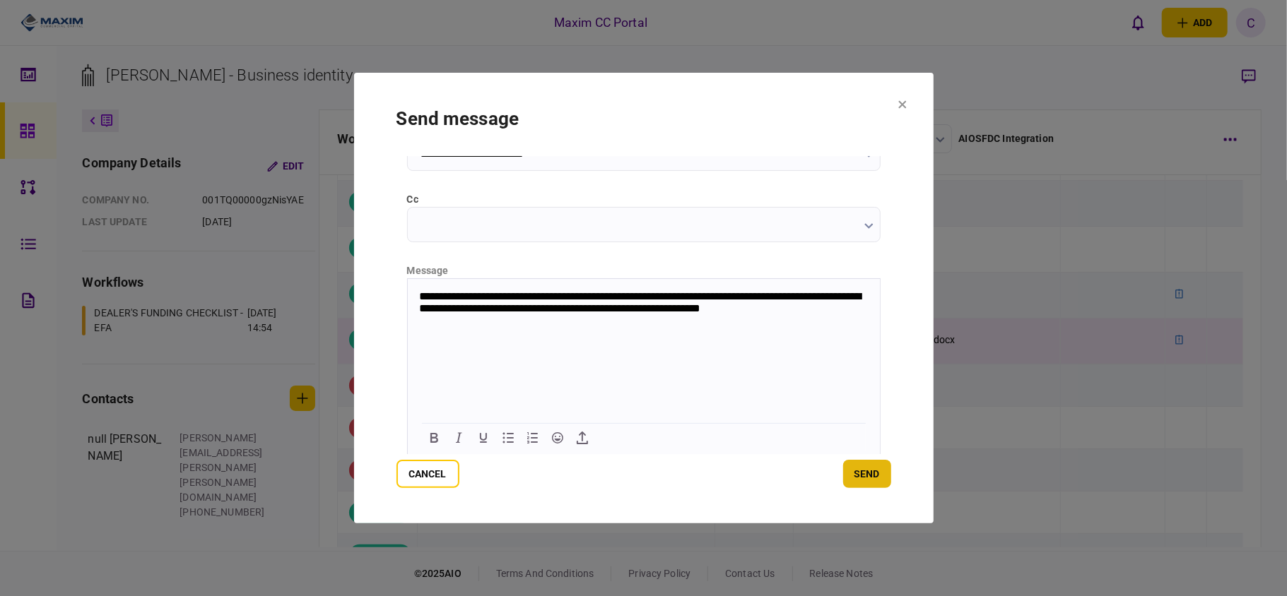
click at [869, 478] on button "send" at bounding box center [867, 474] width 48 height 28
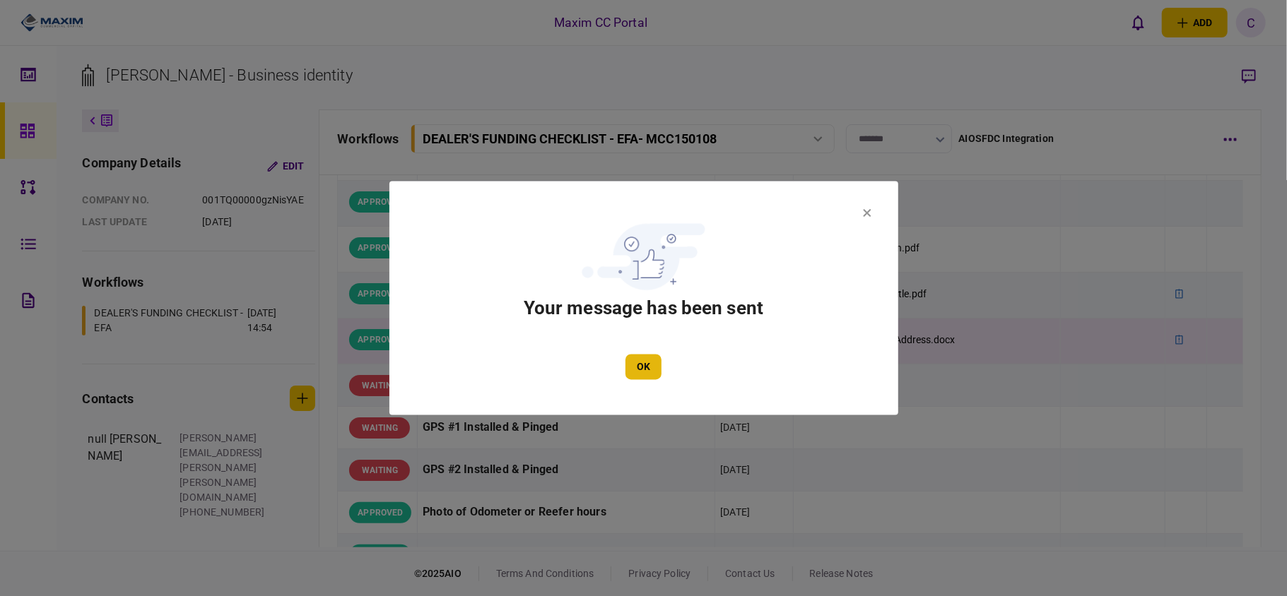
click at [635, 374] on button "OK" at bounding box center [643, 367] width 36 height 25
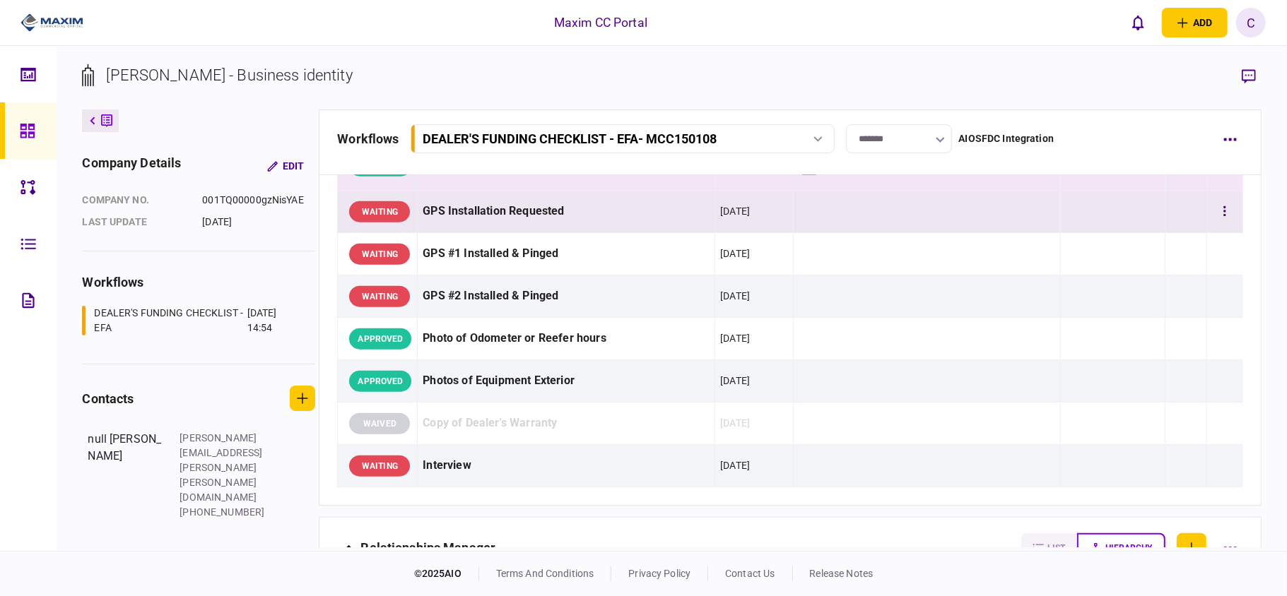
scroll to position [848, 0]
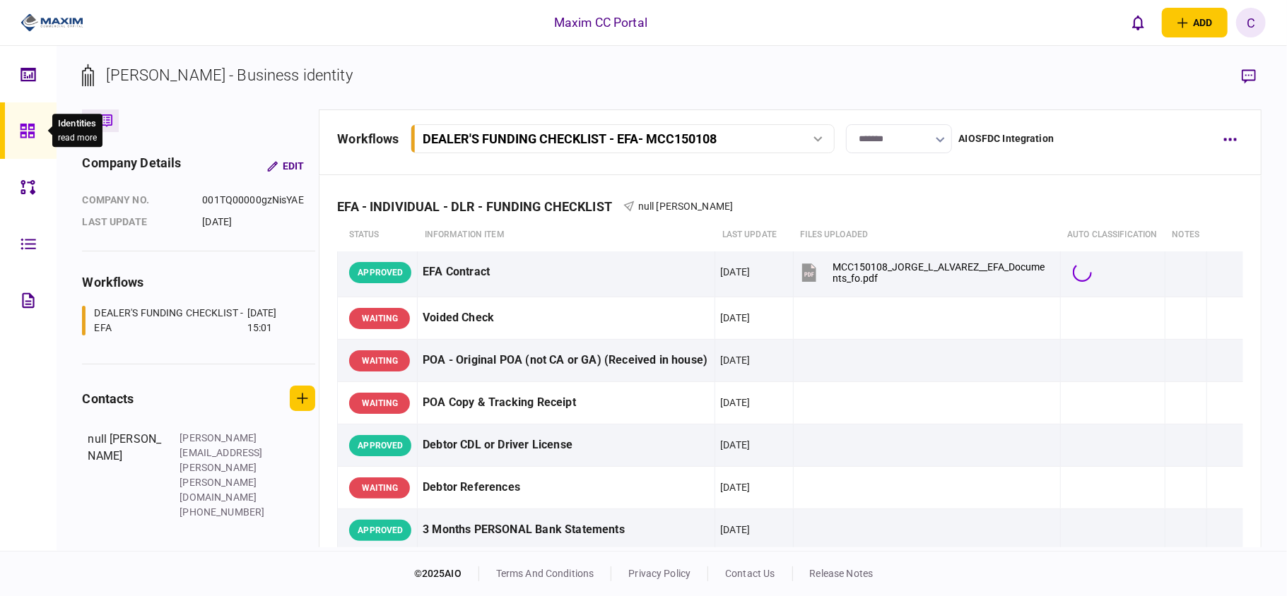
click at [29, 129] on icon at bounding box center [27, 131] width 14 height 14
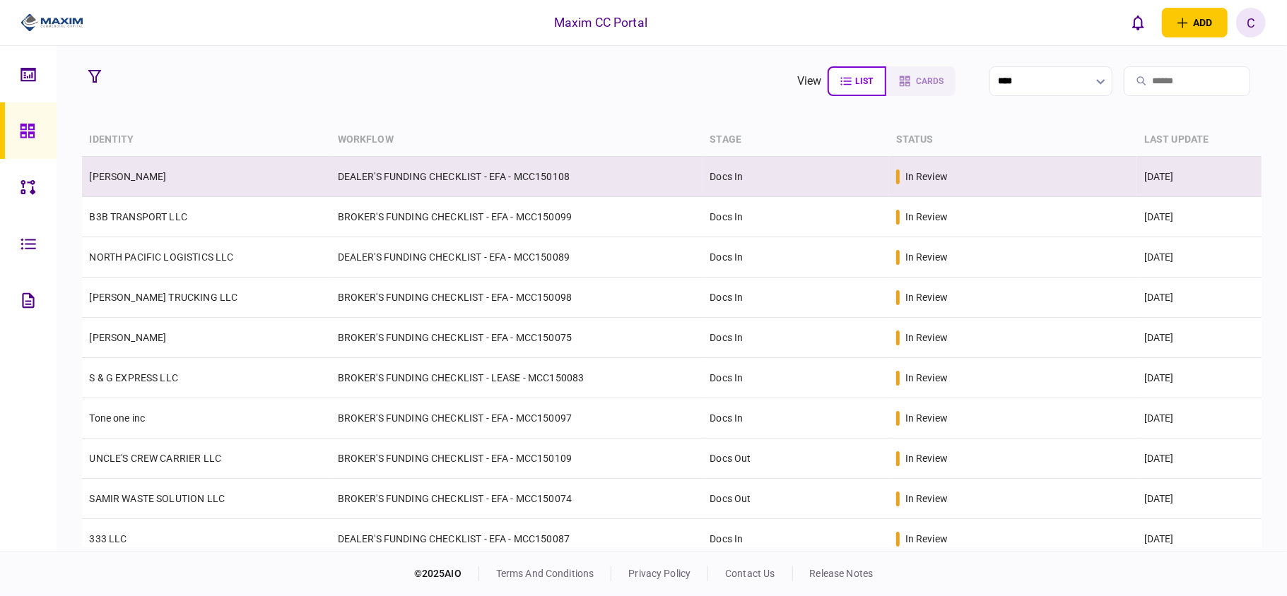
click at [654, 193] on td "DEALER'S FUNDING CHECKLIST - EFA - MCC150108" at bounding box center [517, 177] width 372 height 40
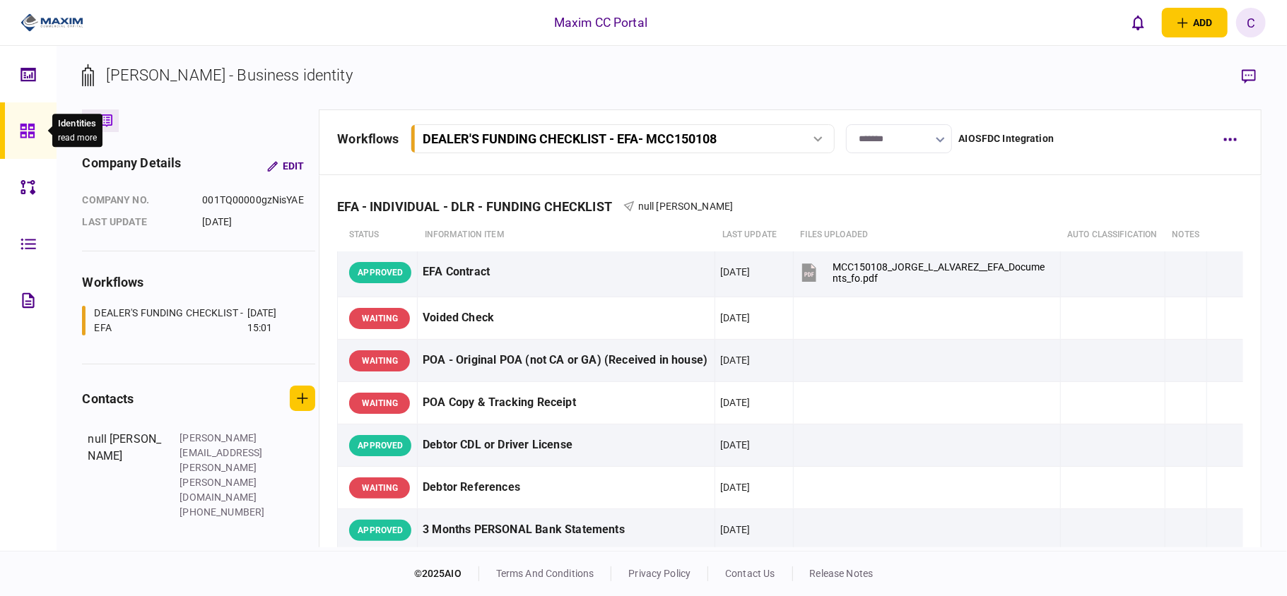
click at [21, 131] on icon at bounding box center [28, 131] width 16 height 16
